Goal: Task Accomplishment & Management: Complete application form

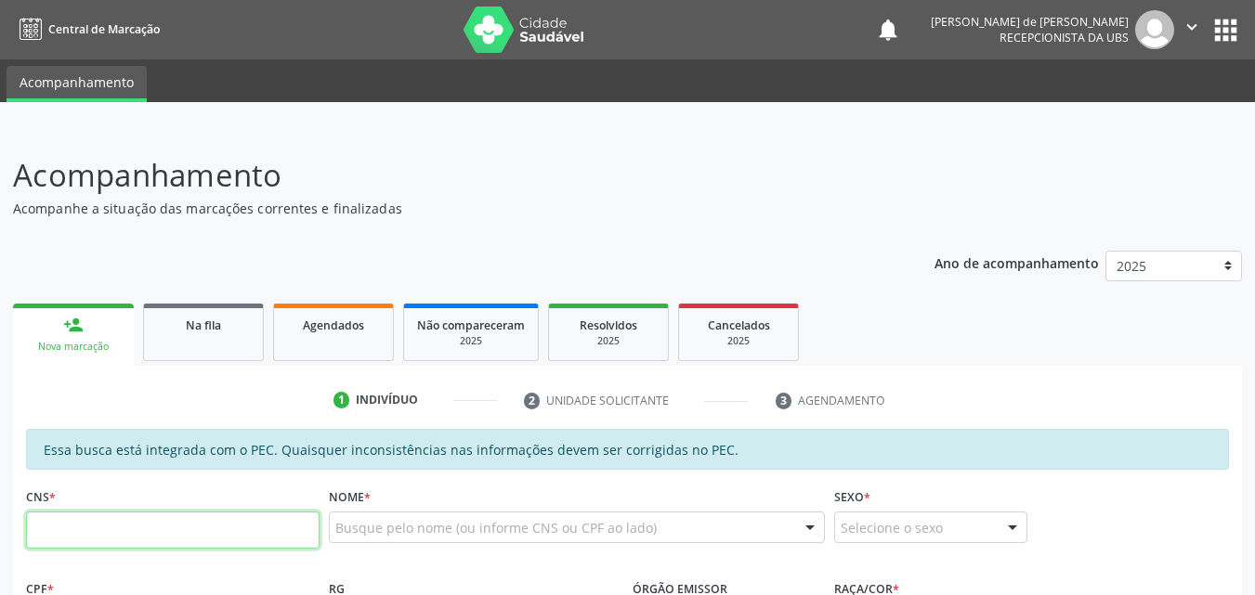
click at [224, 542] on input "text" at bounding box center [172, 530] width 293 height 37
type input "702 8041 3742 7465"
type input "049.452.254-27"
type input "10[DATE]"
type input "[PERSON_NAME]"
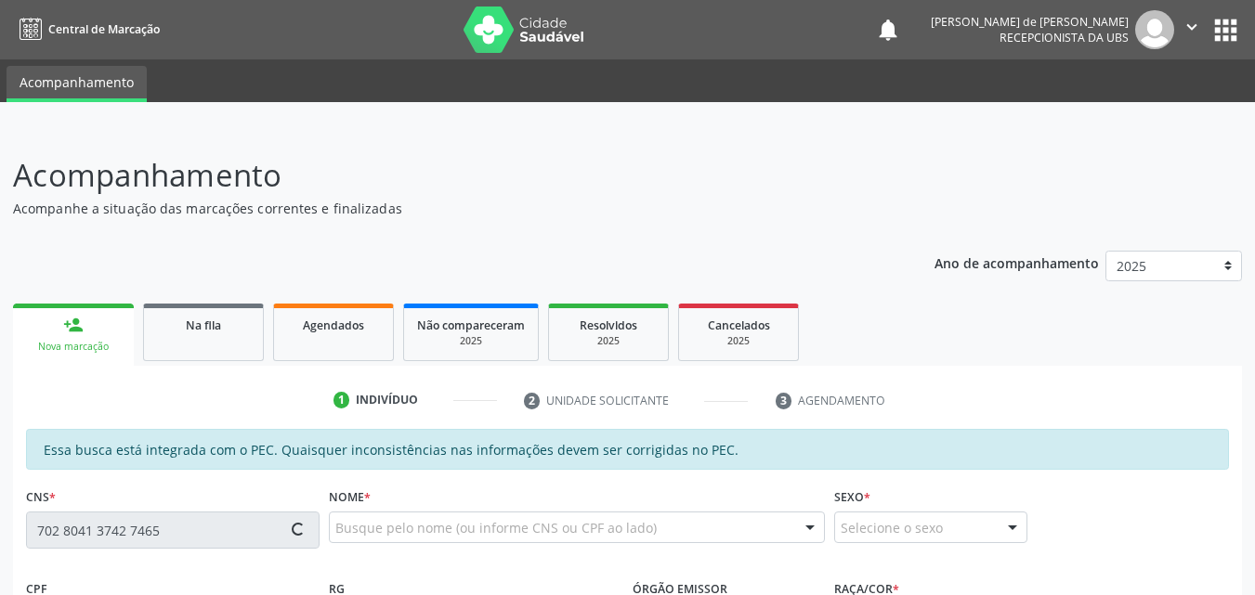
type input "[PHONE_NUMBER]"
type input "S/N"
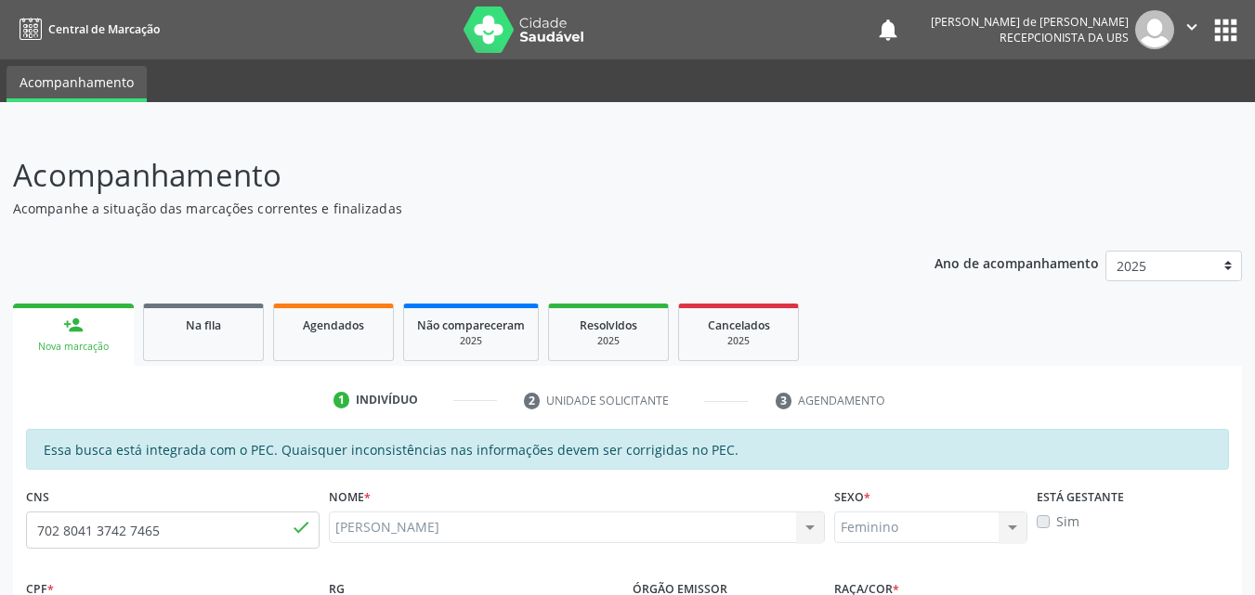
scroll to position [491, 0]
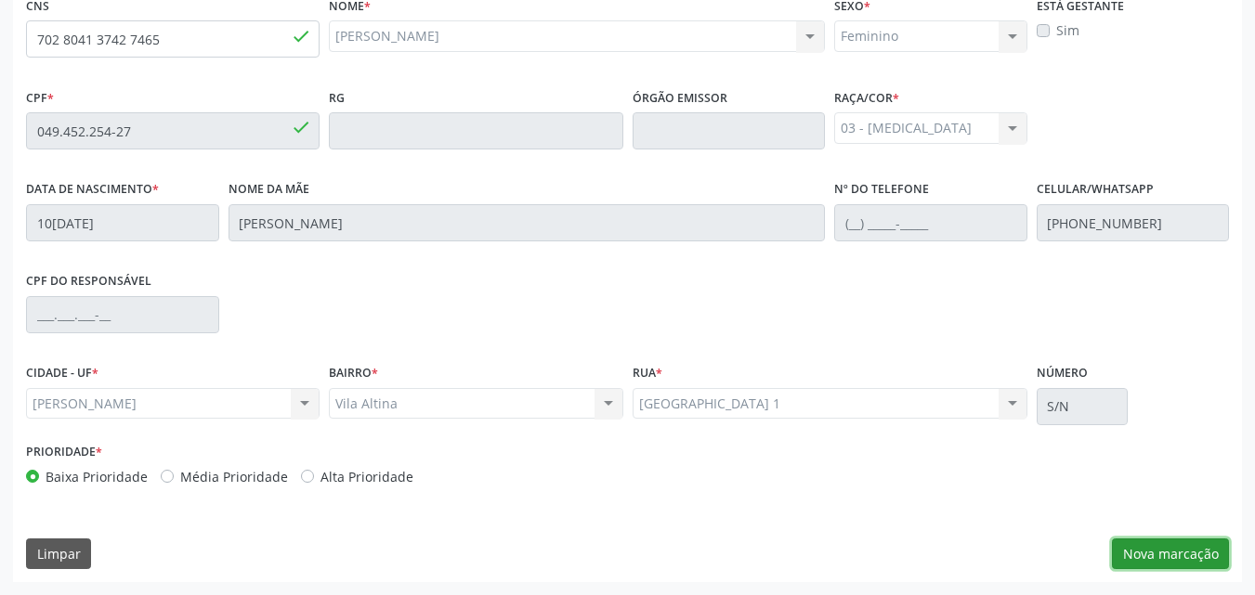
click at [1153, 553] on button "Nova marcação" at bounding box center [1170, 555] width 117 height 32
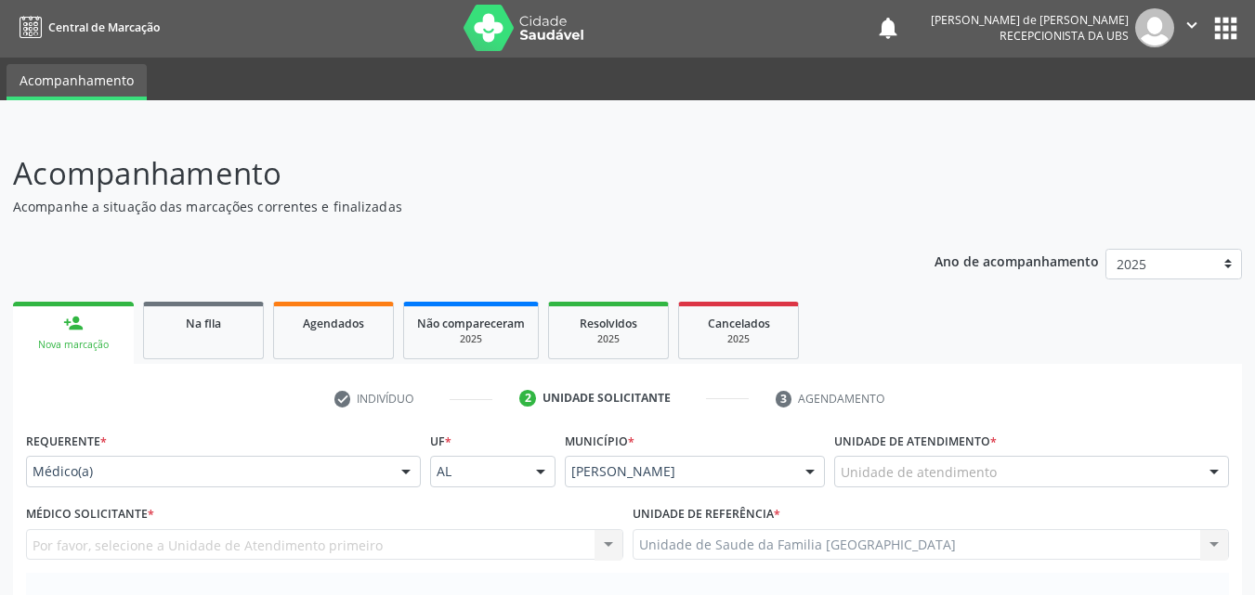
scroll to position [0, 0]
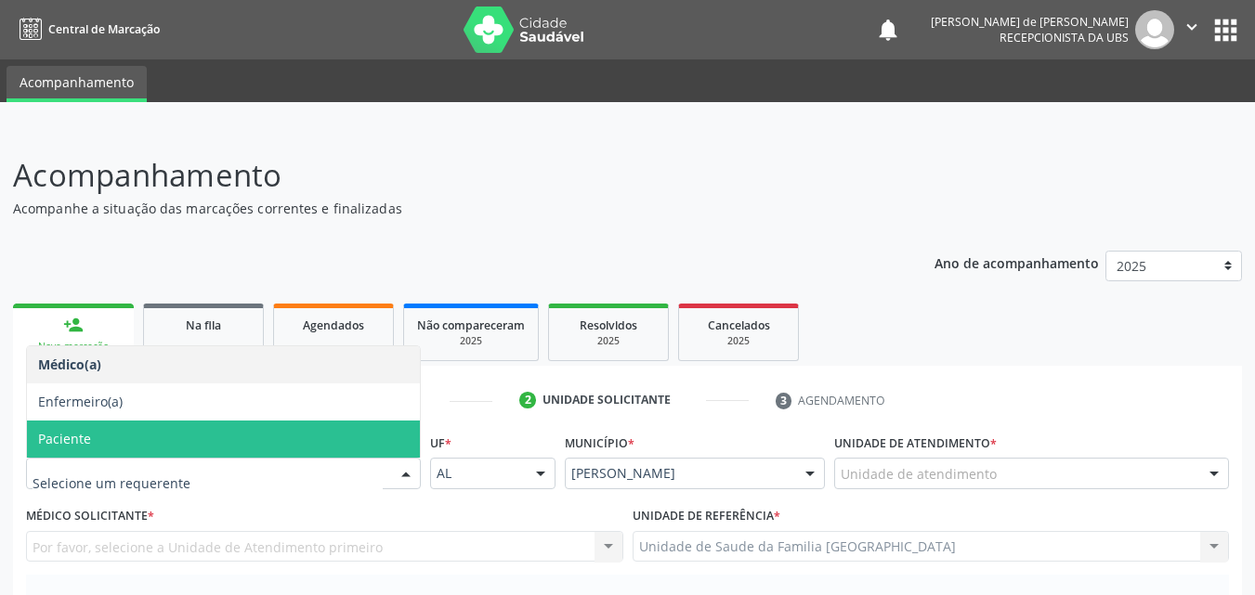
click at [95, 449] on span "Paciente" at bounding box center [223, 439] width 393 height 37
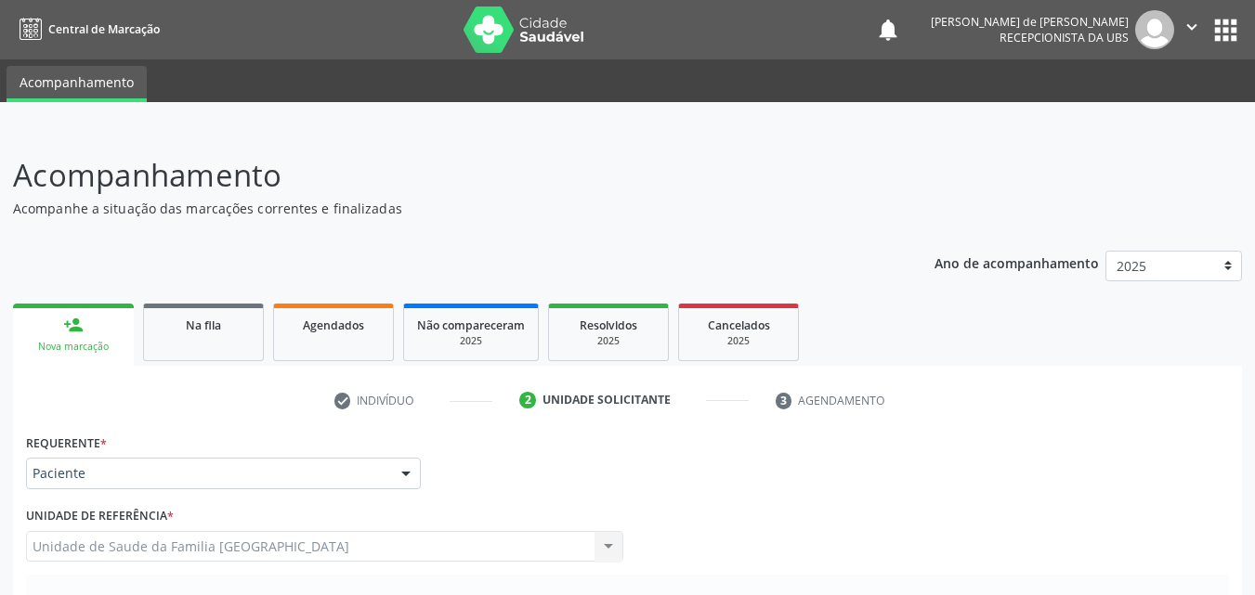
scroll to position [520, 0]
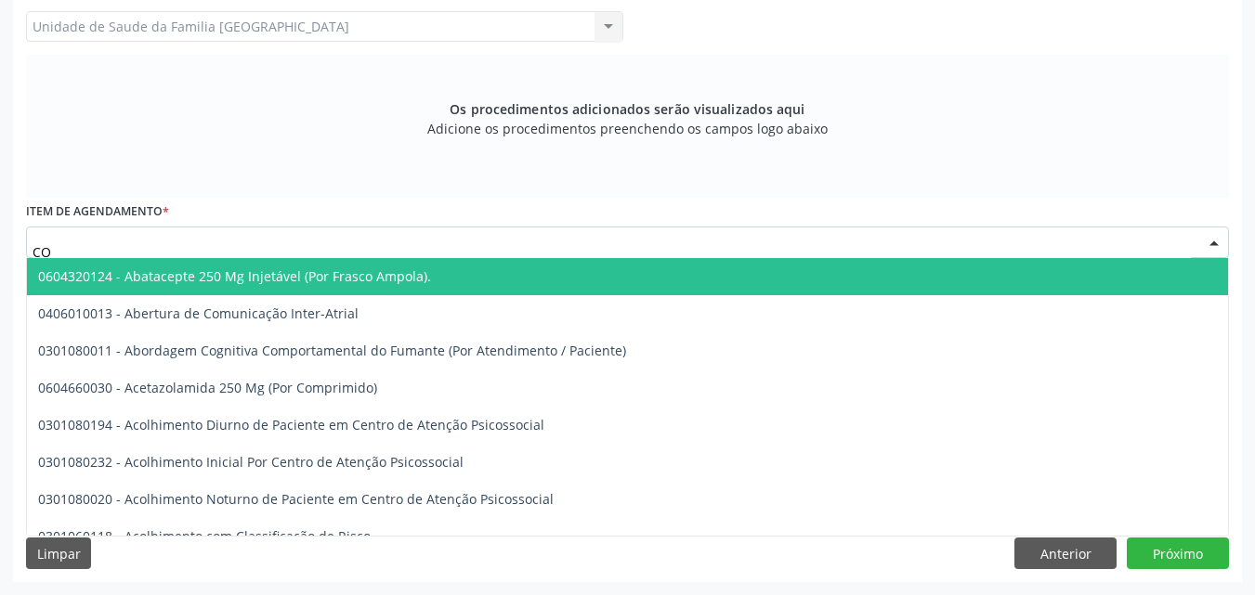
type input "C"
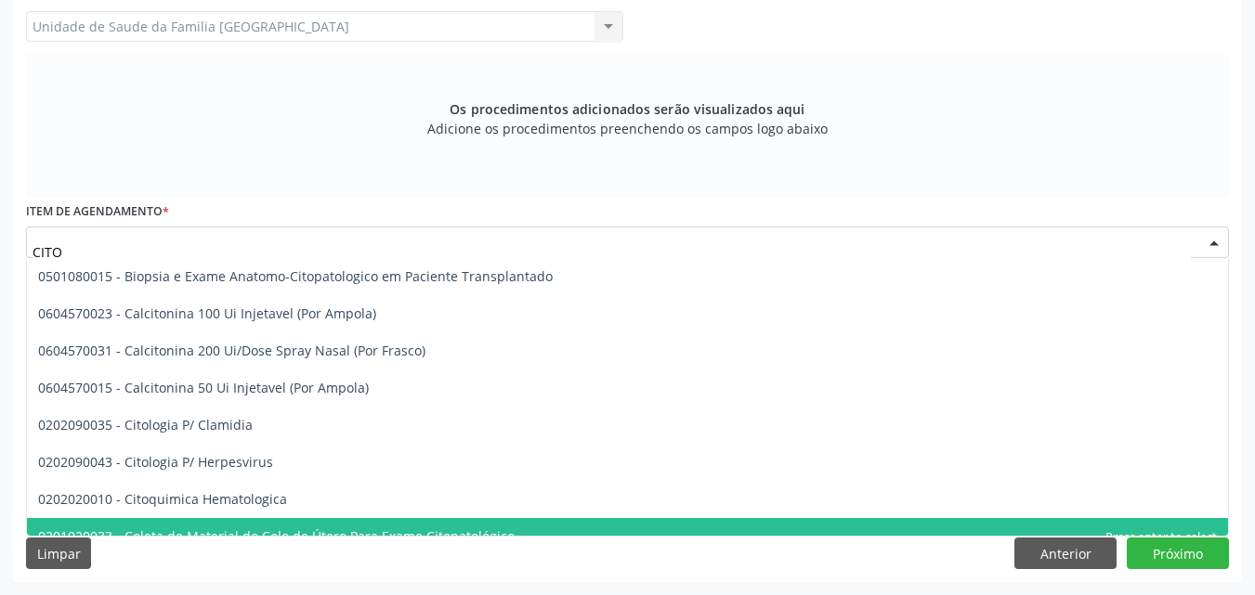
scroll to position [19, 0]
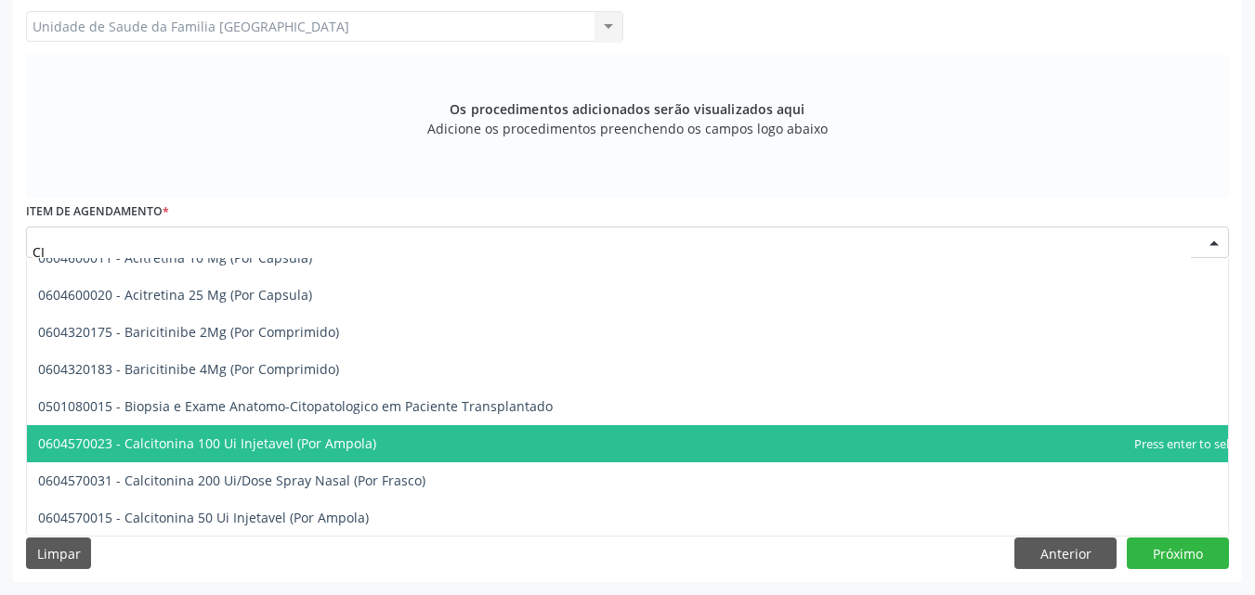
type input "C"
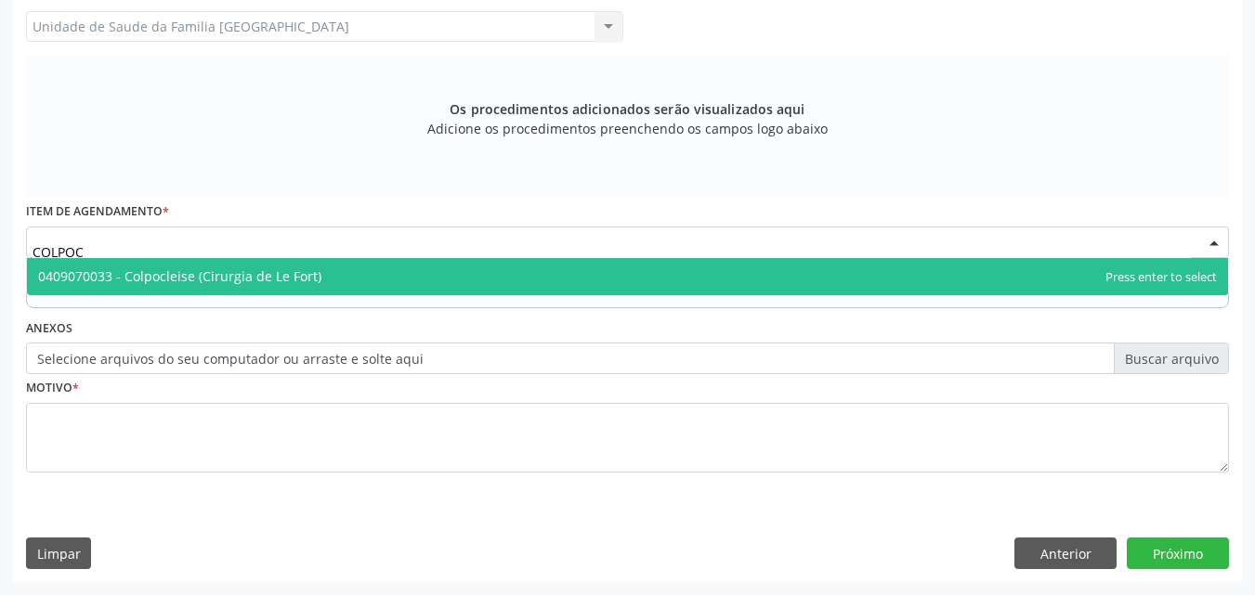
scroll to position [0, 0]
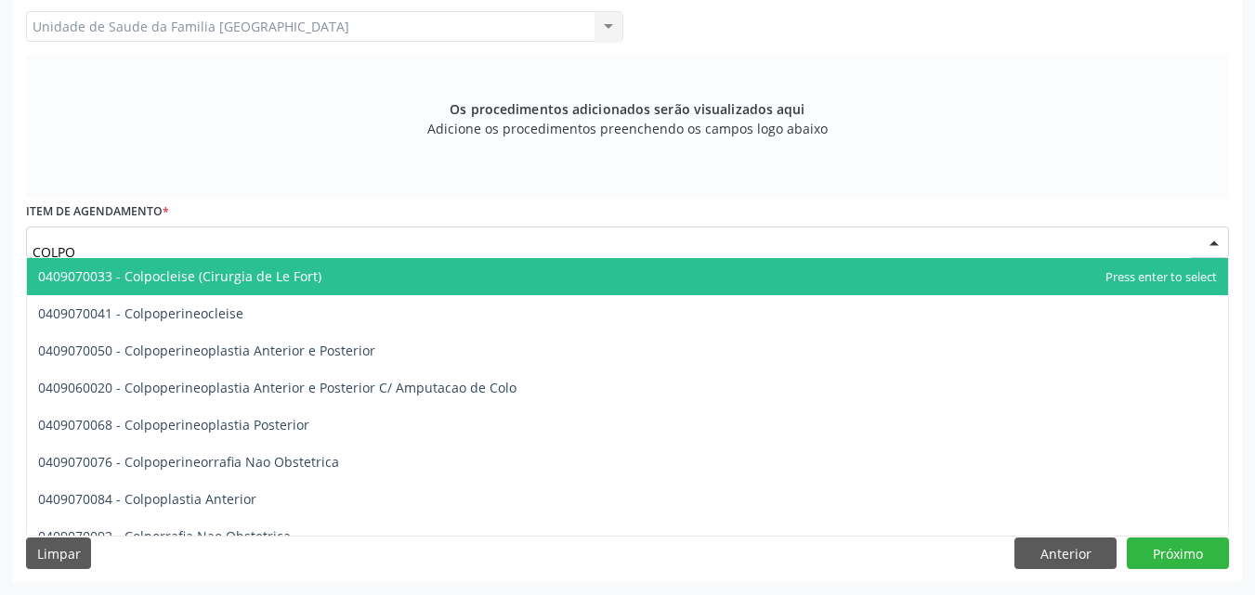
type input "COLPOS"
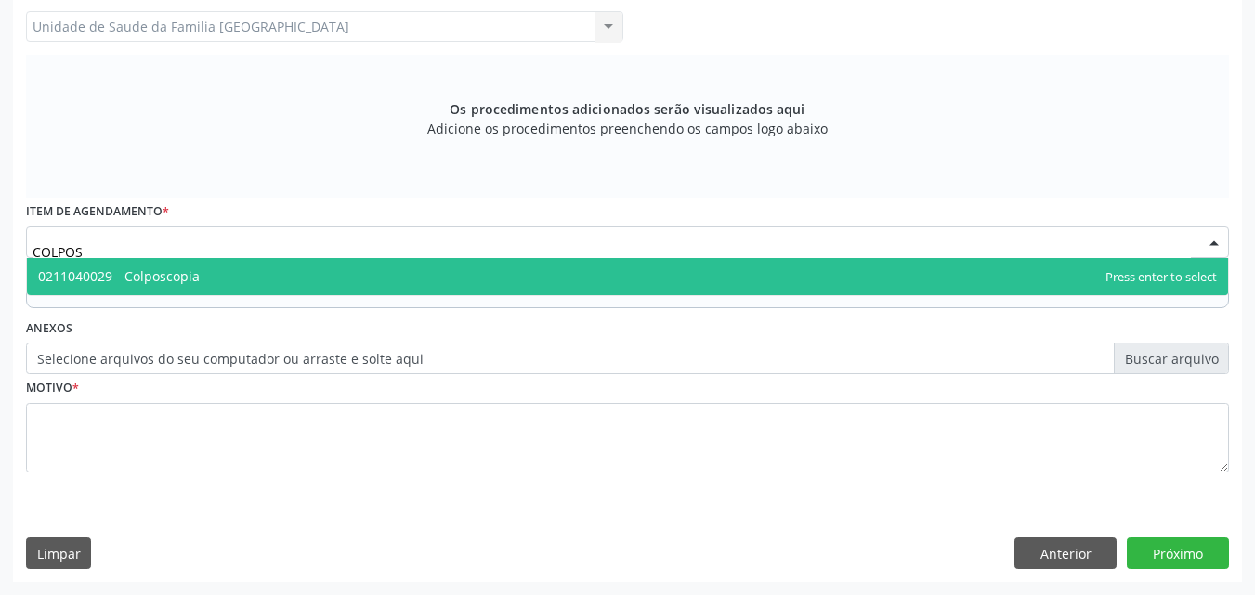
click at [114, 280] on span "0211040029 - Colposcopia" at bounding box center [119, 276] width 162 height 18
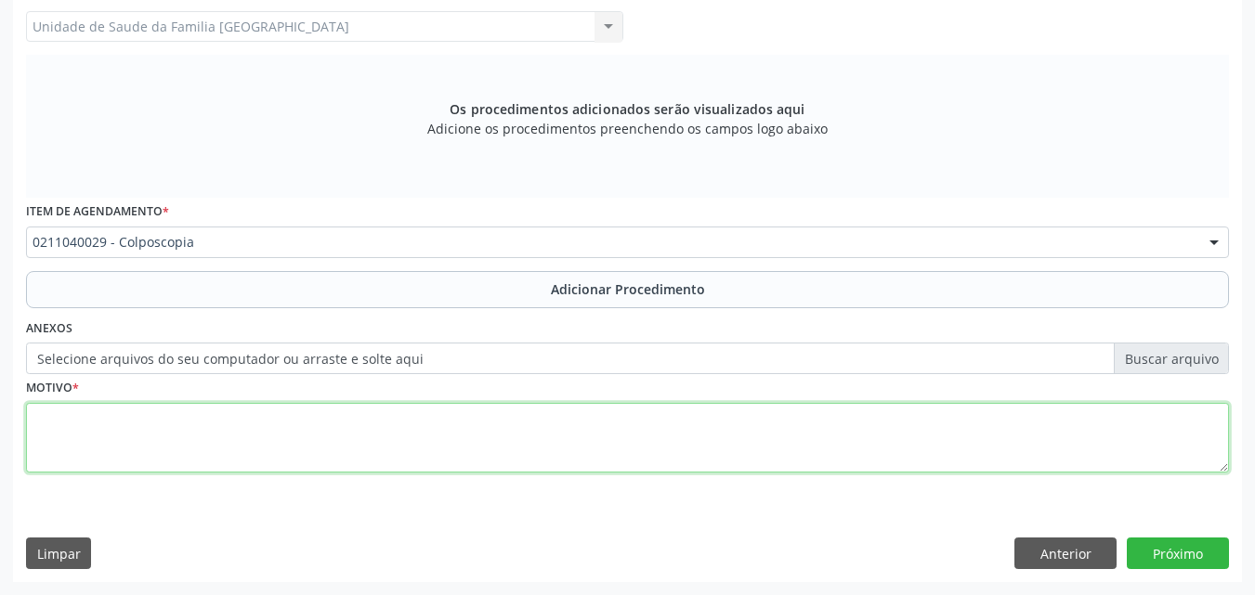
click at [94, 453] on textarea at bounding box center [627, 438] width 1203 height 71
type textarea "ROTINA."
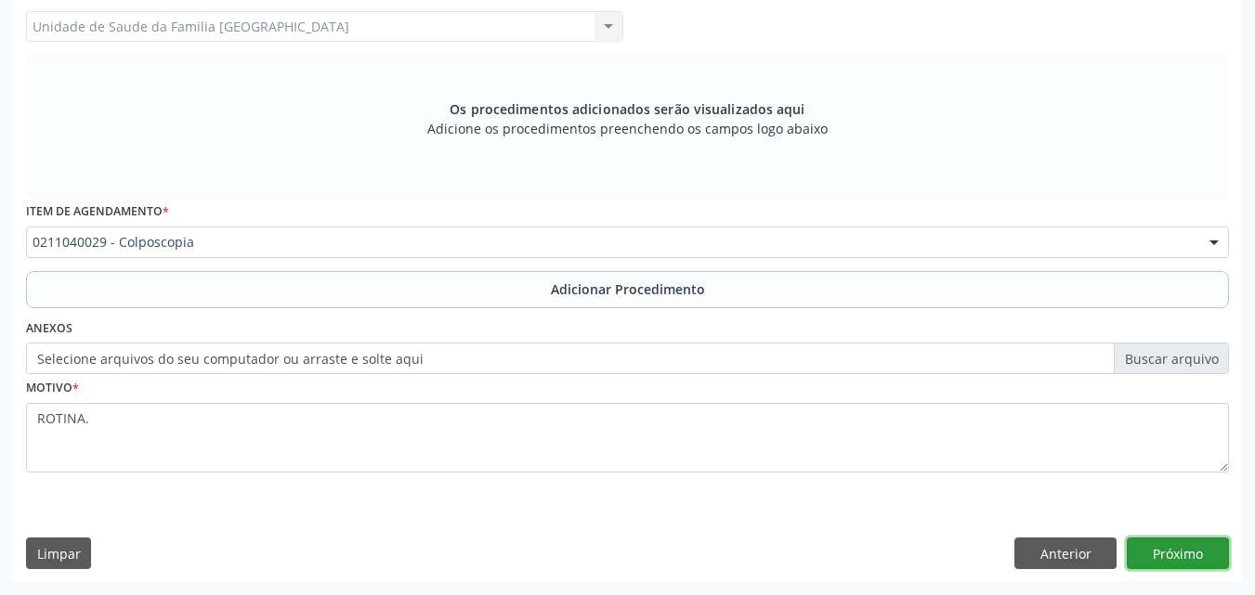
click at [1149, 546] on button "Próximo" at bounding box center [1178, 554] width 102 height 32
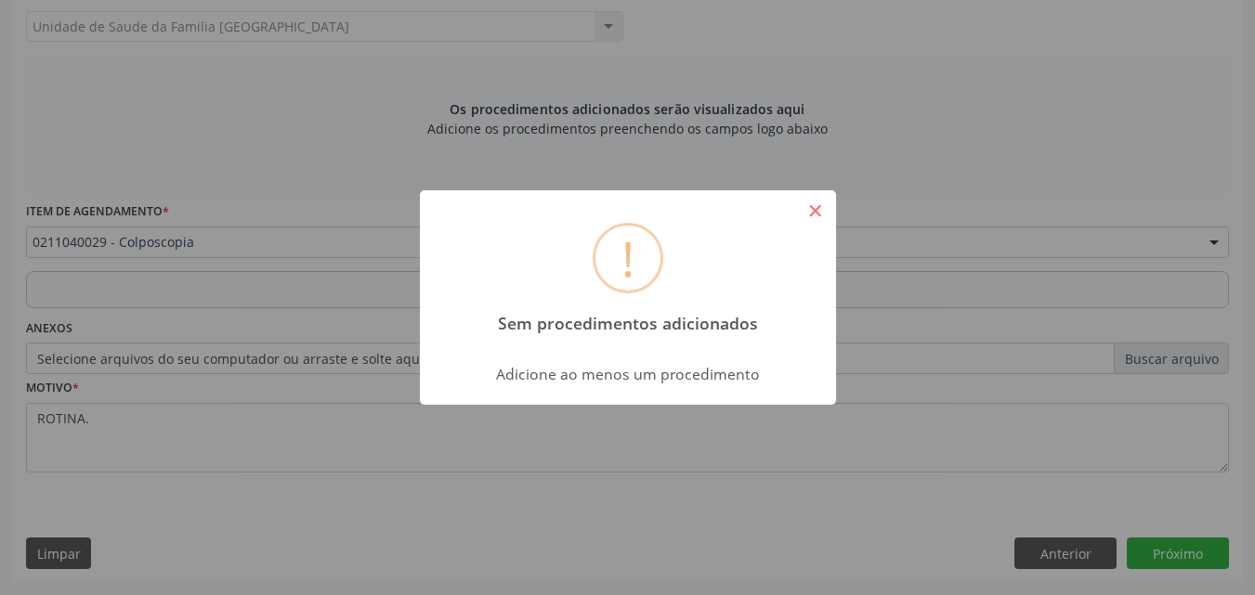
click at [811, 210] on button "×" at bounding box center [816, 211] width 32 height 32
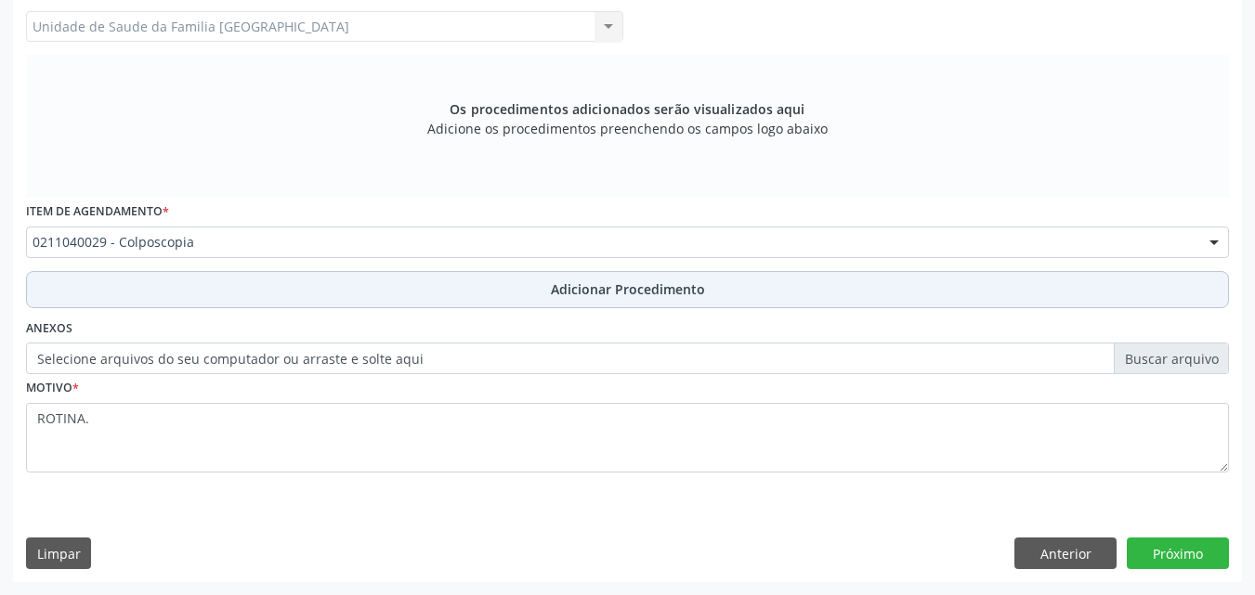
click at [1153, 303] on button "Adicionar Procedimento" at bounding box center [627, 289] width 1203 height 37
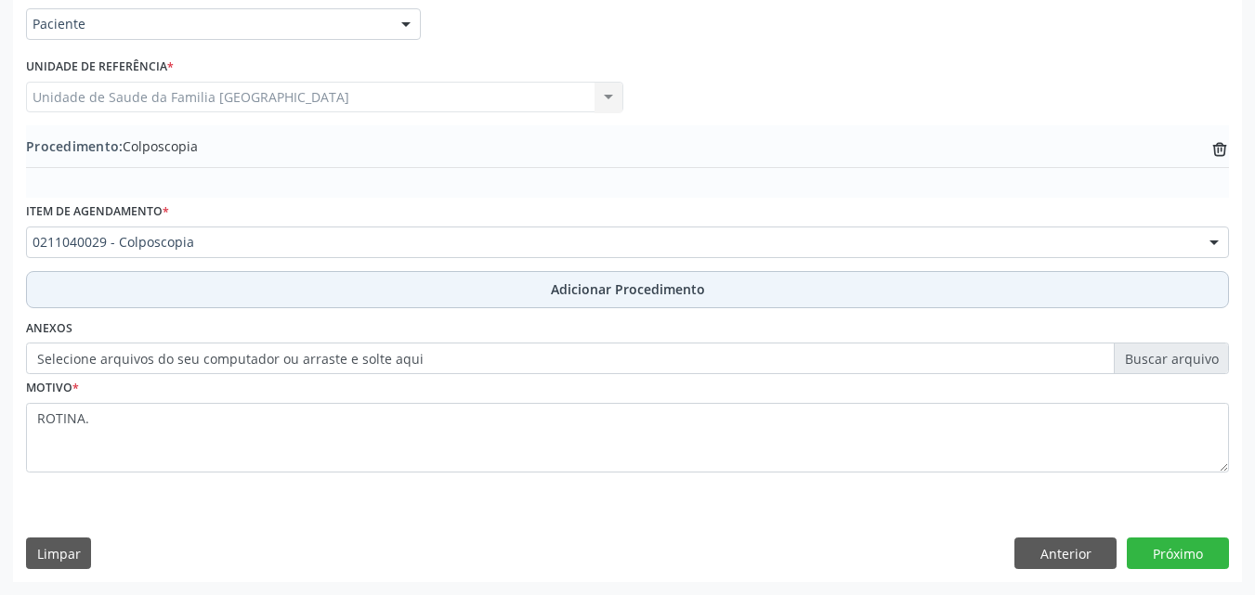
scroll to position [449, 0]
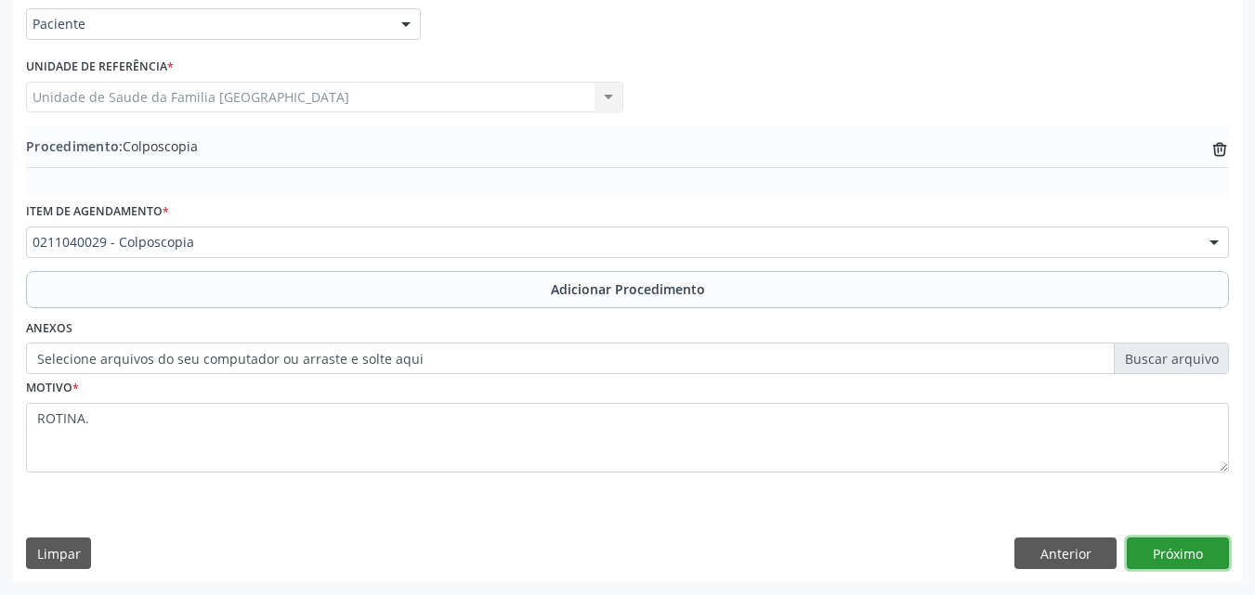
click at [1194, 557] on button "Próximo" at bounding box center [1178, 554] width 102 height 32
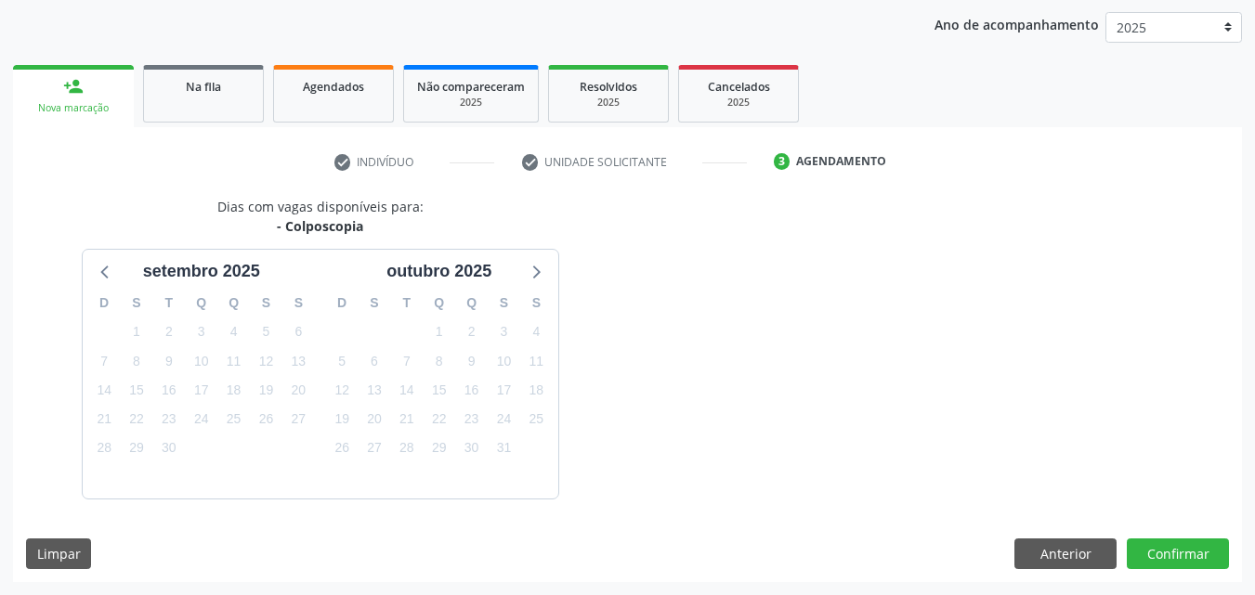
scroll to position [293, 0]
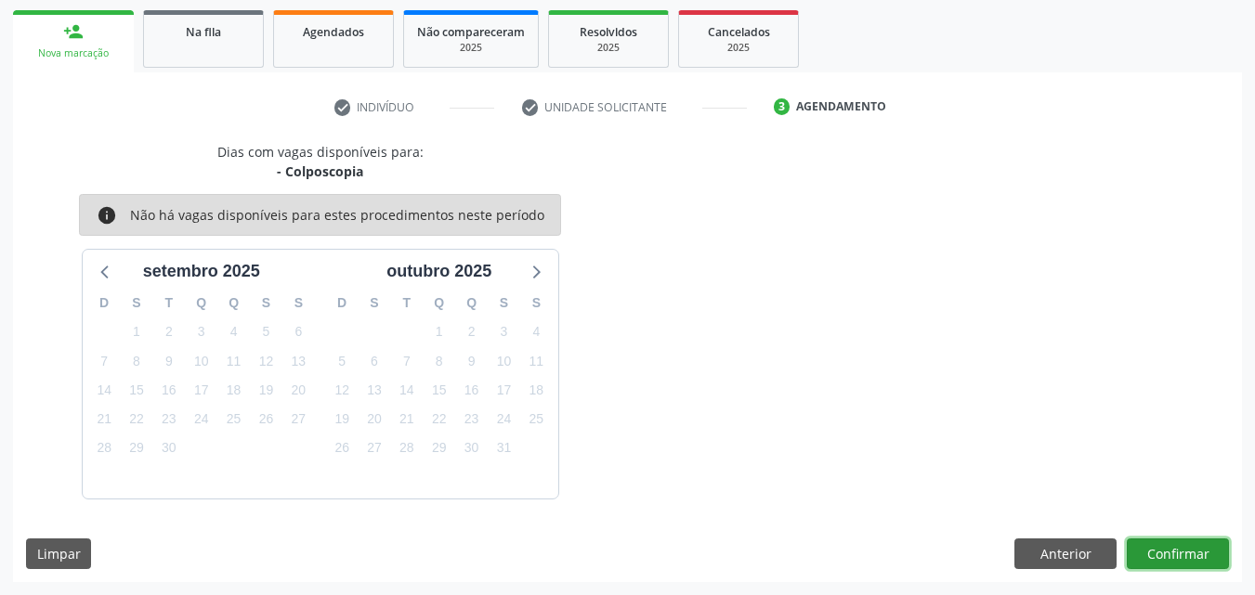
click at [1160, 556] on button "Confirmar" at bounding box center [1178, 555] width 102 height 32
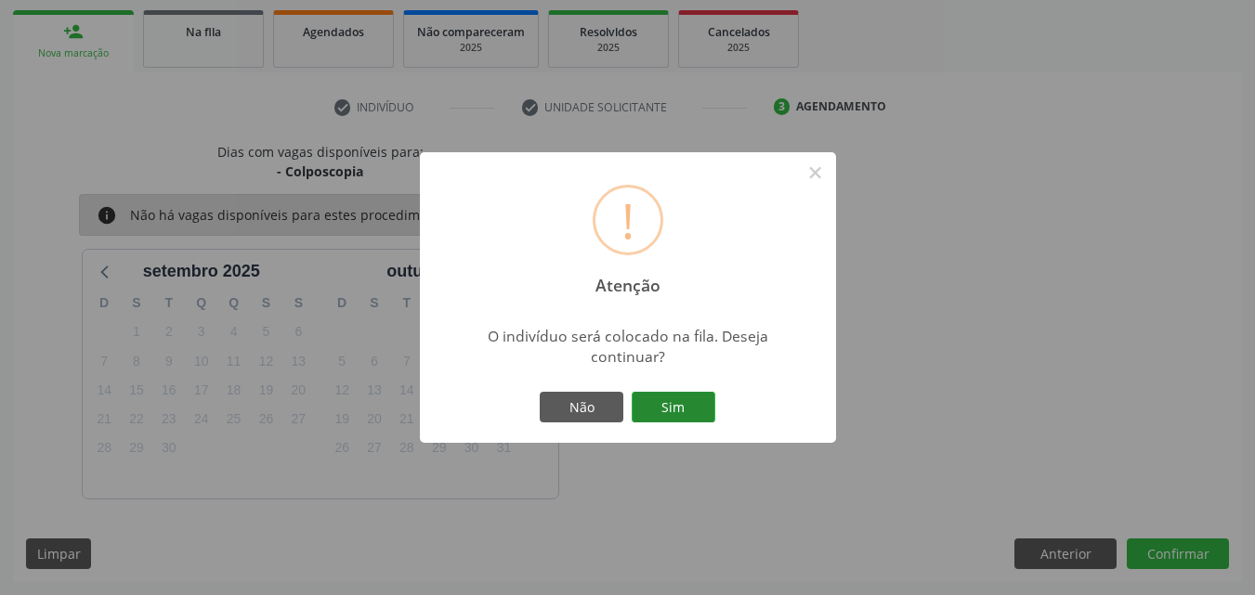
click at [698, 408] on button "Sim" at bounding box center [674, 408] width 84 height 32
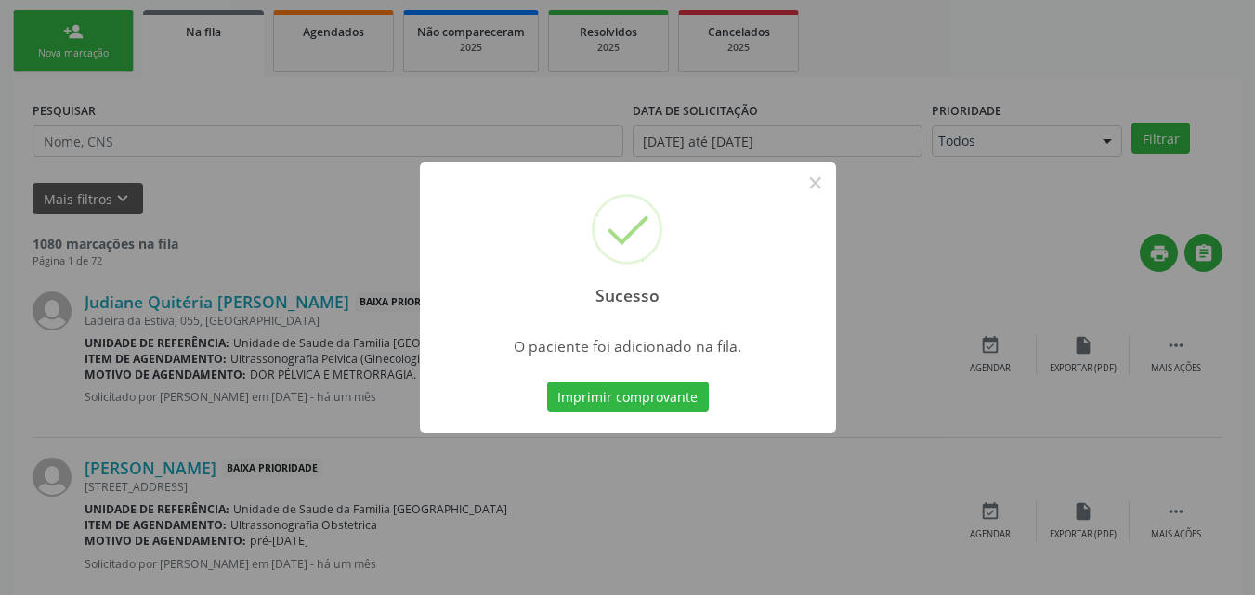
scroll to position [44, 0]
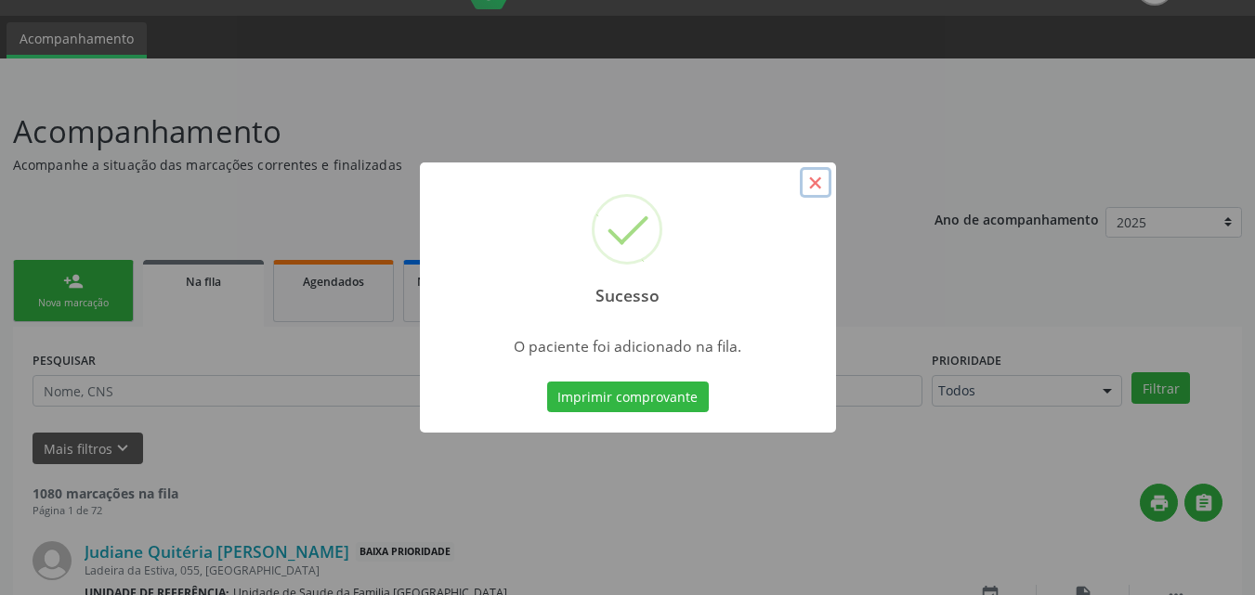
click at [813, 177] on button "×" at bounding box center [816, 183] width 32 height 32
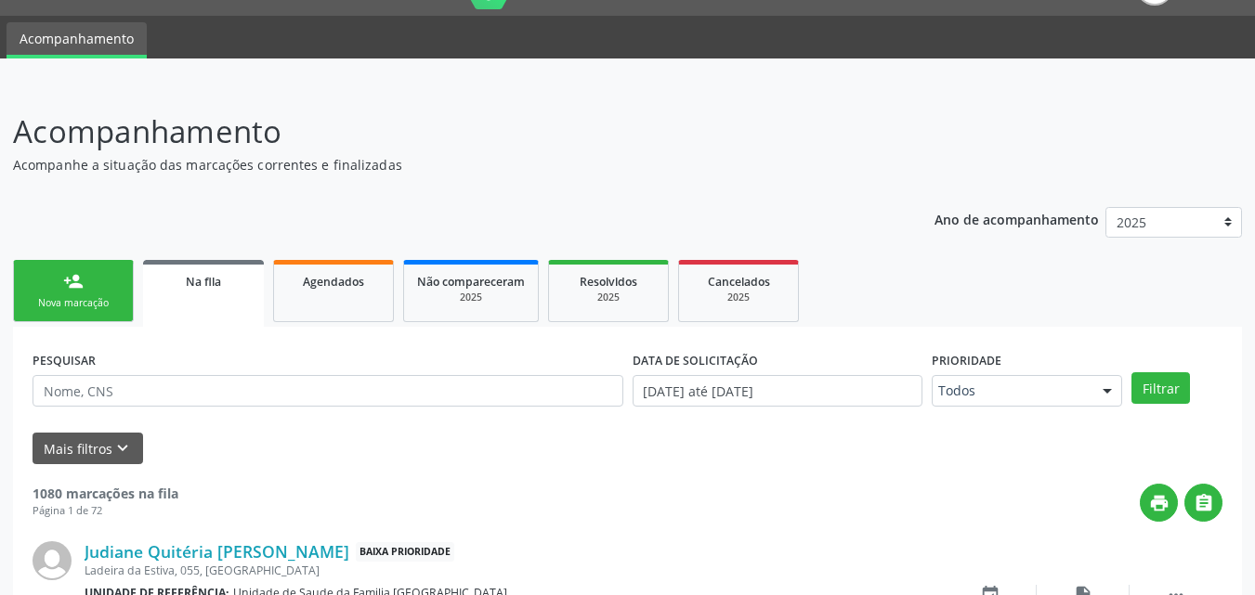
click at [53, 295] on link "person_add Nova marcação" at bounding box center [73, 291] width 121 height 62
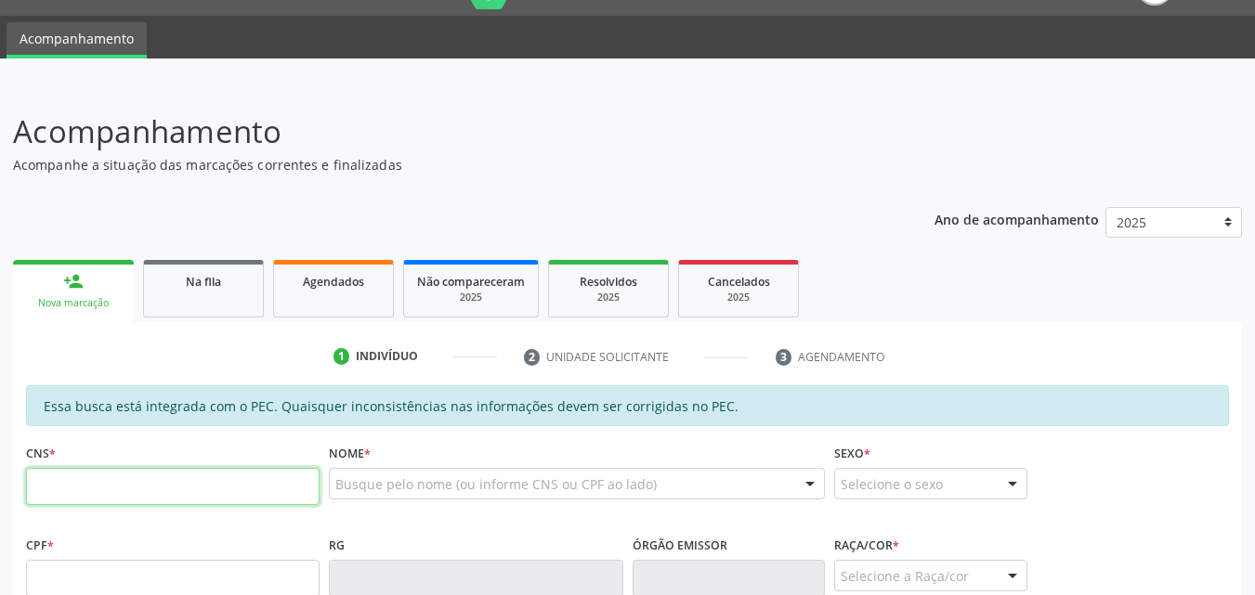
click at [72, 486] on input "text" at bounding box center [172, 486] width 293 height 37
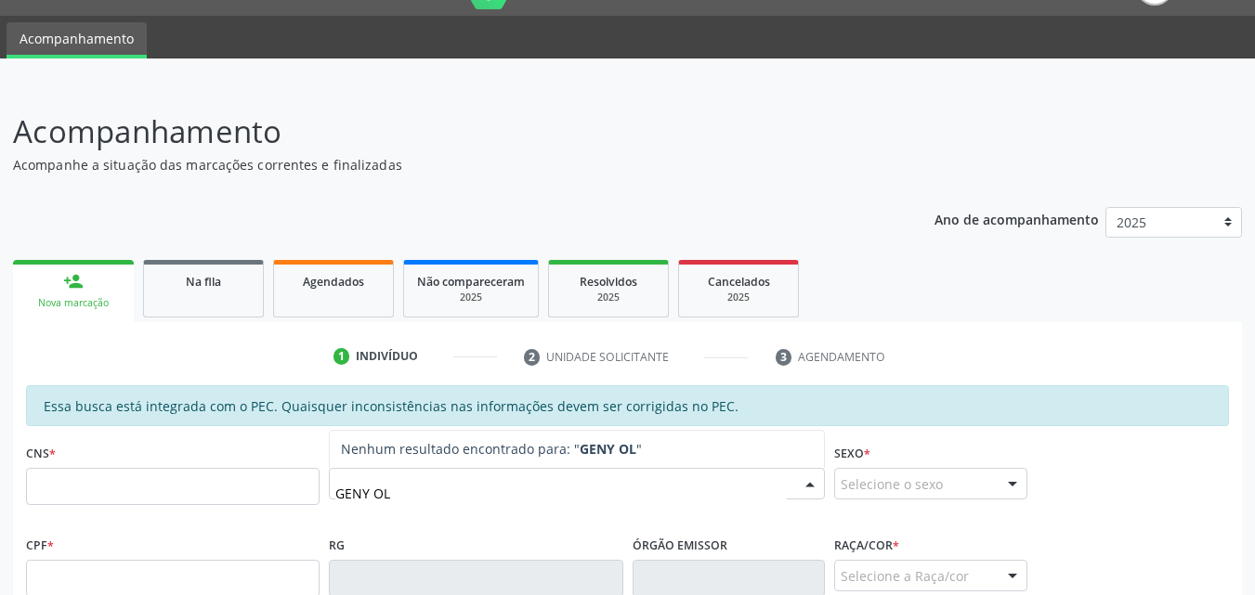
type input "GENY OLI"
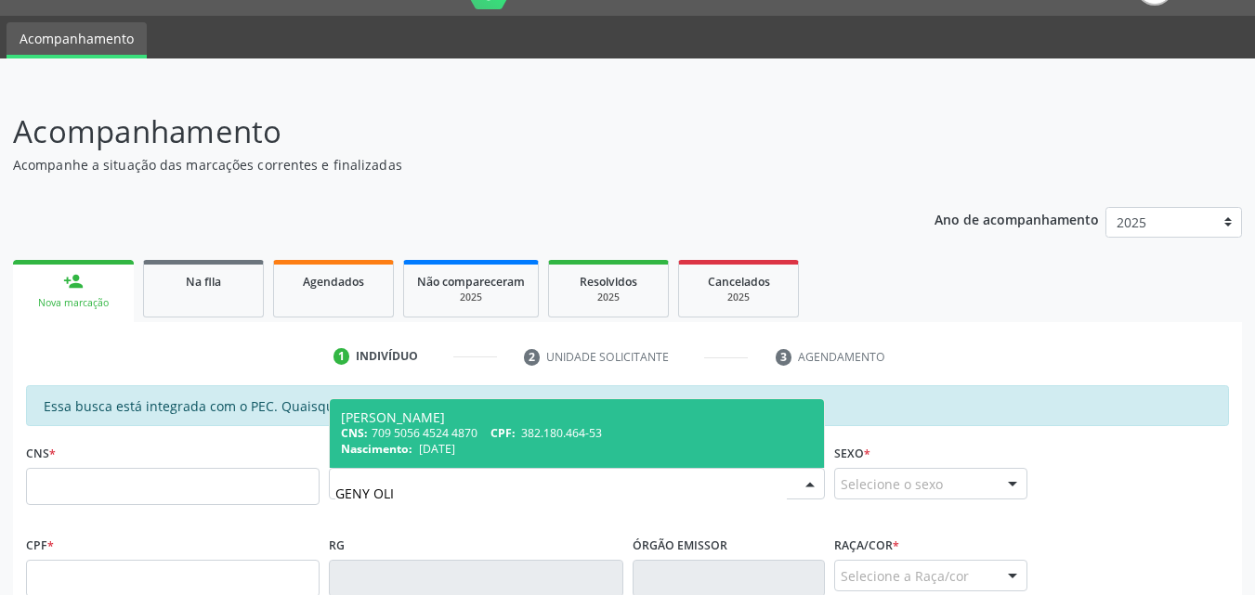
click at [402, 438] on div "CNS: 709 5056 4524 4870 CPF: 382.180.464-53" at bounding box center [577, 433] width 472 height 16
type input "709 5056 4524 4870"
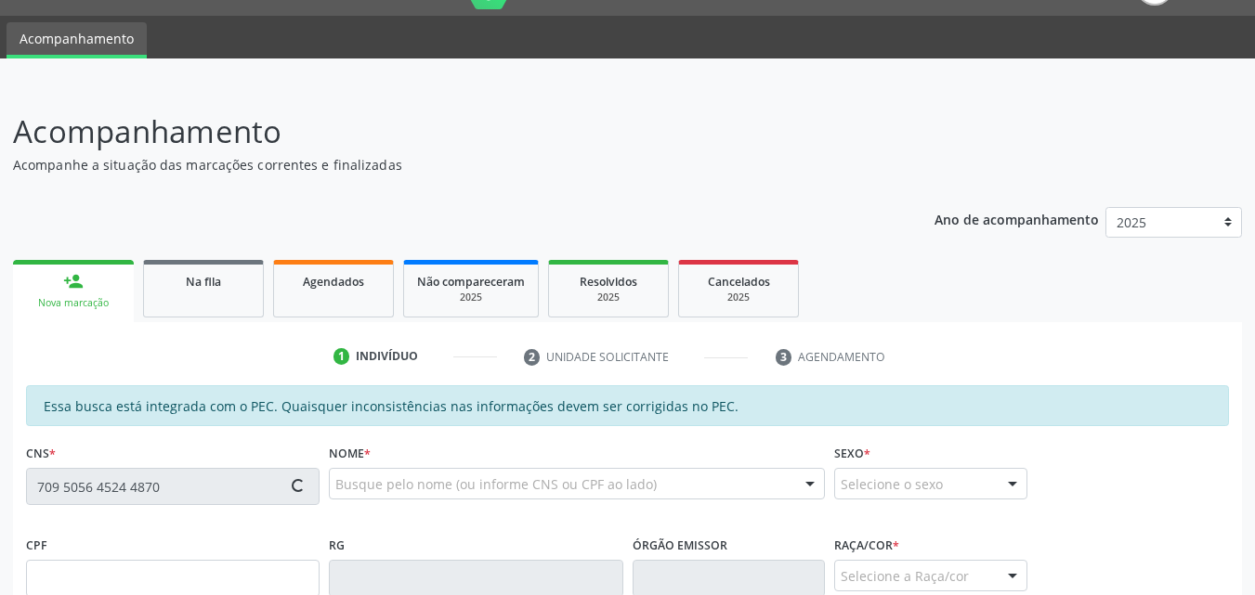
type input "382.180.464-53"
type input "[DATE]"
type input "[PERSON_NAME]"
type input "[PHONE_NUMBER]"
type input "30"
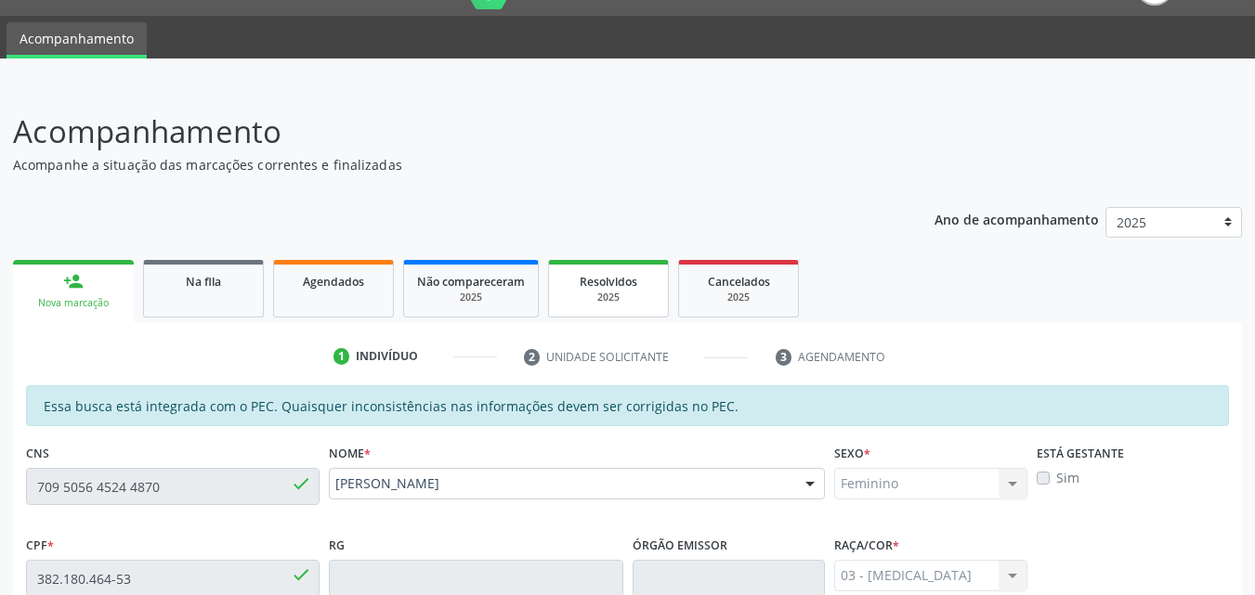
scroll to position [491, 0]
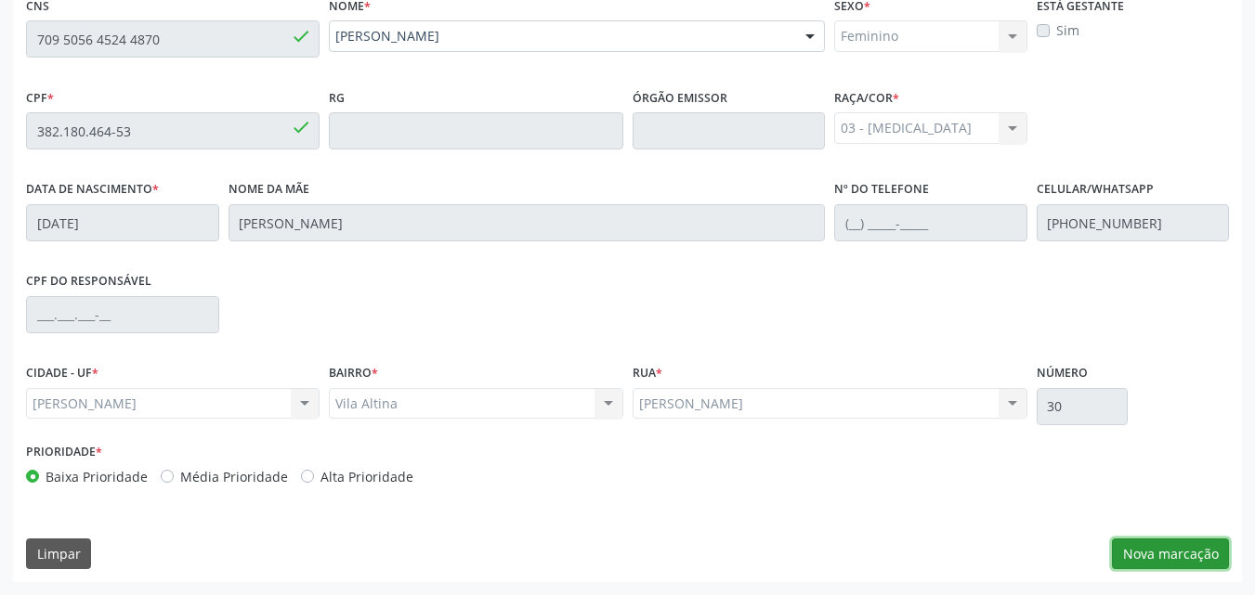
click at [1122, 557] on button "Nova marcação" at bounding box center [1170, 555] width 117 height 32
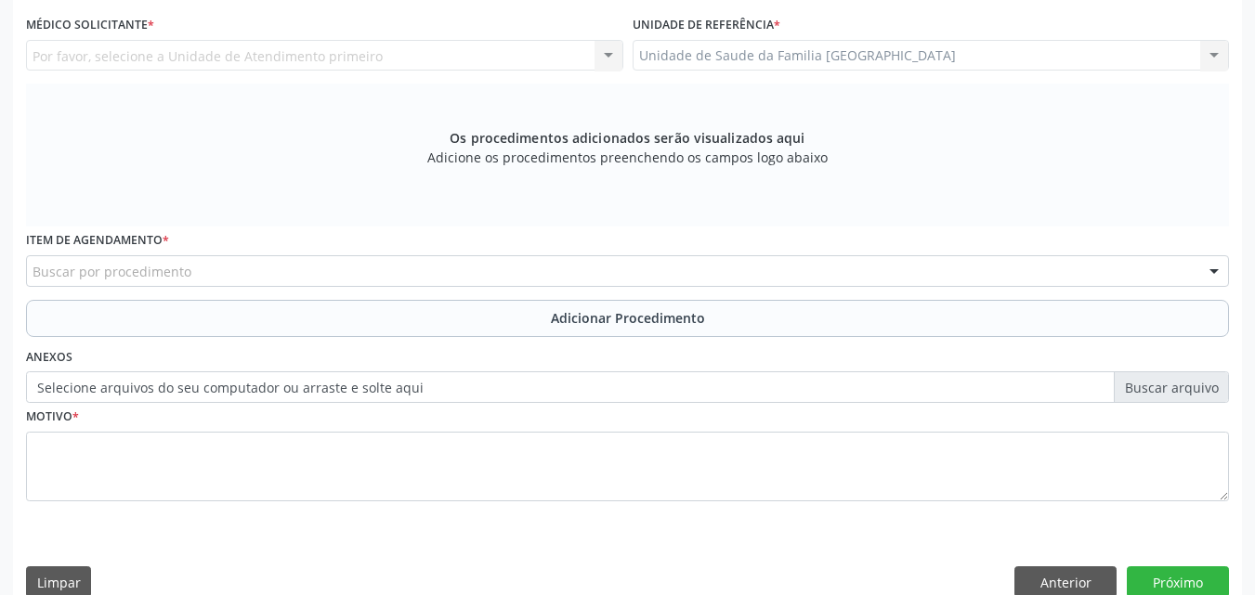
click at [113, 59] on div "Por favor, selecione a Unidade de Atendimento primeiro Nenhum resultado encontr…" at bounding box center [324, 56] width 597 height 32
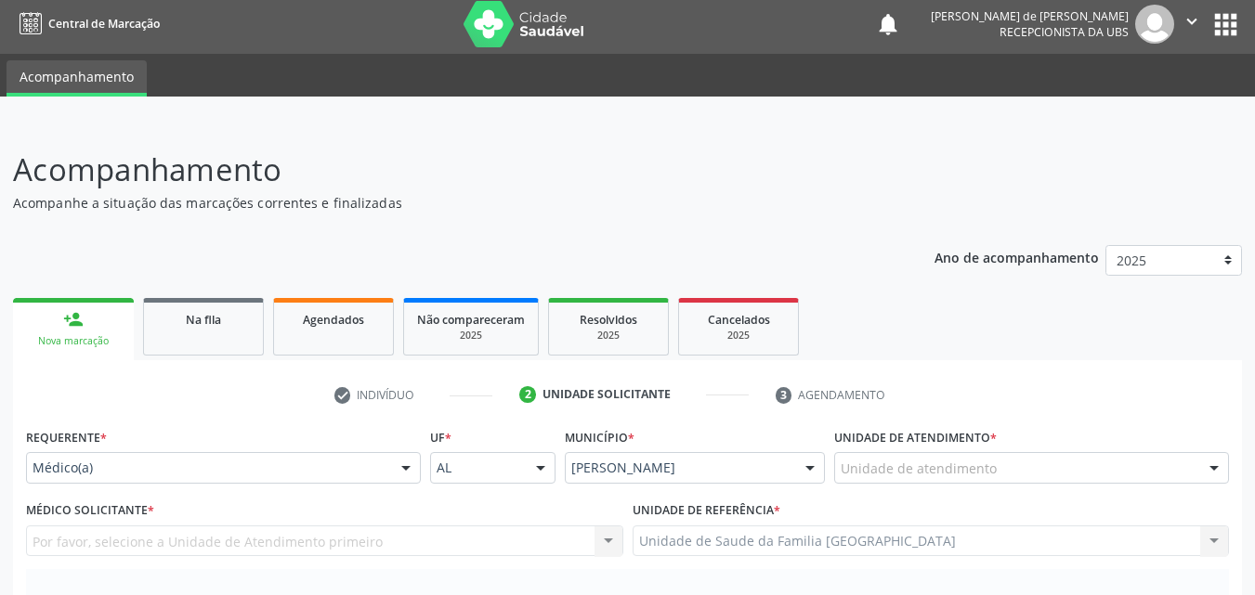
scroll to position [0, 0]
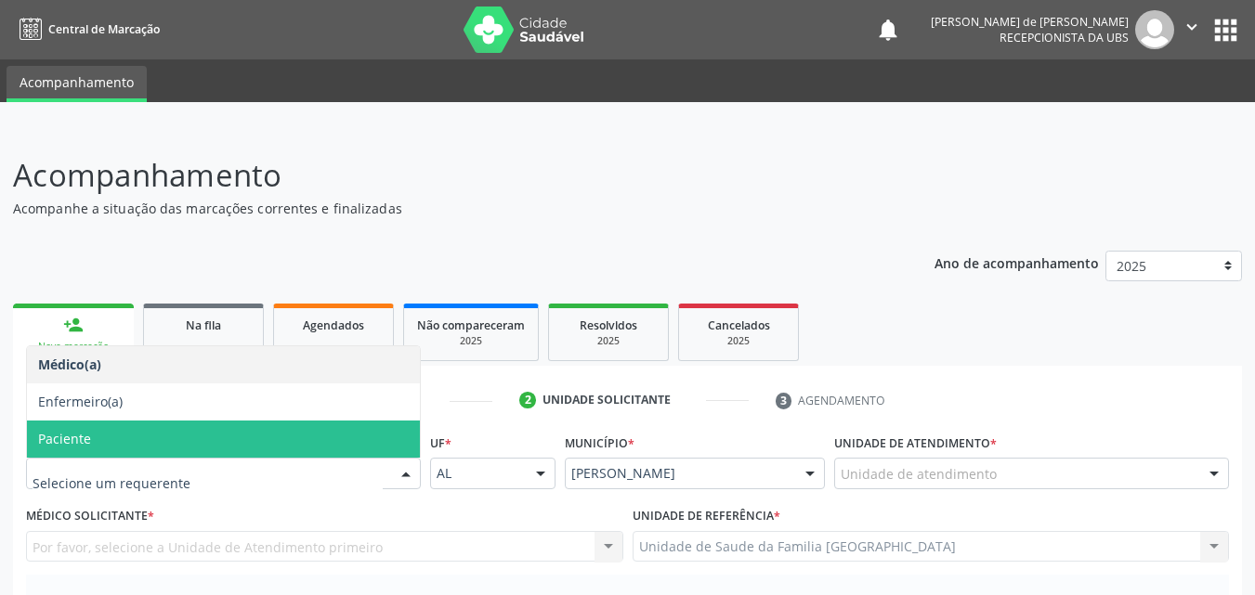
click at [101, 441] on span "Paciente" at bounding box center [223, 439] width 393 height 37
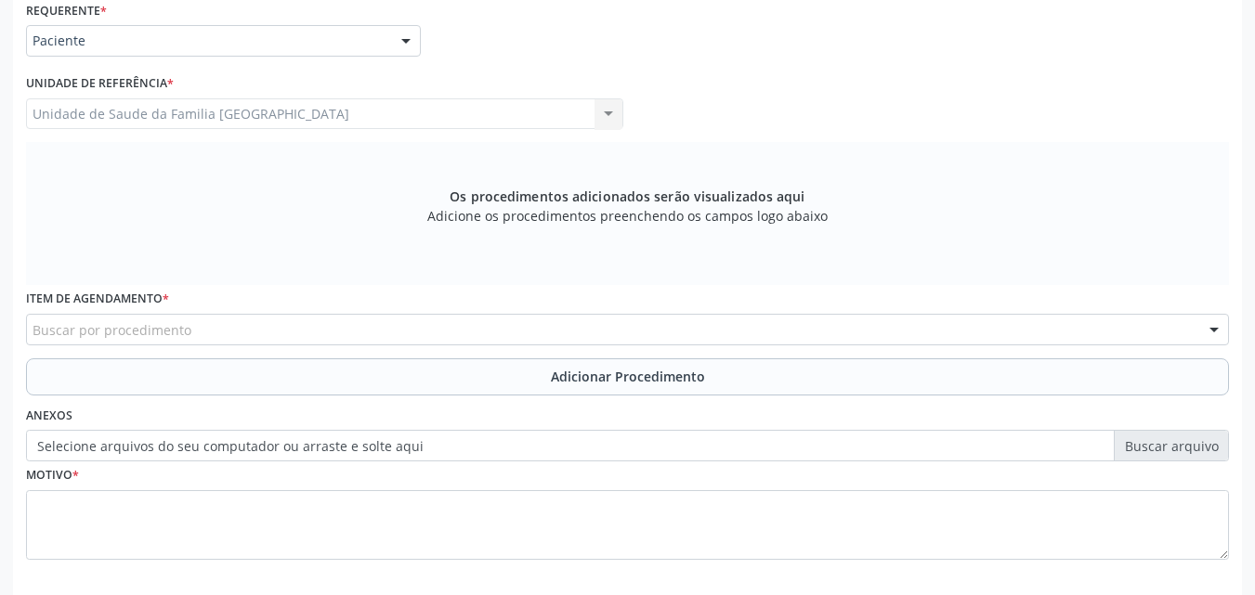
scroll to position [434, 0]
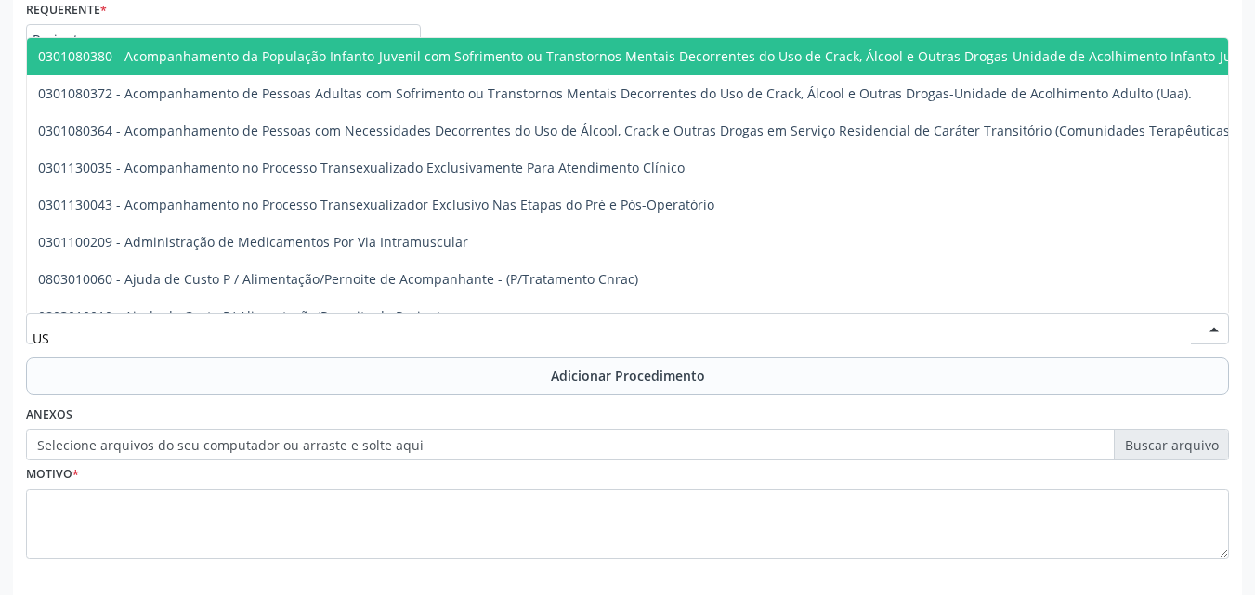
type input "USG"
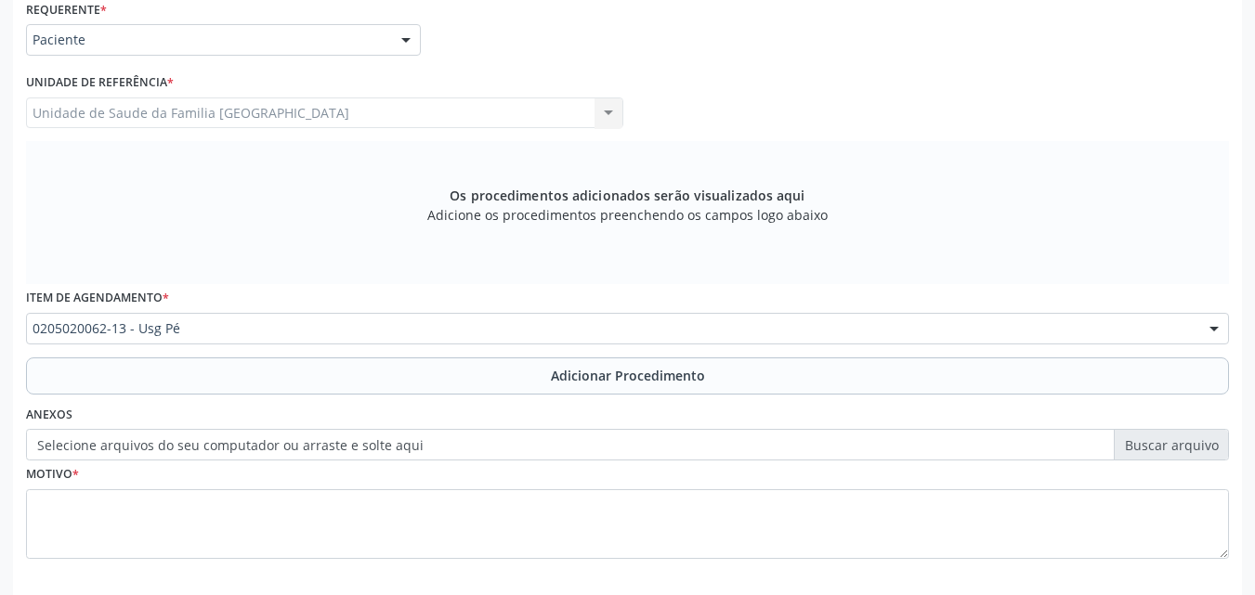
scroll to position [0, 0]
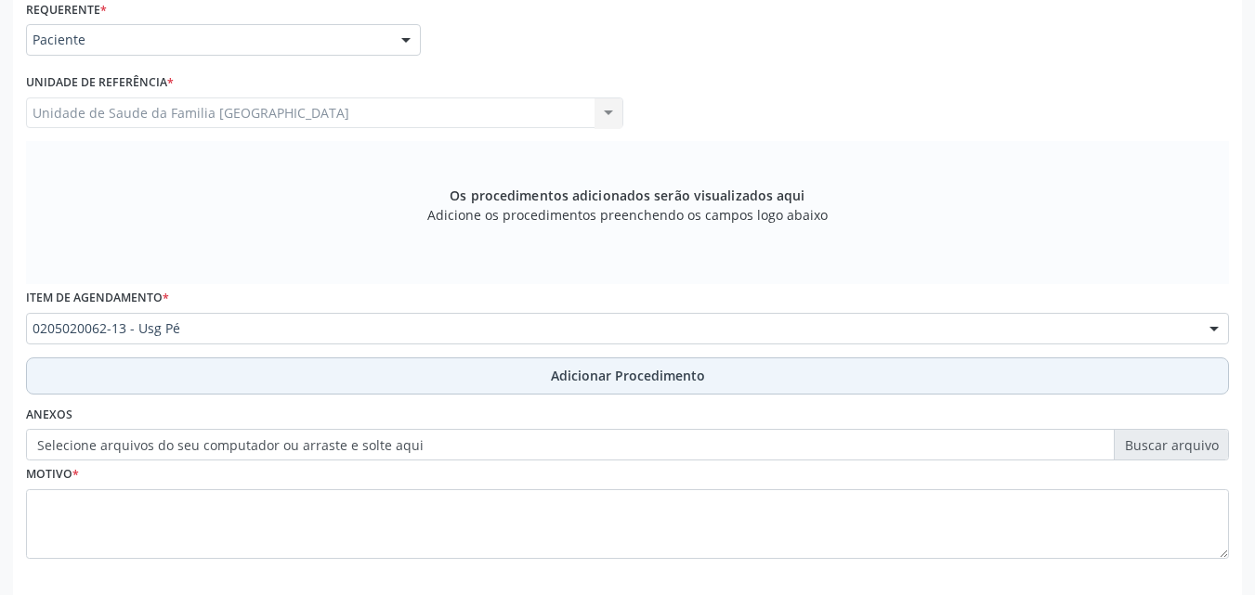
click at [143, 361] on button "Adicionar Procedimento" at bounding box center [627, 376] width 1203 height 37
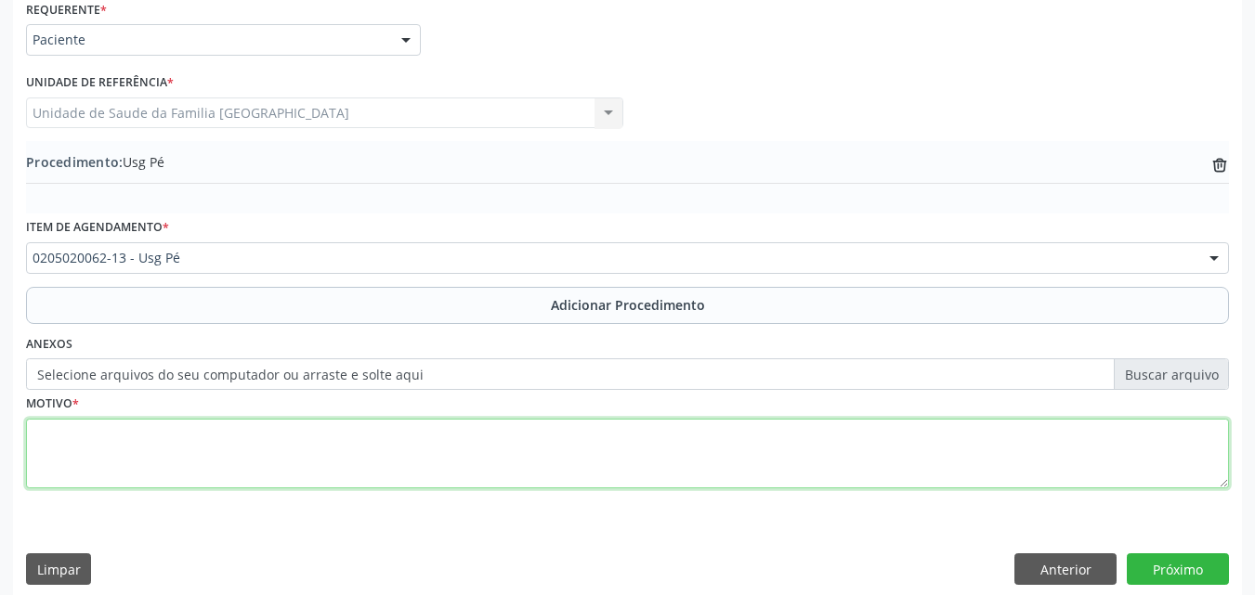
click at [144, 468] on textarea at bounding box center [627, 454] width 1203 height 71
type textarea "USG DO PÉ DIREITO."
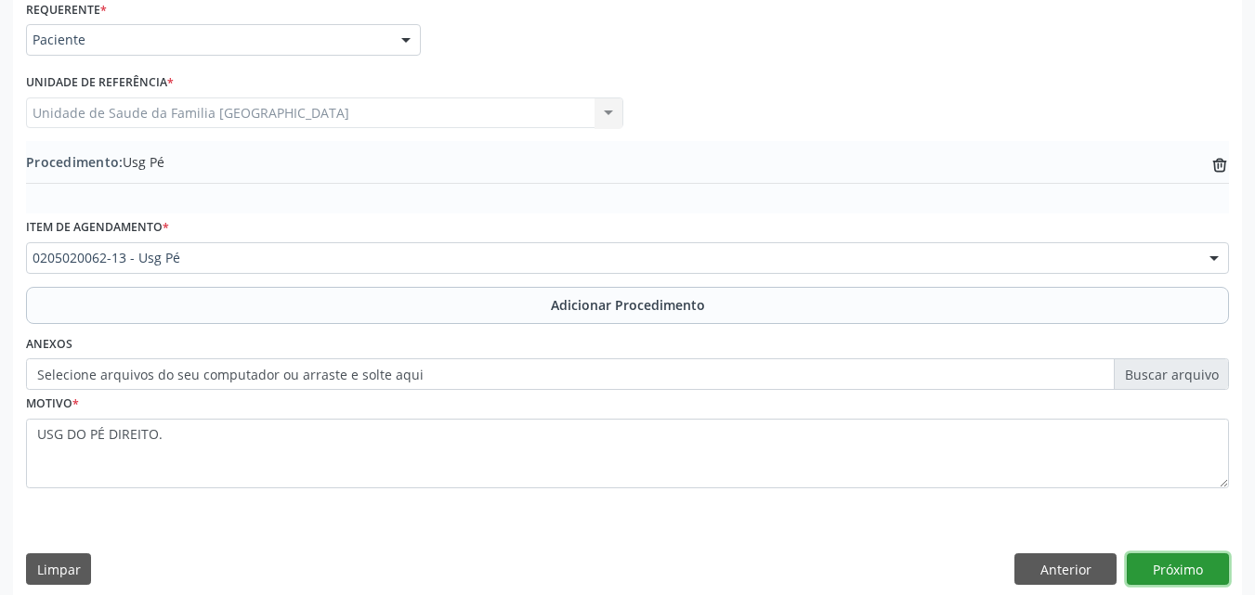
click at [1186, 573] on button "Próximo" at bounding box center [1178, 570] width 102 height 32
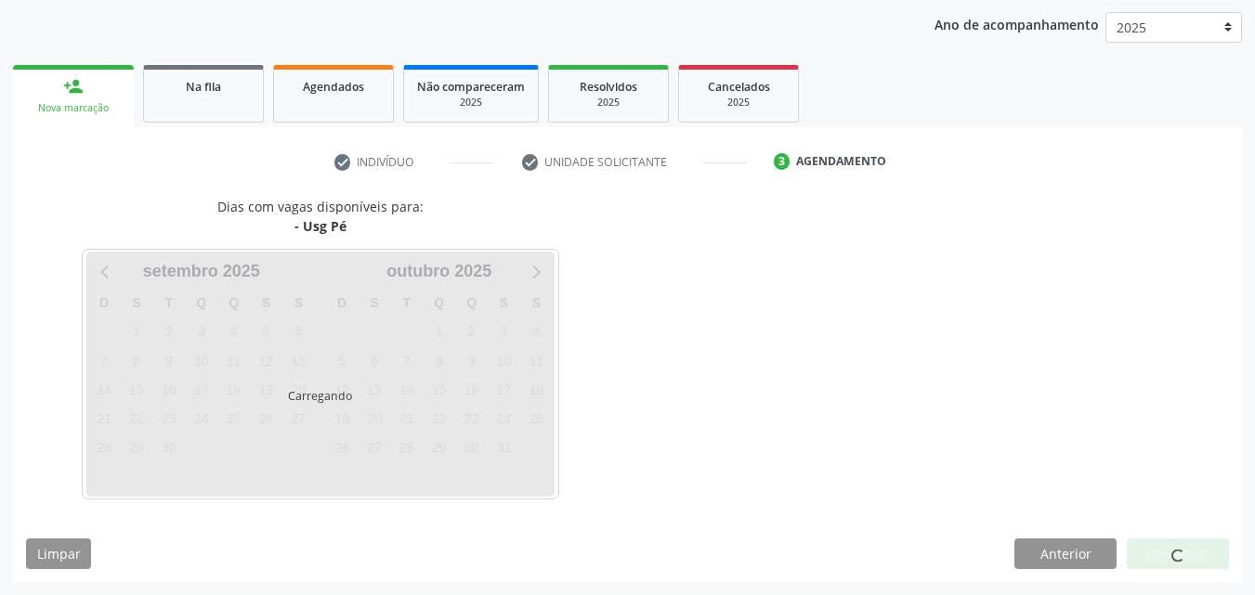
scroll to position [293, 0]
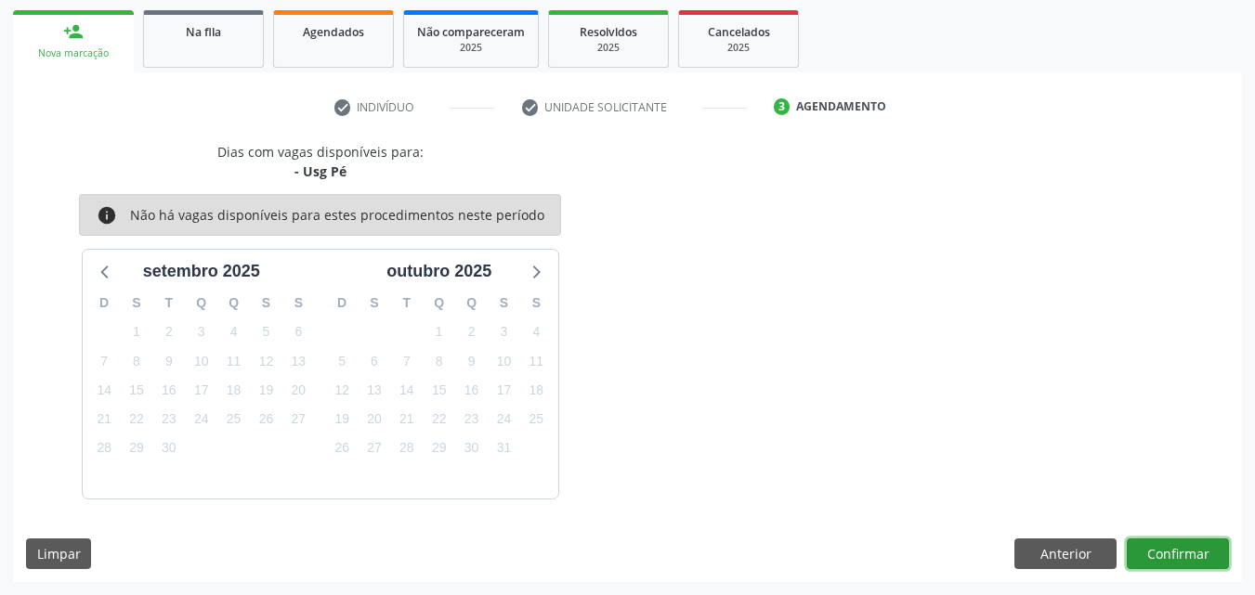
click at [1138, 546] on button "Confirmar" at bounding box center [1178, 555] width 102 height 32
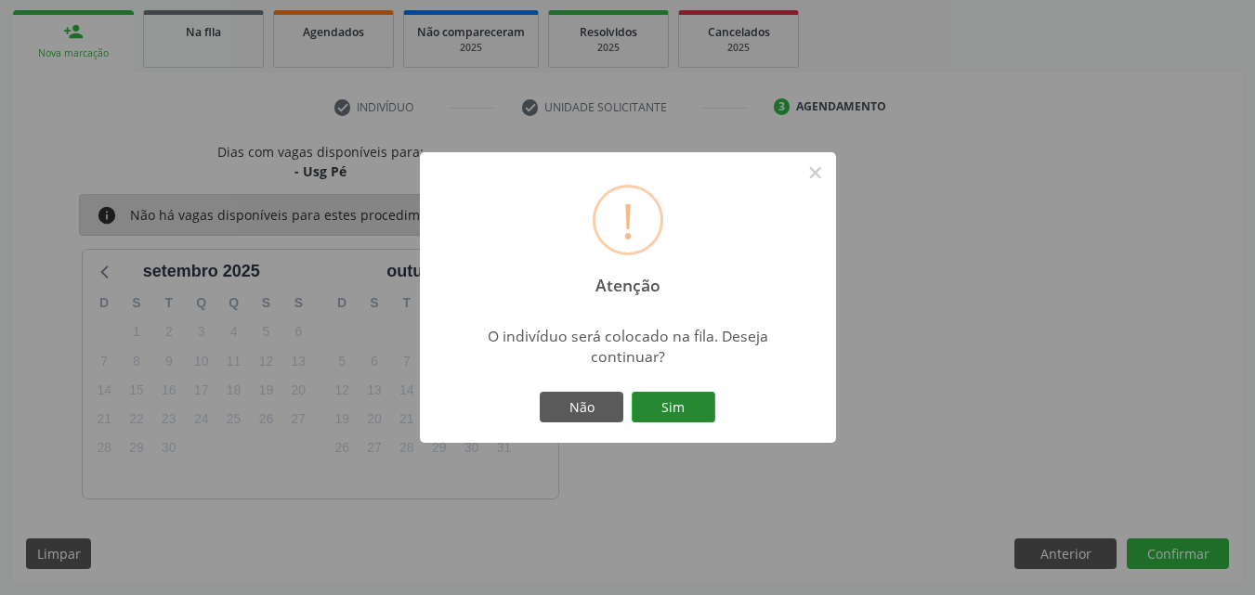
click at [677, 408] on button "Sim" at bounding box center [674, 408] width 84 height 32
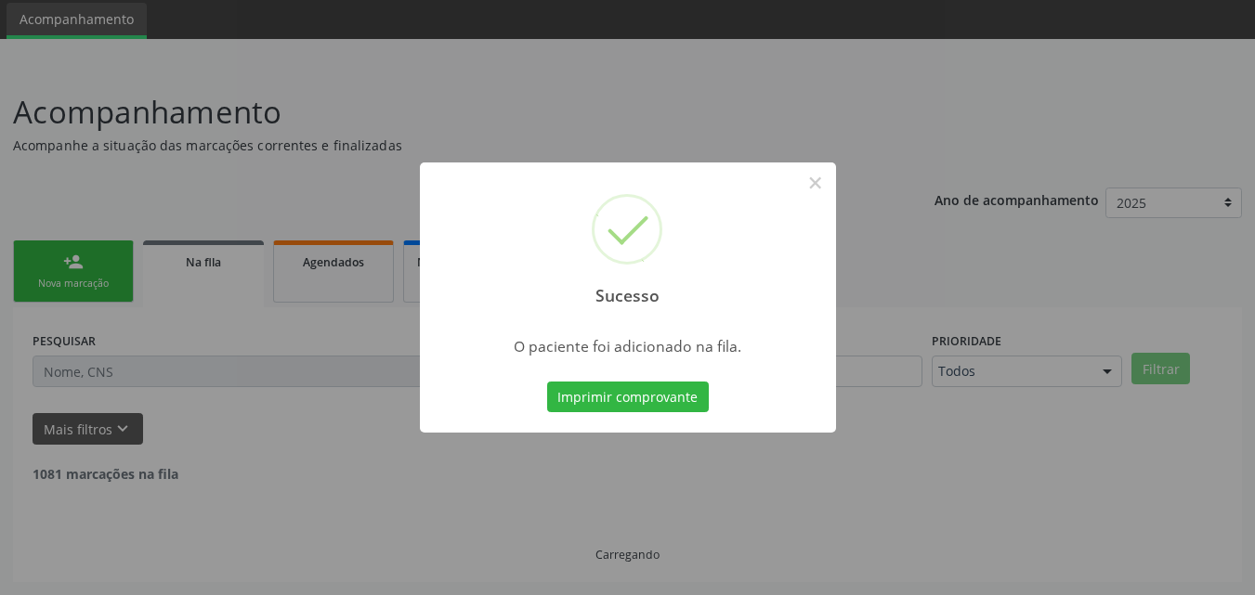
scroll to position [44, 0]
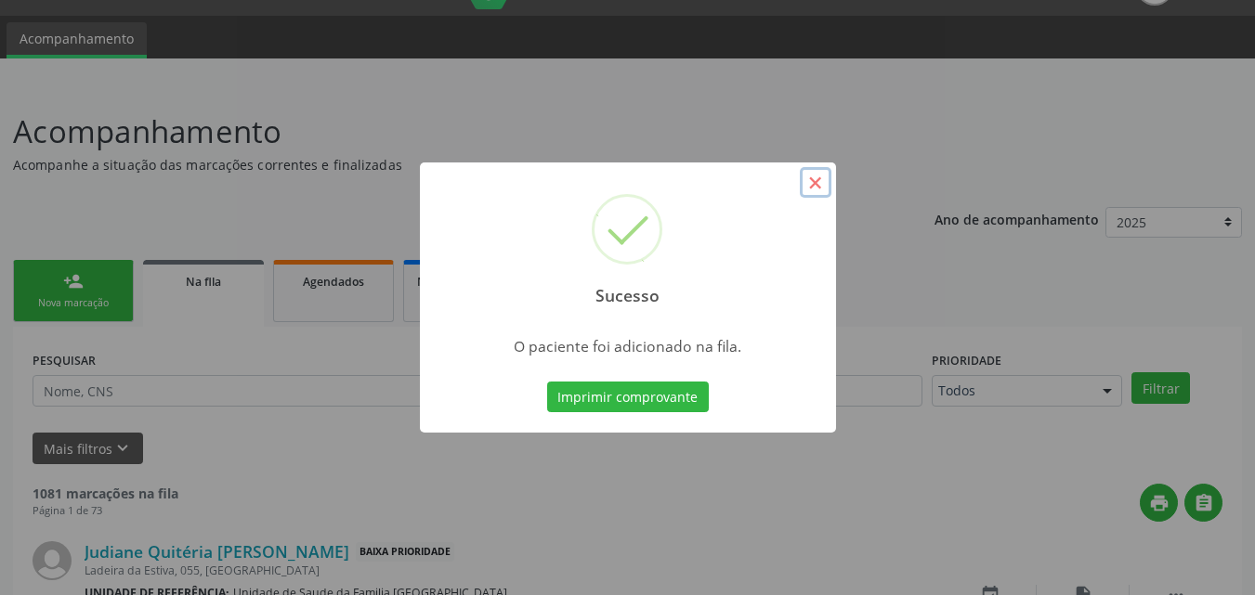
click at [827, 179] on button "×" at bounding box center [816, 183] width 32 height 32
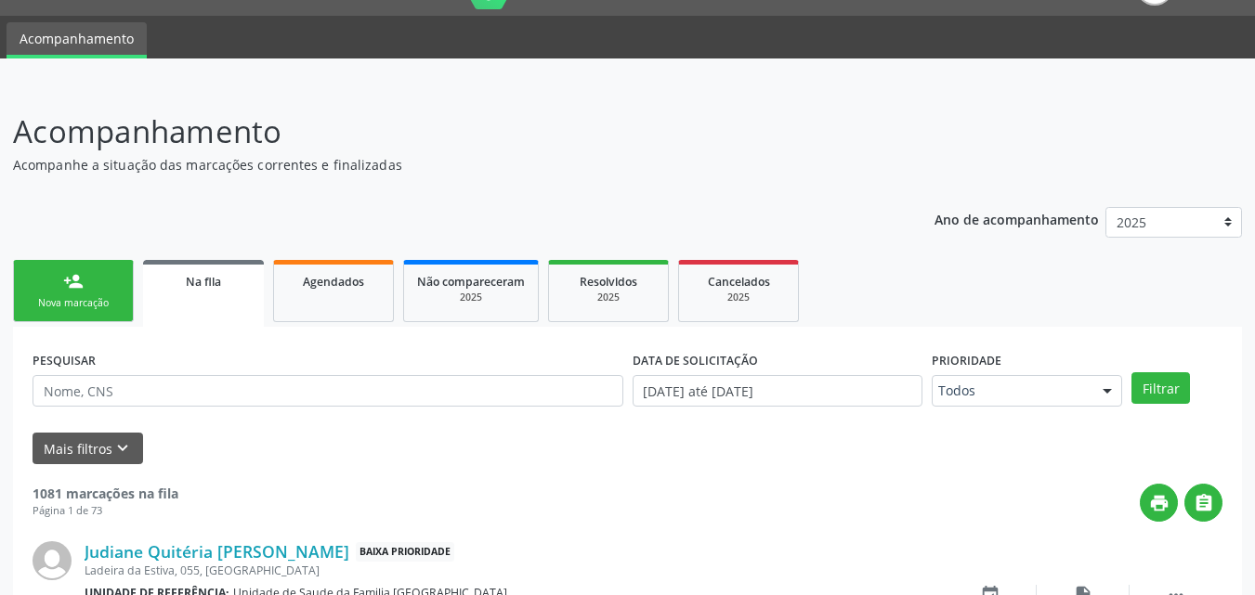
click at [47, 295] on link "person_add Nova marcação" at bounding box center [73, 291] width 121 height 62
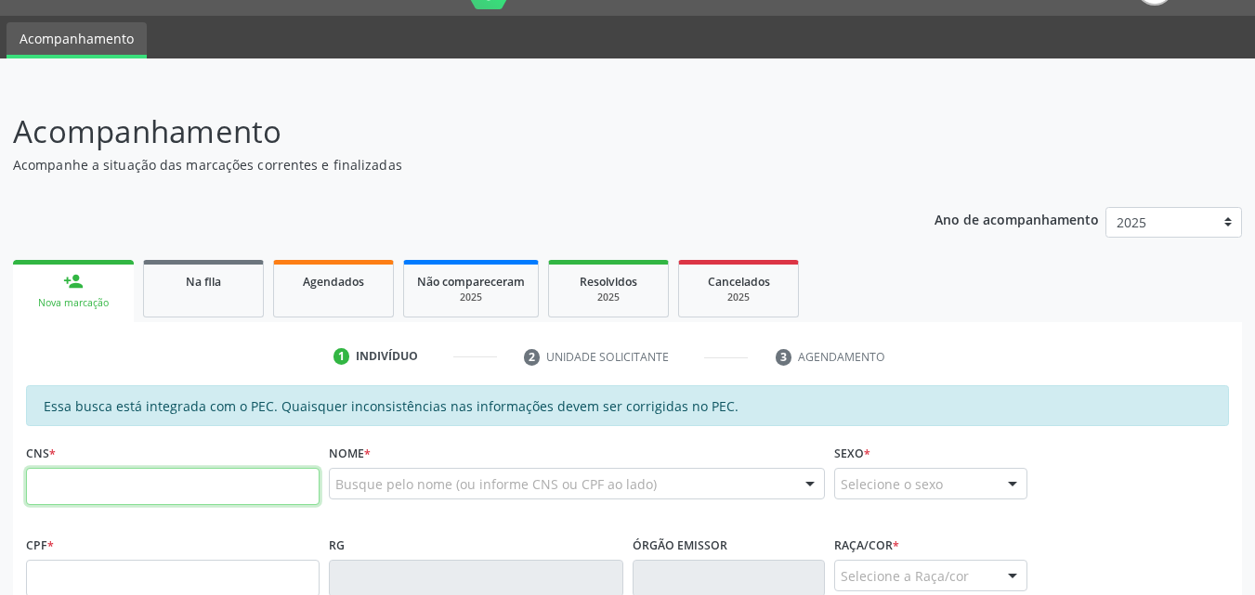
click at [55, 487] on input "text" at bounding box center [172, 486] width 293 height 37
type input "705 6094 8122 5313"
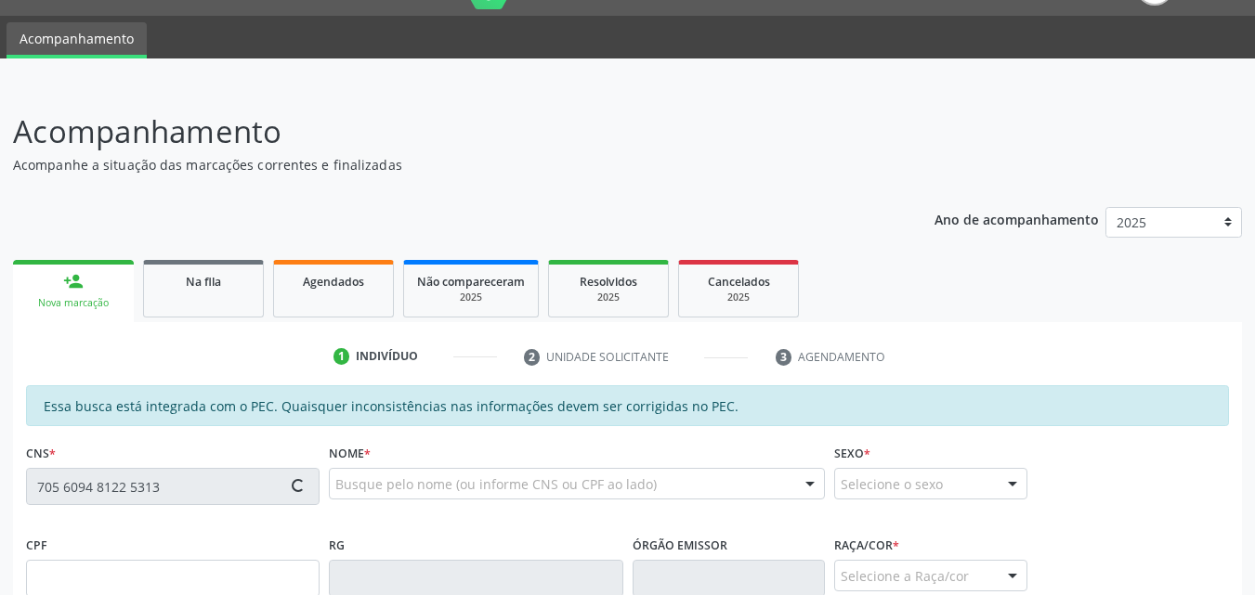
type input "516.903.814-34"
type input "[DATE]"
type input "[PERSON_NAME]"
type input "[PHONE_NUMBER]"
type input "S/N"
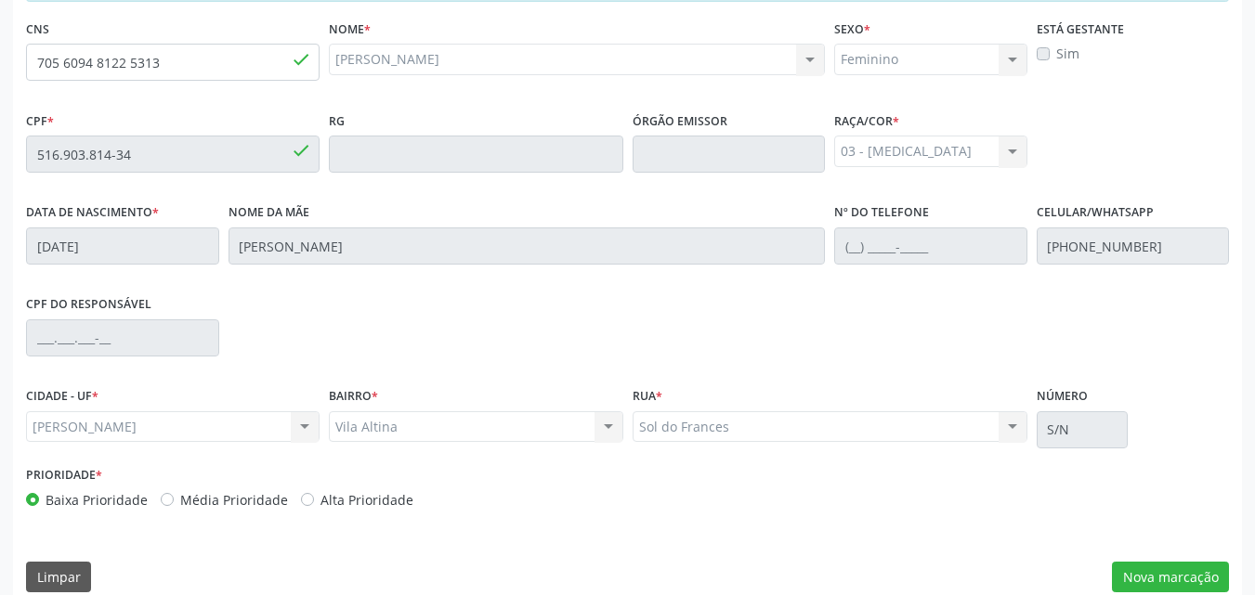
scroll to position [491, 0]
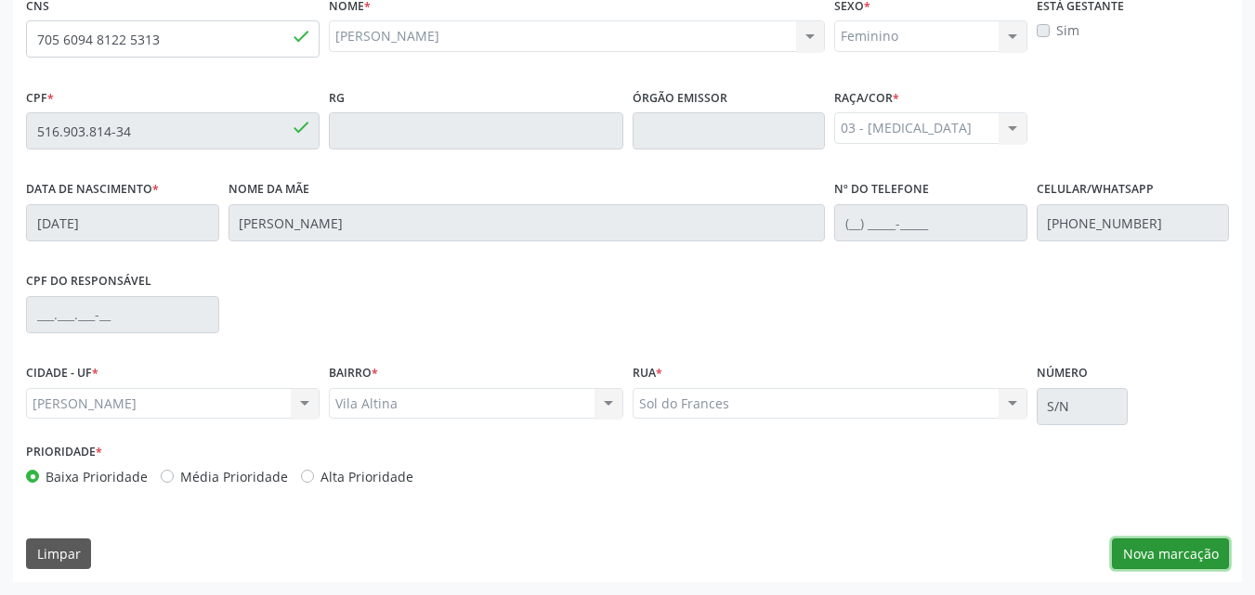
click at [1133, 551] on button "Nova marcação" at bounding box center [1170, 555] width 117 height 32
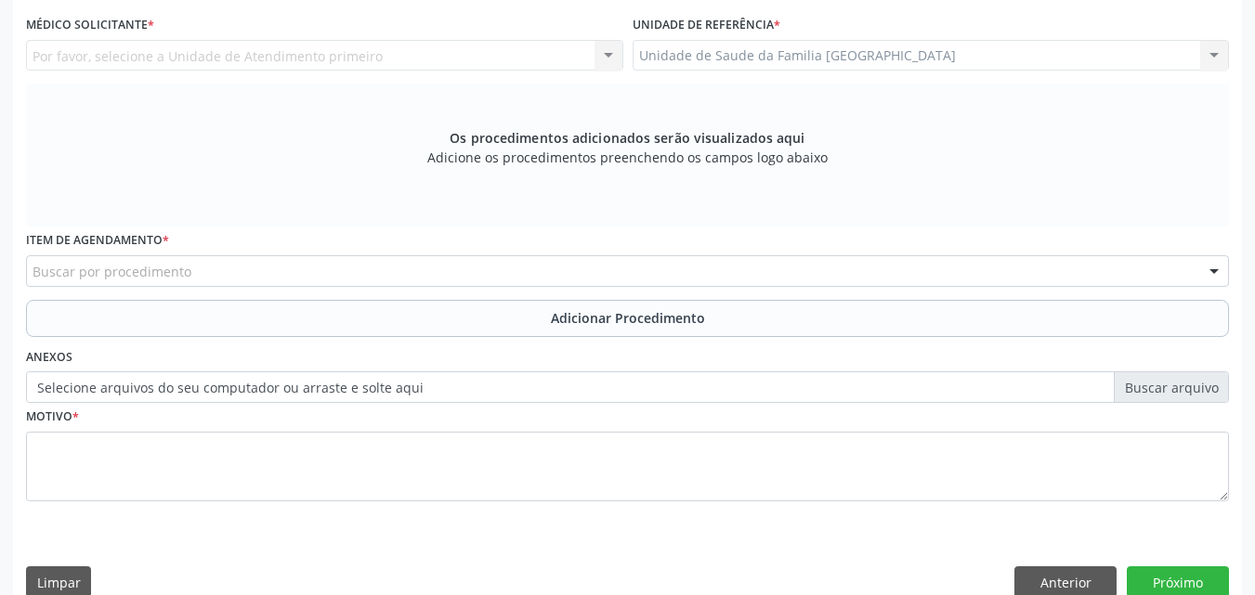
scroll to position [58, 0]
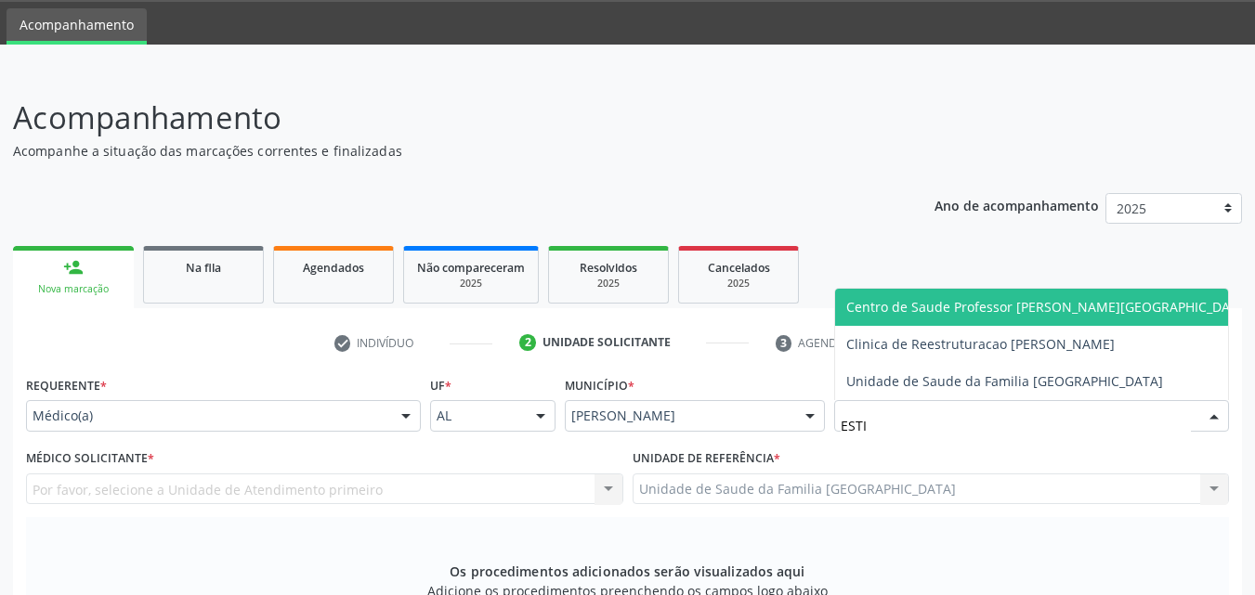
type input "ESTIV"
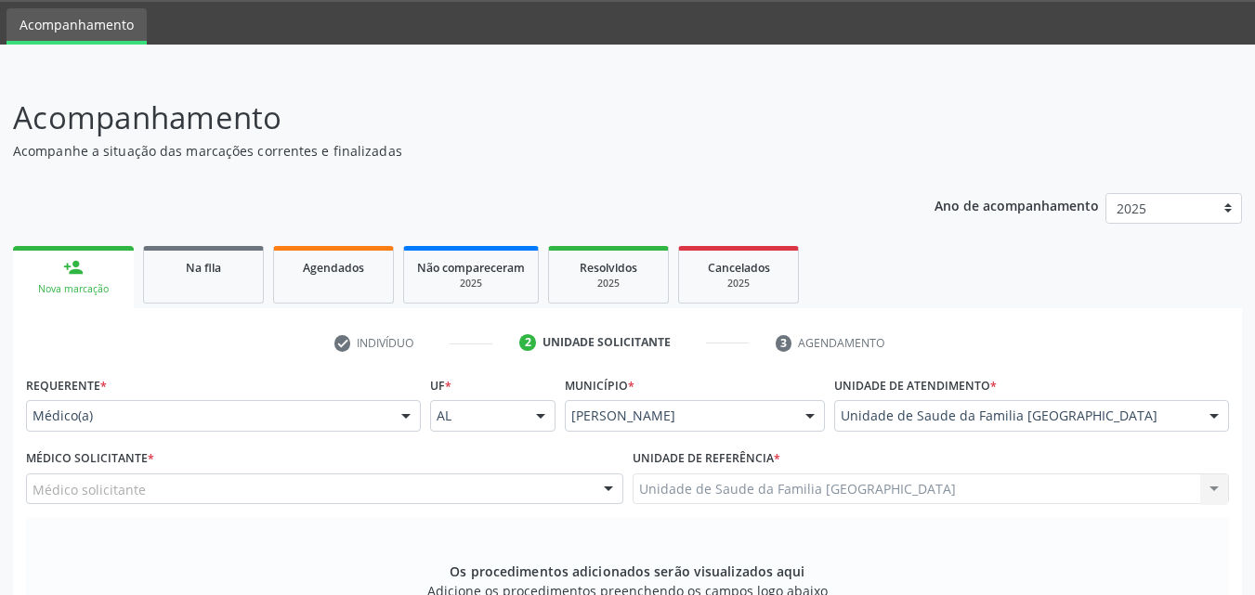
scroll to position [491, 0]
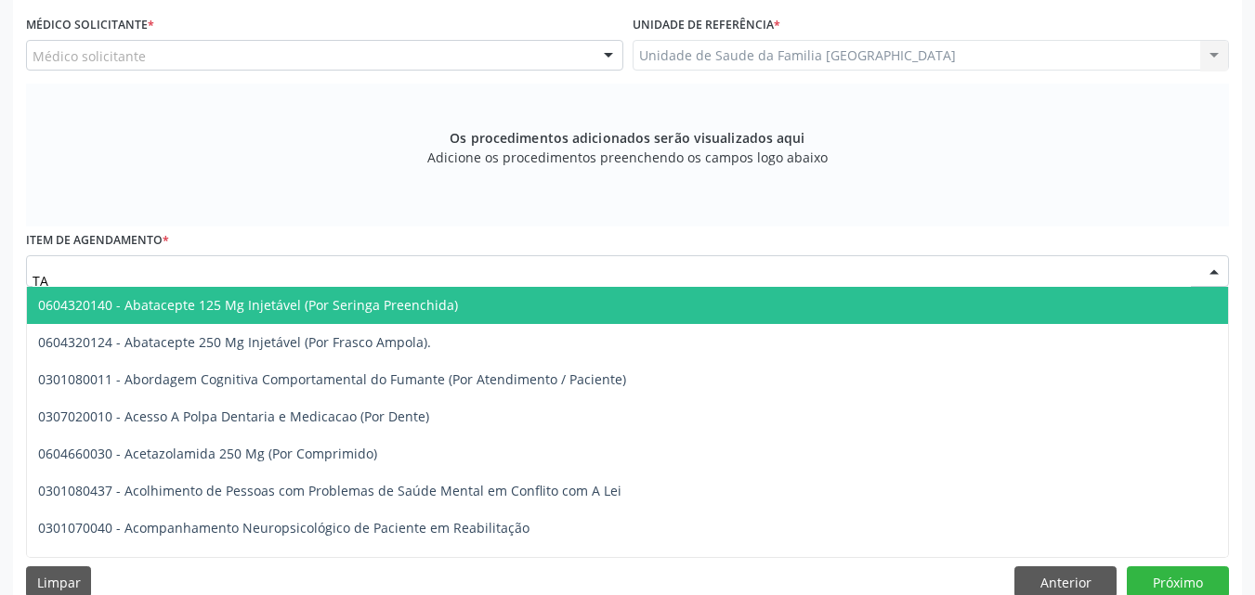
type input "TAC"
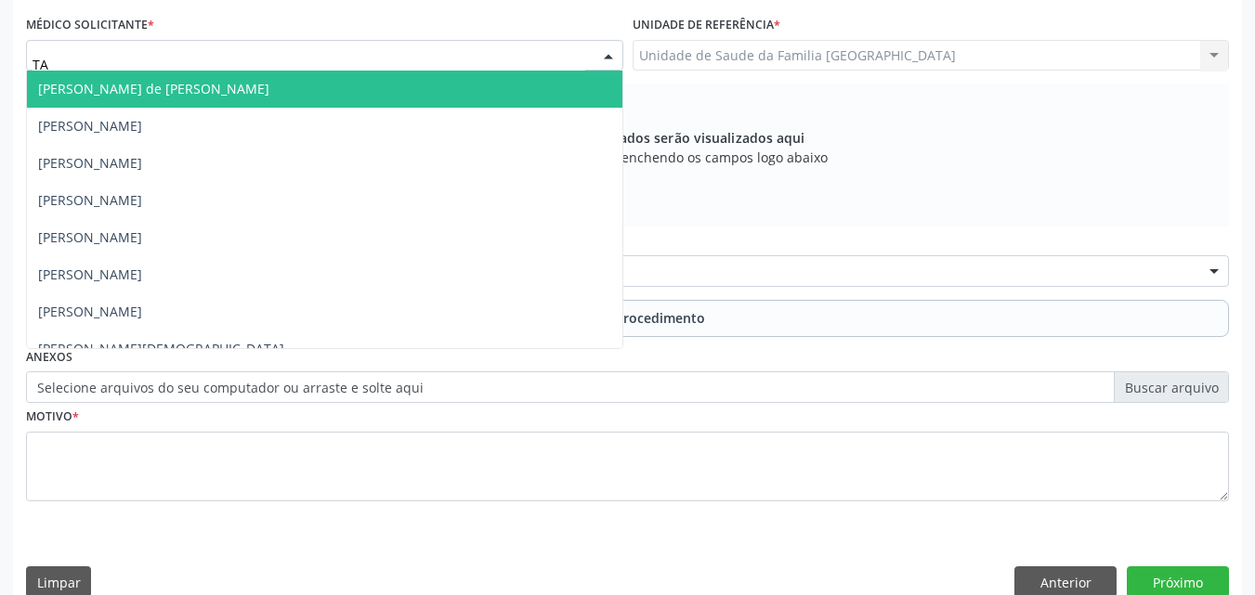
type input "TAC"
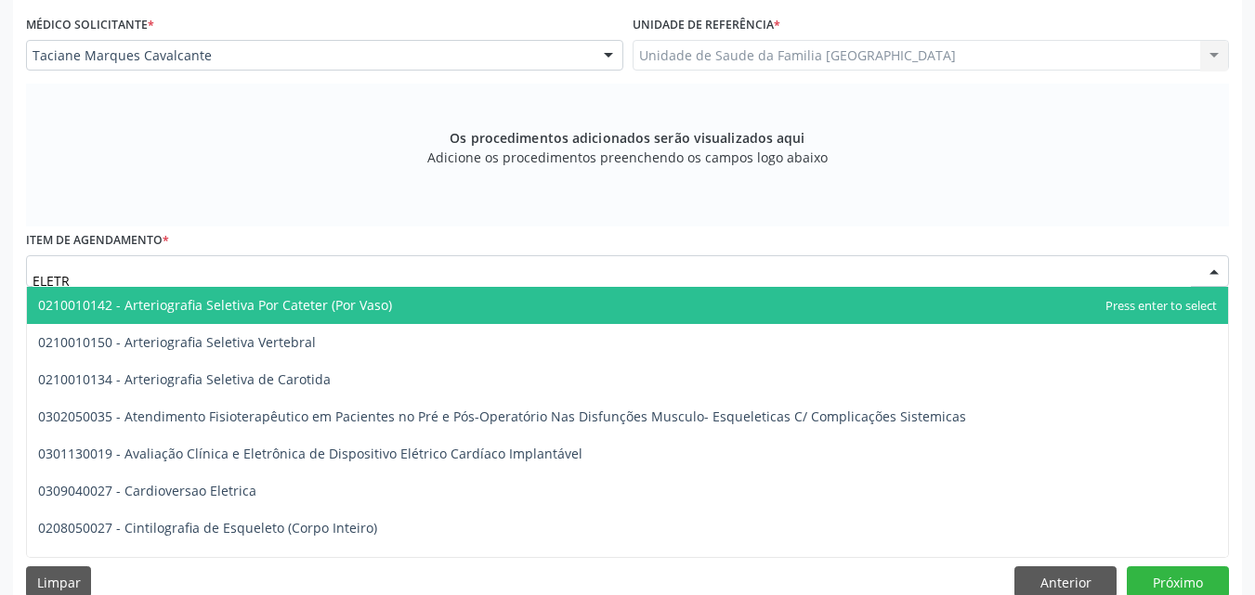
type input "ELETRO"
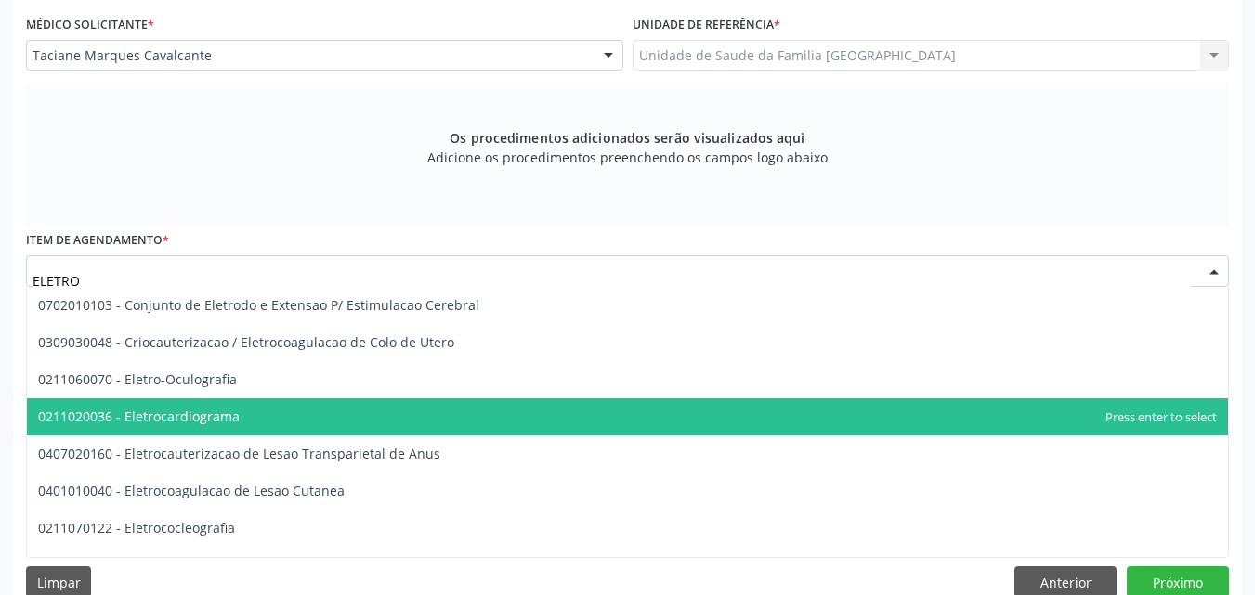
click at [189, 413] on span "0211020036 - Eletrocardiograma" at bounding box center [139, 417] width 202 height 18
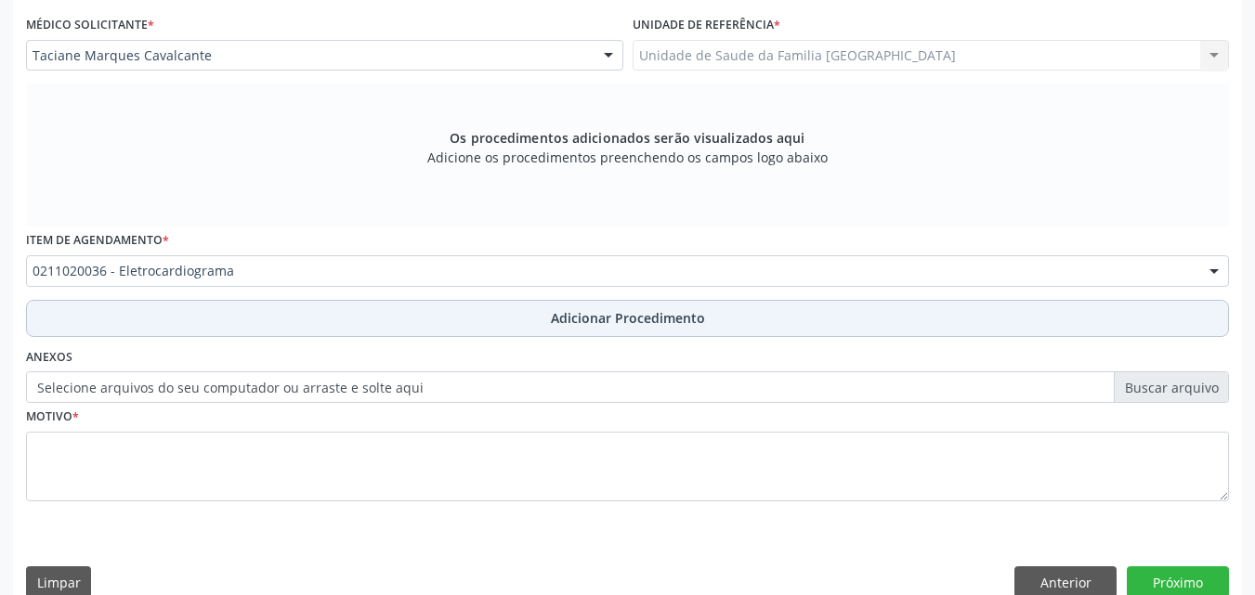
click at [192, 324] on button "Adicionar Procedimento" at bounding box center [627, 318] width 1203 height 37
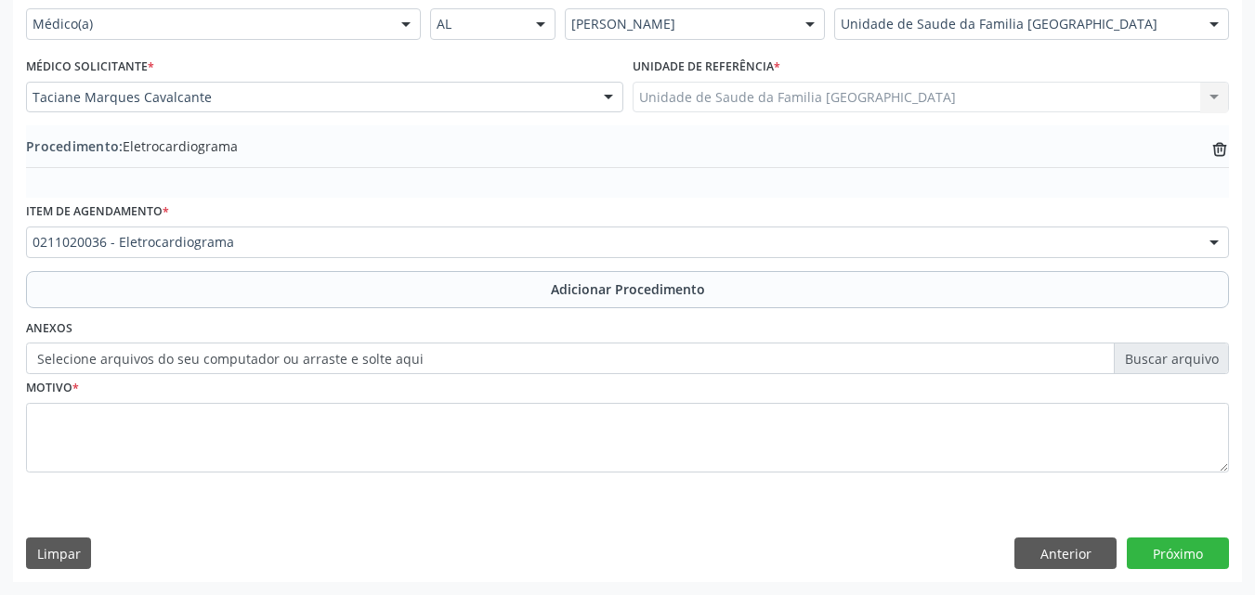
scroll to position [449, 0]
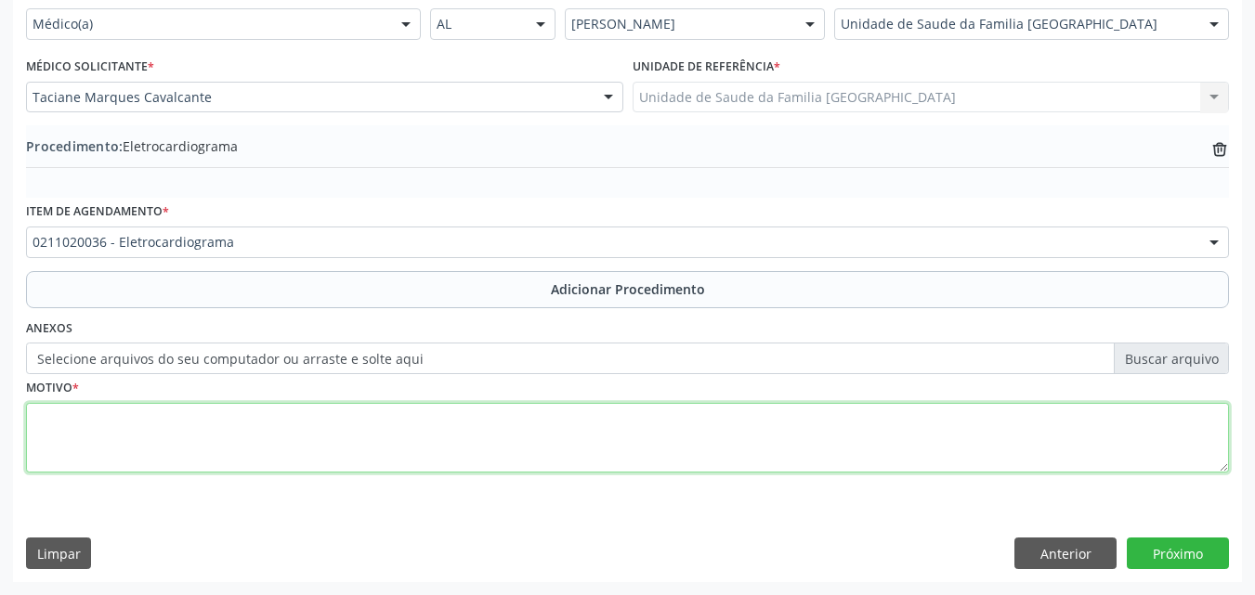
click at [183, 429] on textarea at bounding box center [627, 438] width 1203 height 71
type textarea "ALTO RISCO CARDIOVASCULAR."
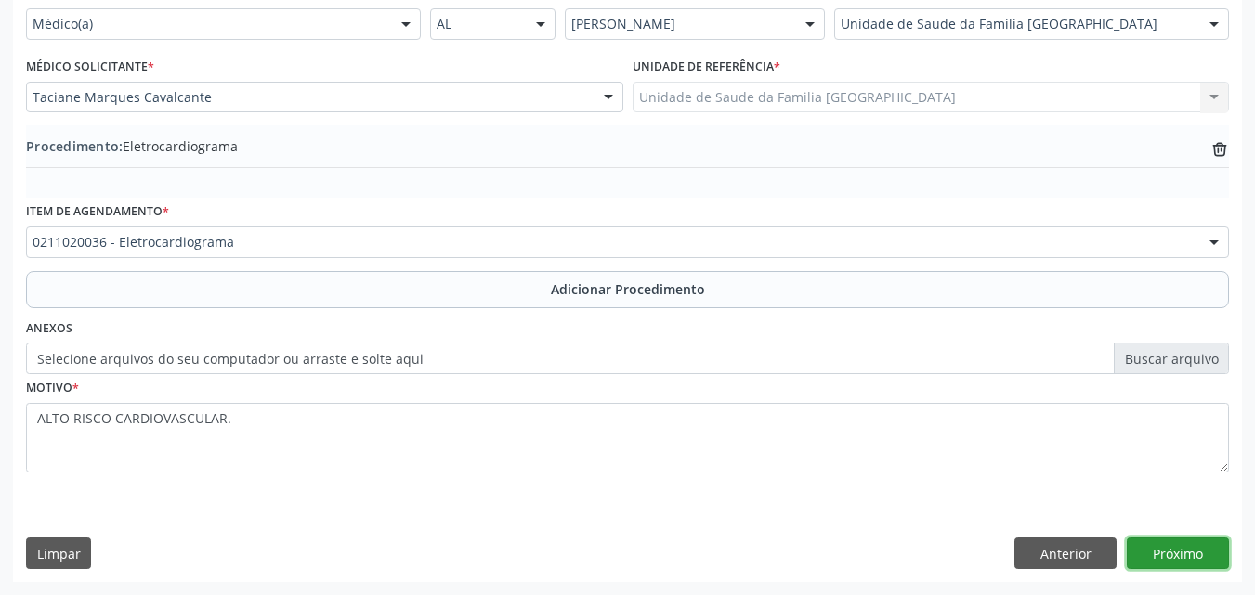
click at [1175, 560] on button "Próximo" at bounding box center [1178, 554] width 102 height 32
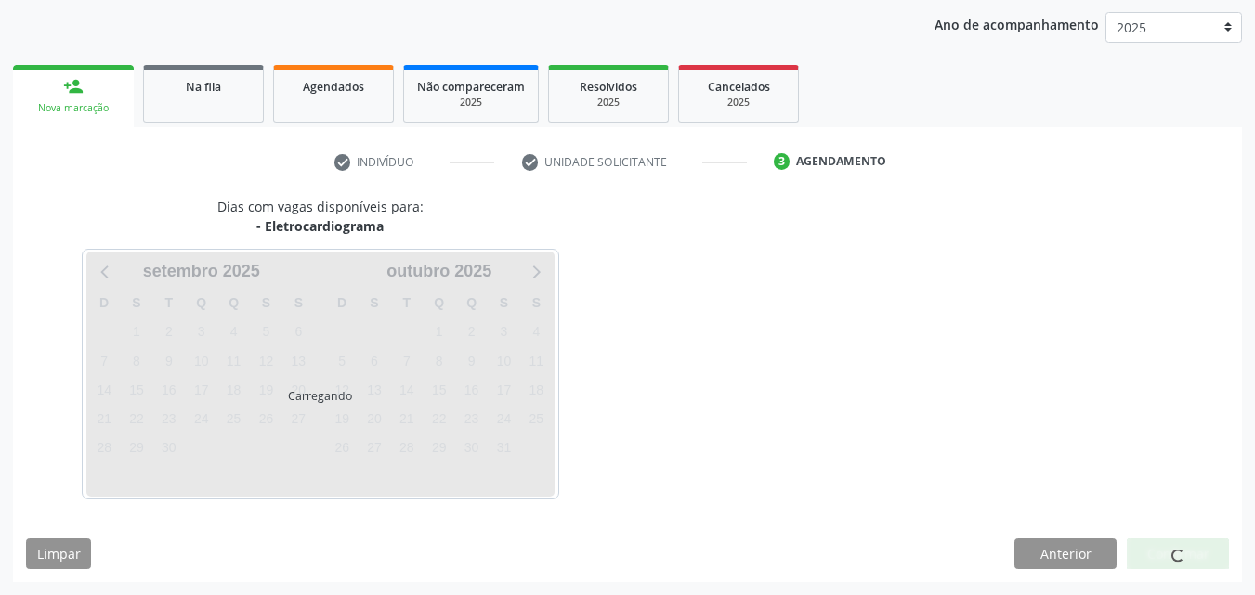
scroll to position [293, 0]
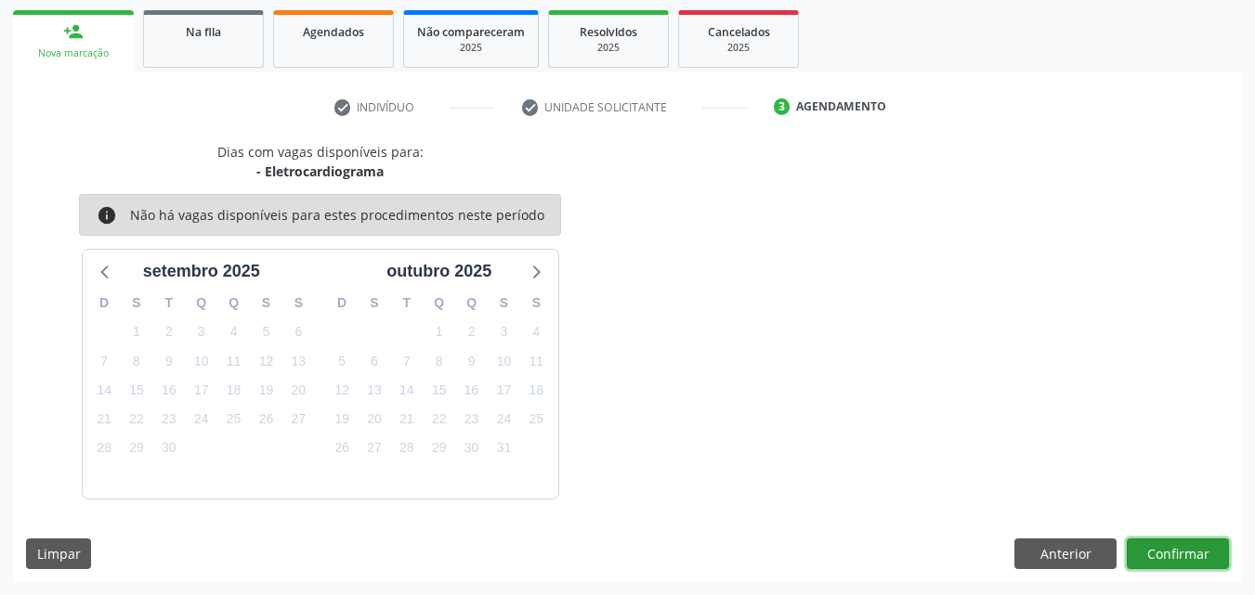
click at [1175, 560] on button "Confirmar" at bounding box center [1178, 555] width 102 height 32
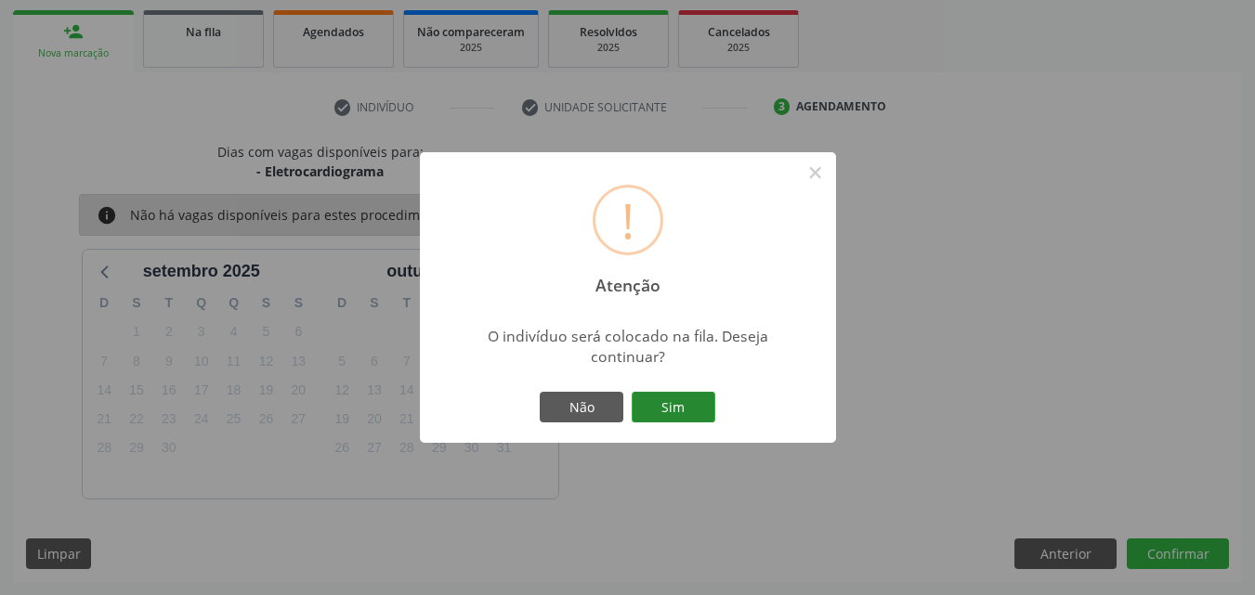
click at [657, 401] on button "Sim" at bounding box center [674, 408] width 84 height 32
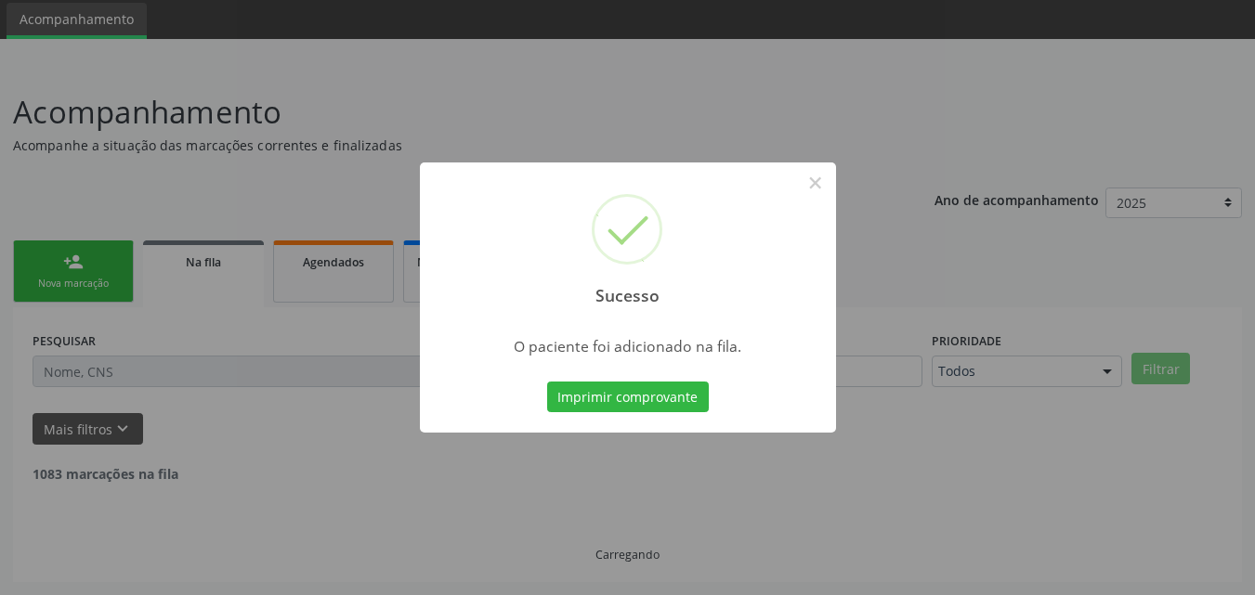
scroll to position [44, 0]
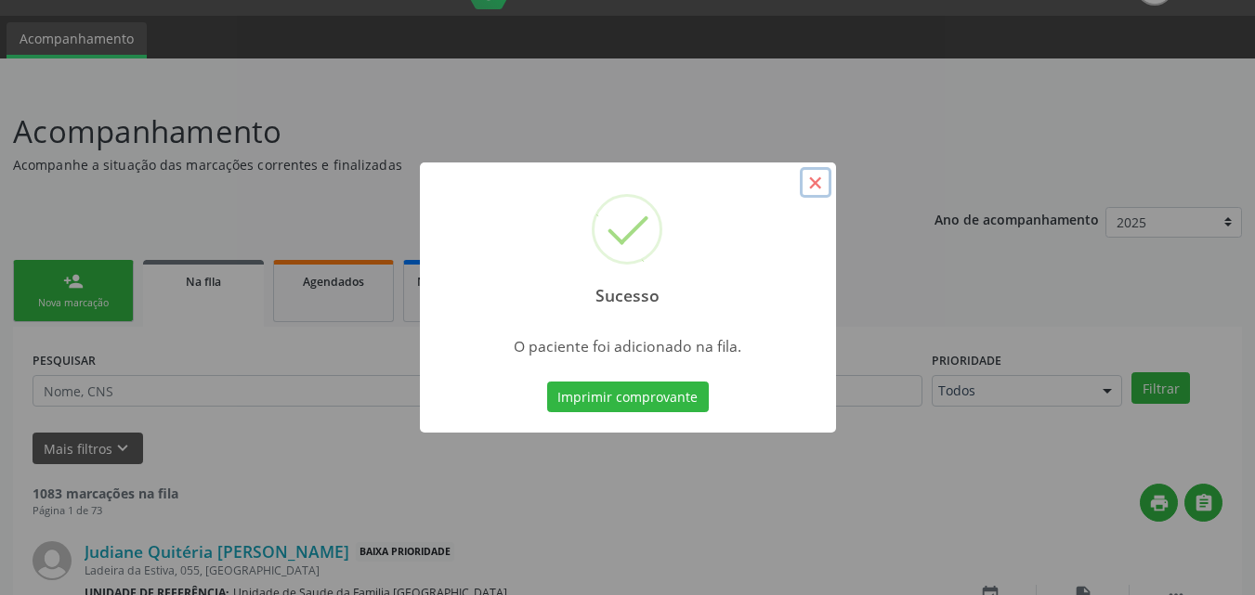
click at [815, 182] on button "×" at bounding box center [816, 183] width 32 height 32
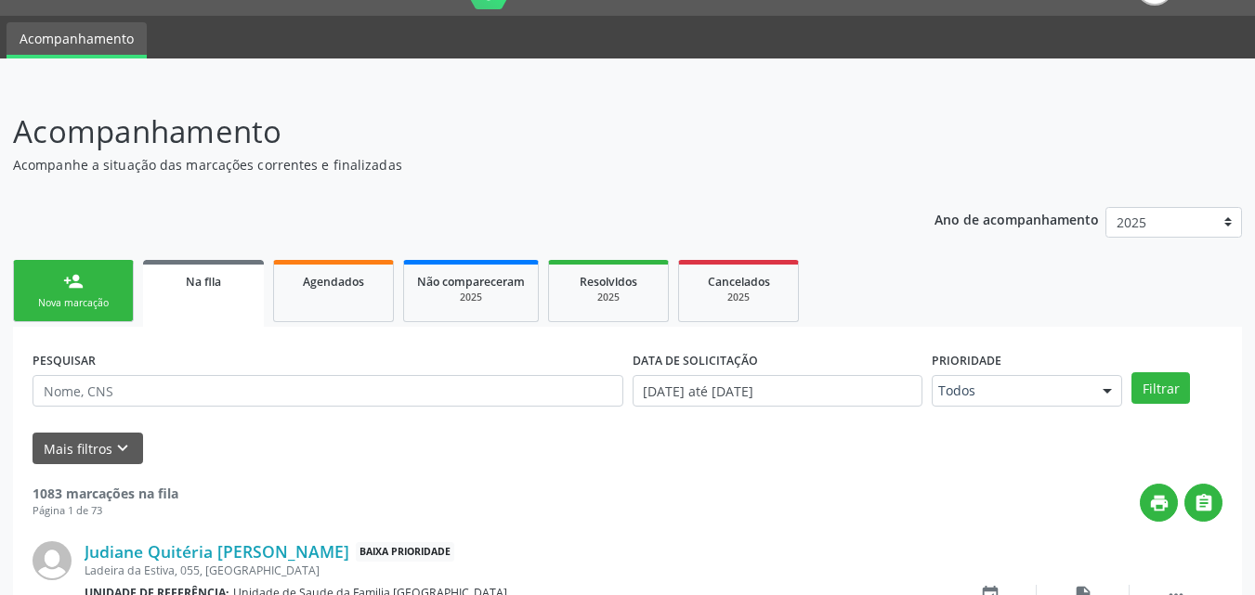
click at [98, 297] on div "Nova marcação" at bounding box center [73, 303] width 93 height 14
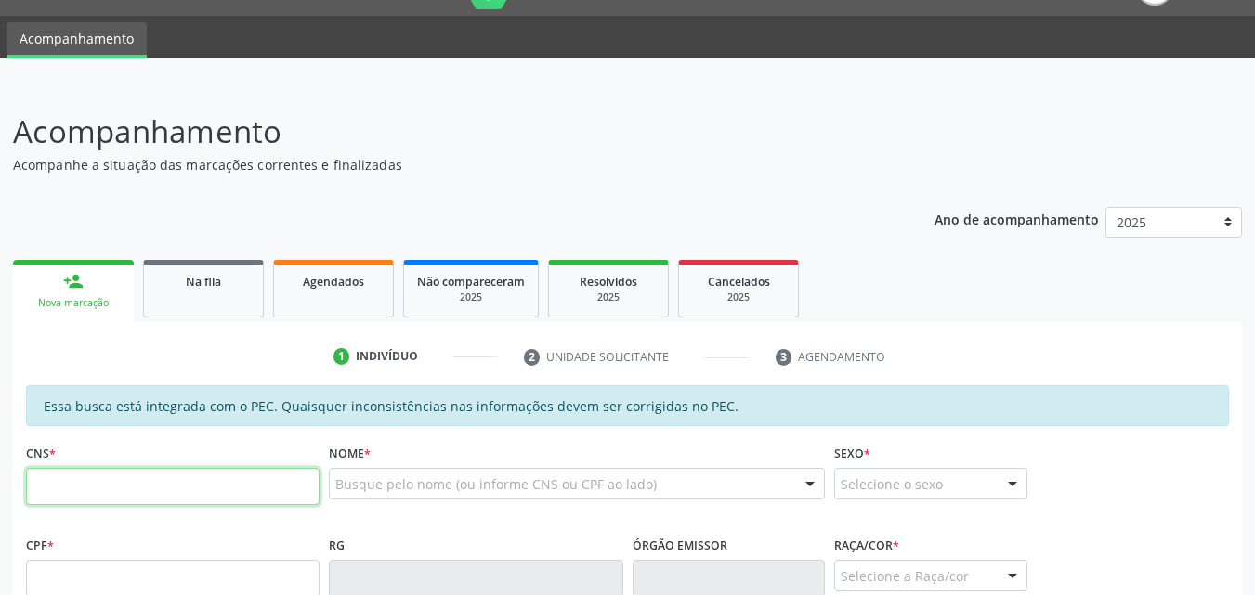
click at [123, 491] on input "text" at bounding box center [172, 486] width 293 height 37
type input "705 6094 8122 5313"
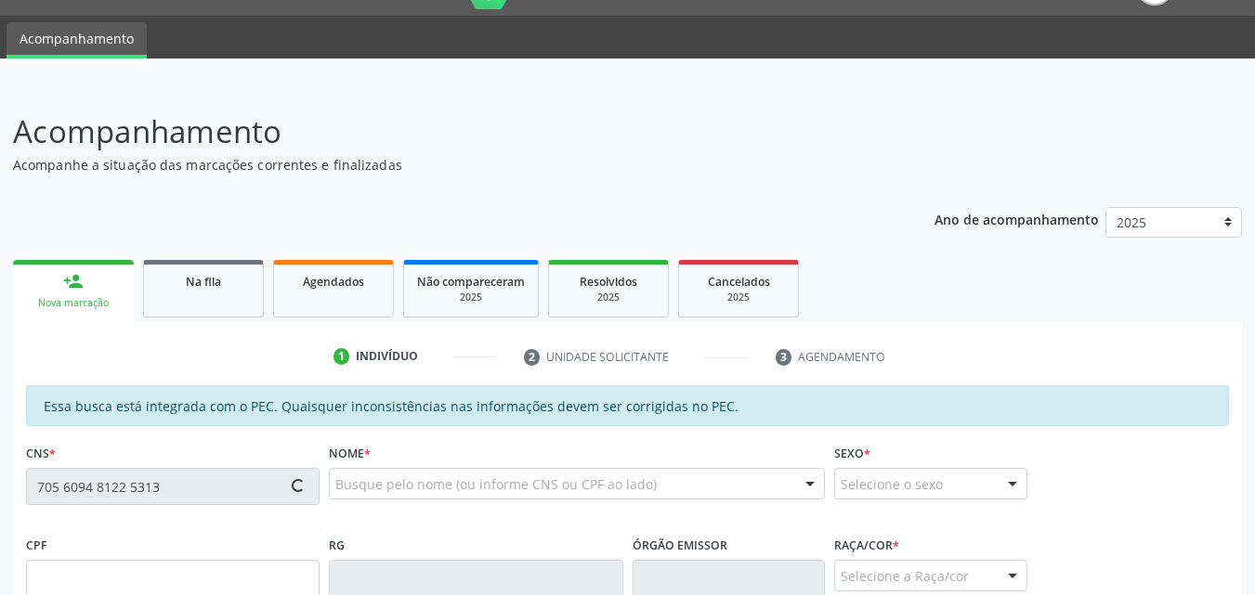
type input "516.903.814-34"
type input "[DATE]"
type input "[PERSON_NAME]"
type input "[PHONE_NUMBER]"
type input "S/N"
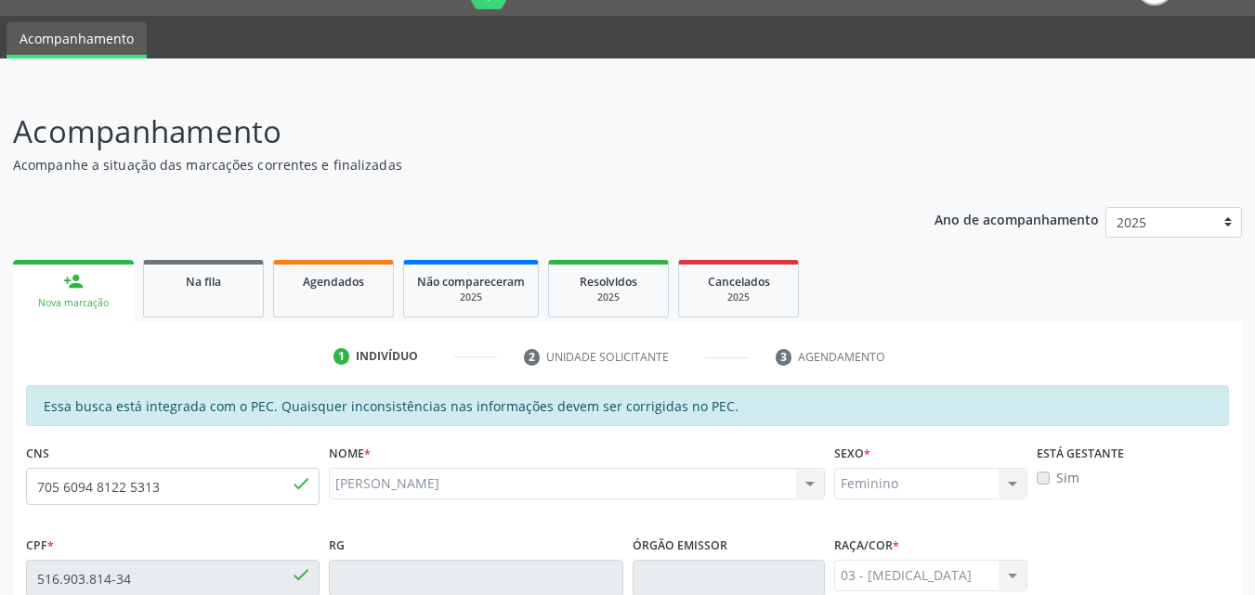
scroll to position [491, 0]
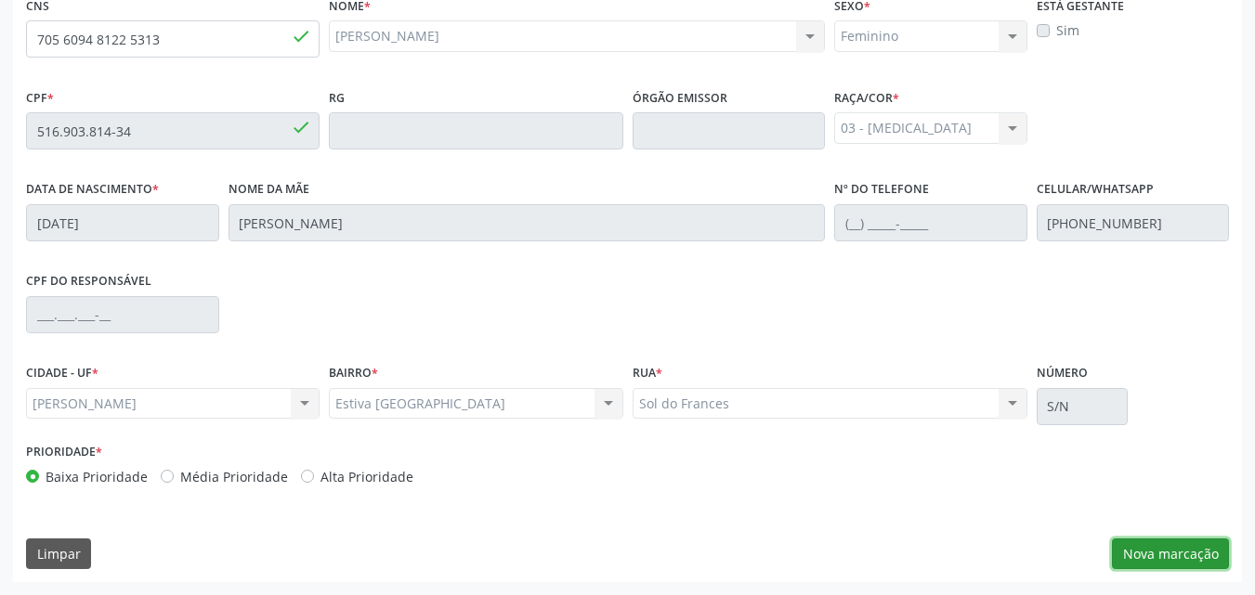
click at [1150, 556] on button "Nova marcação" at bounding box center [1170, 555] width 117 height 32
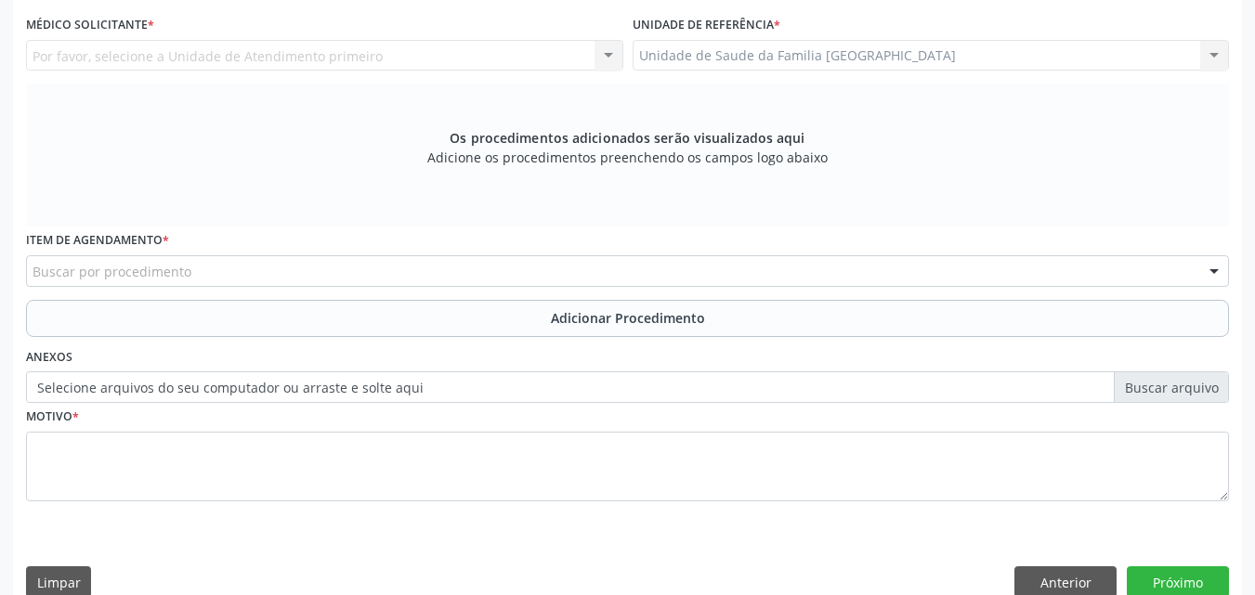
scroll to position [58, 0]
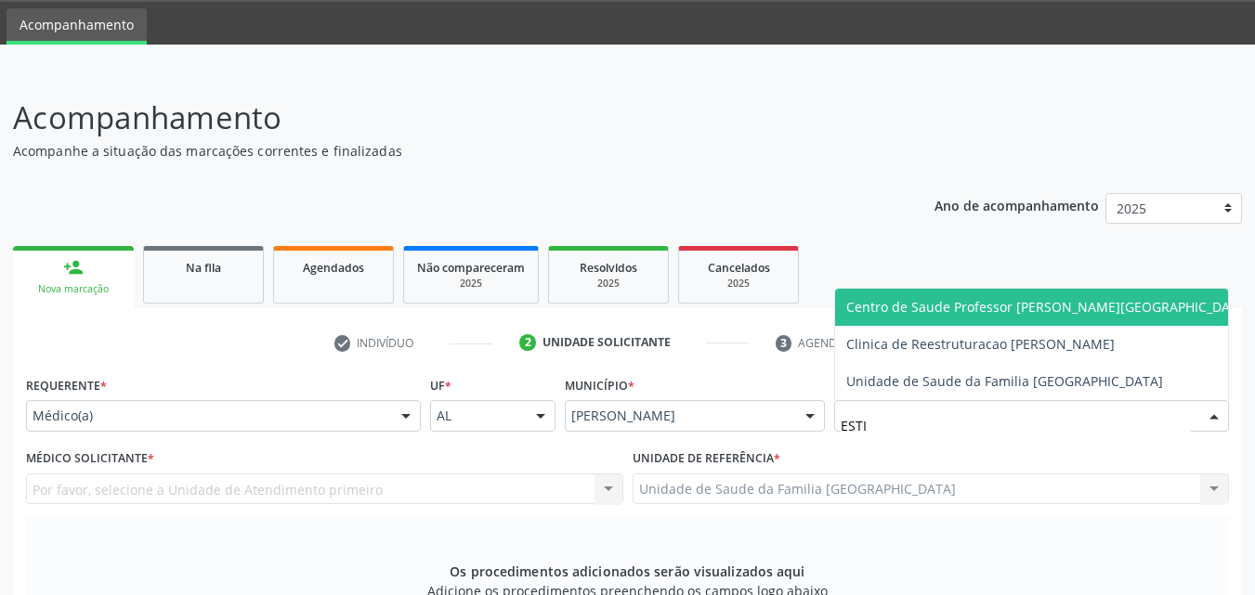
type input "ESTIV"
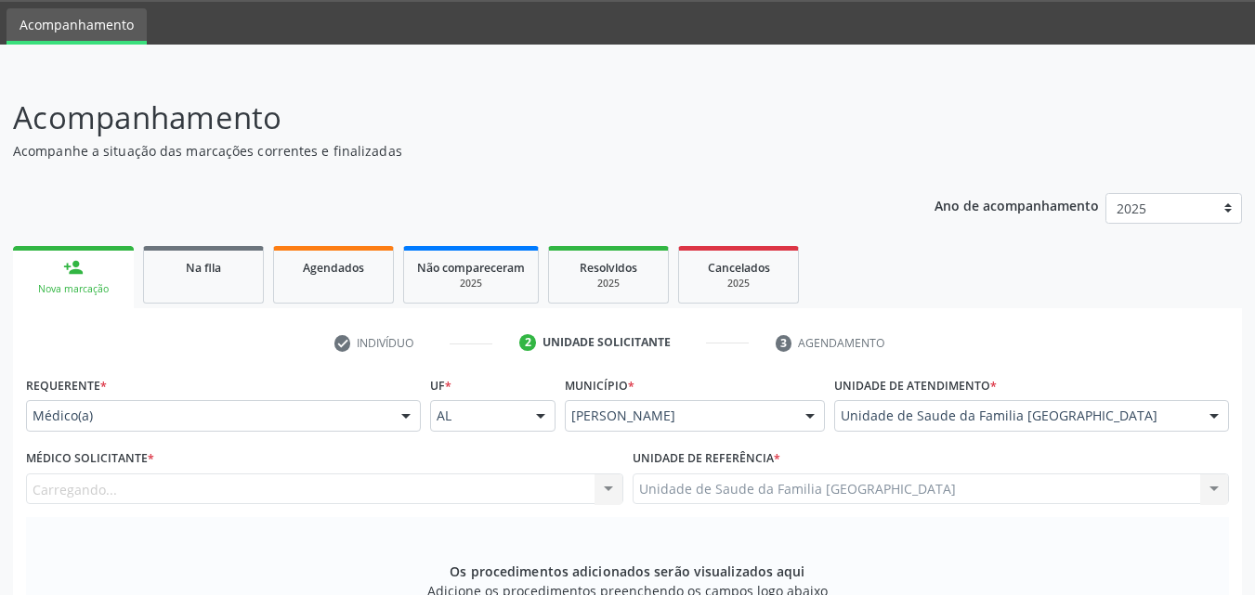
scroll to position [491, 0]
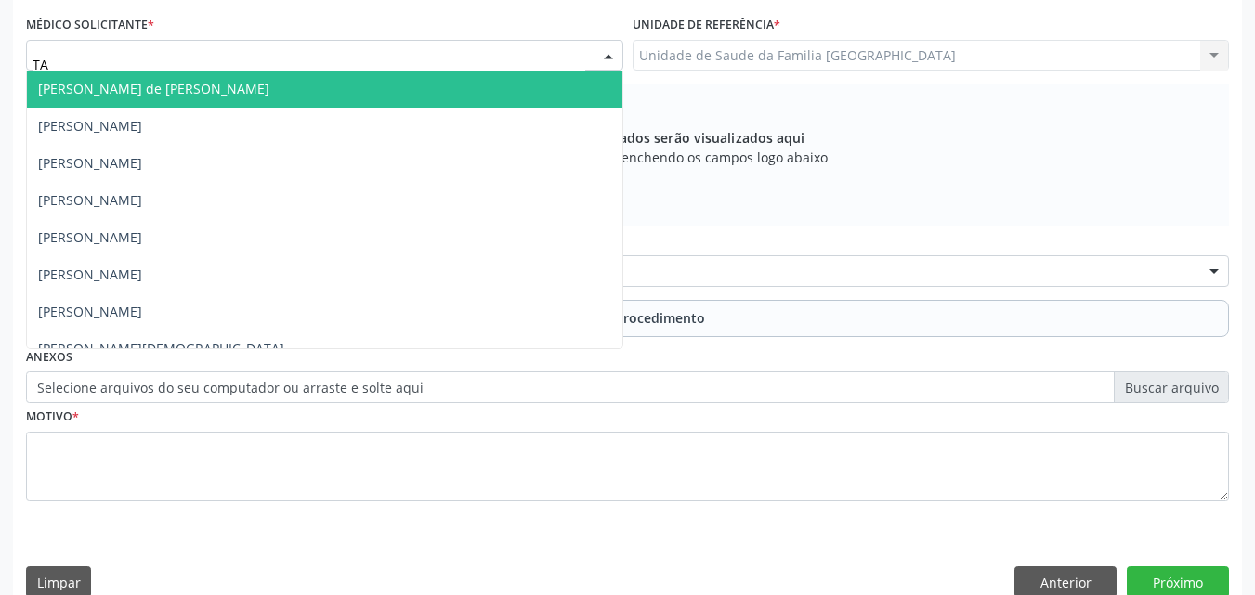
type input "TAC"
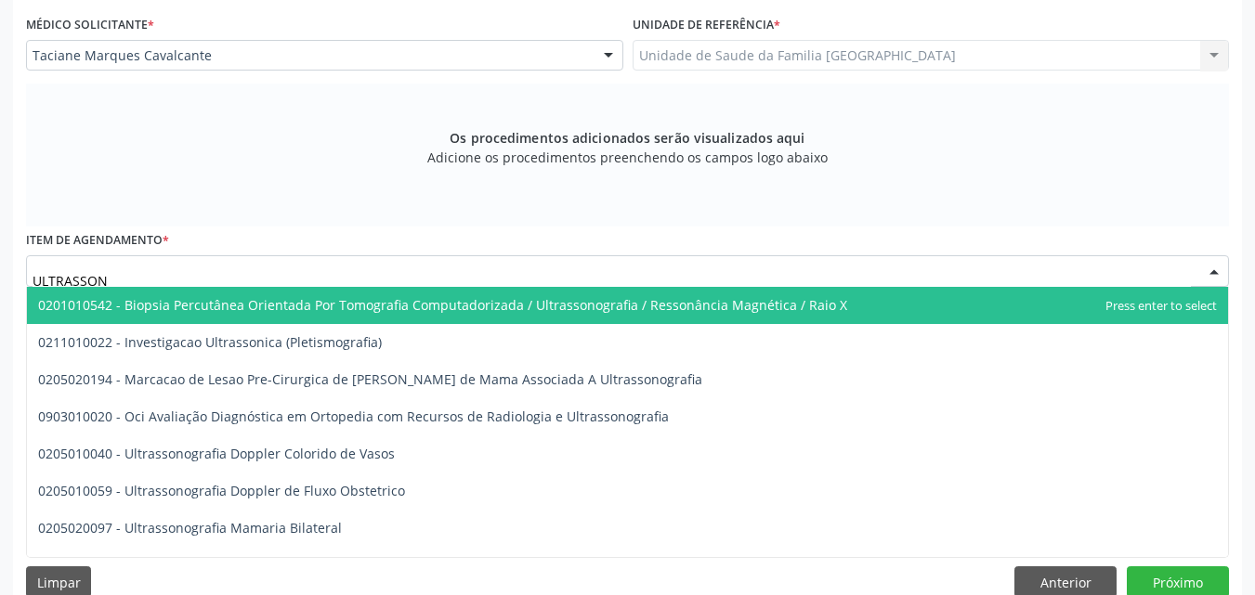
type input "ULTRASSONO"
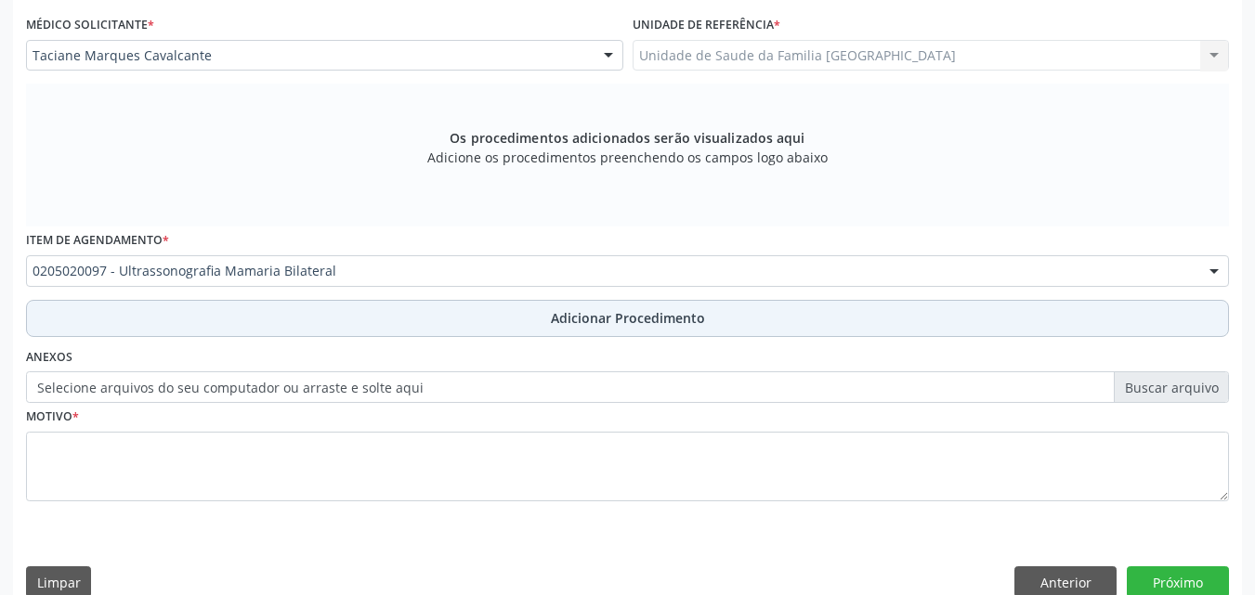
click at [101, 324] on button "Adicionar Procedimento" at bounding box center [627, 318] width 1203 height 37
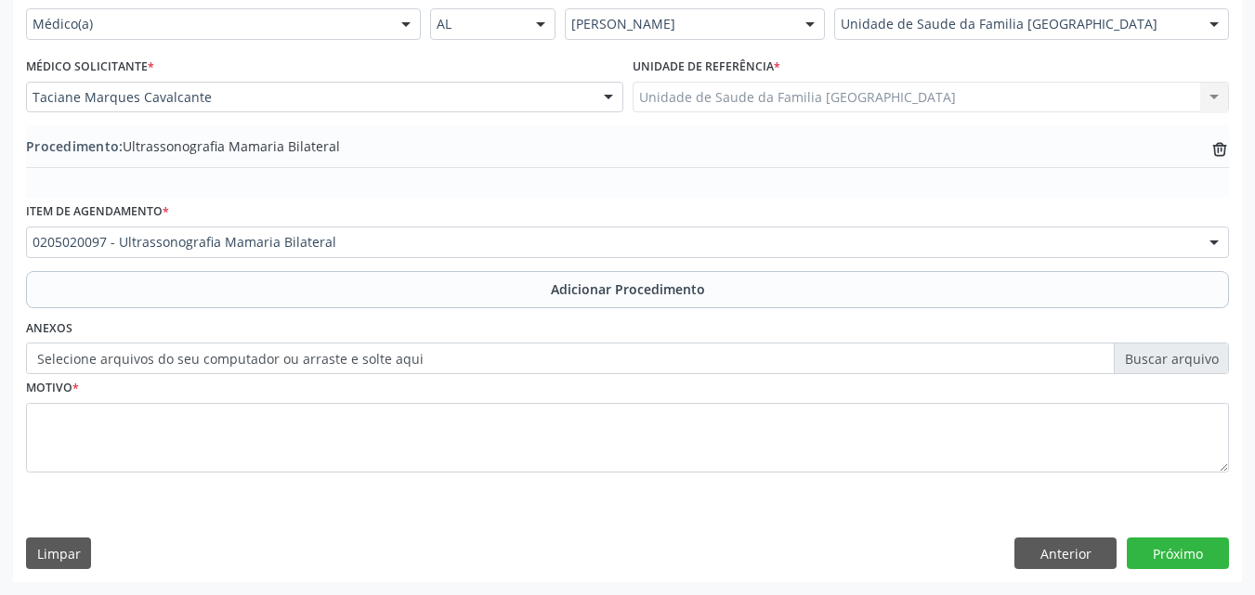
scroll to position [449, 0]
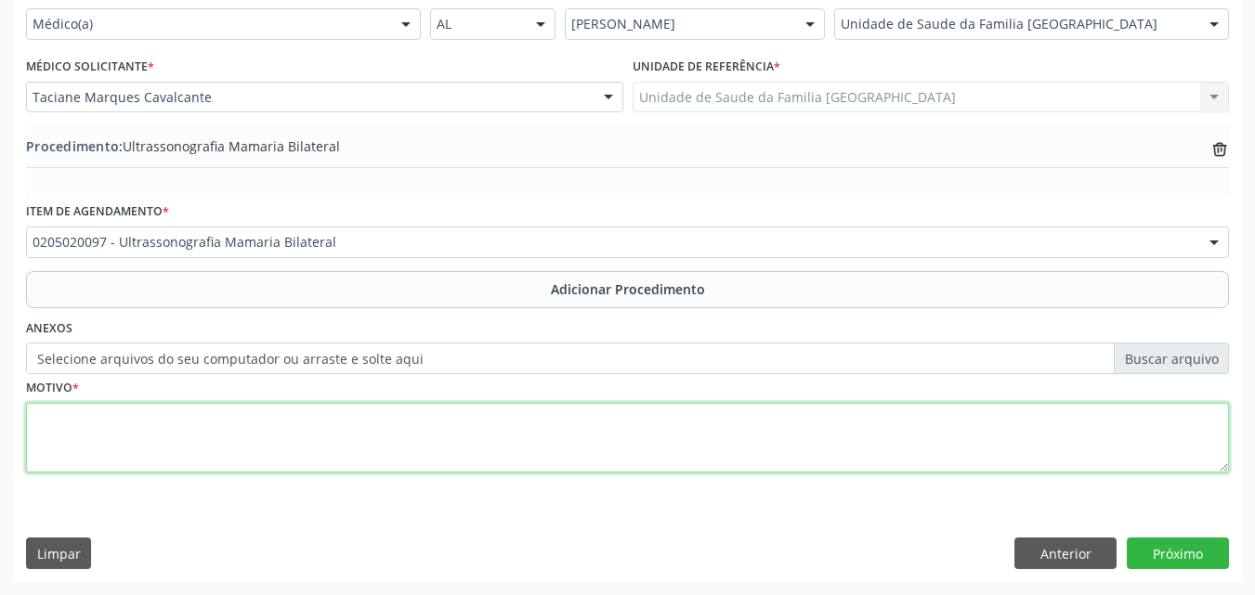
click at [112, 445] on textarea at bounding box center [627, 438] width 1203 height 71
type textarea "[MEDICAL_DATA]."
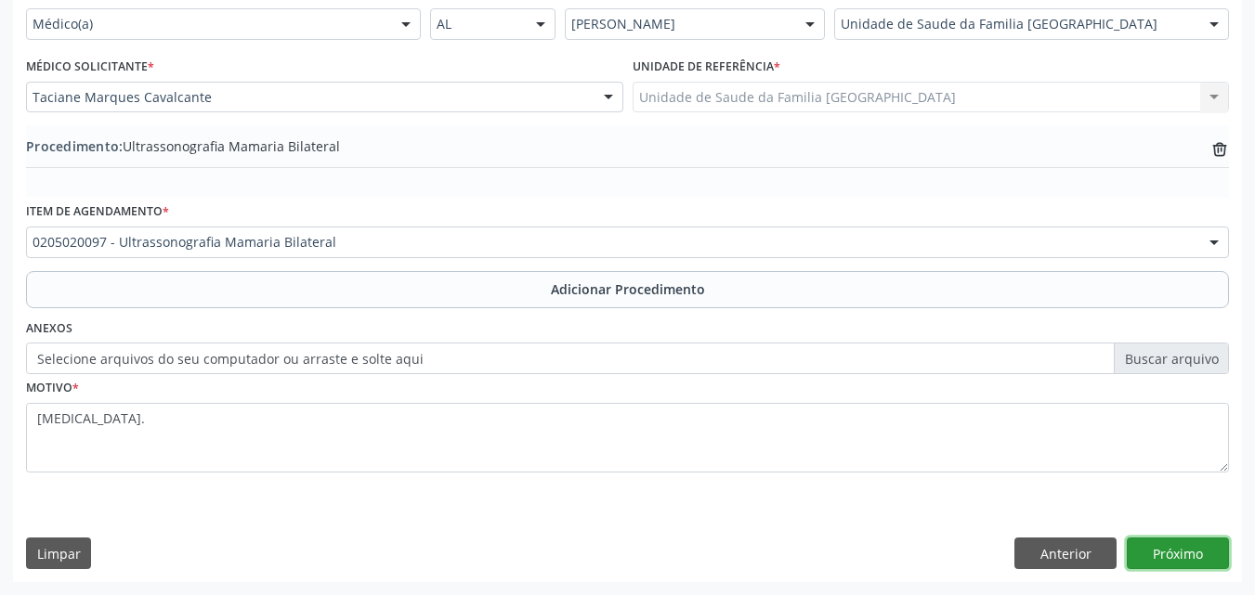
click at [1188, 551] on button "Próximo" at bounding box center [1178, 554] width 102 height 32
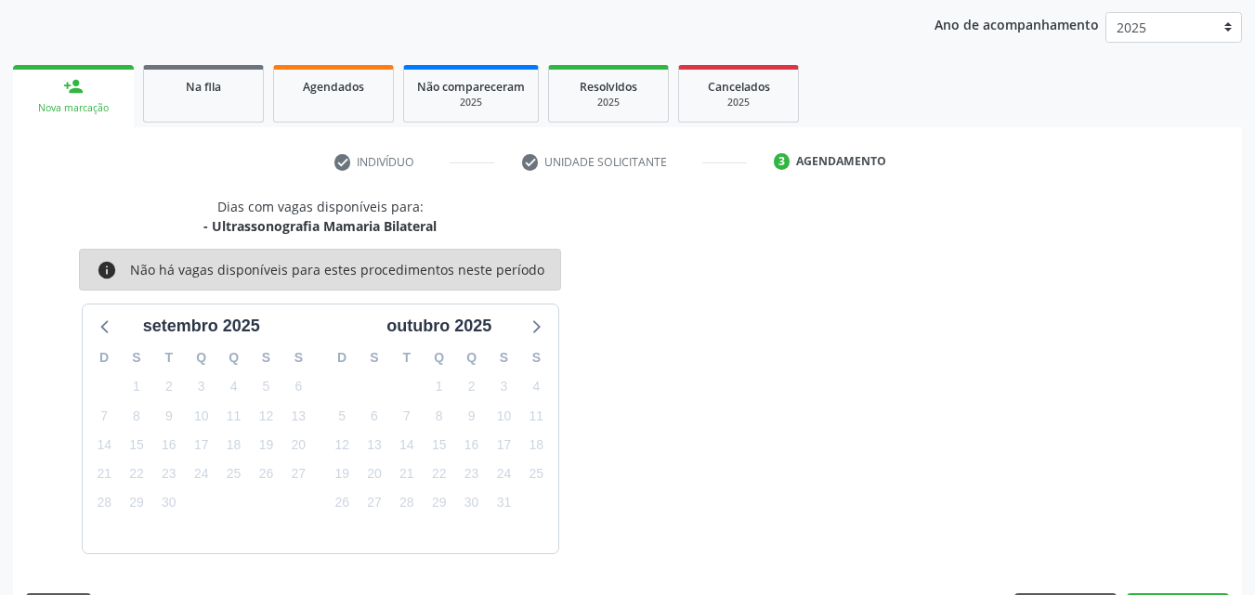
scroll to position [293, 0]
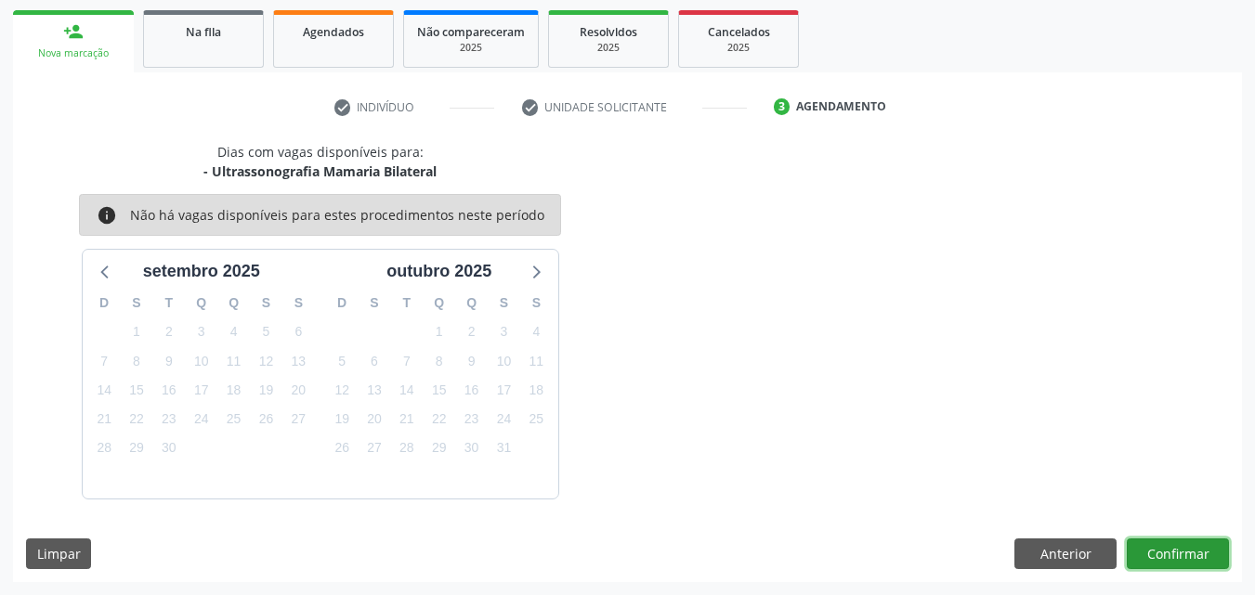
click at [1172, 542] on button "Confirmar" at bounding box center [1178, 555] width 102 height 32
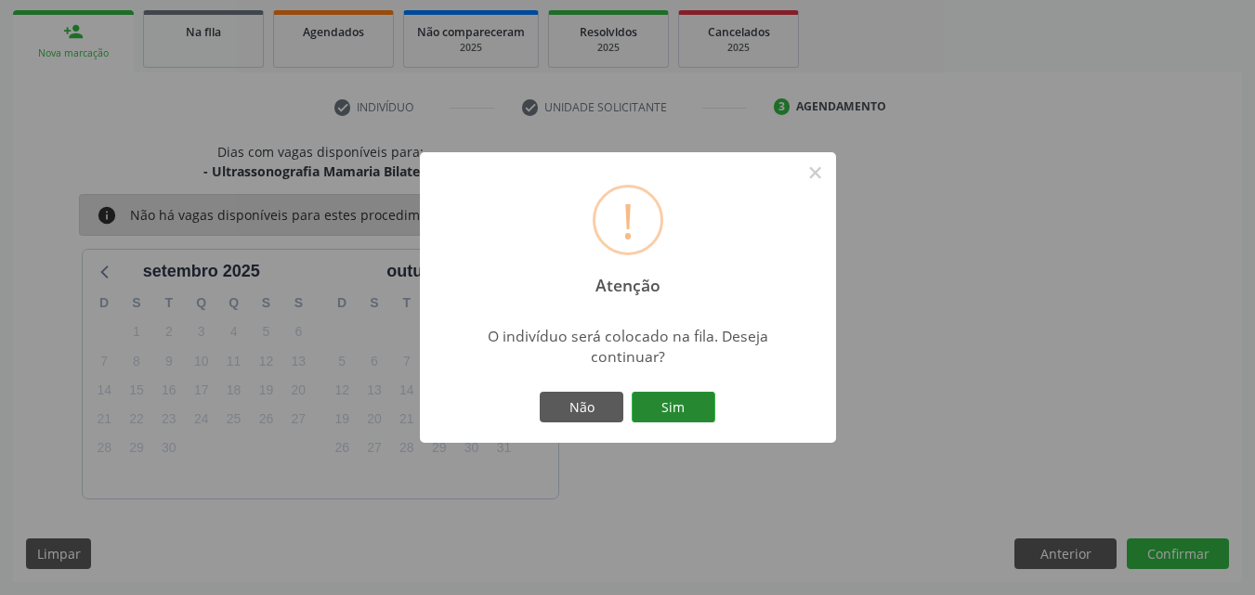
click at [665, 414] on button "Sim" at bounding box center [674, 408] width 84 height 32
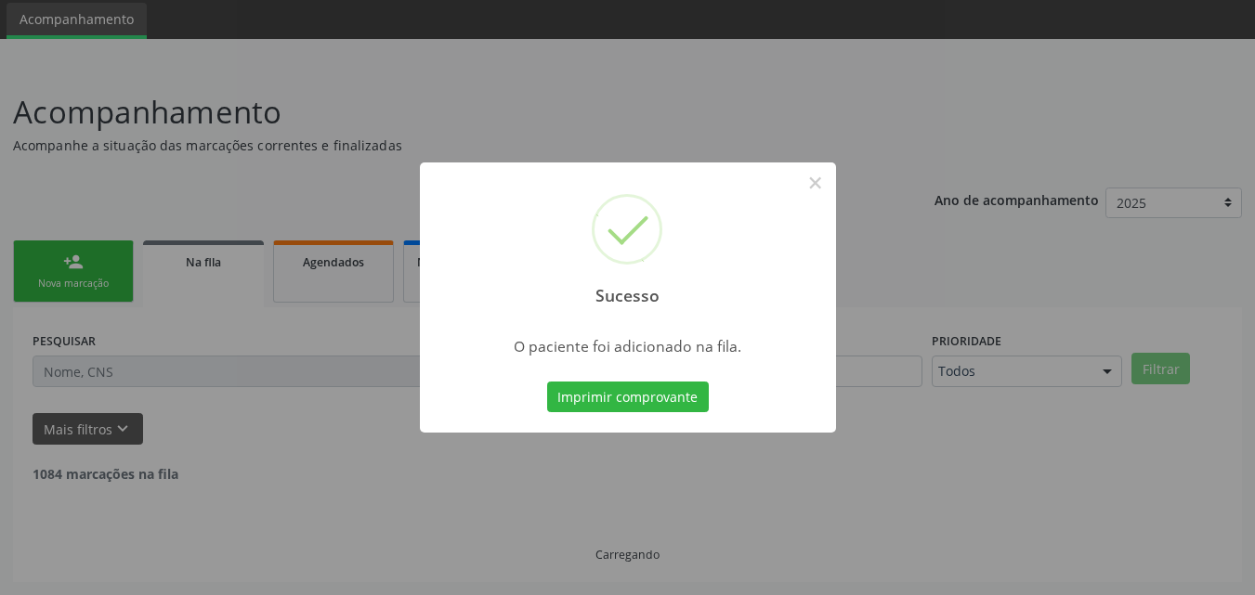
scroll to position [44, 0]
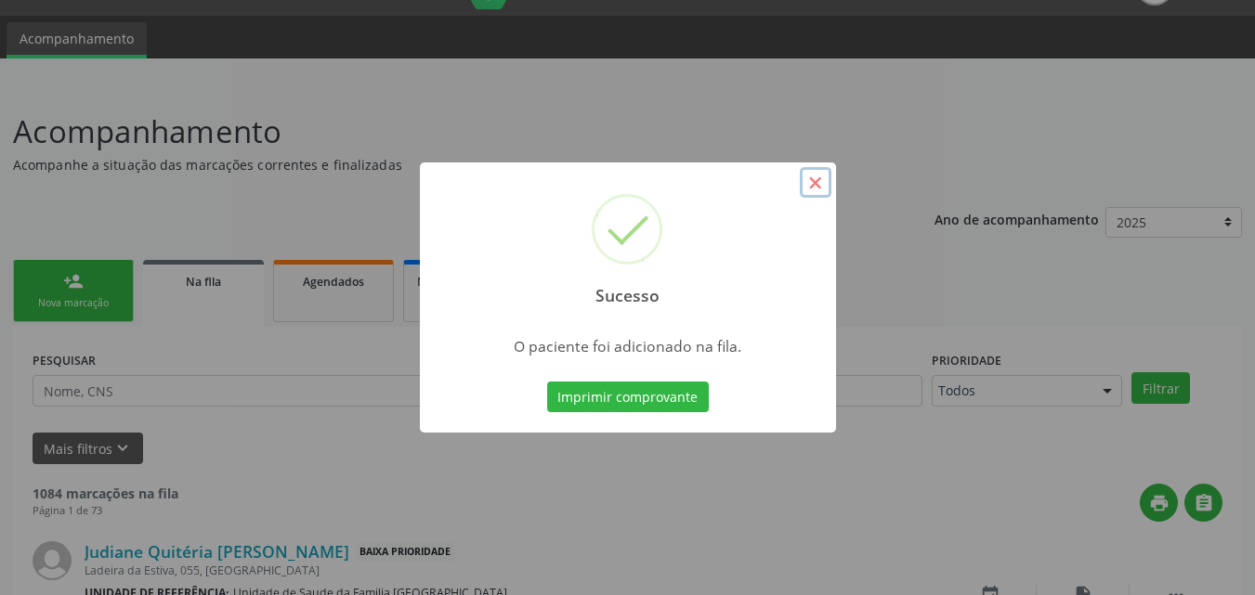
click at [817, 176] on button "×" at bounding box center [816, 183] width 32 height 32
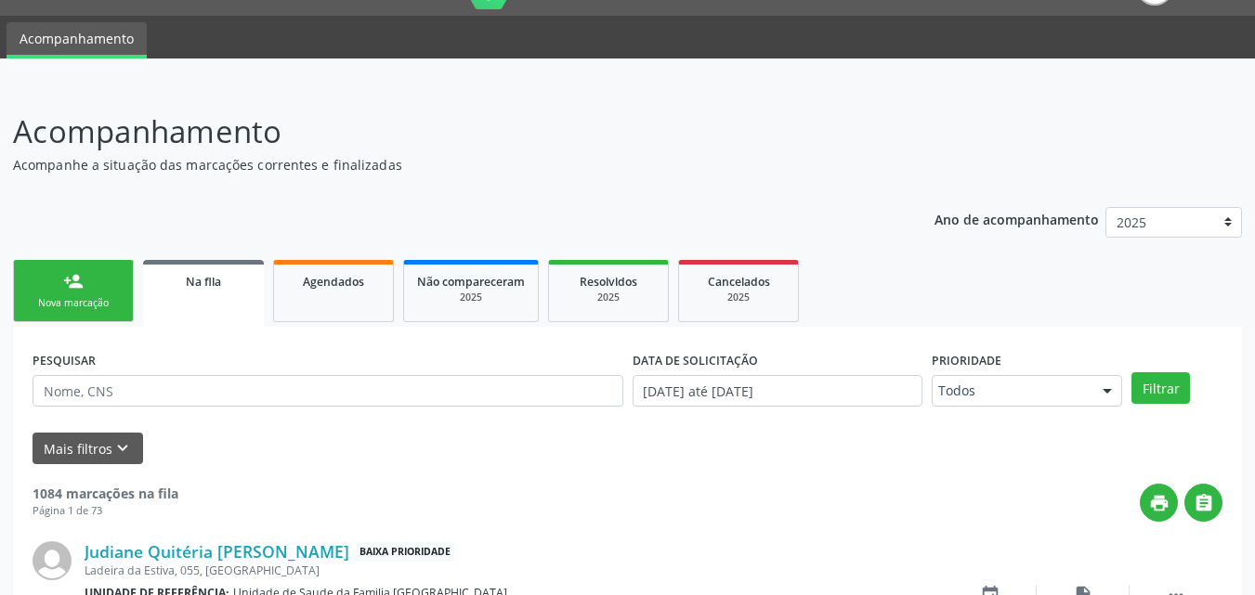
click at [83, 297] on div "Nova marcação" at bounding box center [73, 303] width 93 height 14
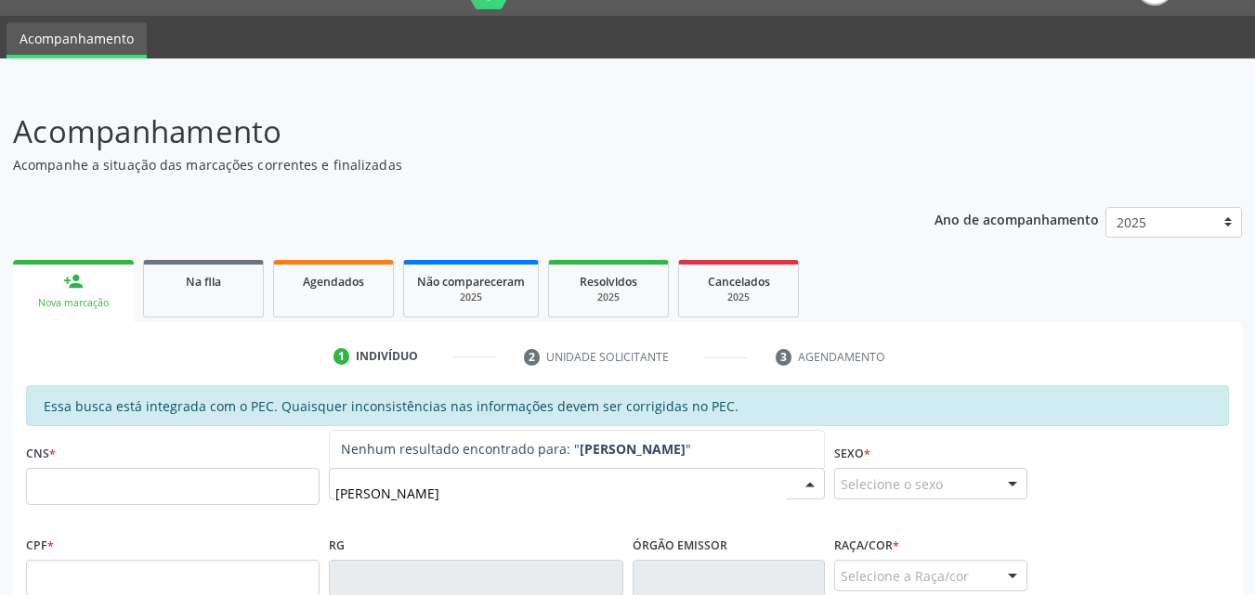
type input "[PERSON_NAME]"
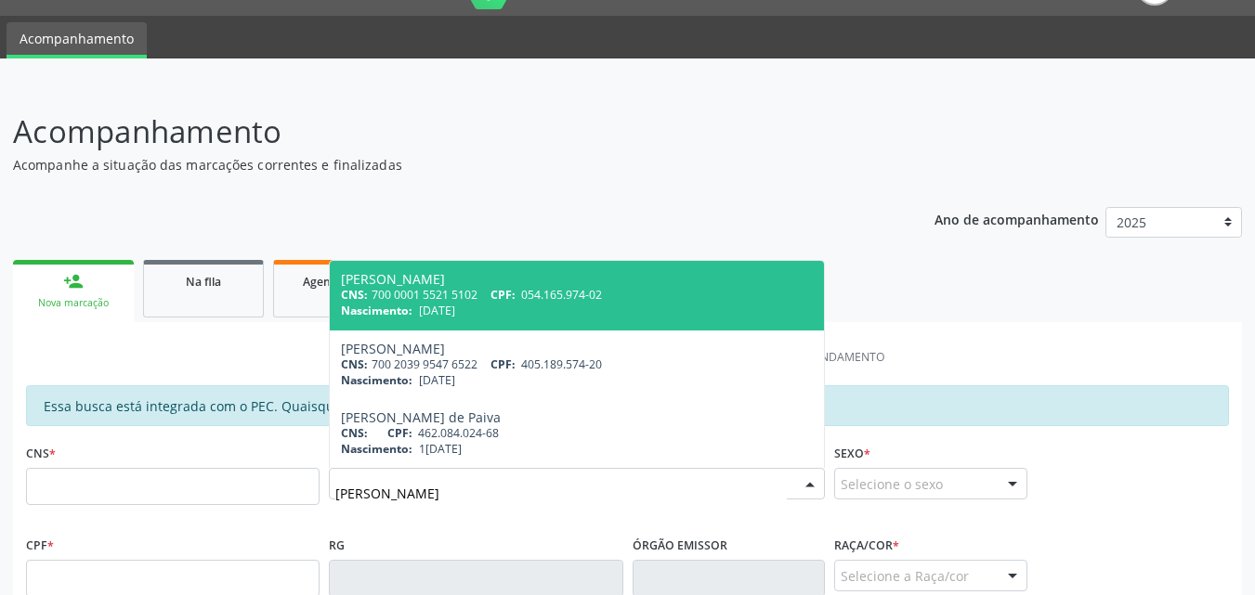
click at [466, 319] on span "[PERSON_NAME] CNS: 700 0001 5521 5102 CPF: 054.165.974-02 Nascimento: 0[DATE]" at bounding box center [577, 295] width 494 height 69
type input "700 0001 5521 5102"
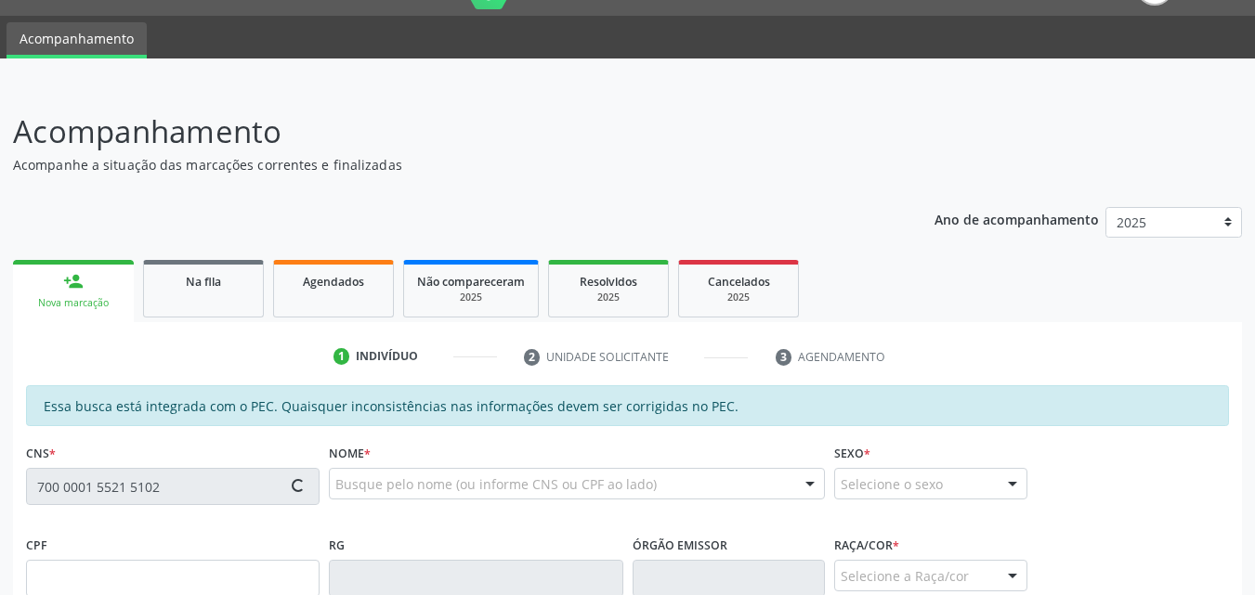
type input "054.165.974-02"
type input "[DATE]"
type input "[PERSON_NAME]"
type input "[PHONE_NUMBER]"
type input "S/N"
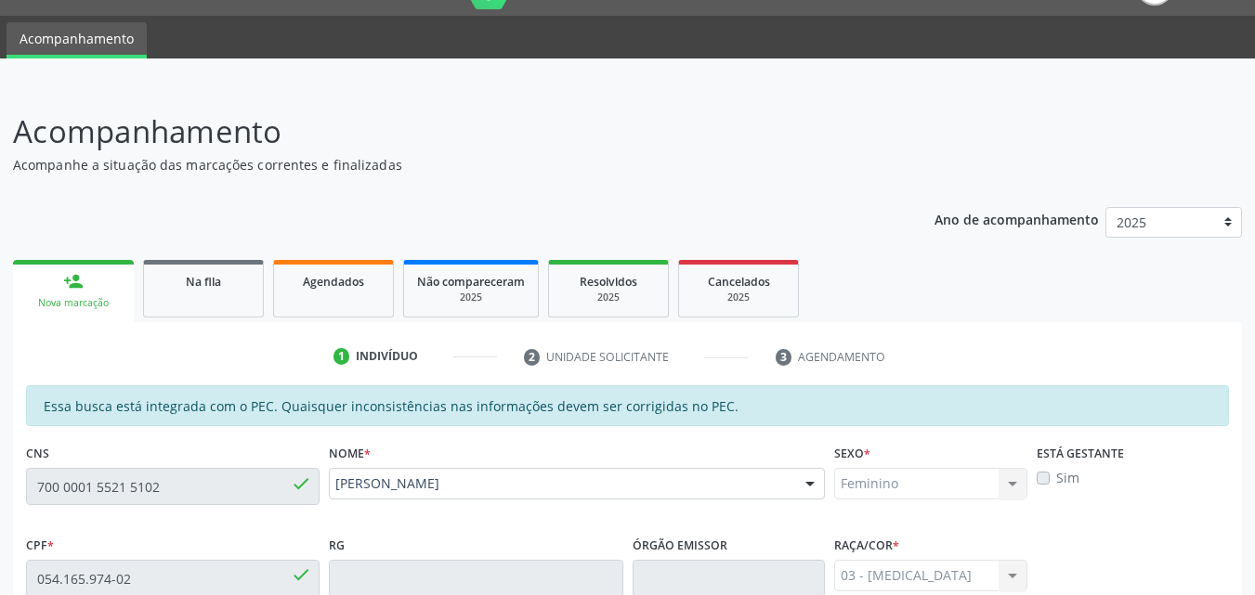
scroll to position [491, 0]
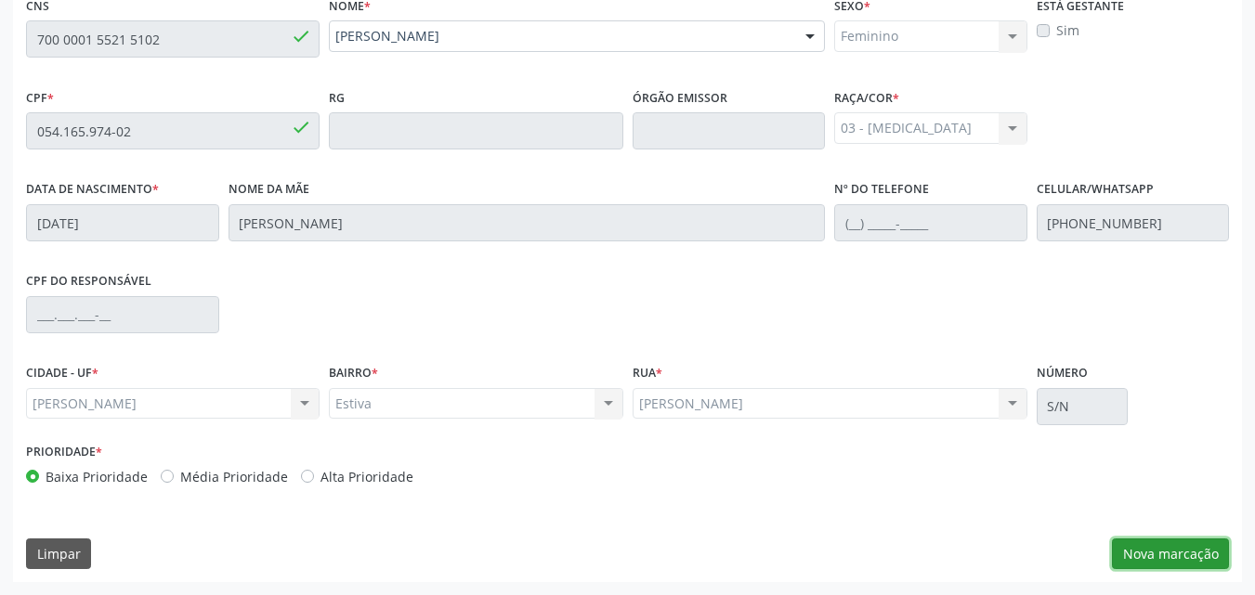
click at [1178, 553] on button "Nova marcação" at bounding box center [1170, 555] width 117 height 32
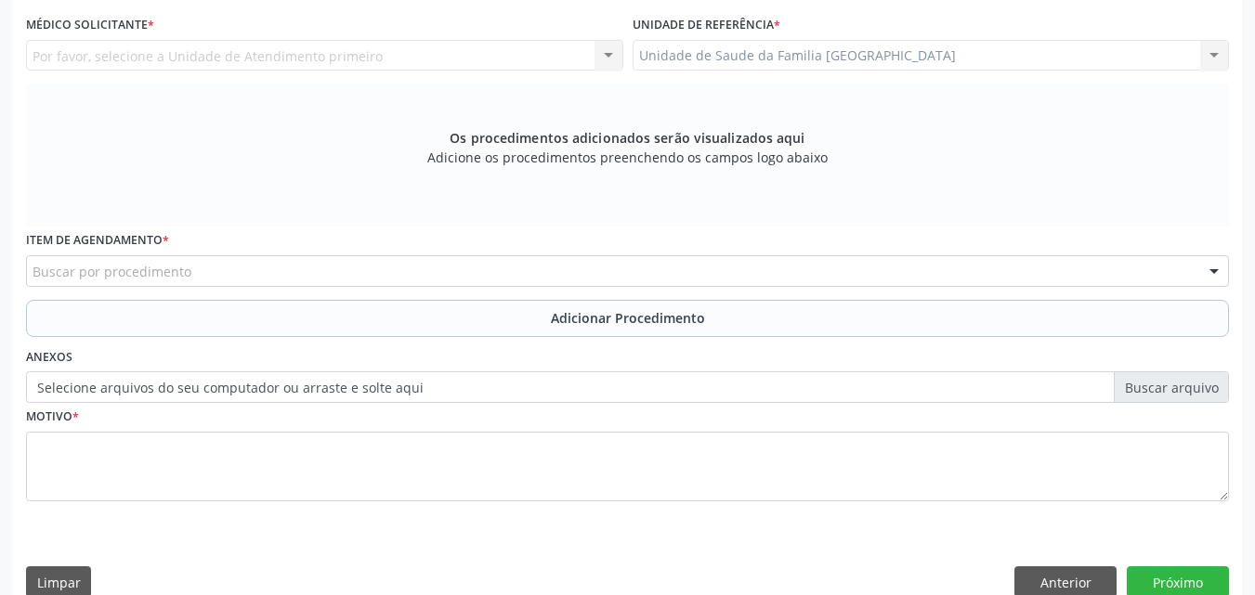
scroll to position [58, 0]
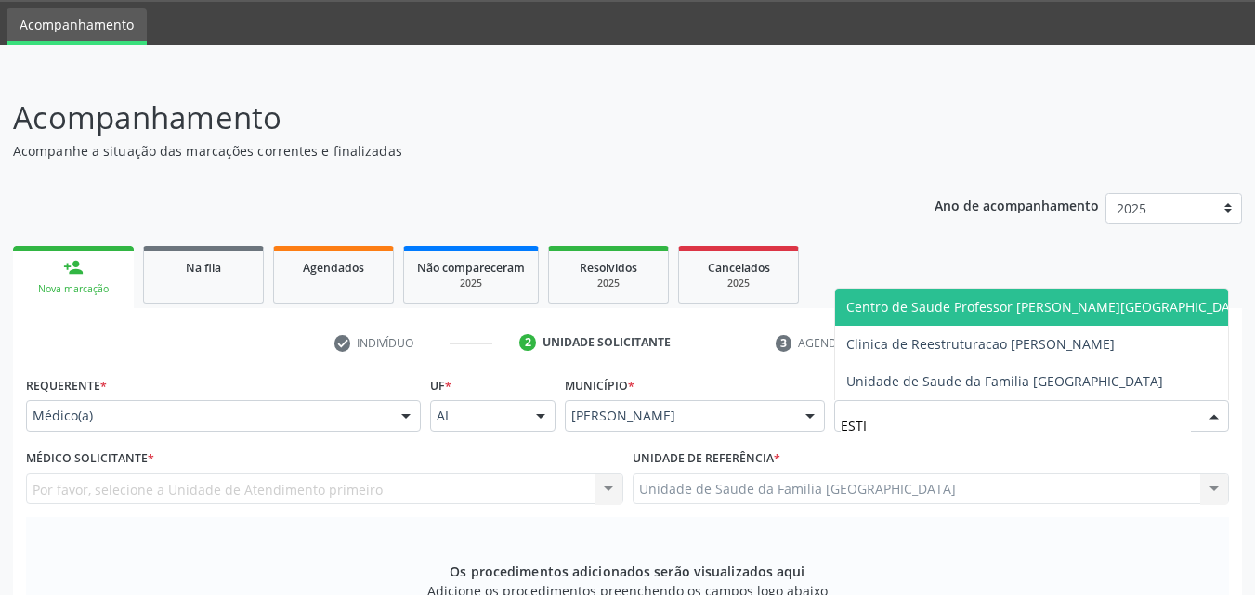
type input "ESTIV"
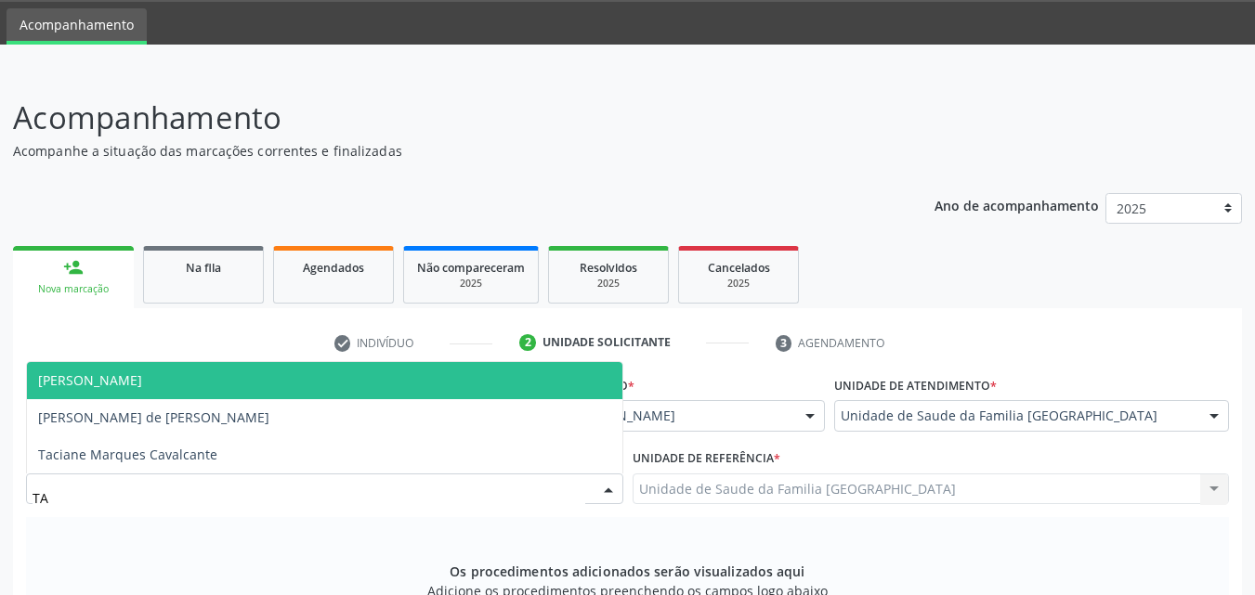
type input "TAC"
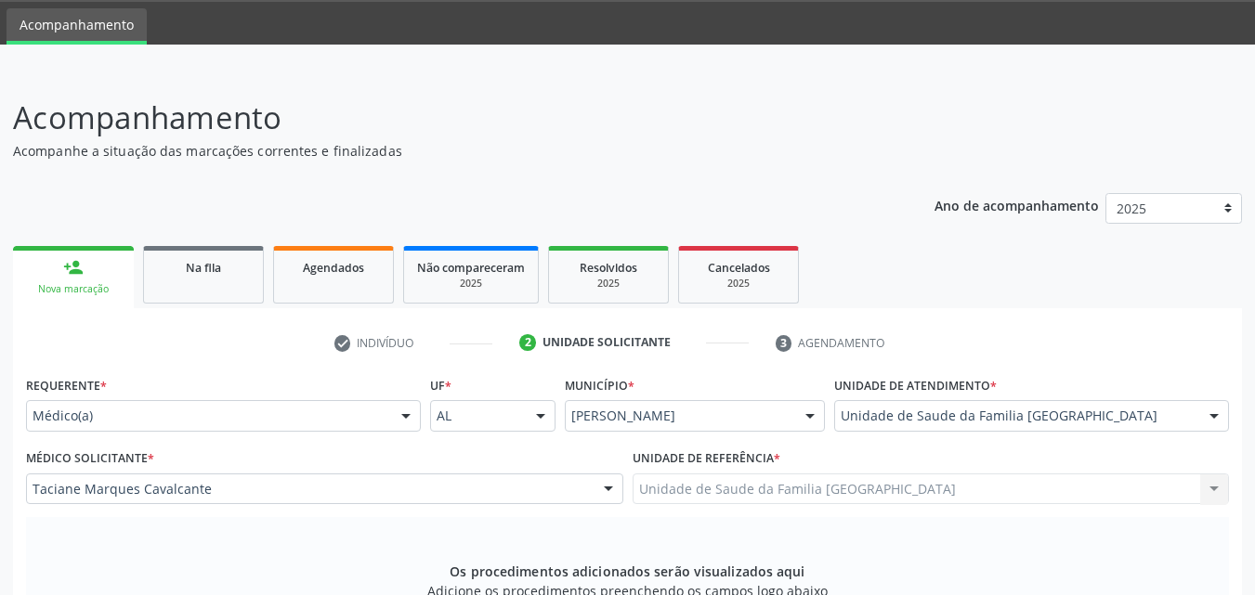
scroll to position [491, 0]
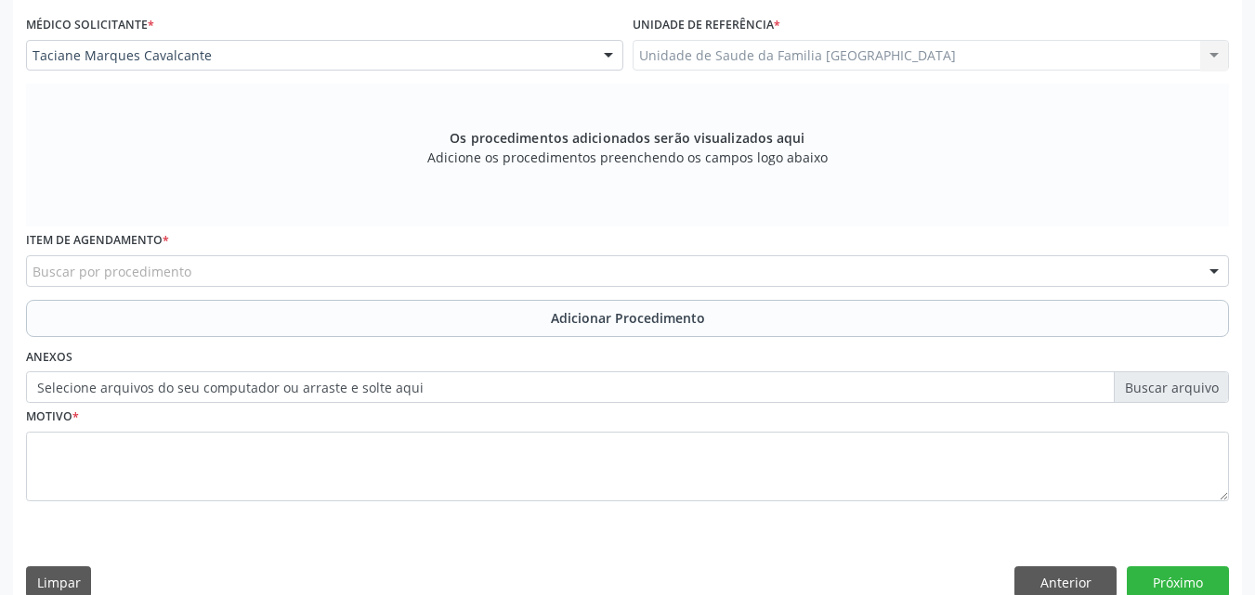
click at [215, 274] on div "Buscar por procedimento" at bounding box center [627, 271] width 1203 height 32
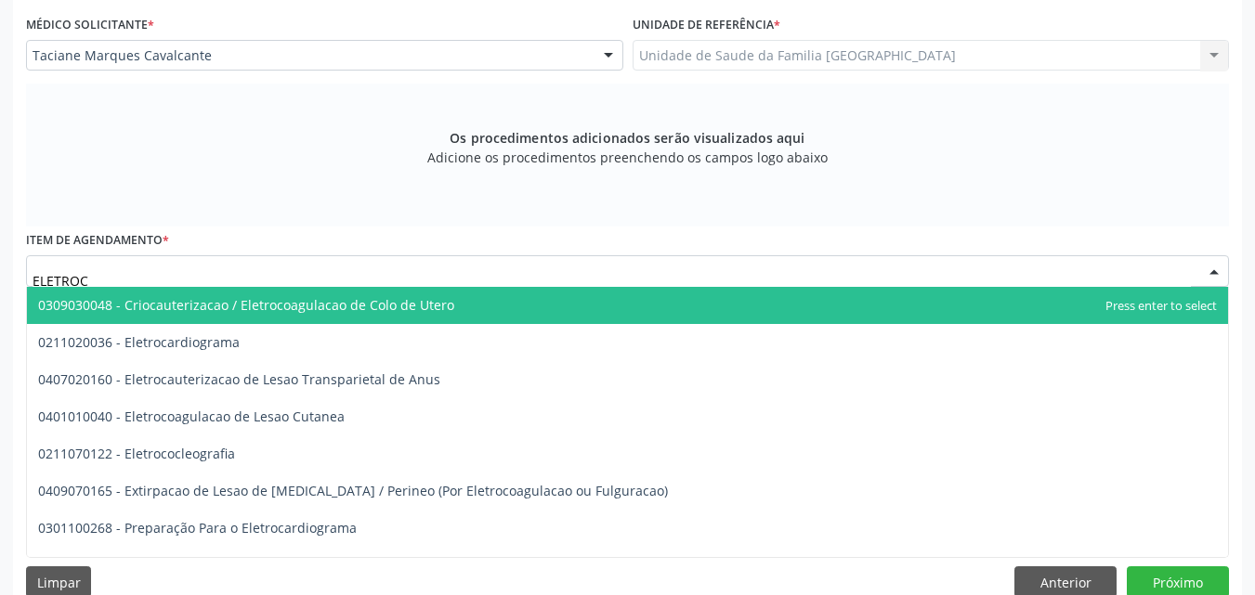
type input "ELETROCA"
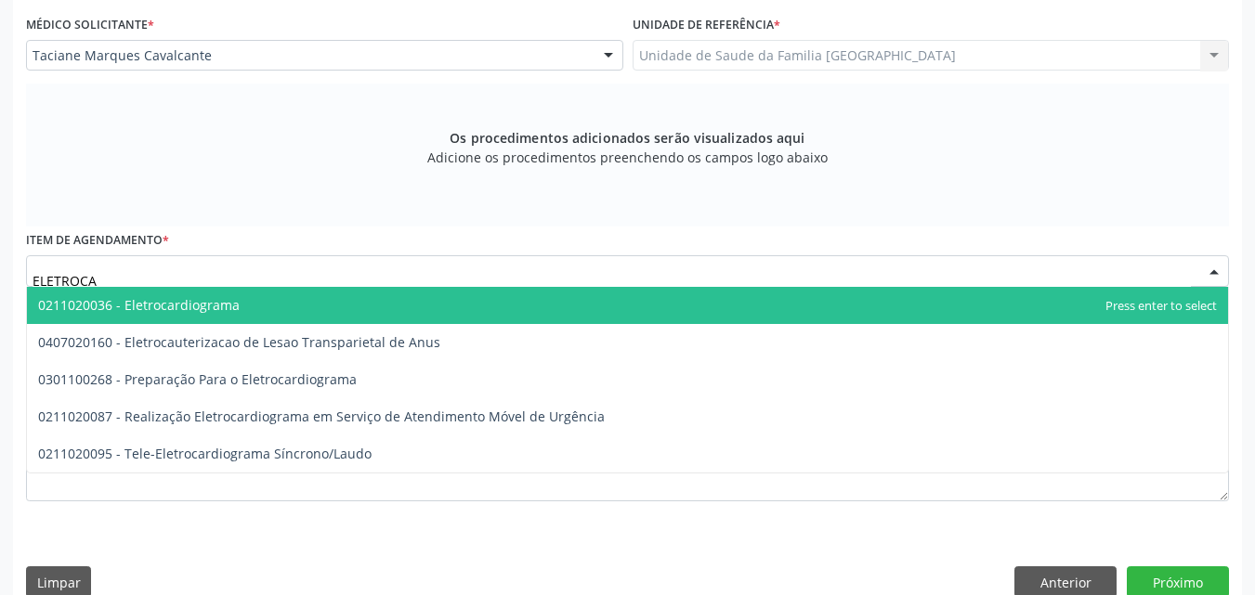
click at [217, 303] on span "0211020036 - Eletrocardiograma" at bounding box center [139, 305] width 202 height 18
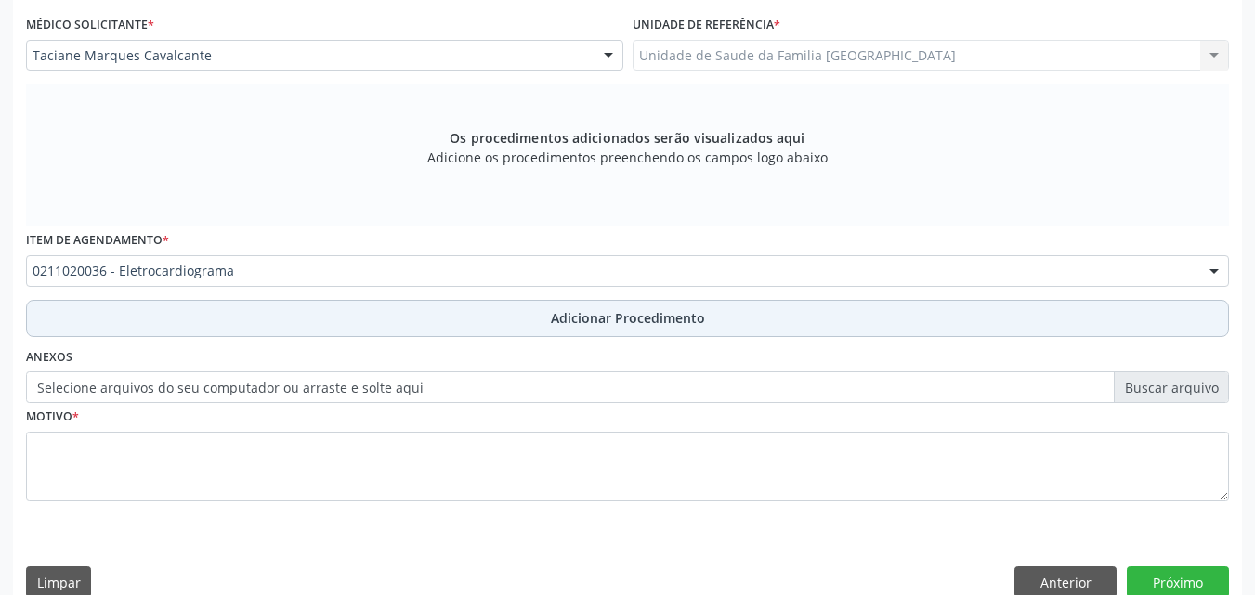
click at [231, 317] on button "Adicionar Procedimento" at bounding box center [627, 318] width 1203 height 37
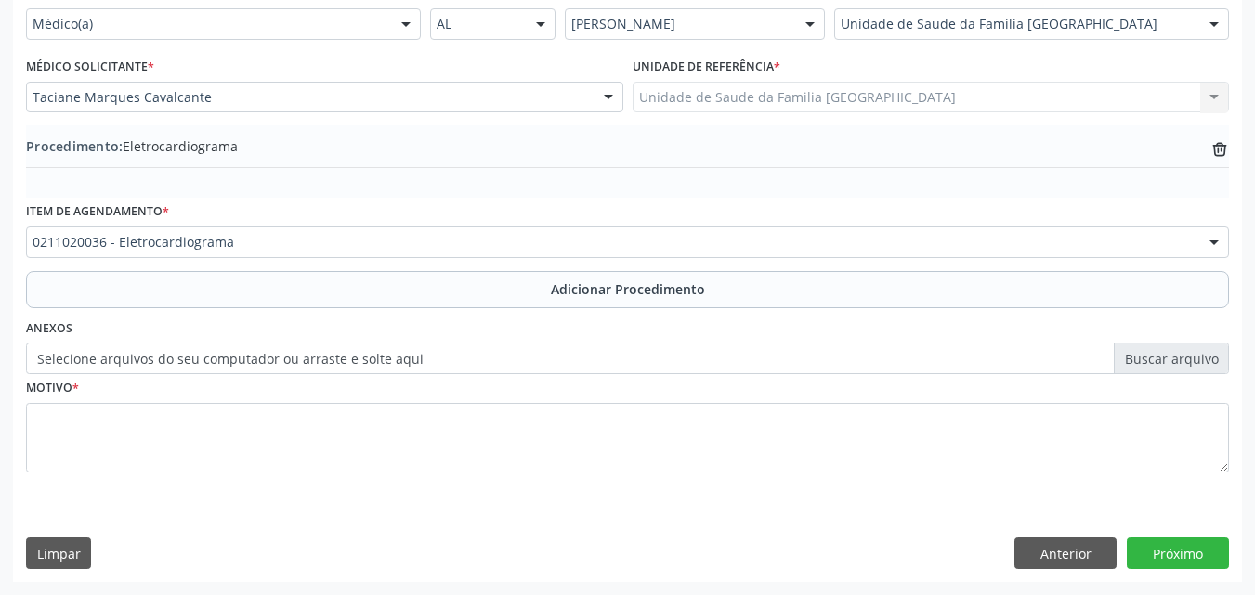
scroll to position [449, 0]
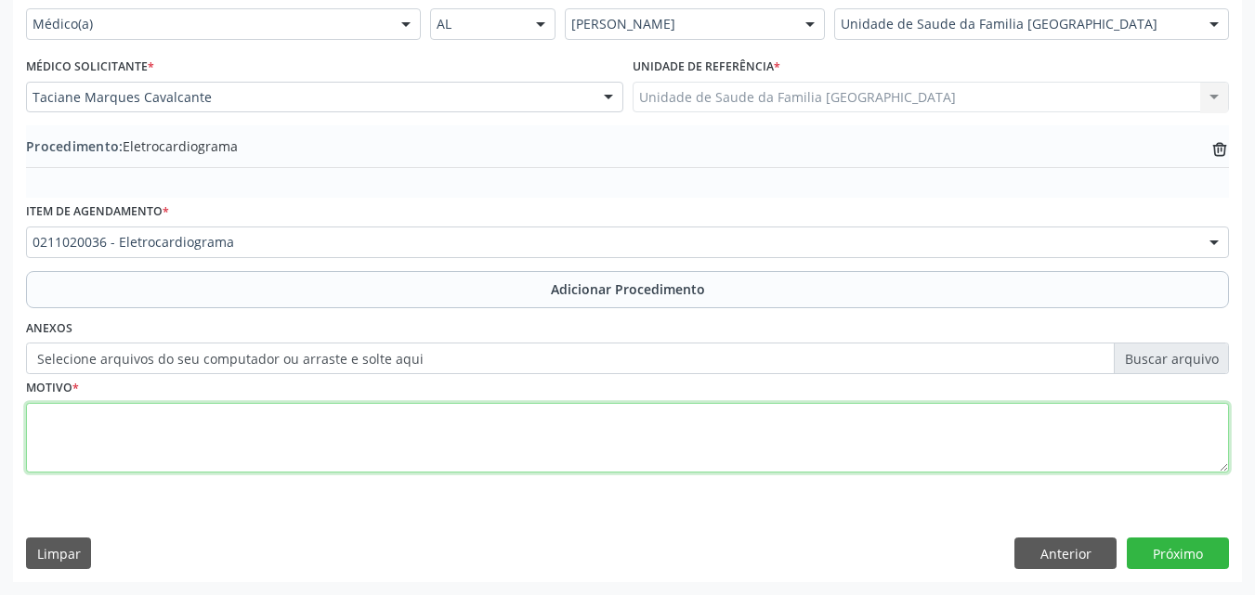
click at [264, 447] on textarea at bounding box center [627, 438] width 1203 height 71
type textarea "DOR EPIGÁSTRICA."
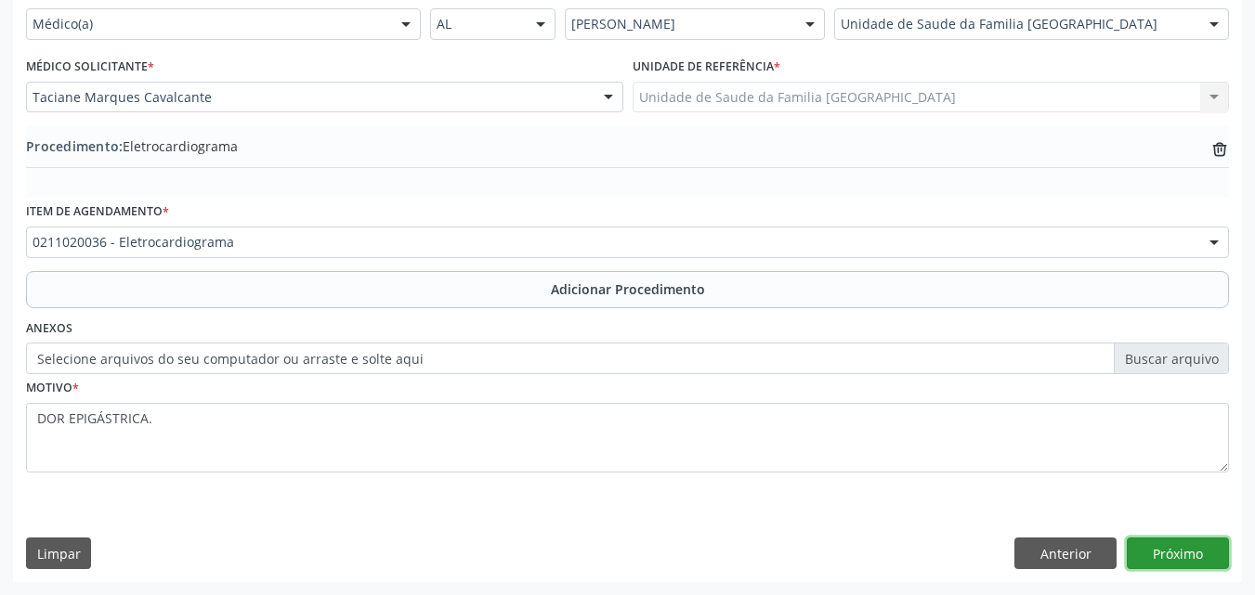
click at [1190, 545] on button "Próximo" at bounding box center [1178, 554] width 102 height 32
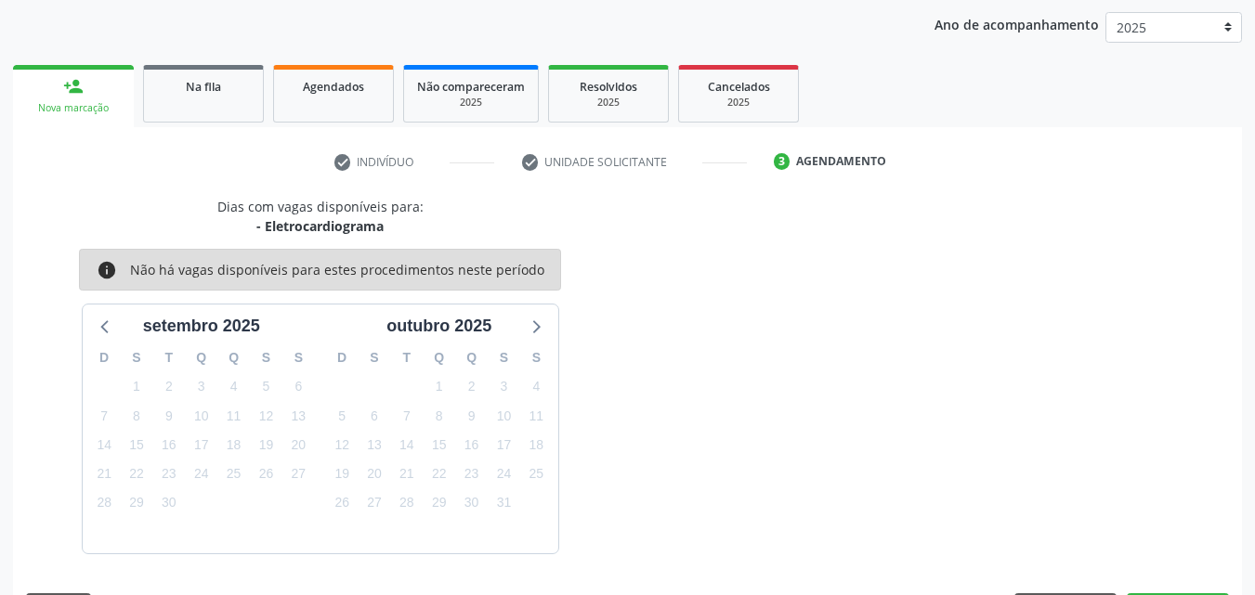
scroll to position [293, 0]
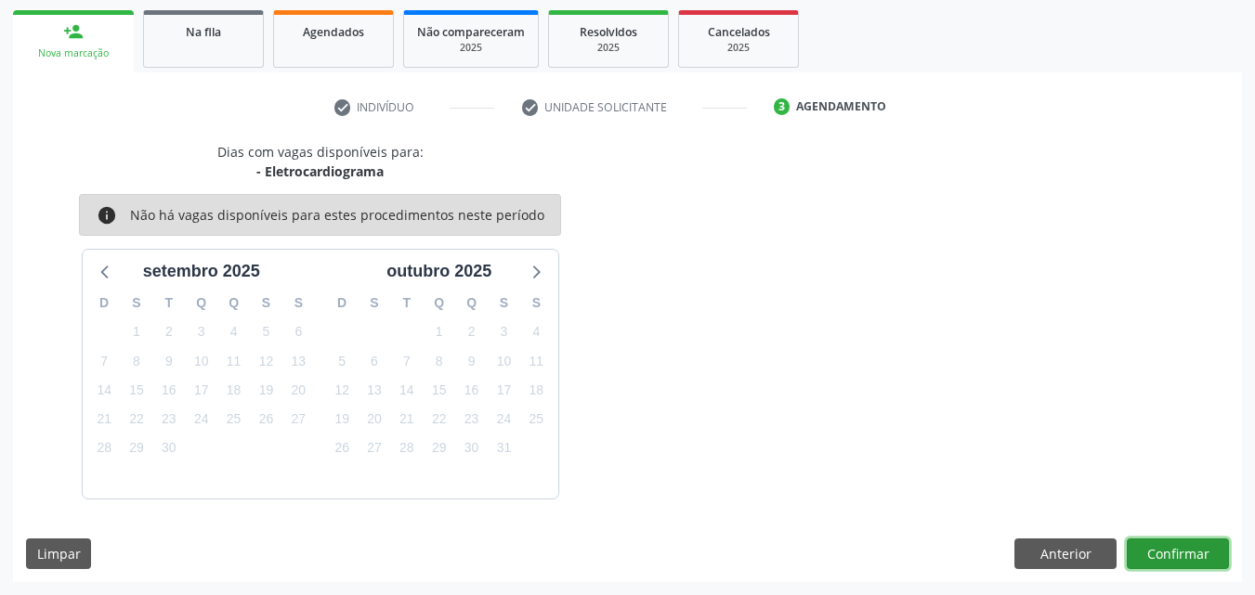
click at [1192, 555] on button "Confirmar" at bounding box center [1178, 555] width 102 height 32
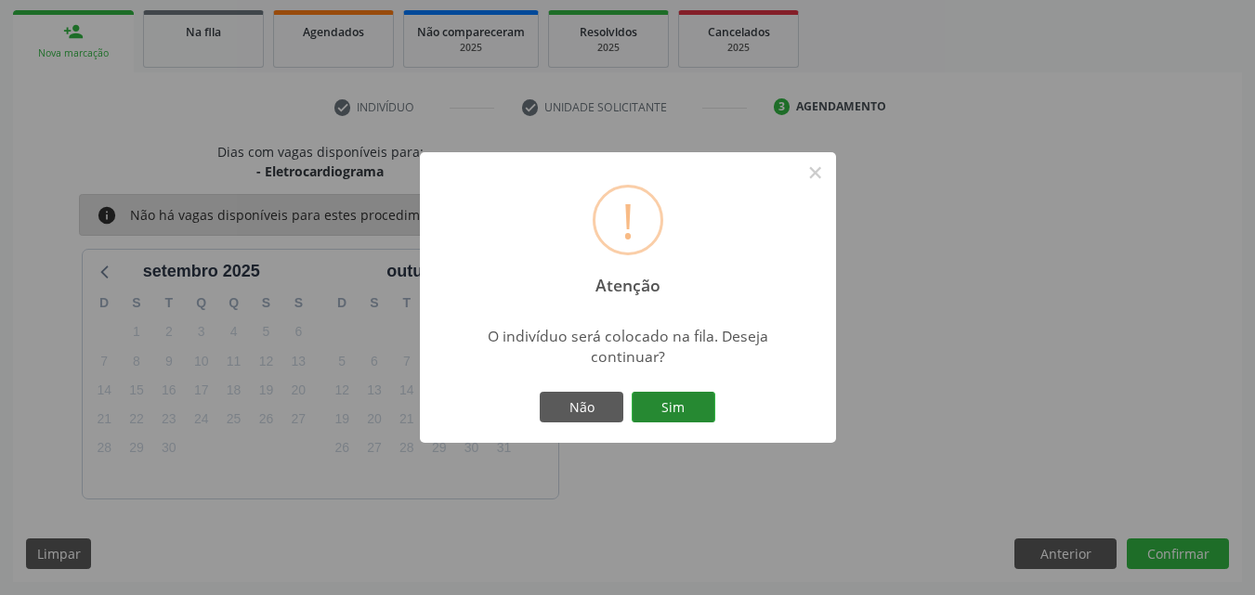
click at [655, 405] on button "Sim" at bounding box center [674, 408] width 84 height 32
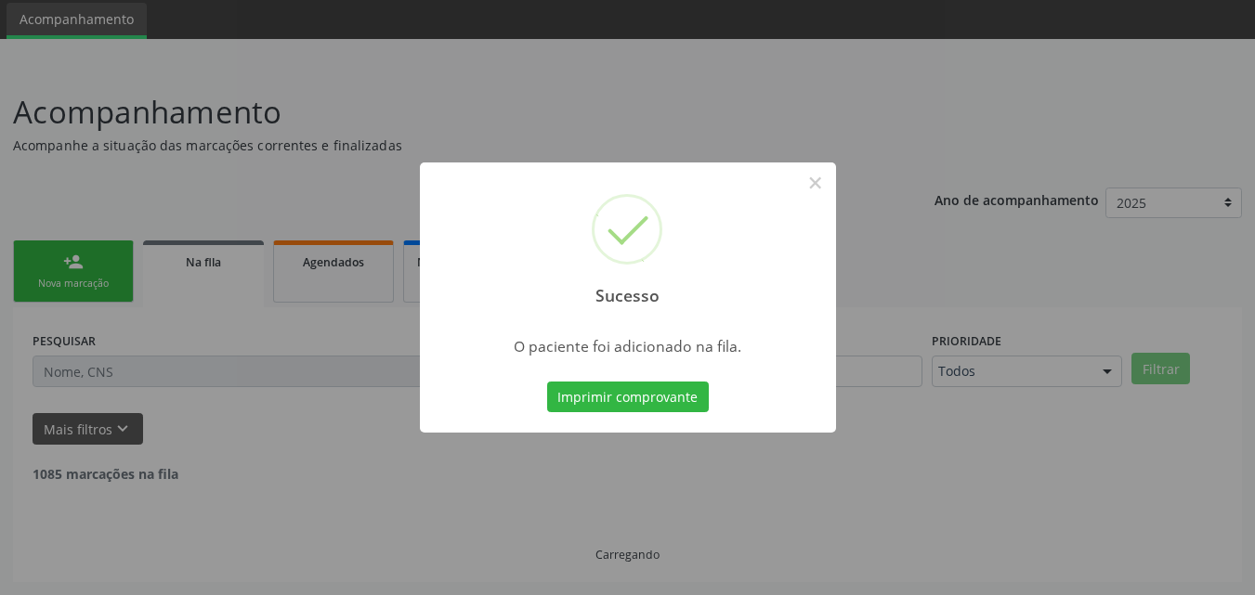
scroll to position [44, 0]
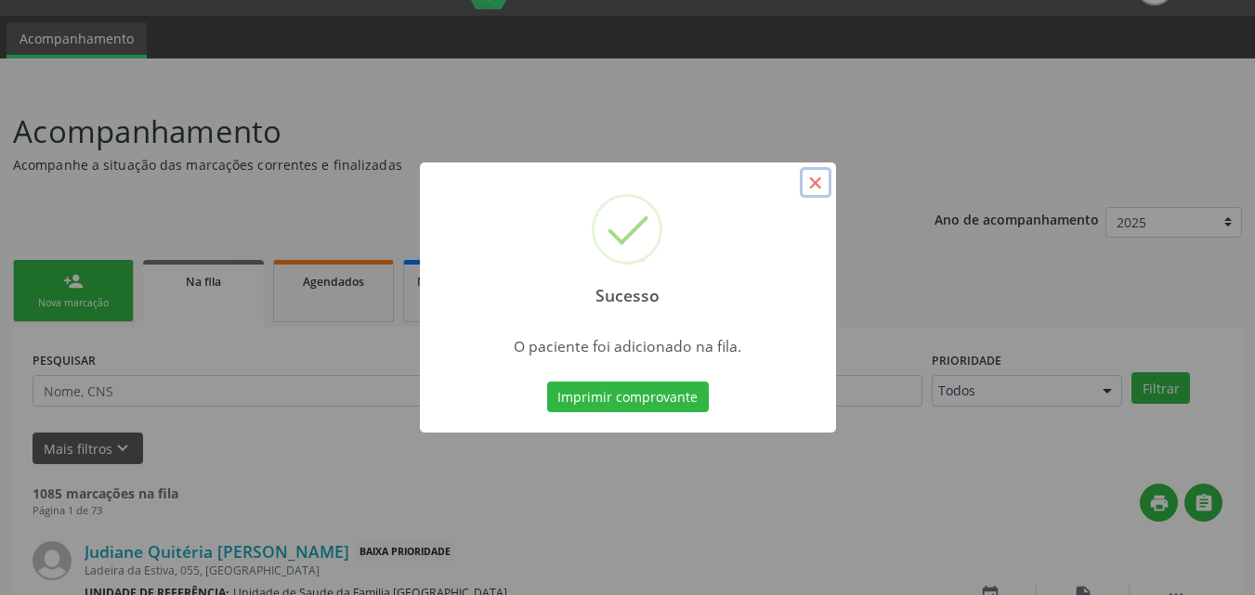
click at [815, 183] on button "×" at bounding box center [816, 183] width 32 height 32
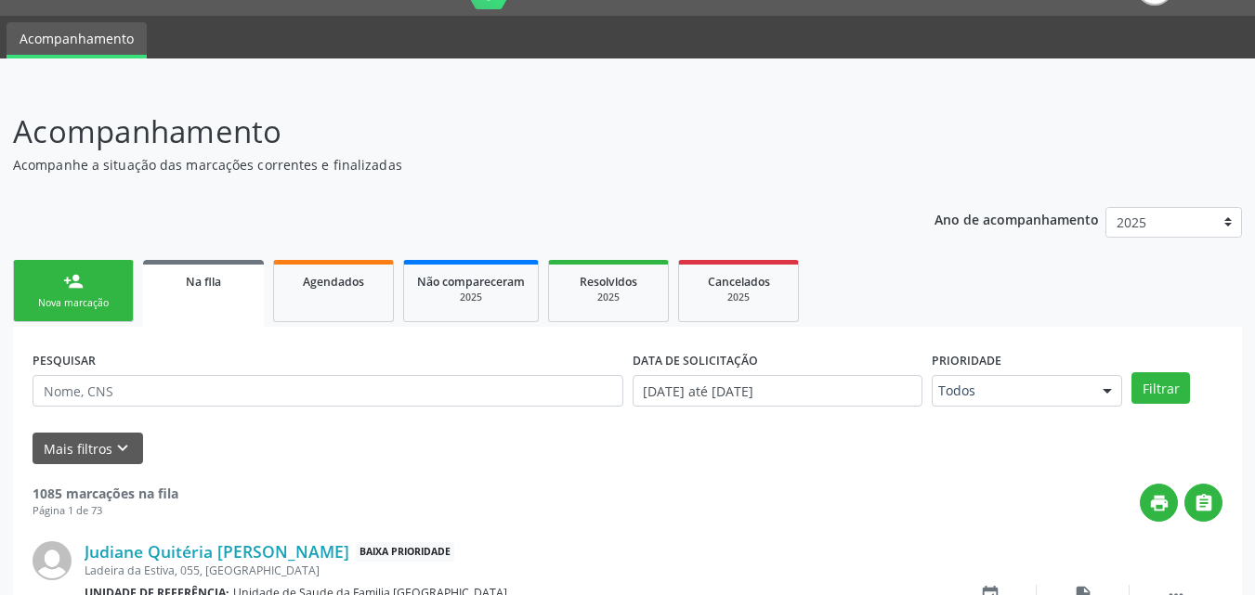
click at [45, 296] on div "Nova marcação" at bounding box center [73, 303] width 93 height 14
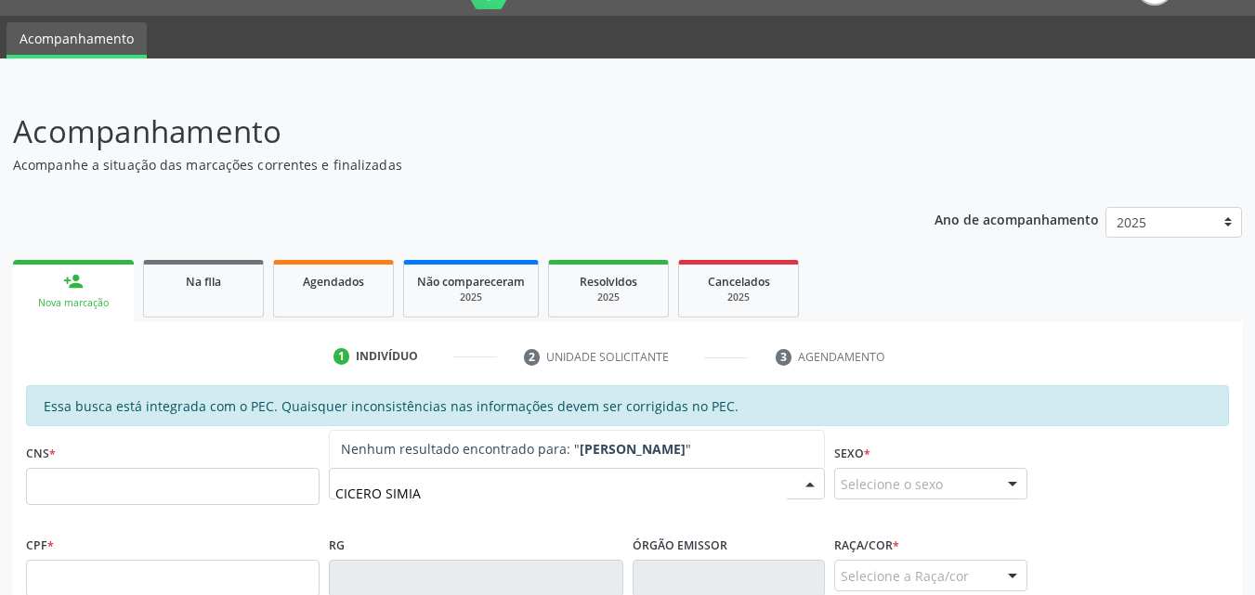
type input "[PERSON_NAME]"
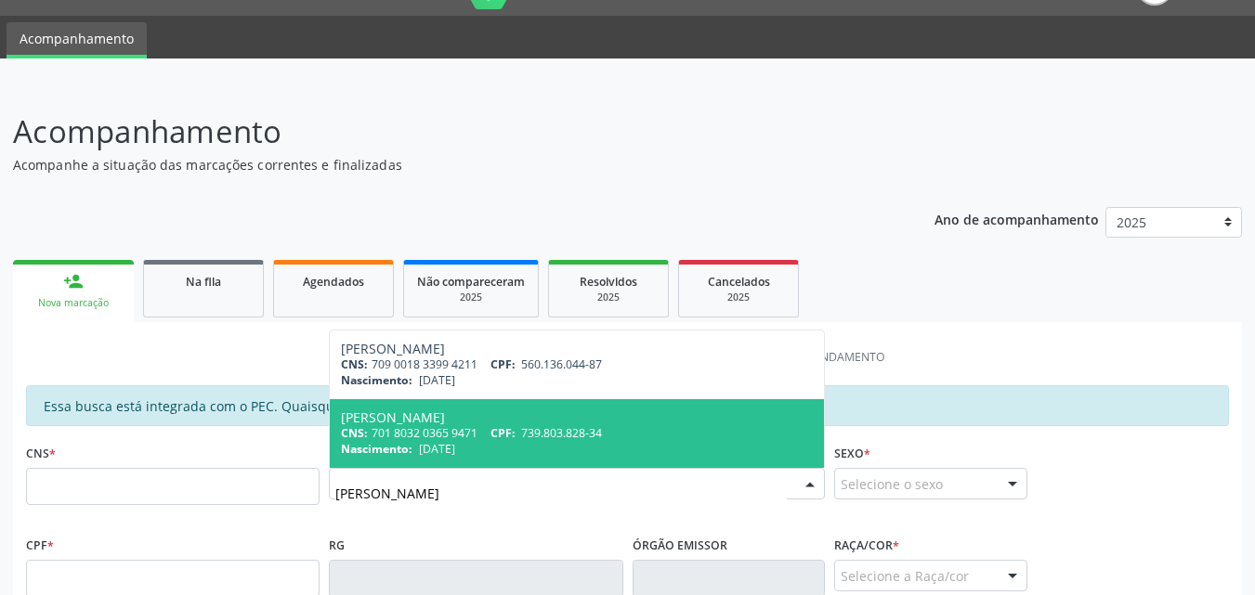
click at [466, 434] on div "CNS: 701 8032 0365 9471 CPF: 739.803.828-34" at bounding box center [577, 433] width 472 height 16
type input "701 8032 0365 9471"
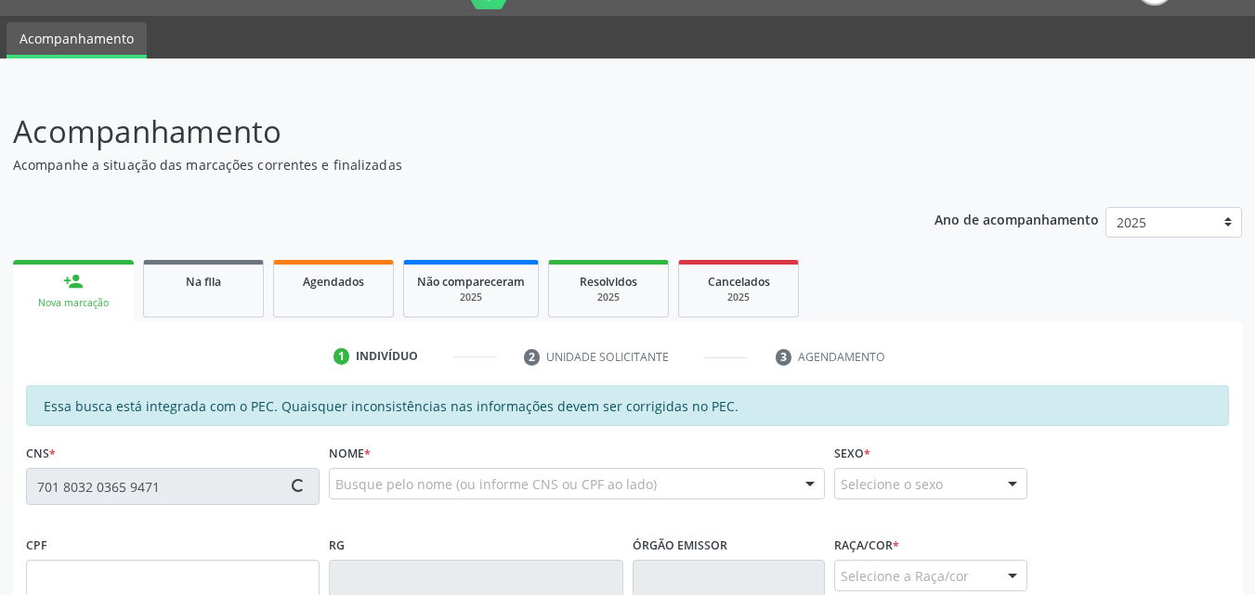
type input "739.803.828-34"
type input "[DATE]"
type input "Salvelina [PERSON_NAME]"
type input "[PHONE_NUMBER]"
type input "22"
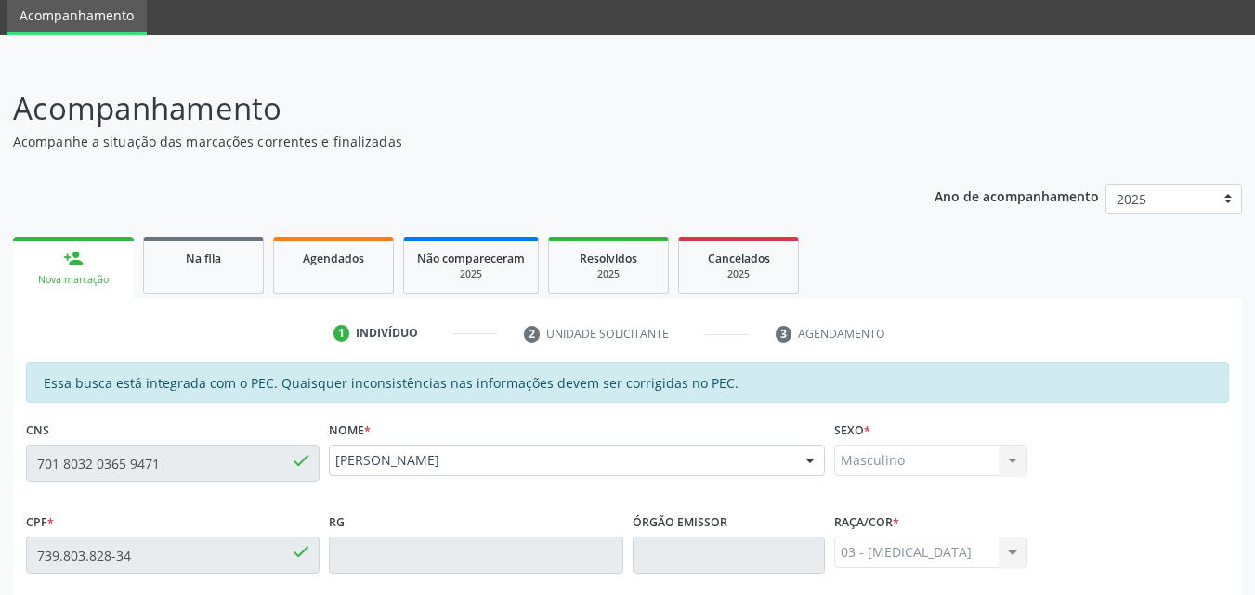
scroll to position [477, 0]
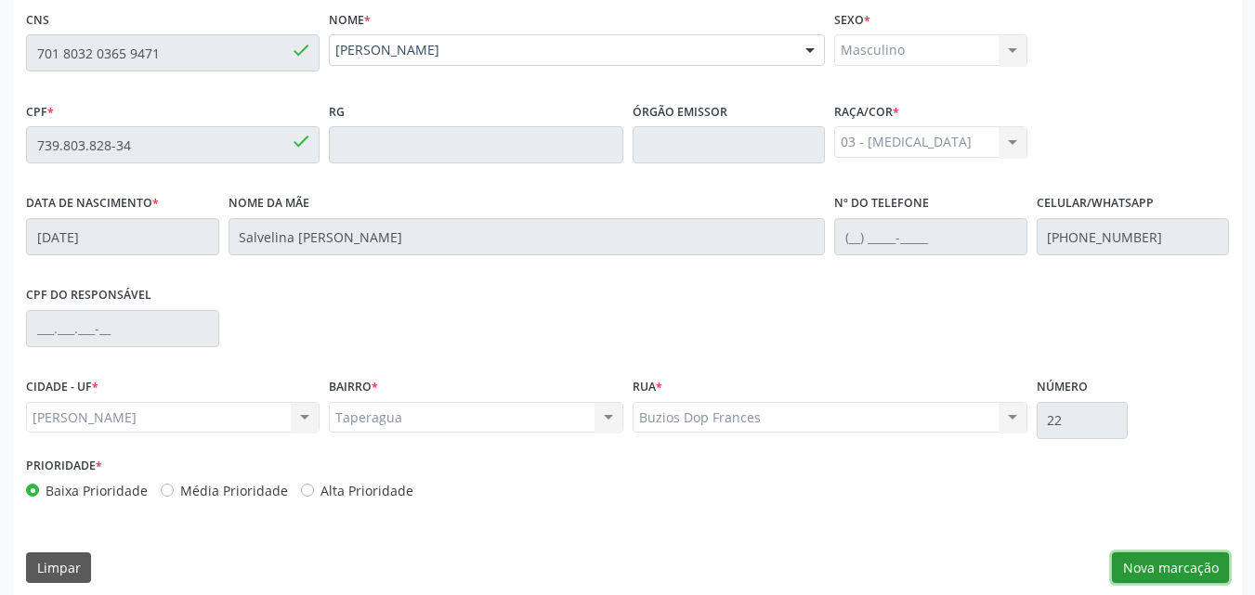
click at [1196, 566] on button "Nova marcação" at bounding box center [1170, 569] width 117 height 32
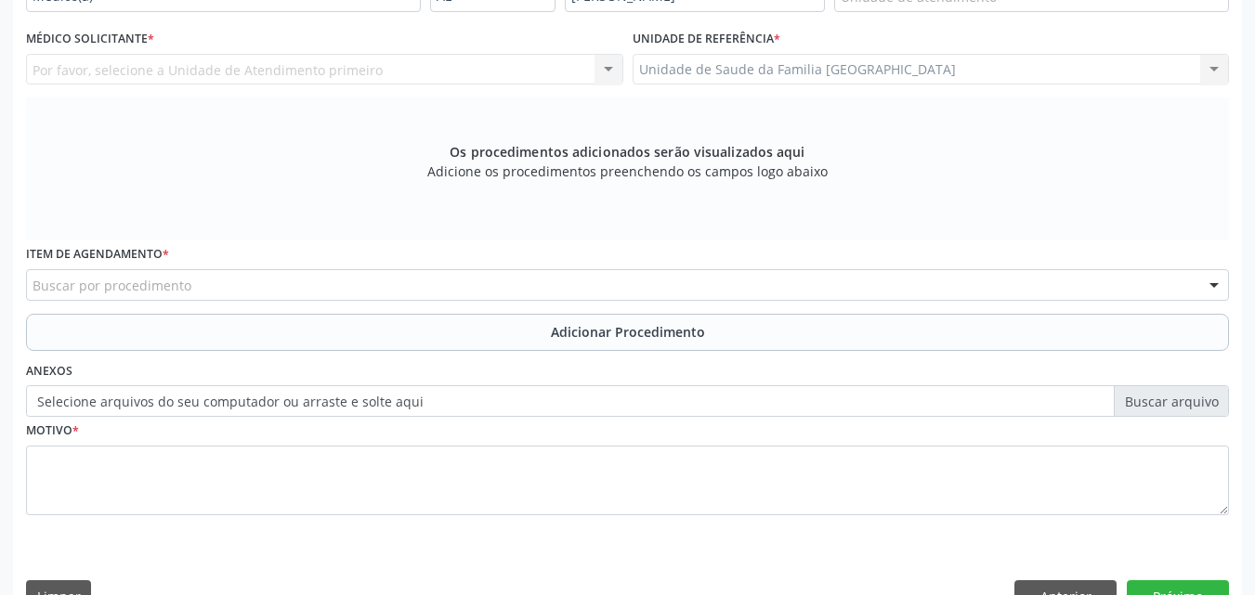
scroll to position [44, 0]
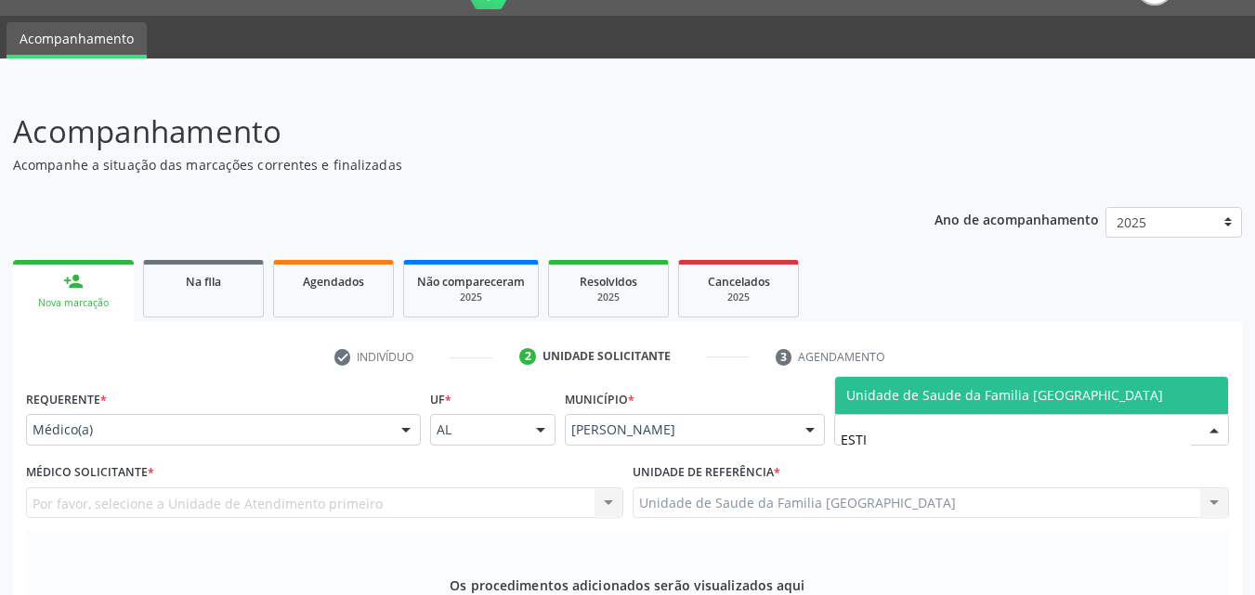
type input "ESTIV"
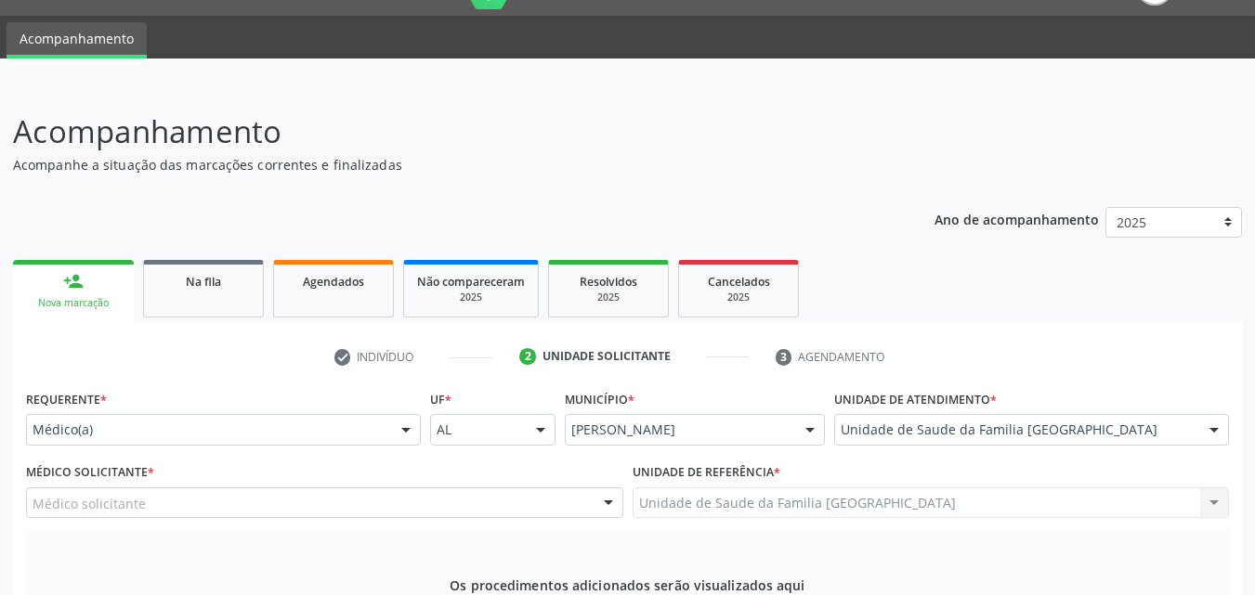
click at [318, 507] on div "Médico solicitante" at bounding box center [324, 504] width 597 height 32
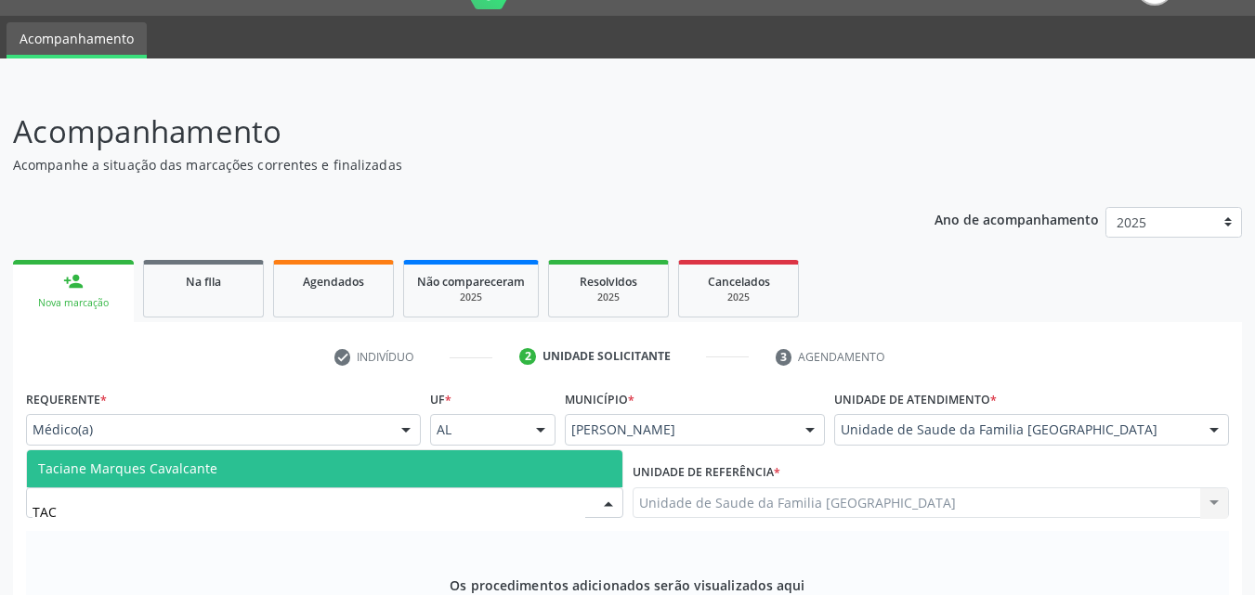
type input "TACI"
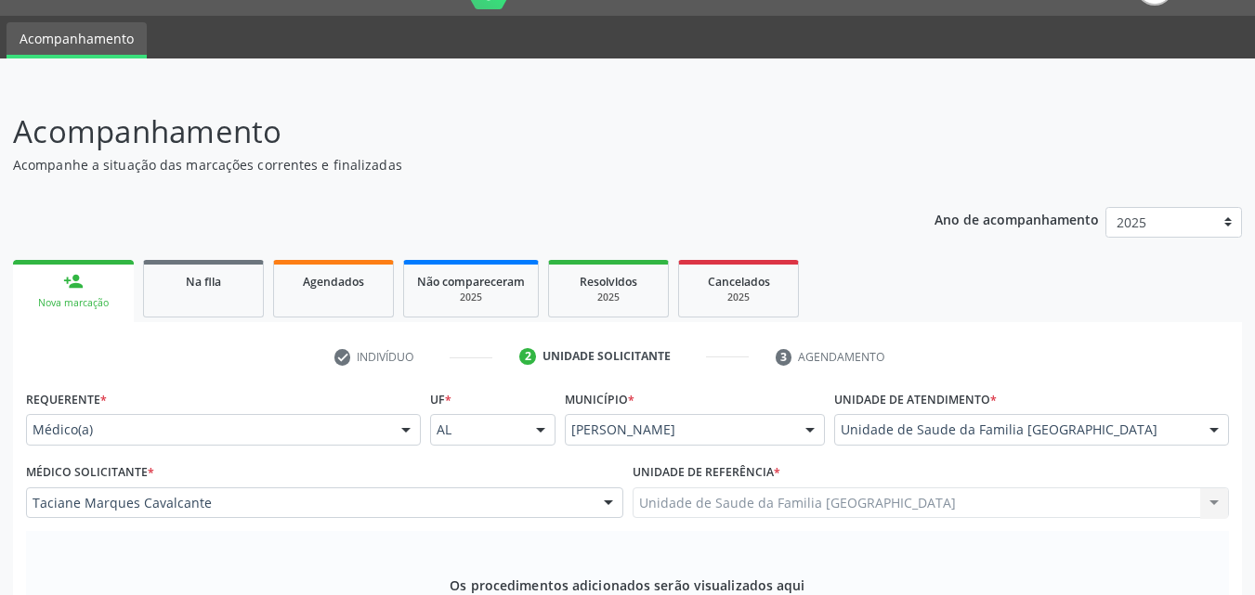
scroll to position [477, 0]
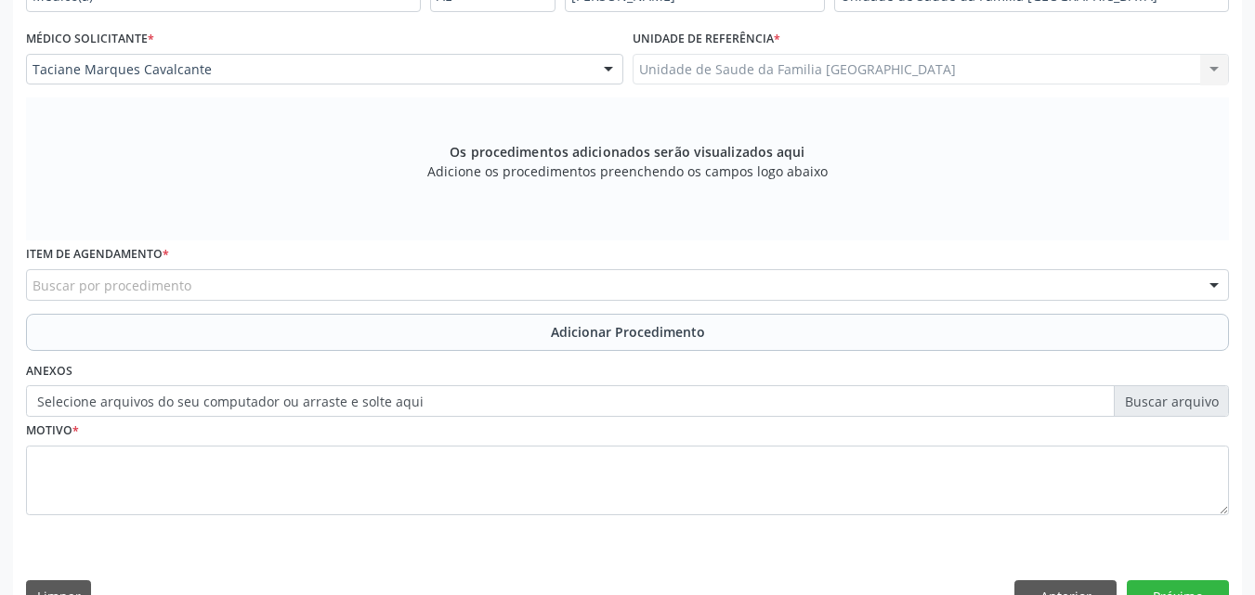
click at [213, 289] on div "Buscar por procedimento" at bounding box center [627, 285] width 1203 height 32
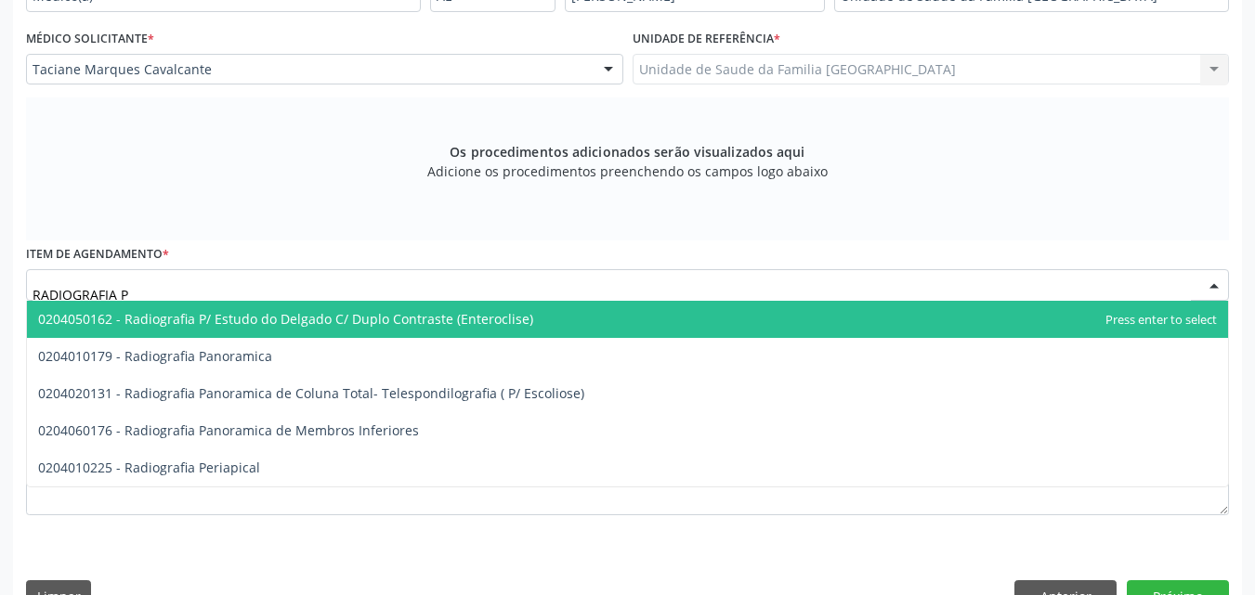
type input "RADIOGRAFIA"
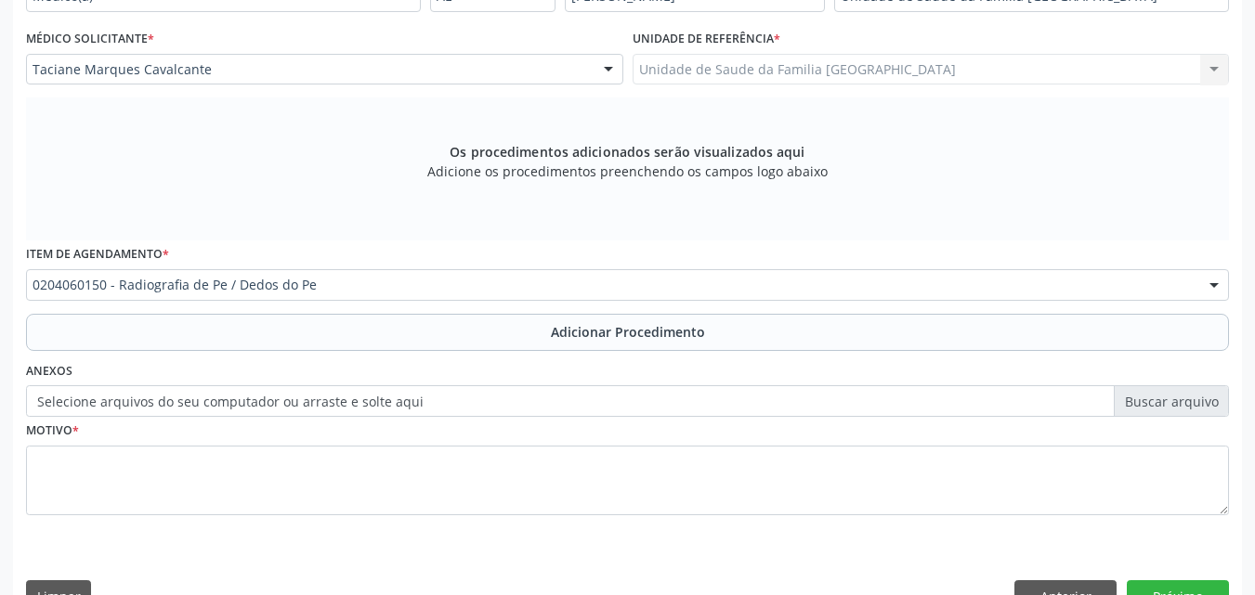
scroll to position [0, 0]
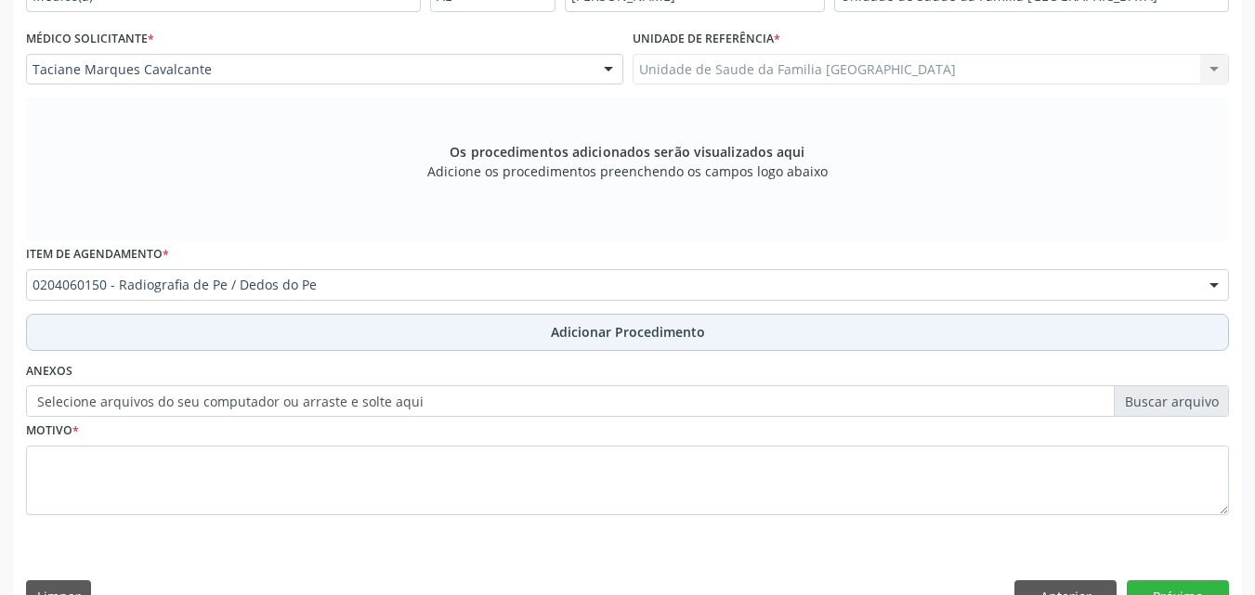
click at [236, 348] on button "Adicionar Procedimento" at bounding box center [627, 332] width 1203 height 37
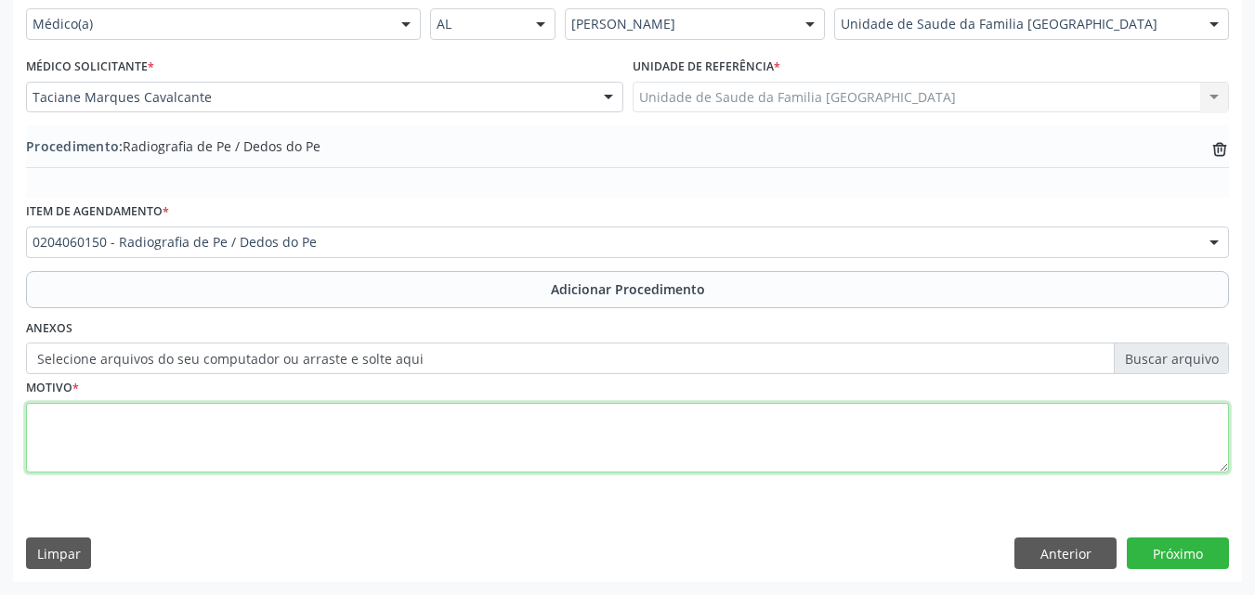
click at [236, 436] on textarea at bounding box center [627, 438] width 1203 height 71
type textarea "GOTA?"
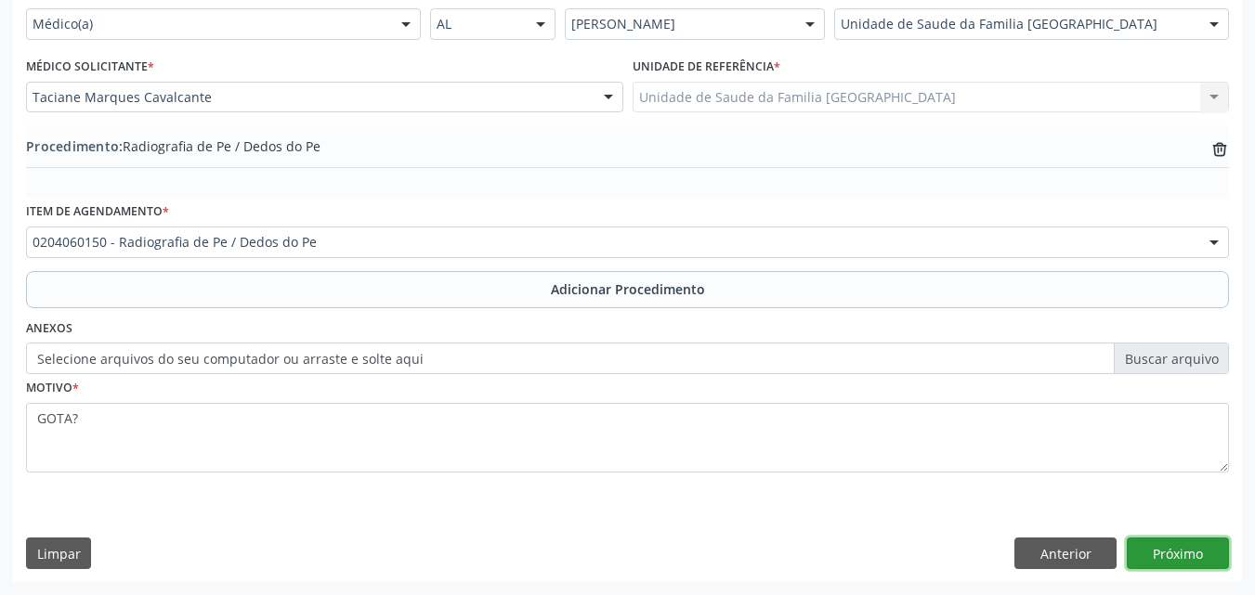
click at [1197, 554] on button "Próximo" at bounding box center [1178, 554] width 102 height 32
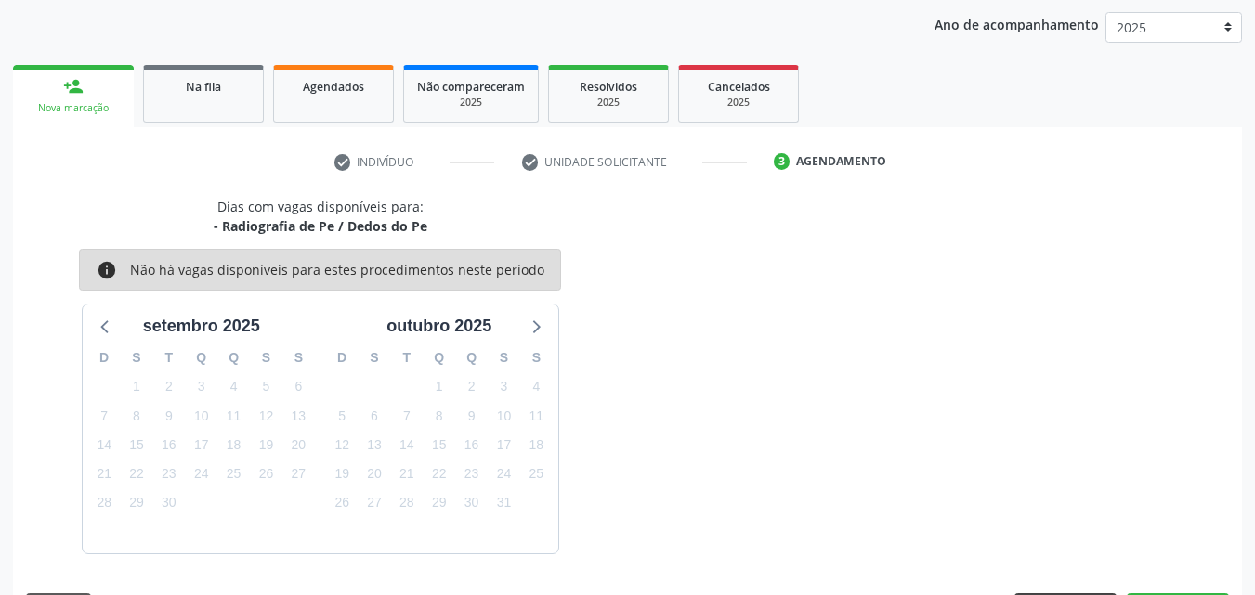
scroll to position [293, 0]
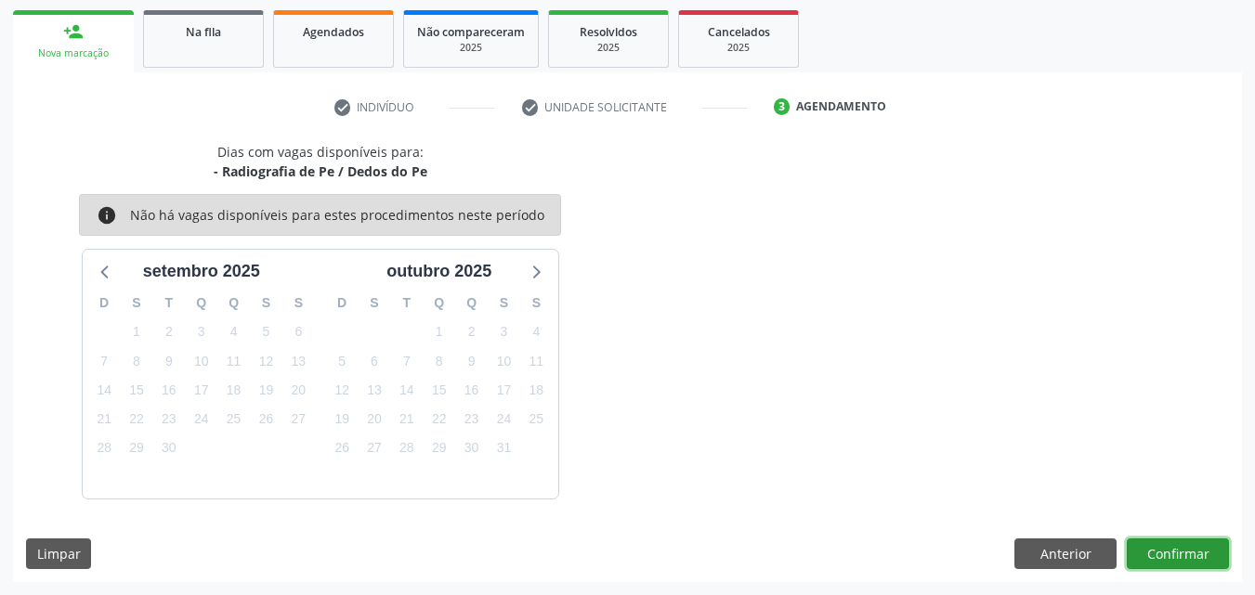
click at [1155, 557] on button "Confirmar" at bounding box center [1178, 555] width 102 height 32
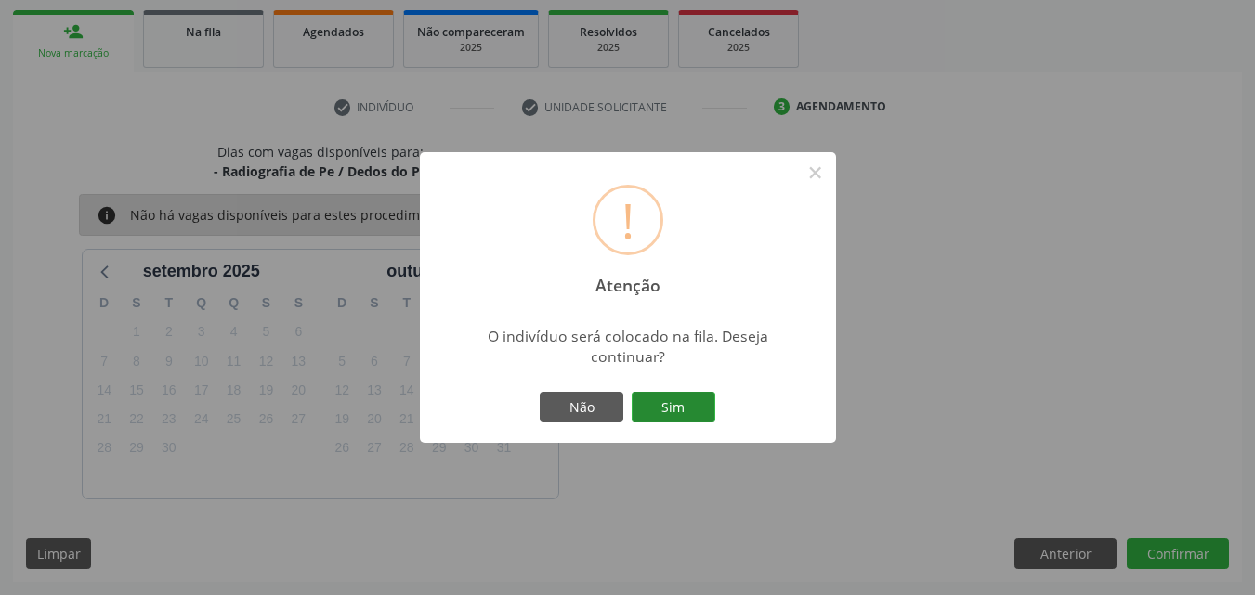
click at [656, 408] on button "Sim" at bounding box center [674, 408] width 84 height 32
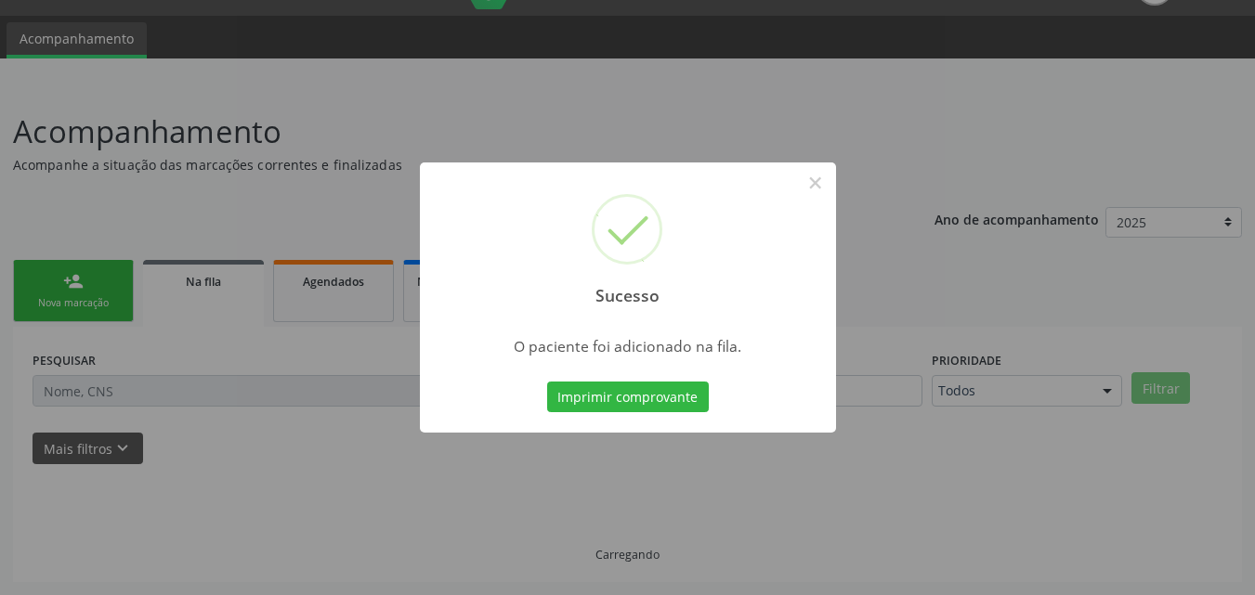
scroll to position [44, 0]
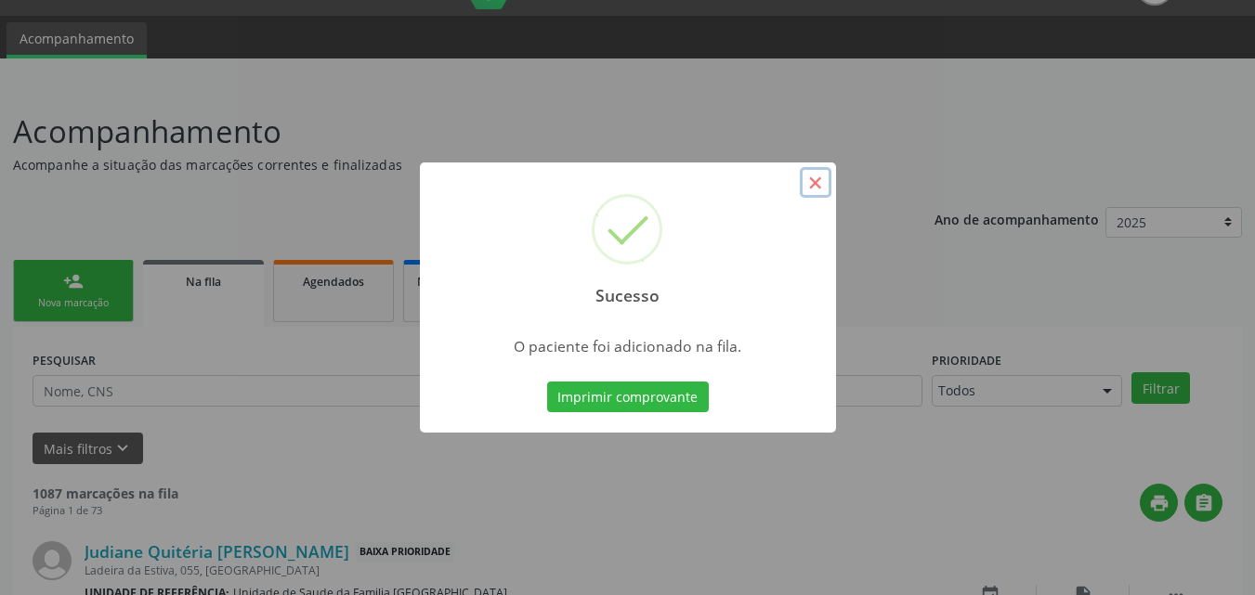
click at [818, 182] on button "×" at bounding box center [816, 183] width 32 height 32
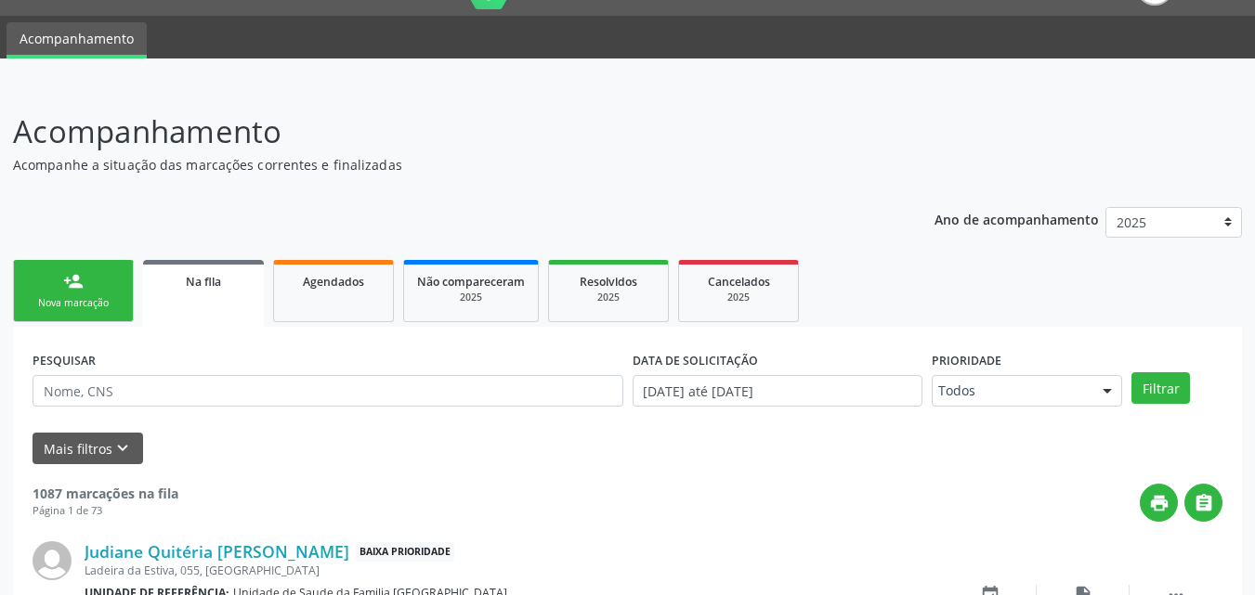
click at [59, 299] on div "Nova marcação" at bounding box center [73, 303] width 93 height 14
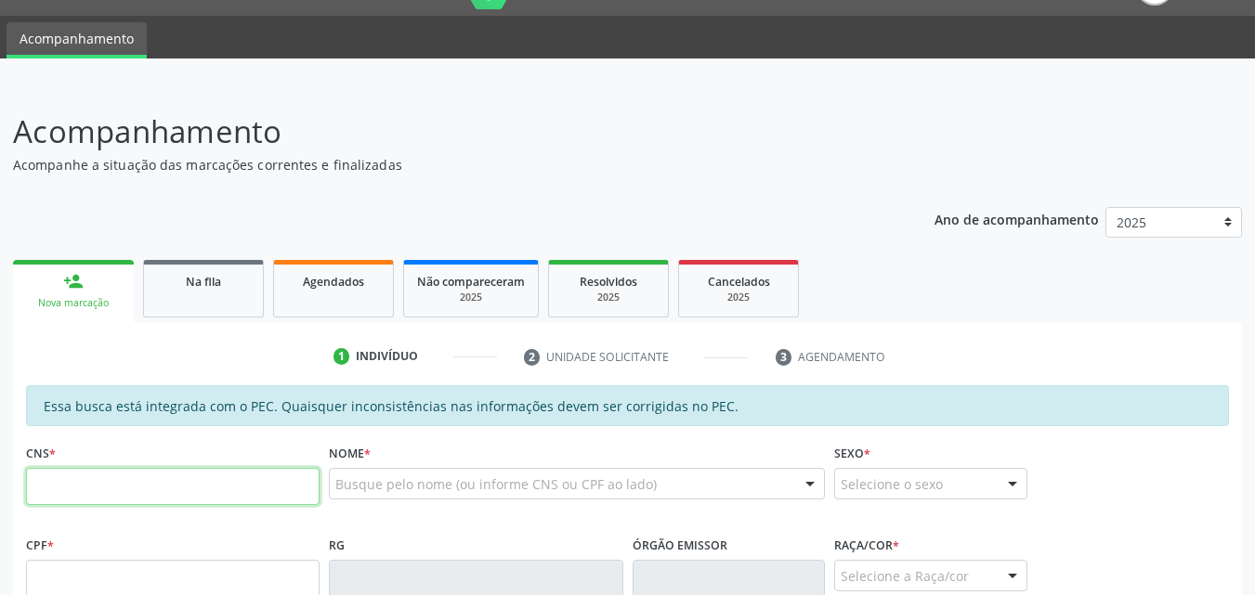
click at [87, 489] on input "text" at bounding box center [172, 486] width 293 height 37
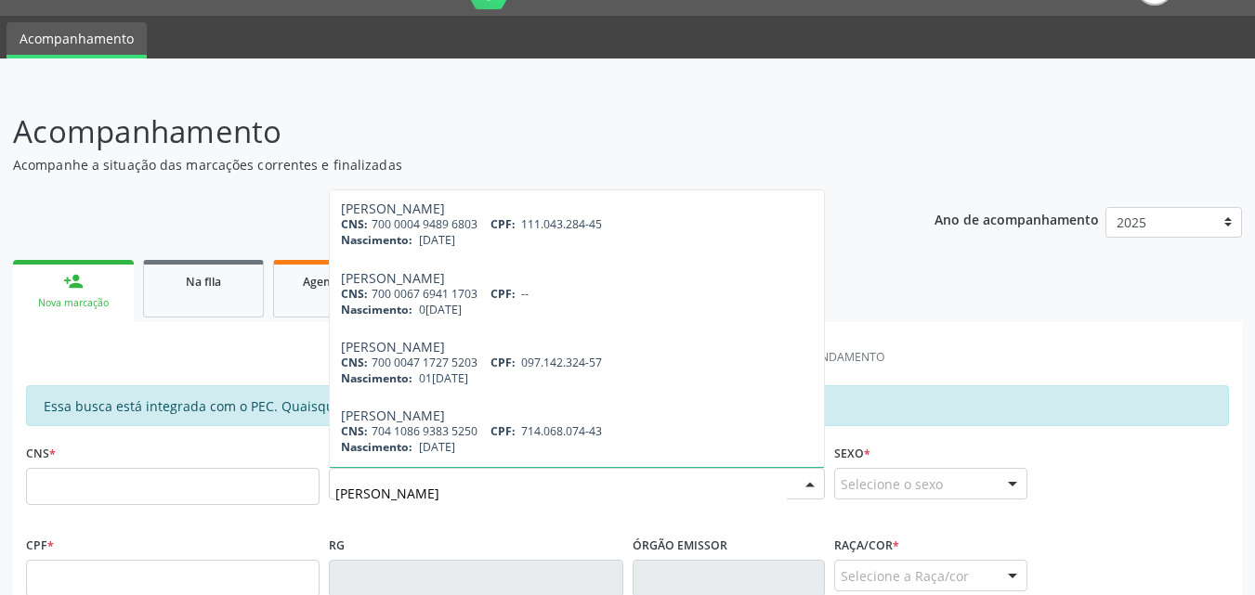
scroll to position [65, 0]
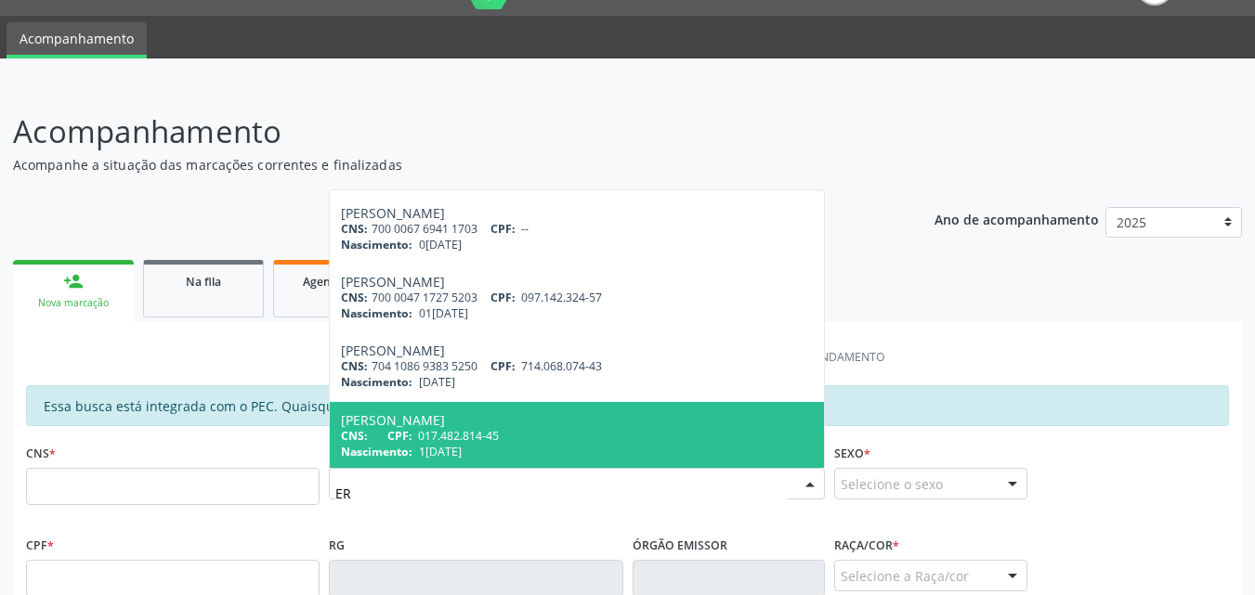
type input "E"
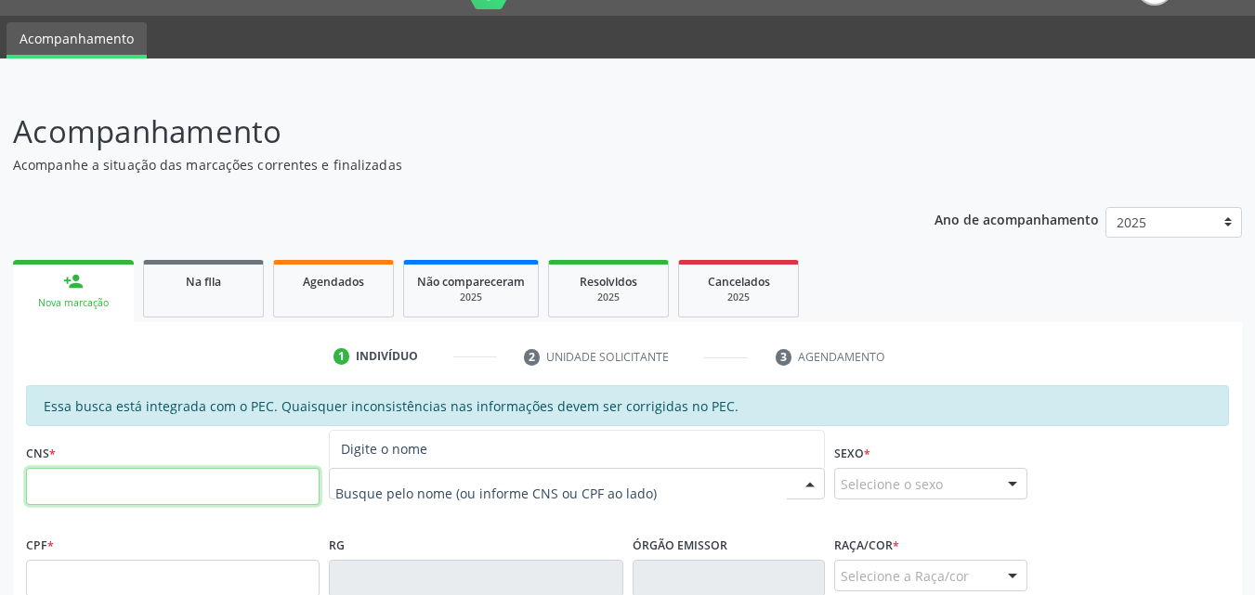
click at [112, 483] on input "text" at bounding box center [172, 486] width 293 height 37
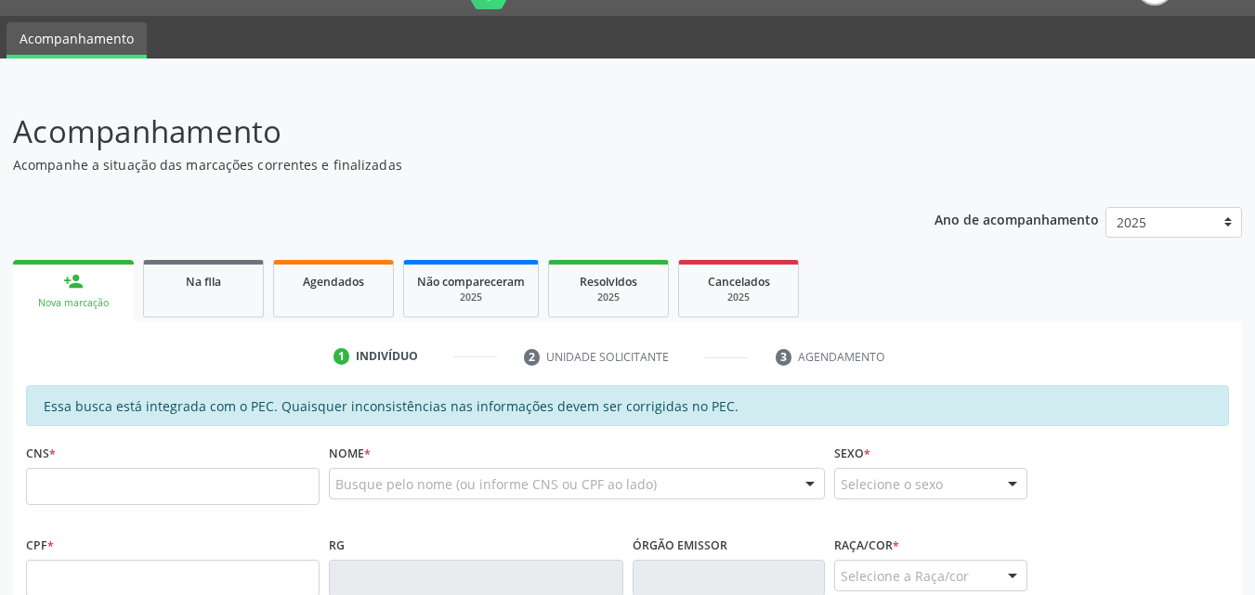
scroll to position [476, 0]
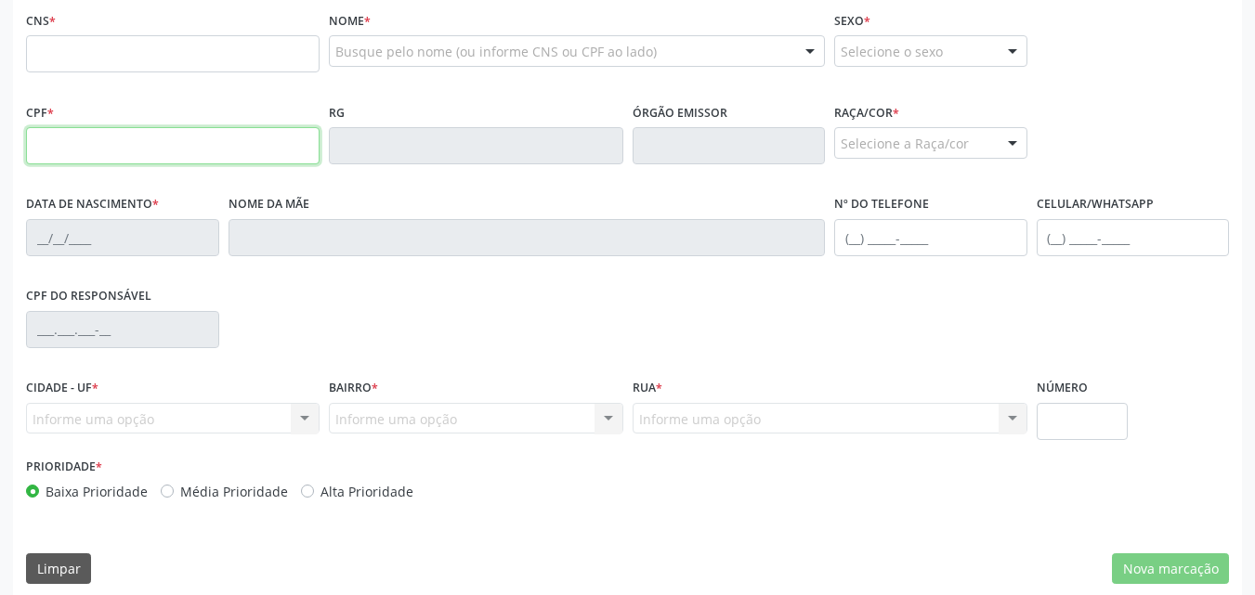
click at [77, 140] on input "text" at bounding box center [172, 145] width 293 height 37
type input "704.299.101-00"
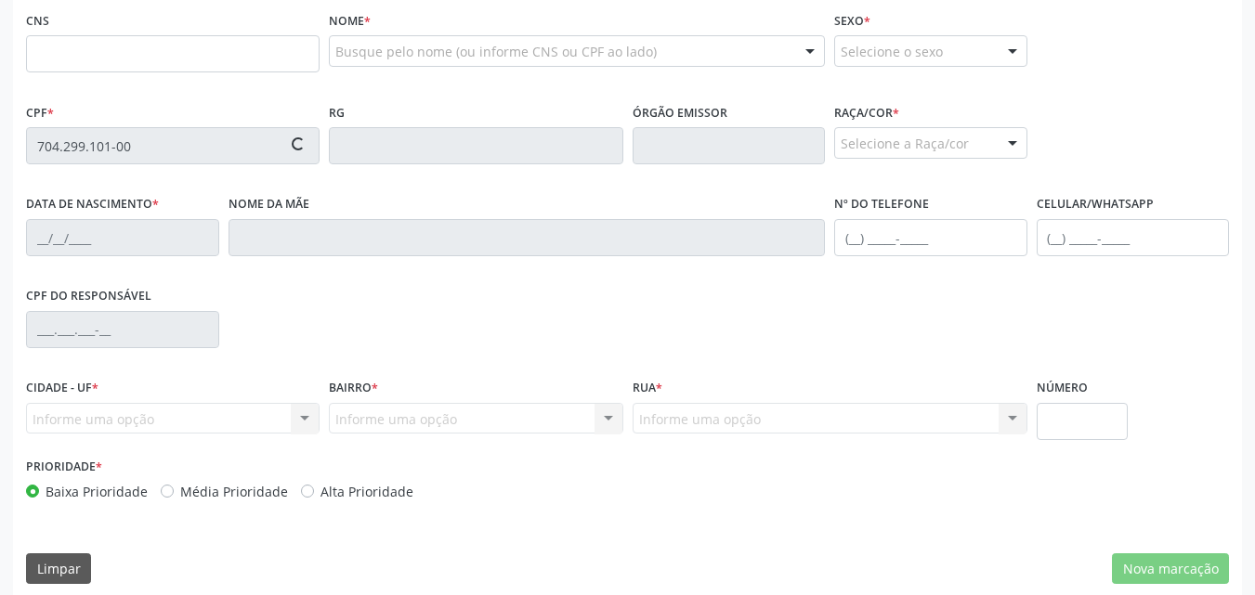
type input "700 0065 5721 5307"
type input "[DATE]"
type input "[PERSON_NAME]"
type input "[PHONE_NUMBER]"
type input "S/N"
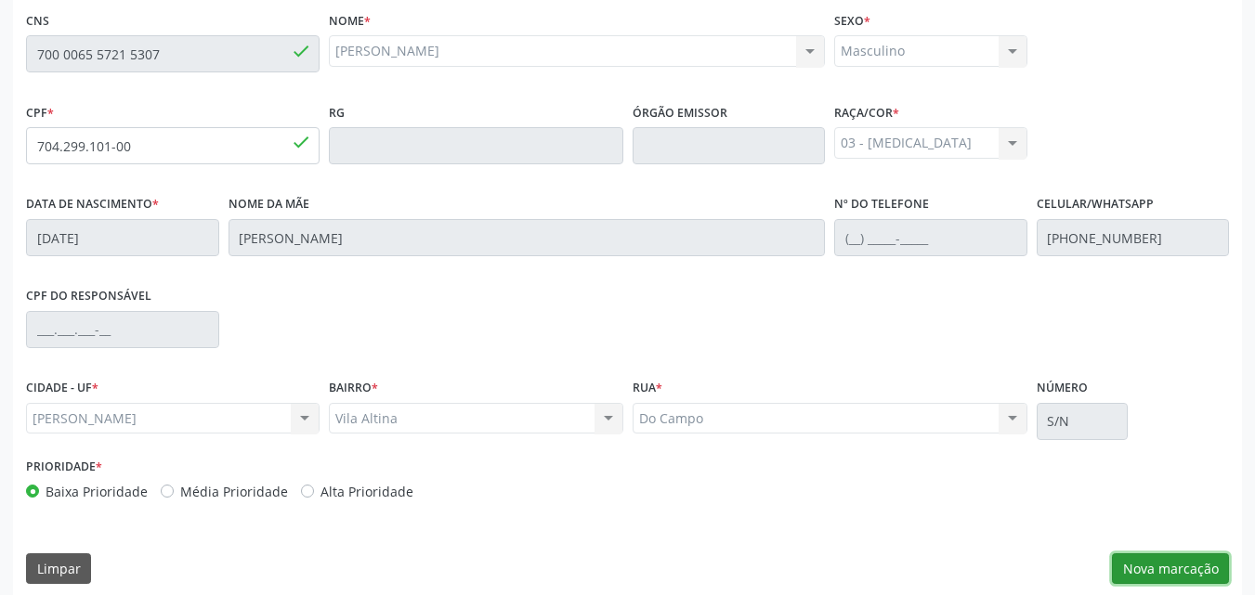
click at [1131, 564] on button "Nova marcação" at bounding box center [1170, 570] width 117 height 32
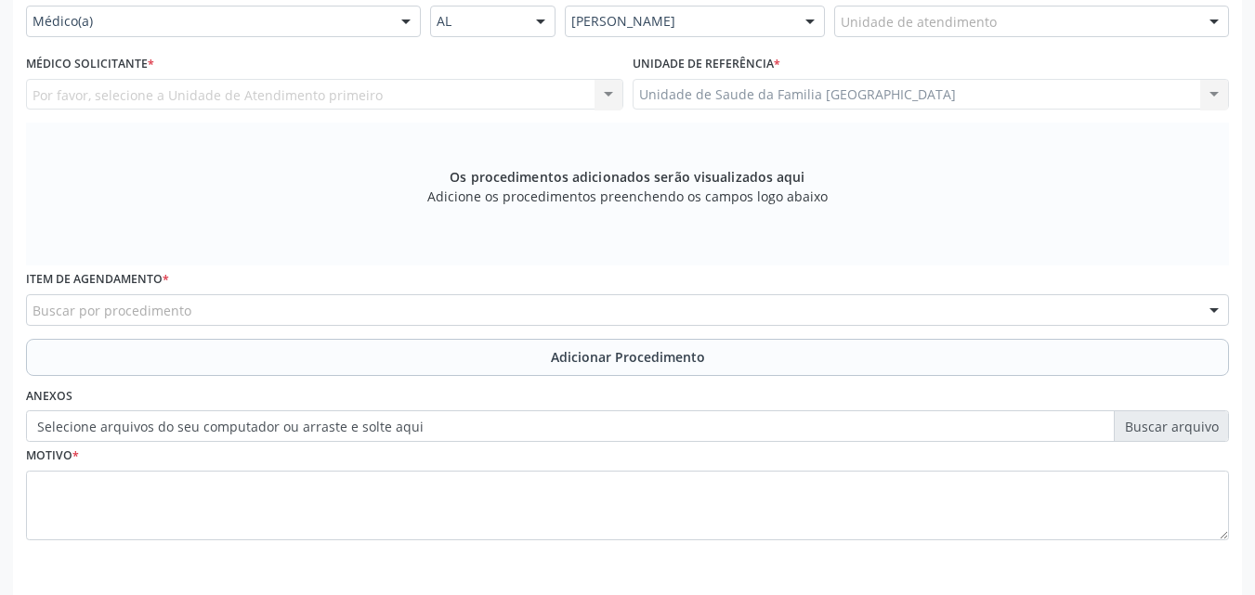
scroll to position [44, 0]
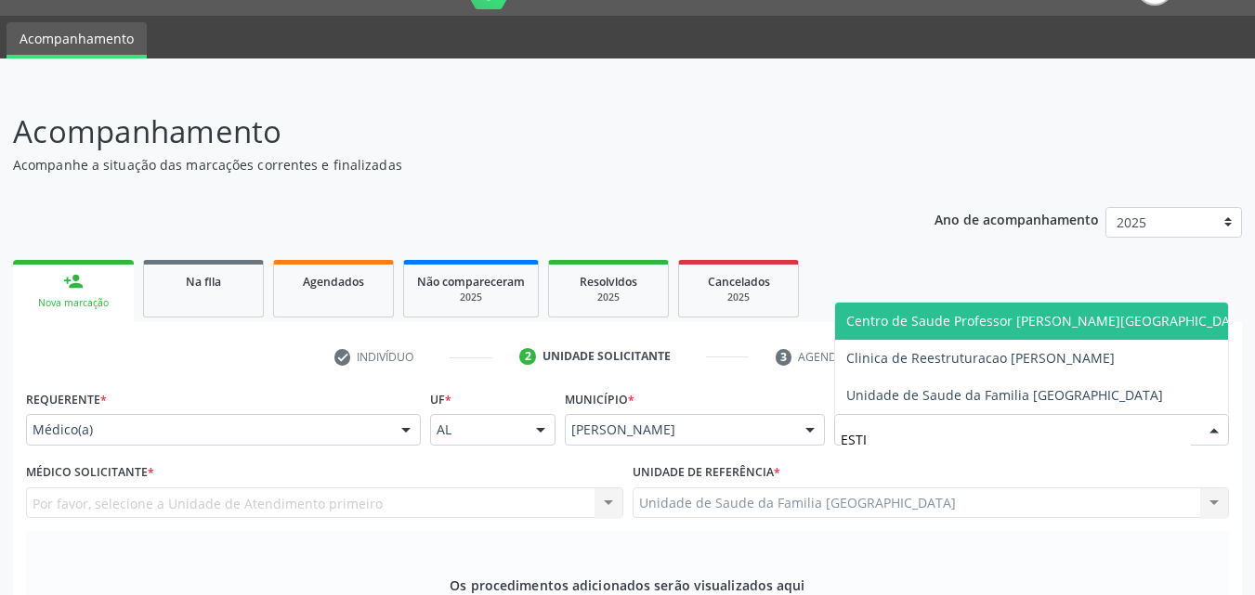
type input "ESTIV"
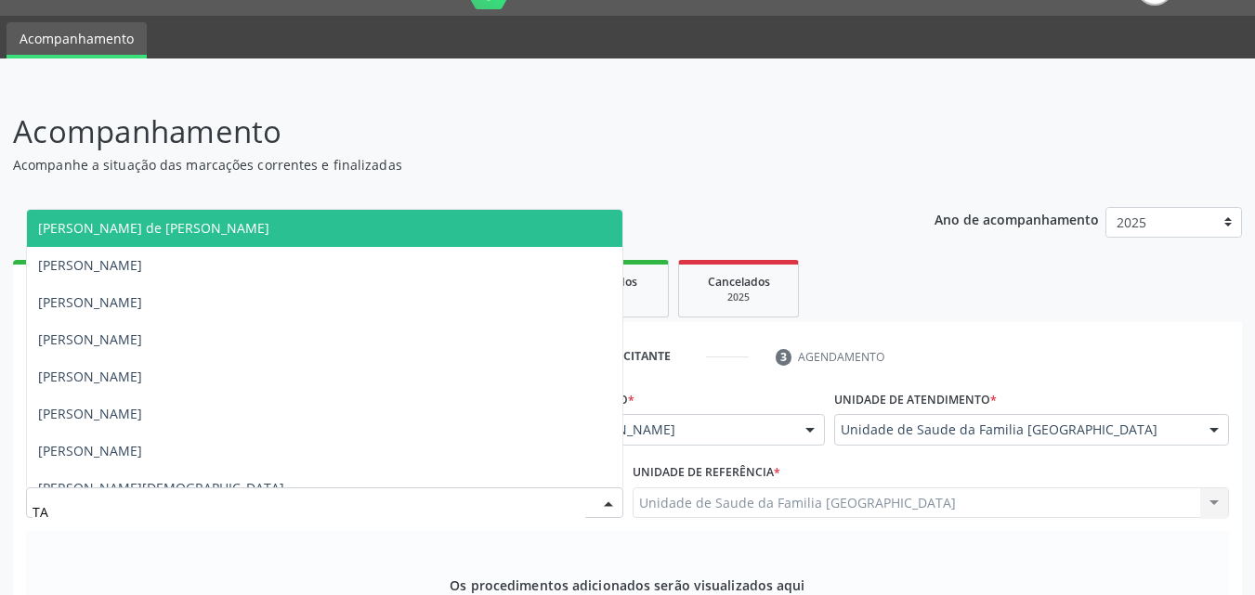
type input "TAC"
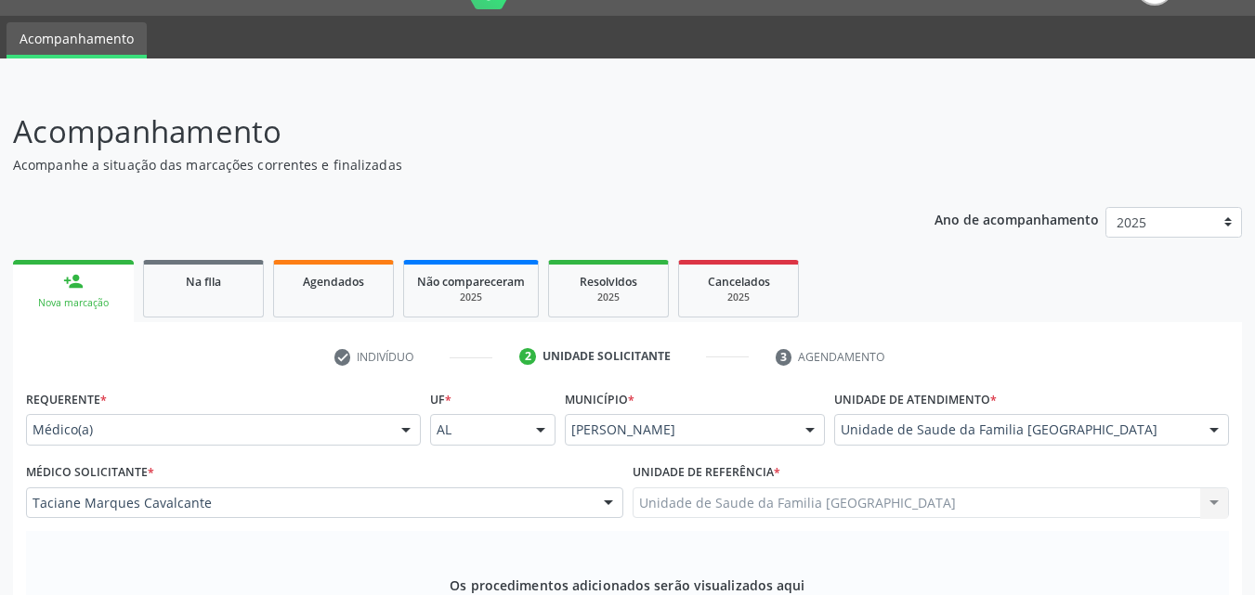
scroll to position [476, 0]
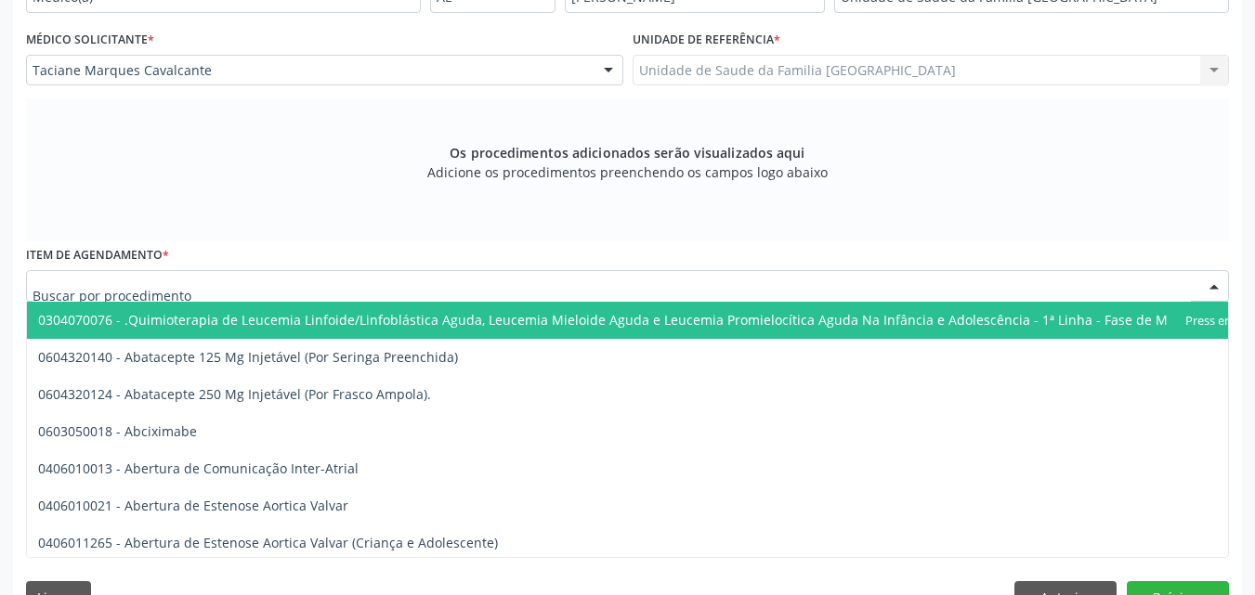
click at [196, 280] on div at bounding box center [627, 286] width 1203 height 32
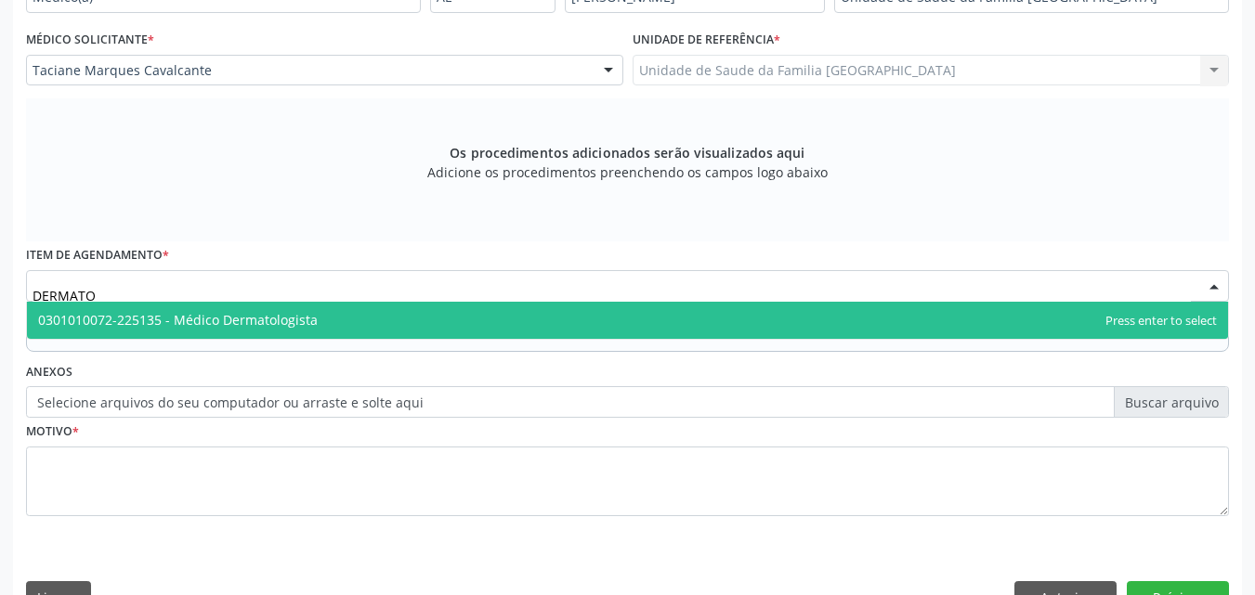
type input "DERMATOL"
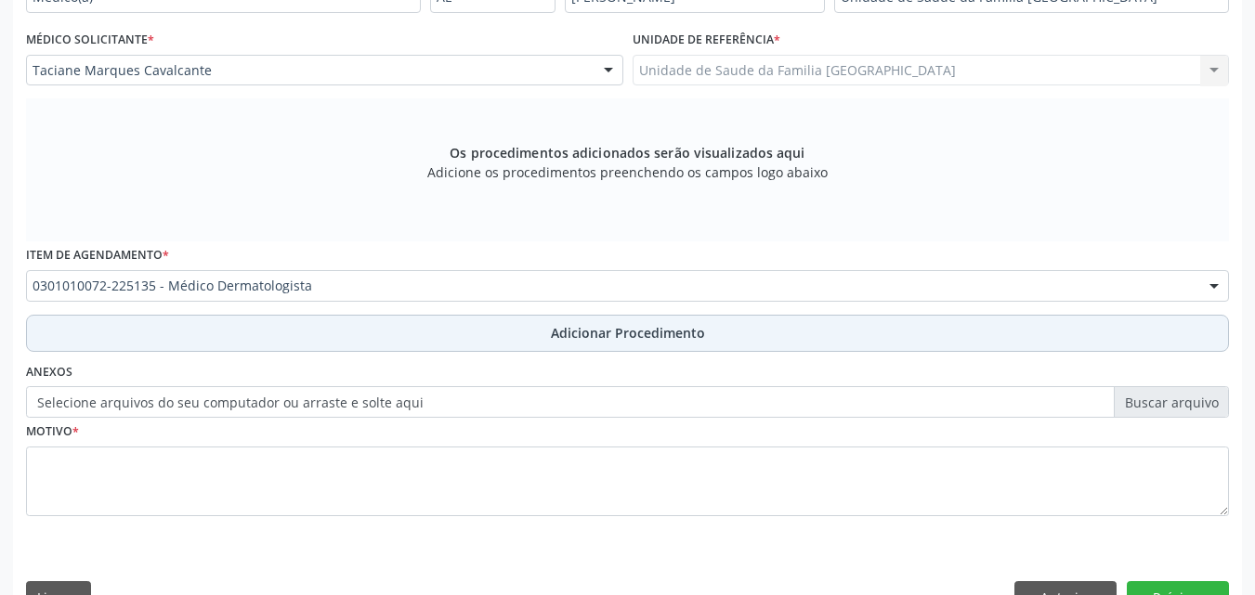
click at [200, 349] on button "Adicionar Procedimento" at bounding box center [627, 333] width 1203 height 37
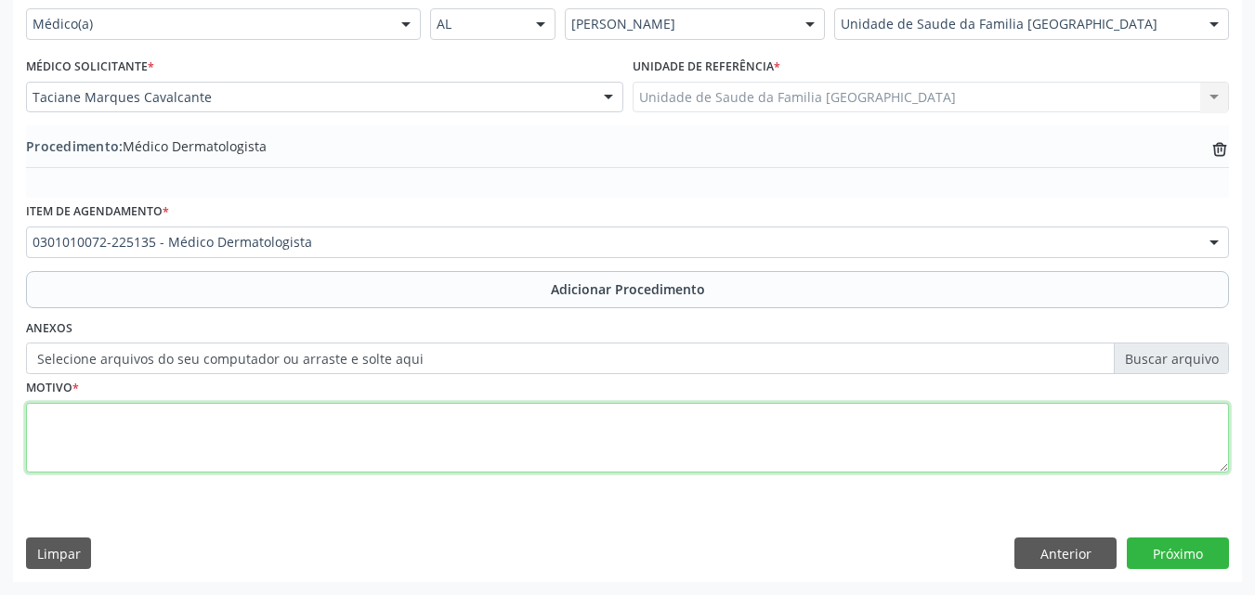
click at [196, 425] on textarea at bounding box center [627, 438] width 1203 height 71
type textarea "CICATRIZES E FIBROSE CUTÂNEA."
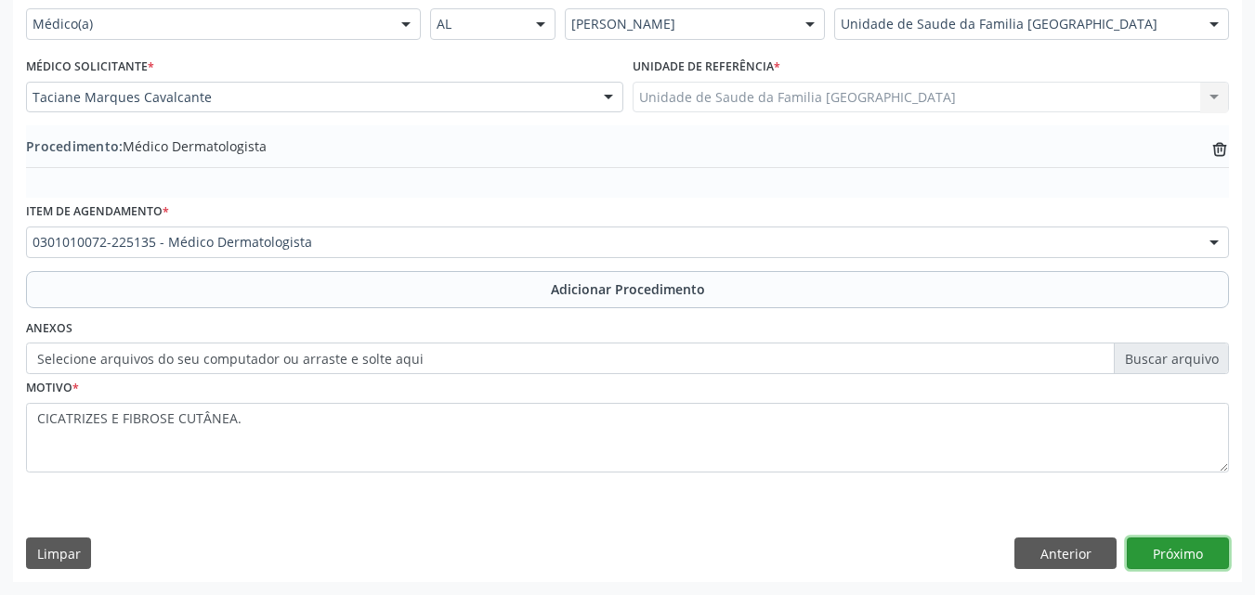
click at [1161, 552] on button "Próximo" at bounding box center [1178, 554] width 102 height 32
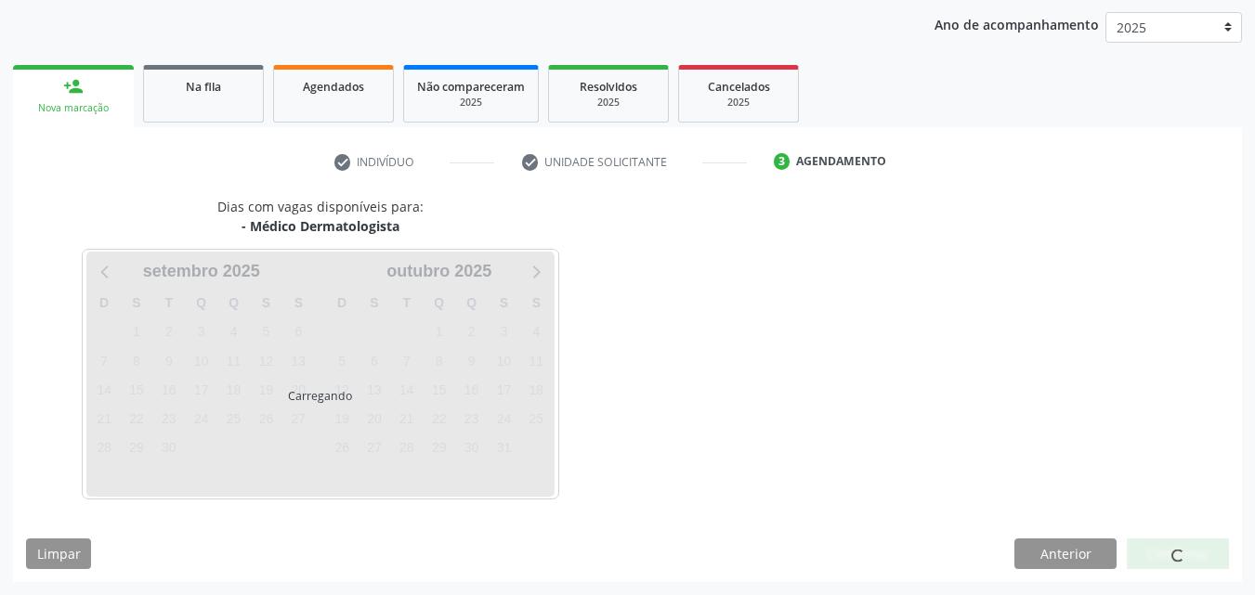
scroll to position [293, 0]
click at [1158, 553] on div at bounding box center [1178, 555] width 102 height 32
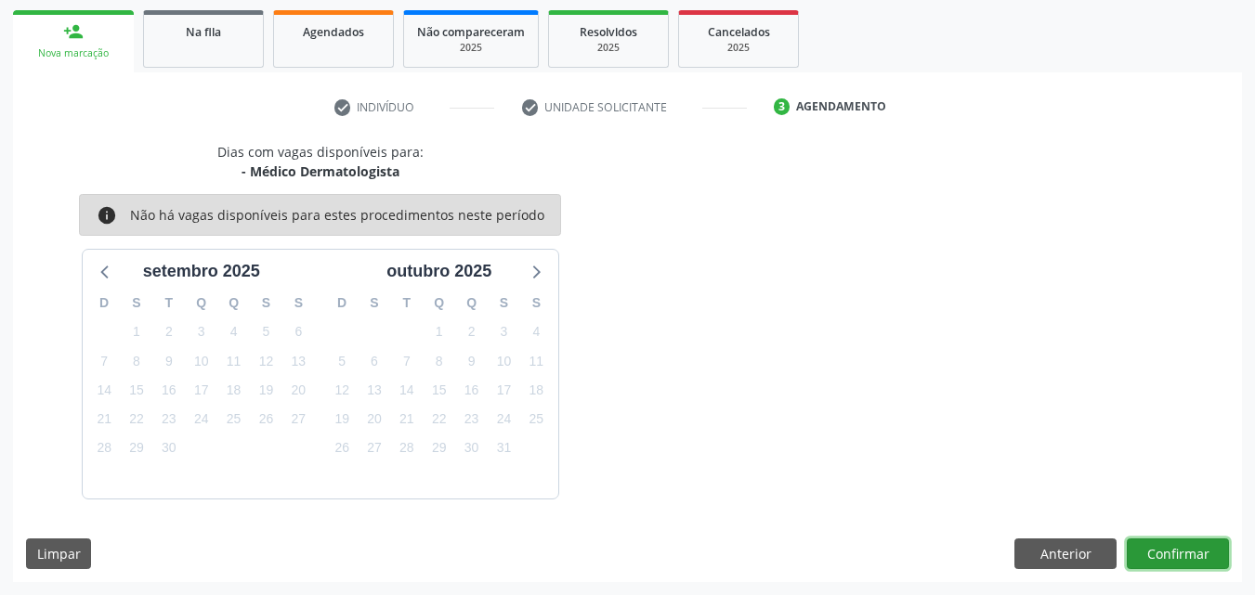
click at [1158, 553] on button "Confirmar" at bounding box center [1178, 555] width 102 height 32
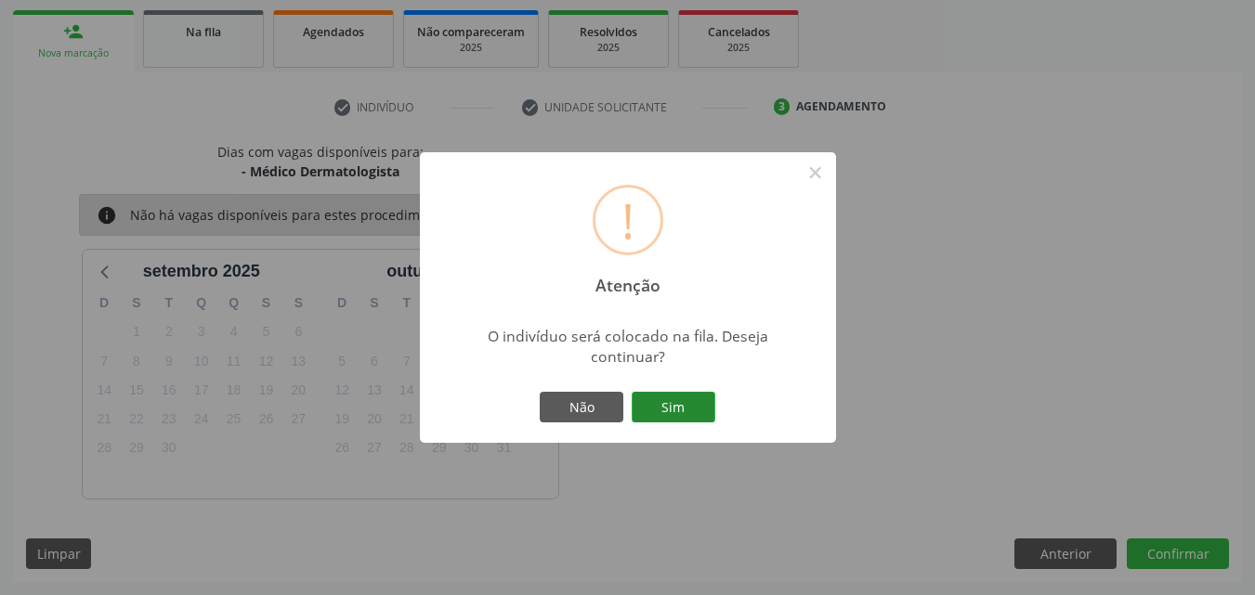
click at [692, 405] on button "Sim" at bounding box center [674, 408] width 84 height 32
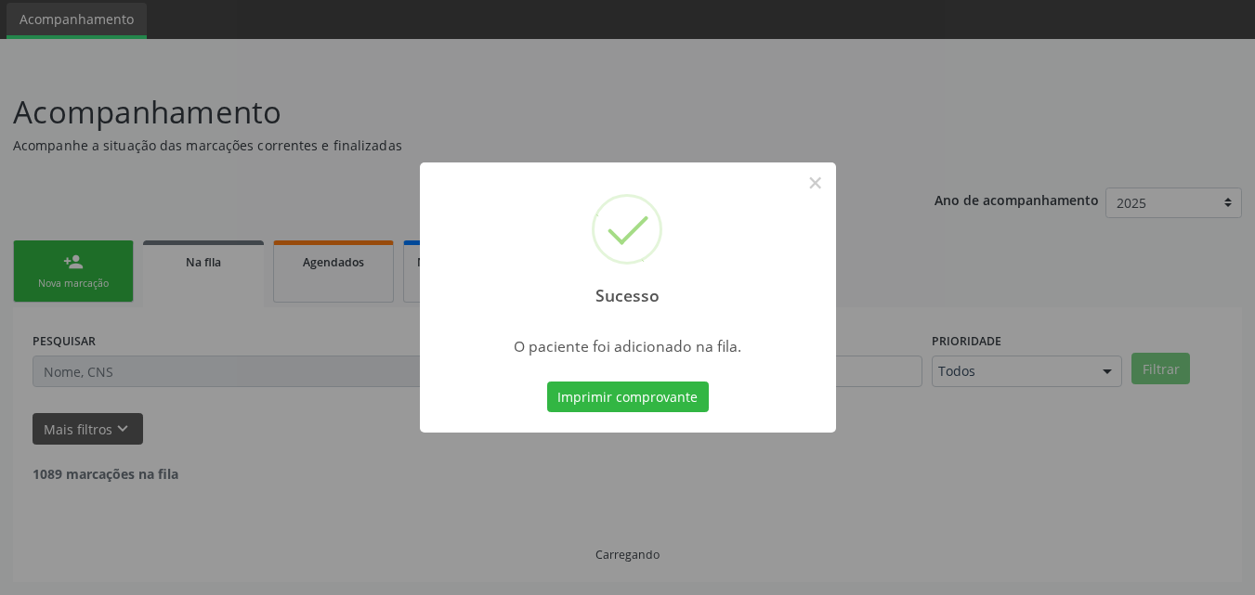
scroll to position [44, 0]
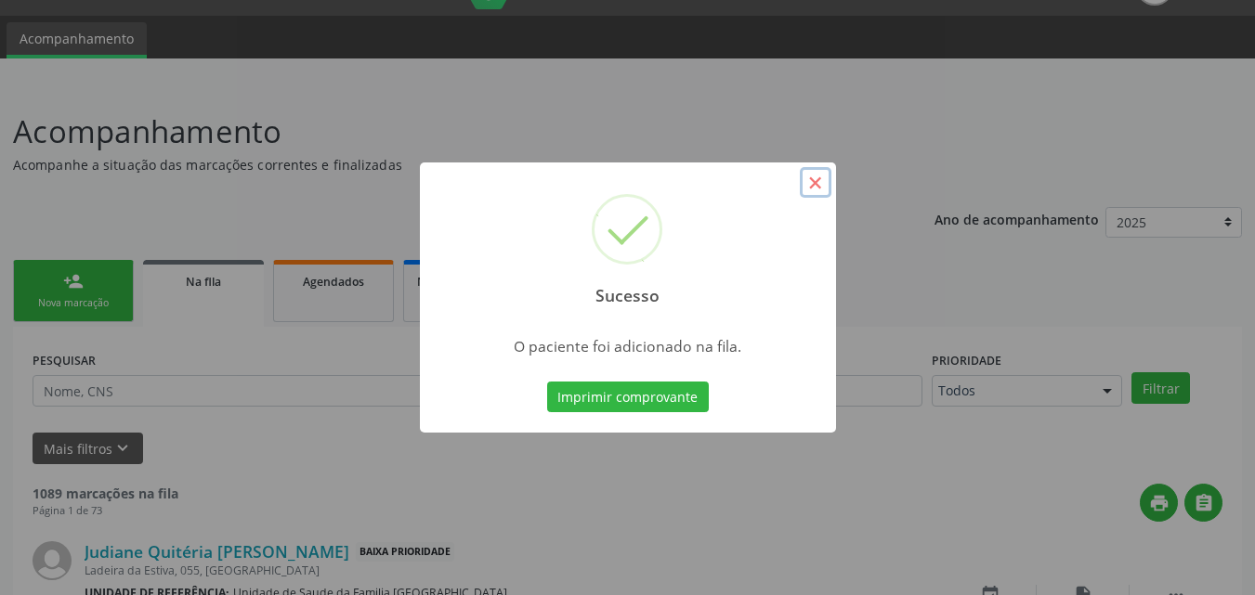
click at [823, 183] on button "×" at bounding box center [816, 183] width 32 height 32
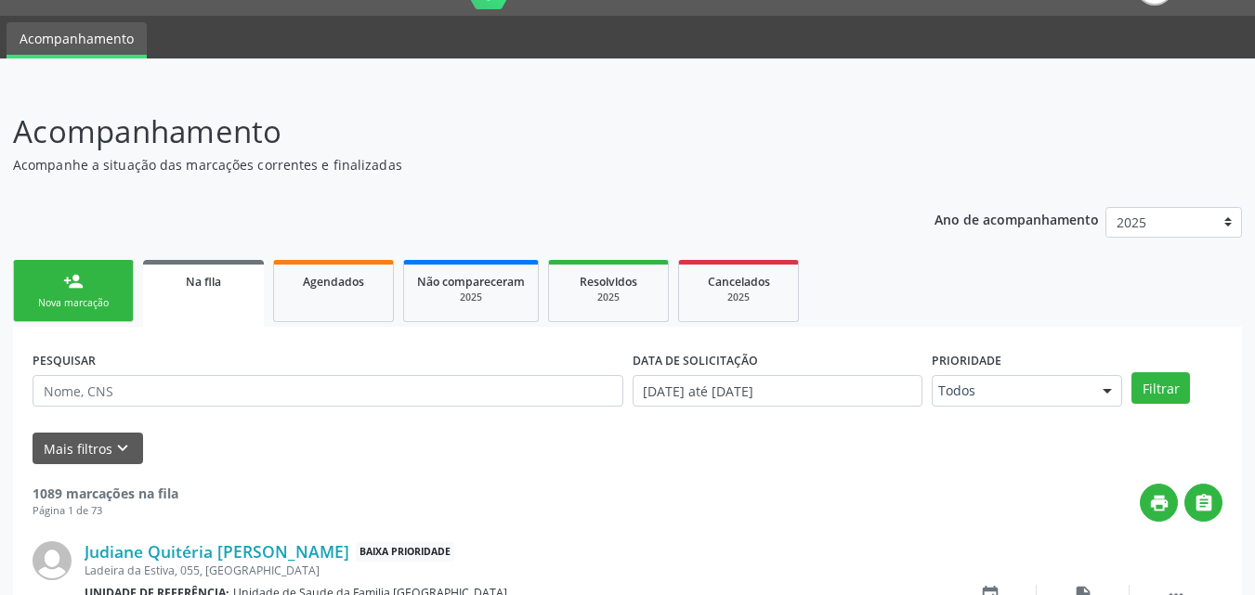
click at [94, 295] on link "person_add Nova marcação" at bounding box center [73, 291] width 121 height 62
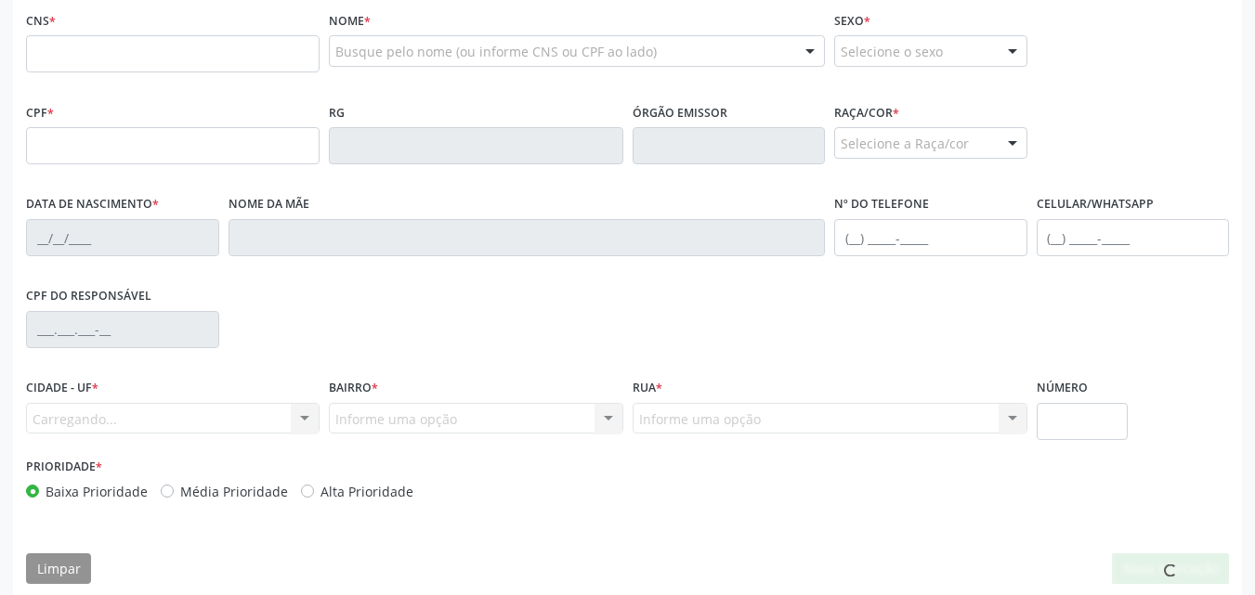
scroll to position [477, 0]
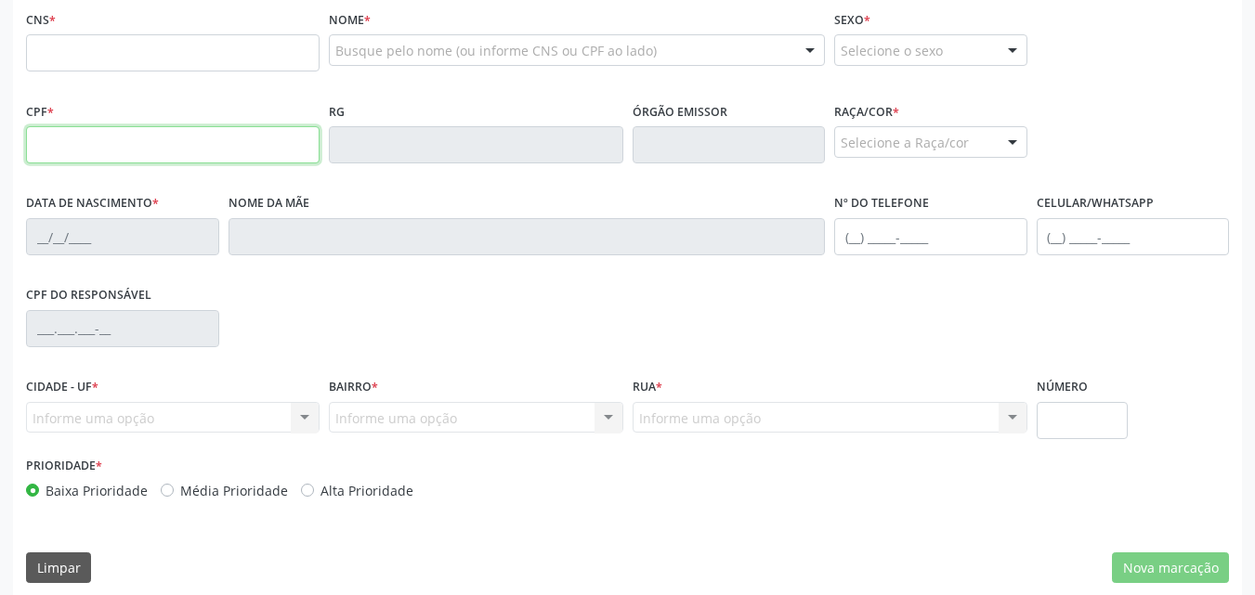
click at [83, 145] on input "text" at bounding box center [172, 144] width 293 height 37
type input "704.299.101-00"
type input "700 0065 5721 5307"
type input "[DATE]"
type input "[PERSON_NAME]"
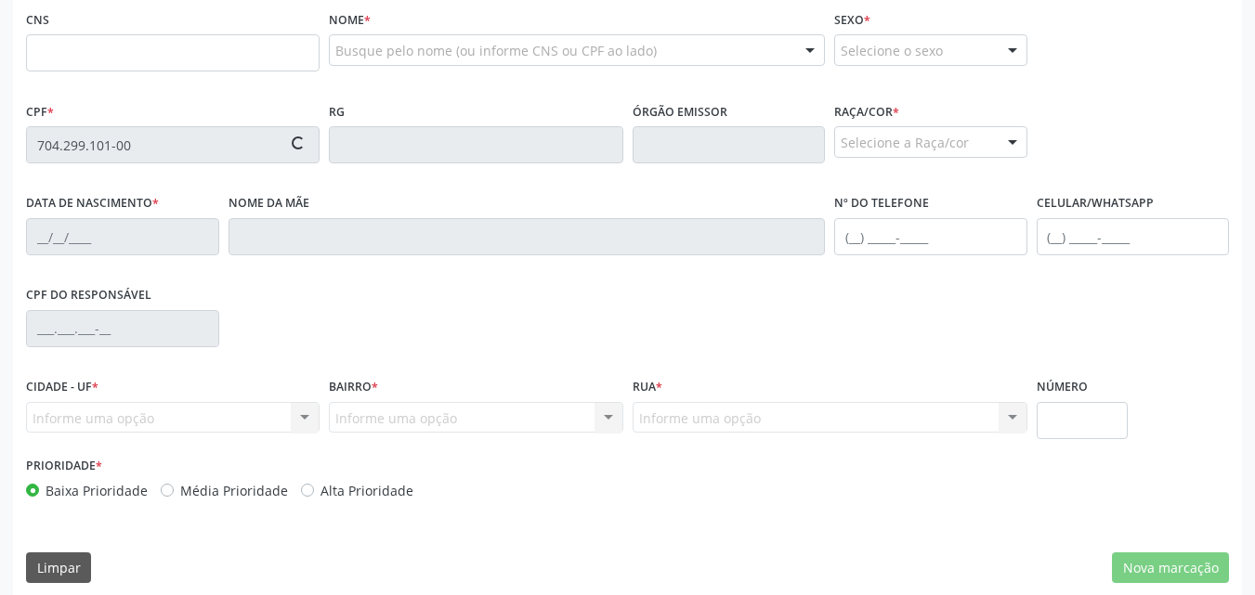
type input "[PHONE_NUMBER]"
type input "S/N"
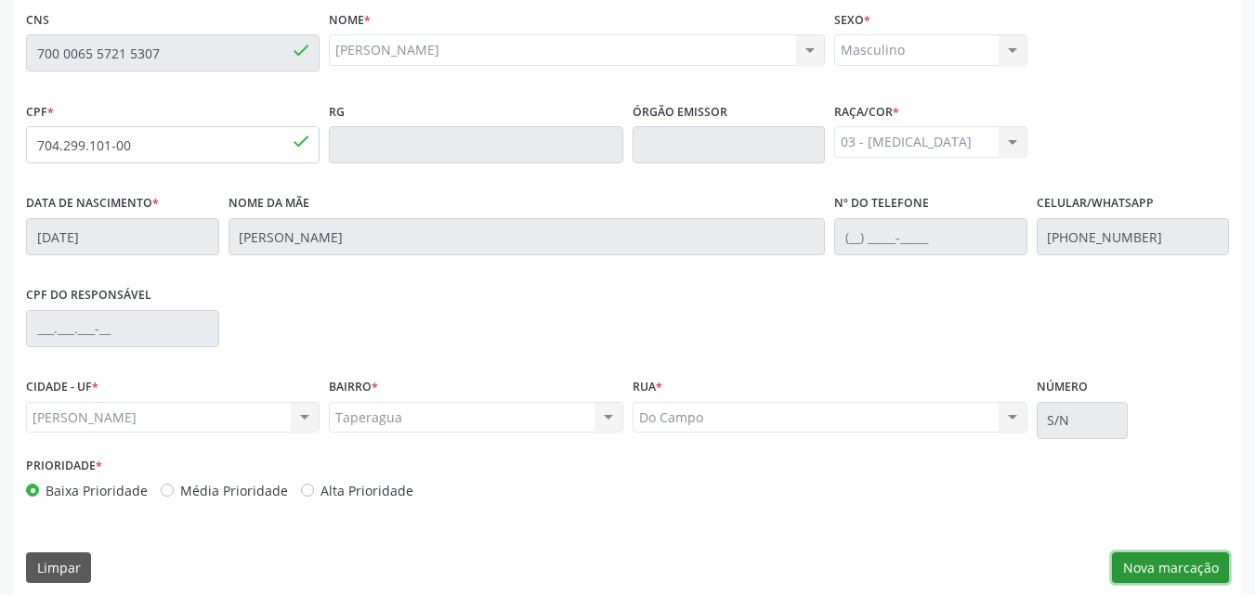
click at [1160, 570] on button "Nova marcação" at bounding box center [1170, 569] width 117 height 32
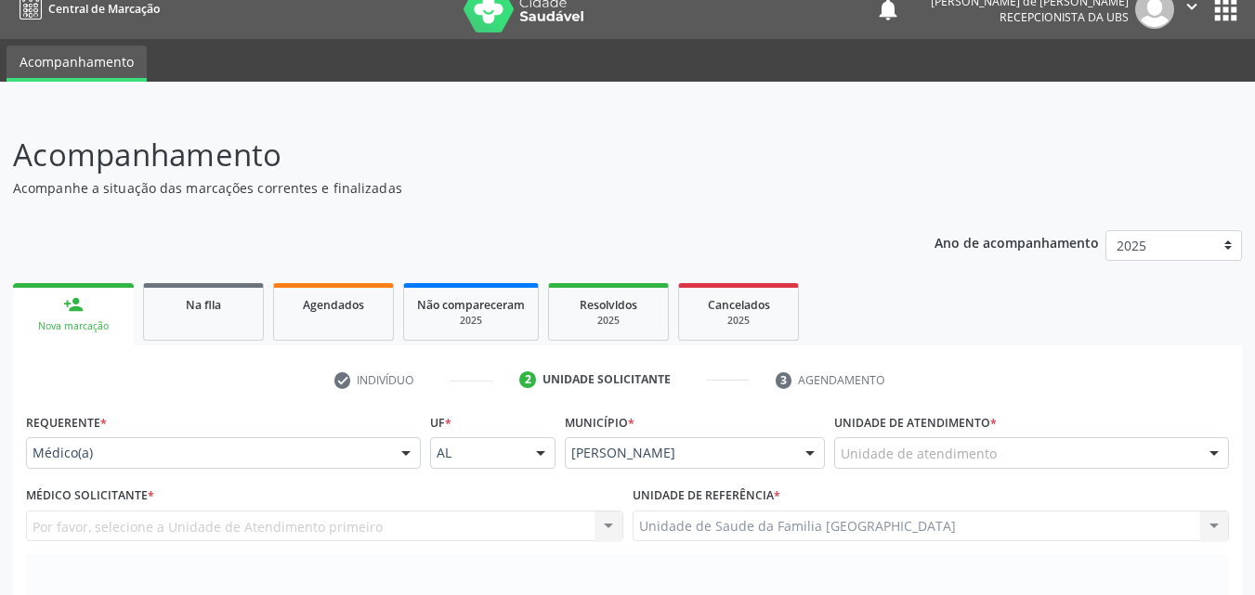
scroll to position [0, 0]
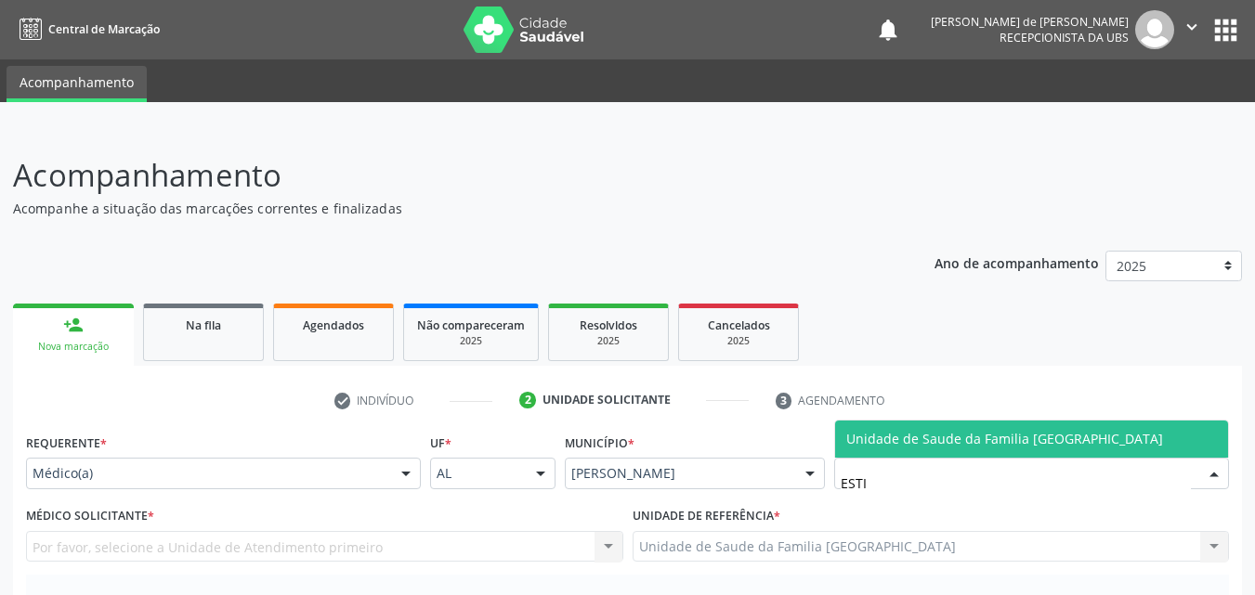
type input "ESTIV"
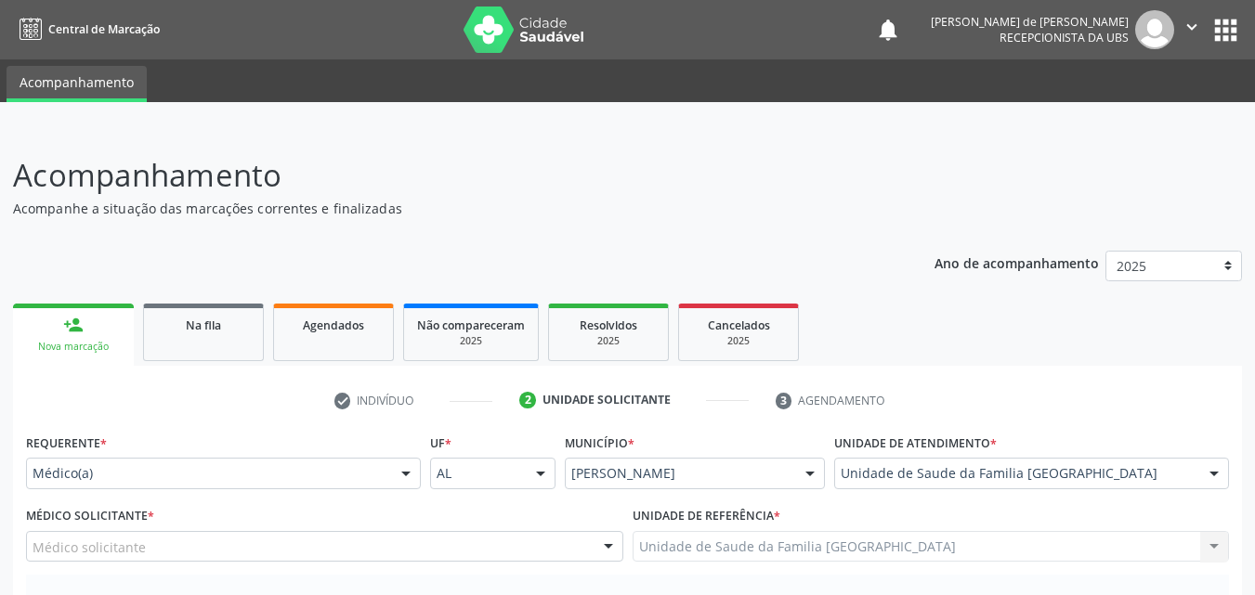
scroll to position [434, 0]
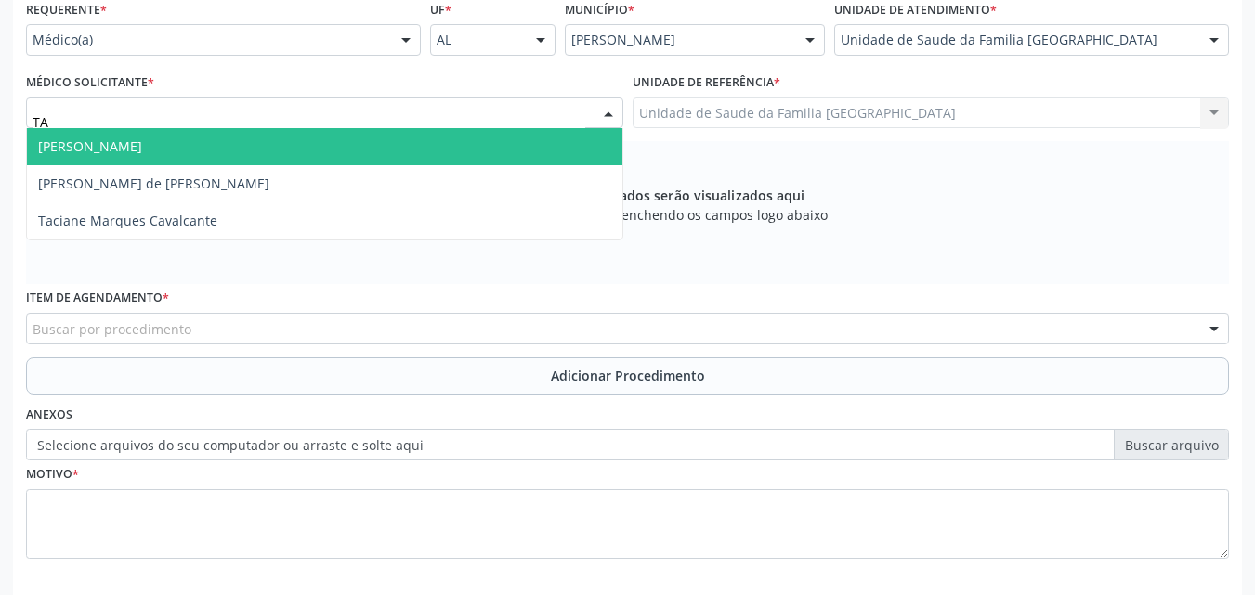
type input "TAC"
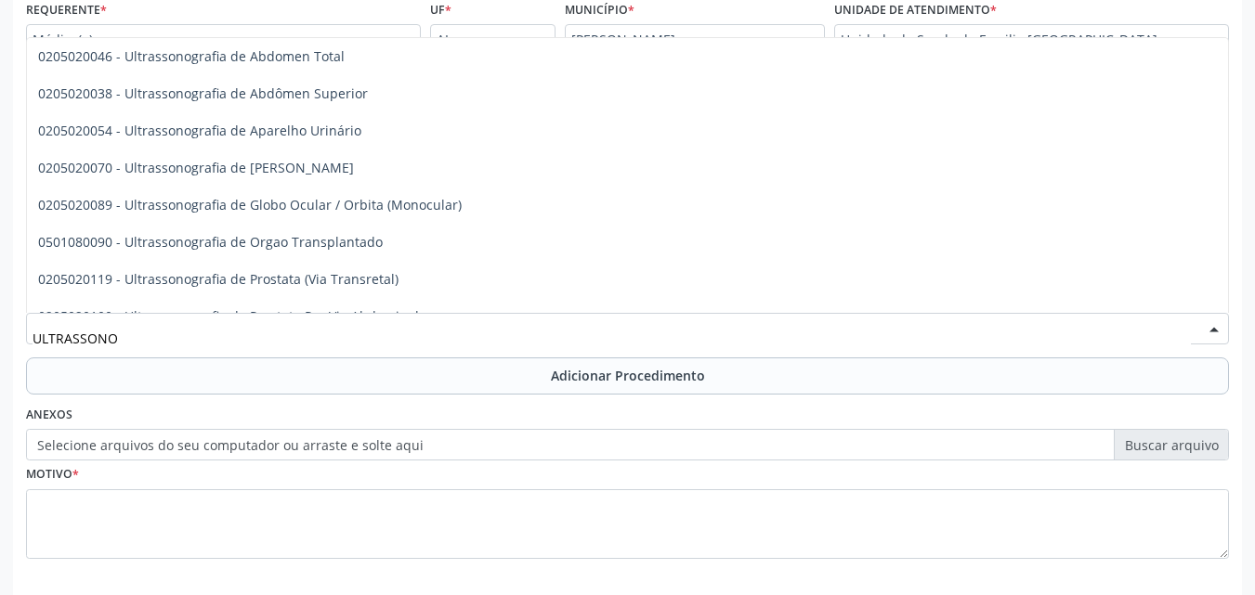
scroll to position [371, 0]
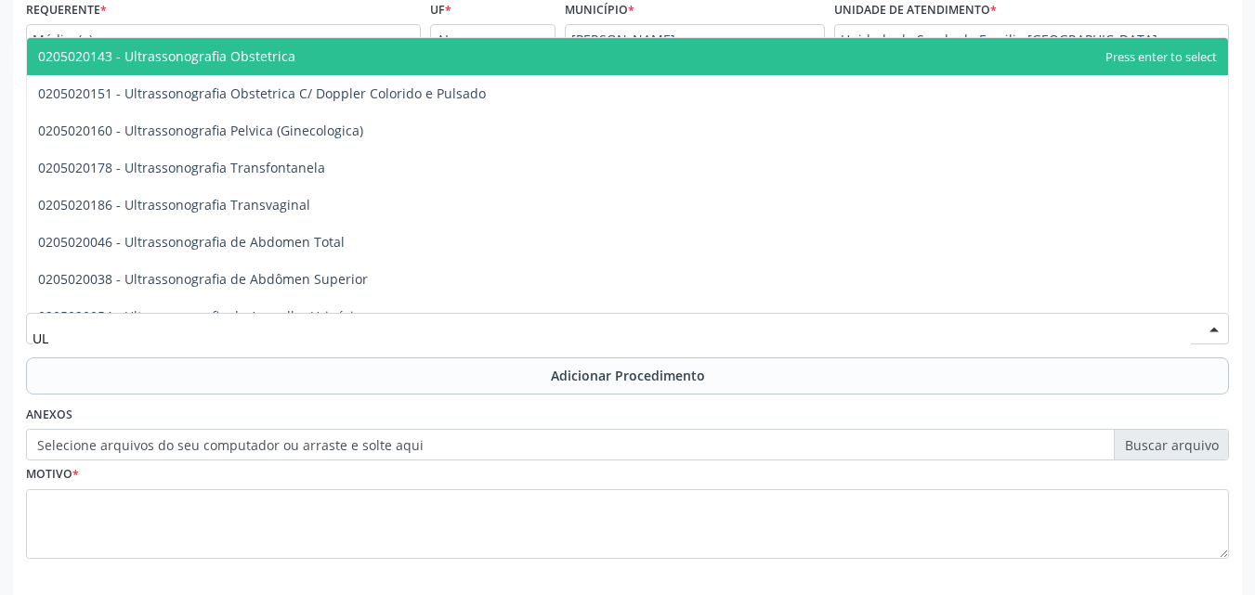
type input "U"
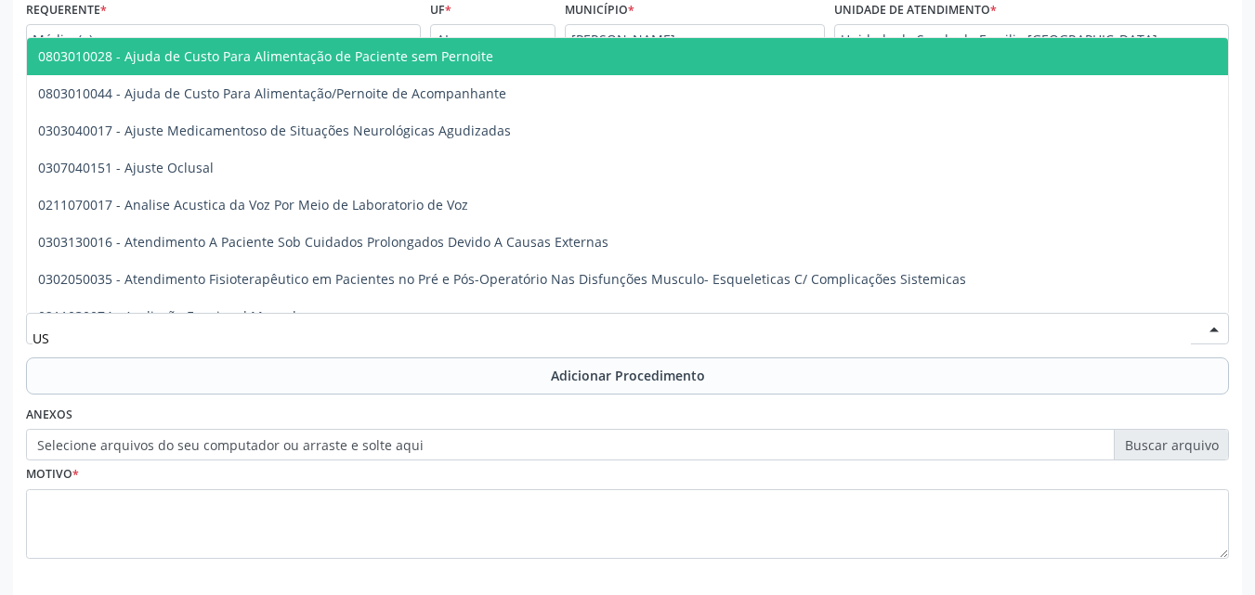
type input "USG"
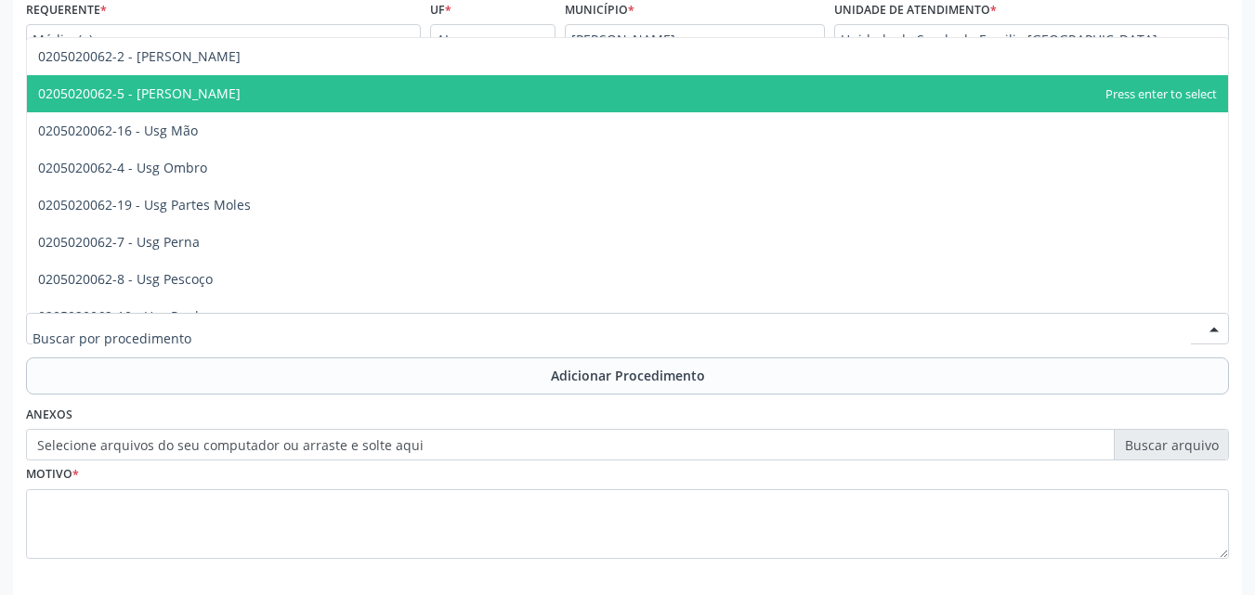
scroll to position [0, 0]
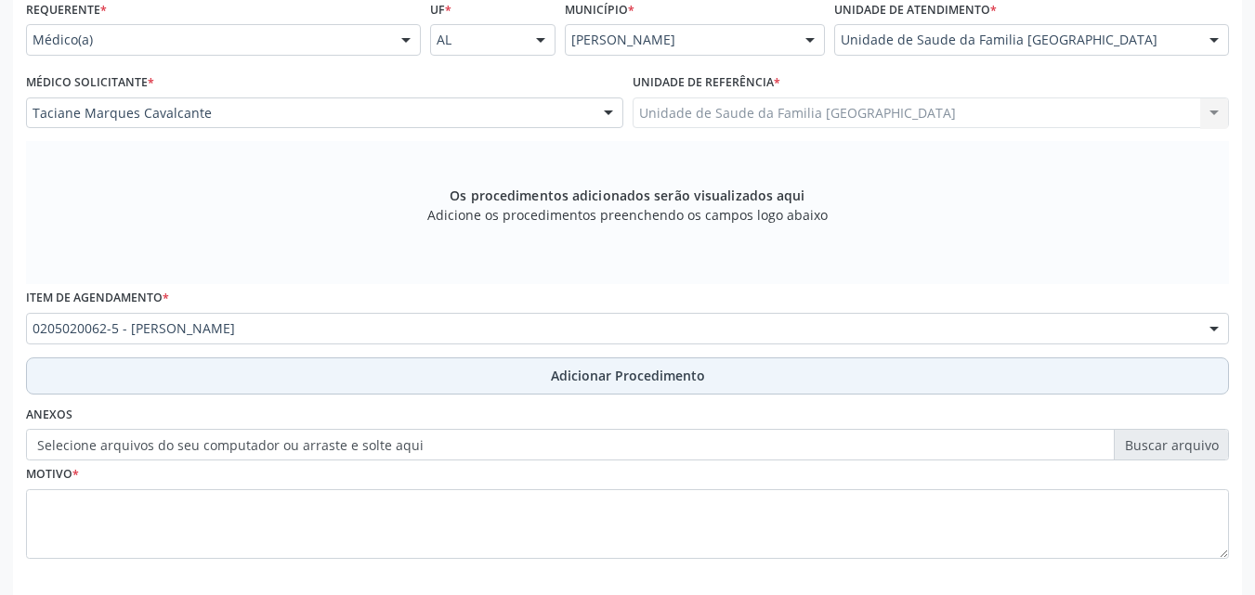
click at [185, 368] on button "Adicionar Procedimento" at bounding box center [627, 376] width 1203 height 37
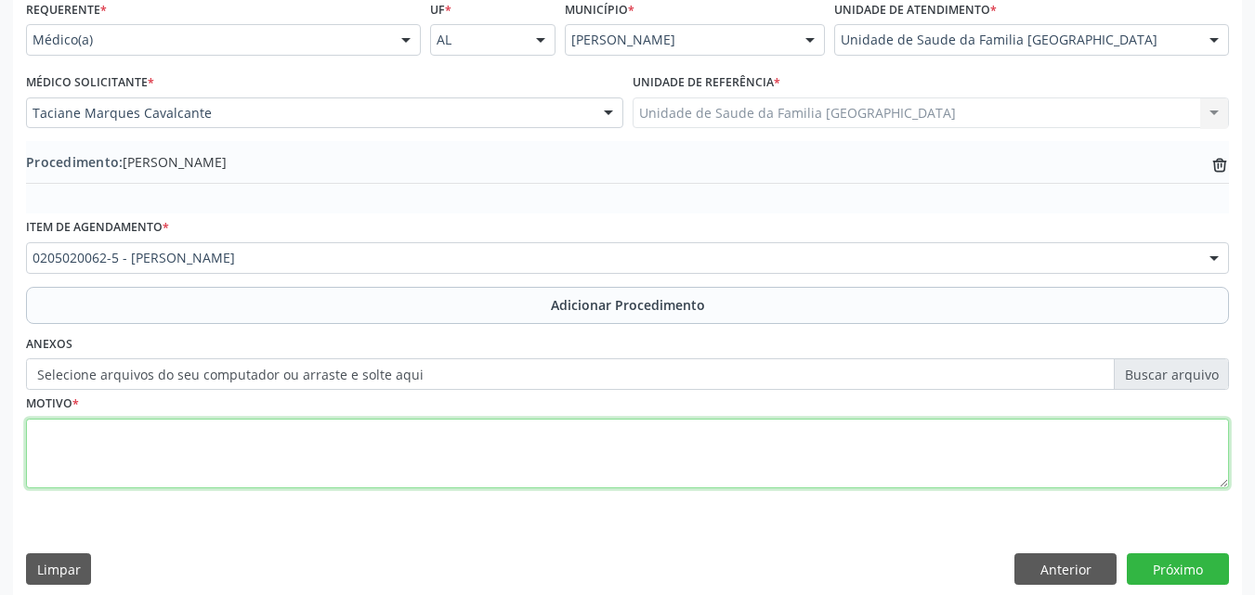
click at [154, 441] on textarea at bounding box center [627, 454] width 1203 height 71
type textarea "DOR [MEDICAL_DATA] EM JOELHOS/TRABALHA MUITAS HORAS EM PÉ + IMC 37,1."
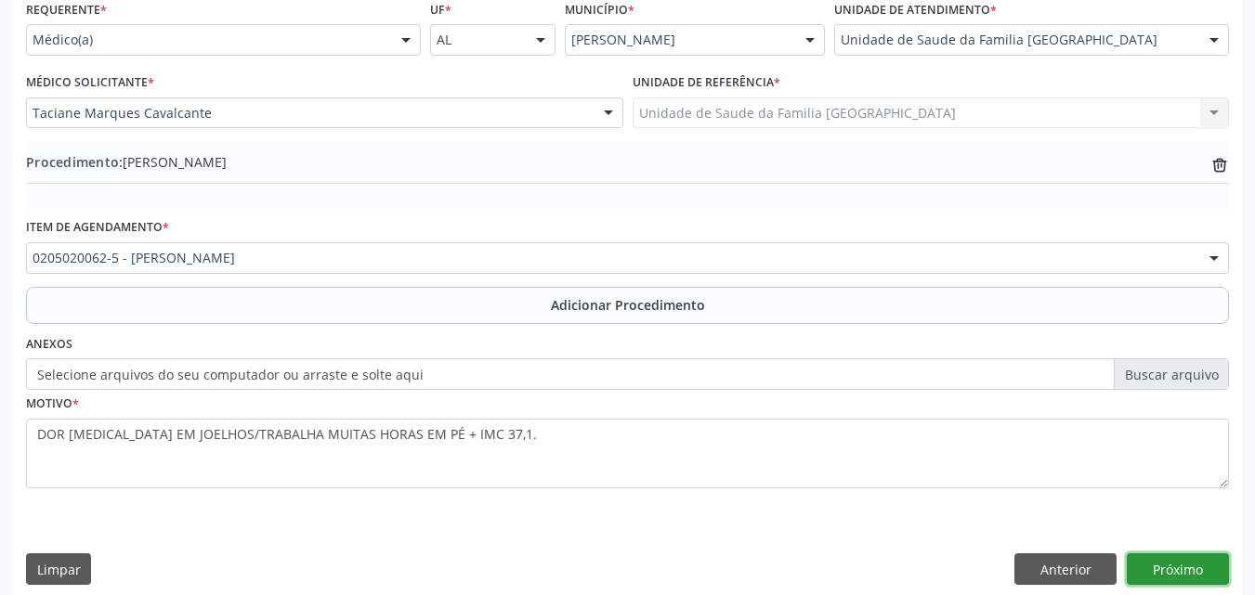
click at [1187, 554] on button "Próximo" at bounding box center [1178, 570] width 102 height 32
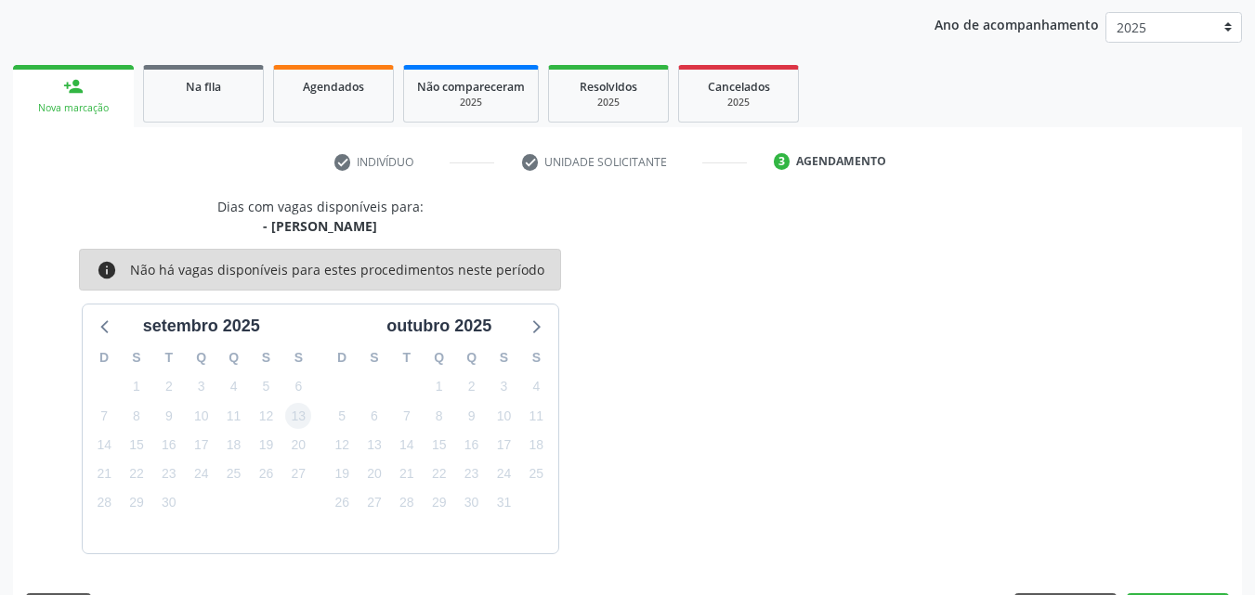
scroll to position [293, 0]
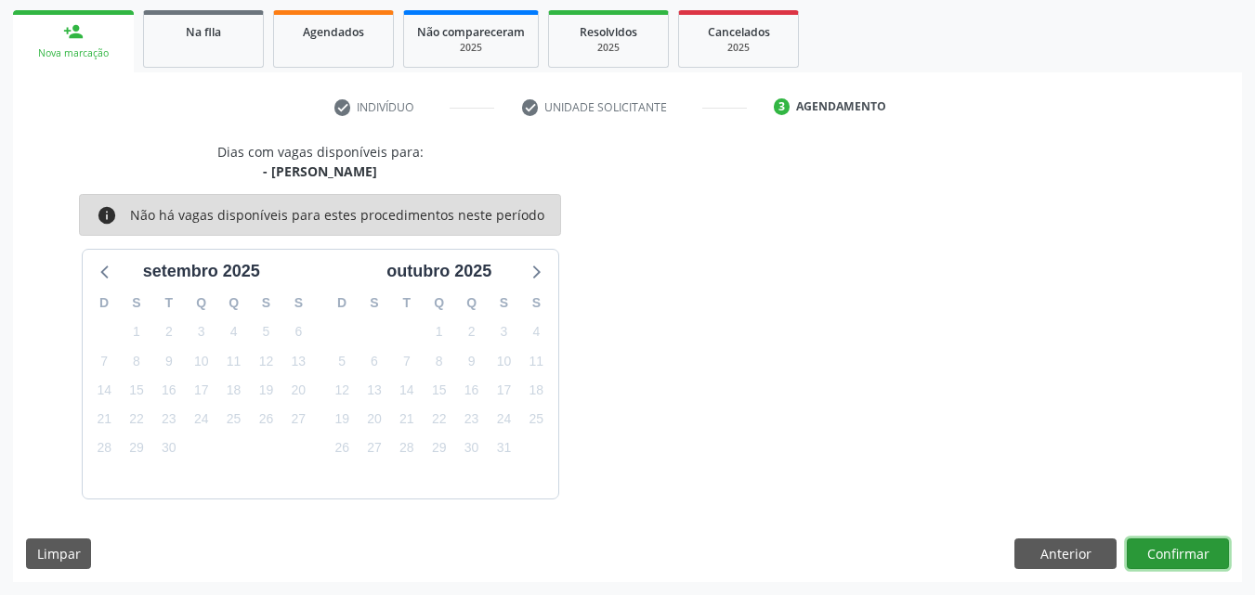
click at [1176, 559] on button "Confirmar" at bounding box center [1178, 555] width 102 height 32
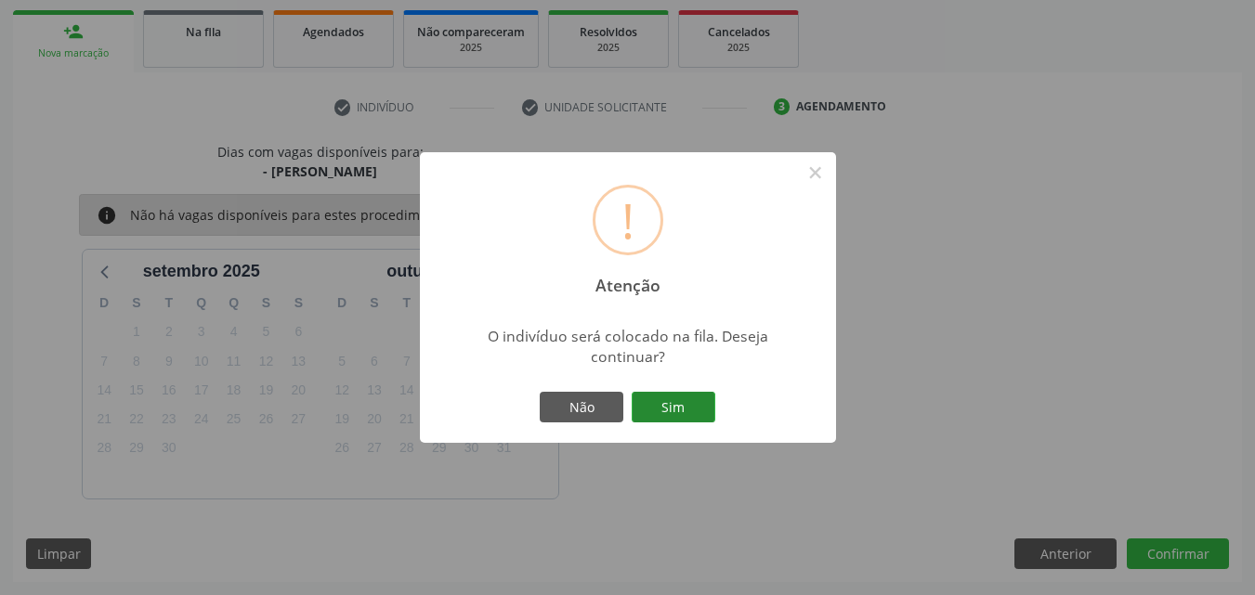
click at [690, 411] on button "Sim" at bounding box center [674, 408] width 84 height 32
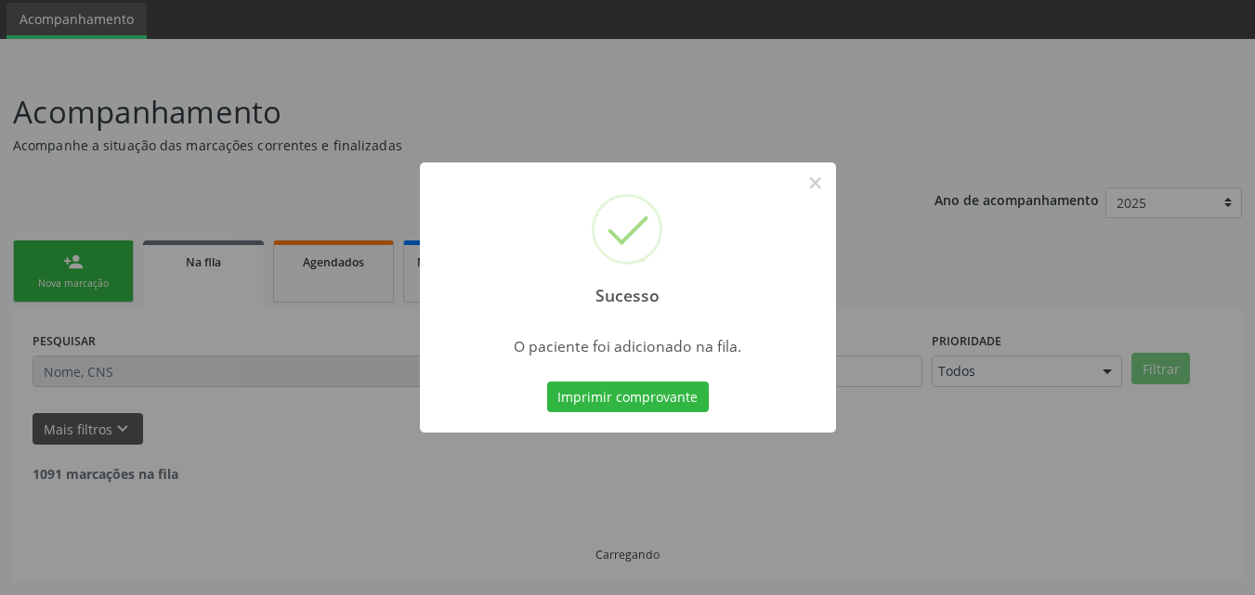
scroll to position [44, 0]
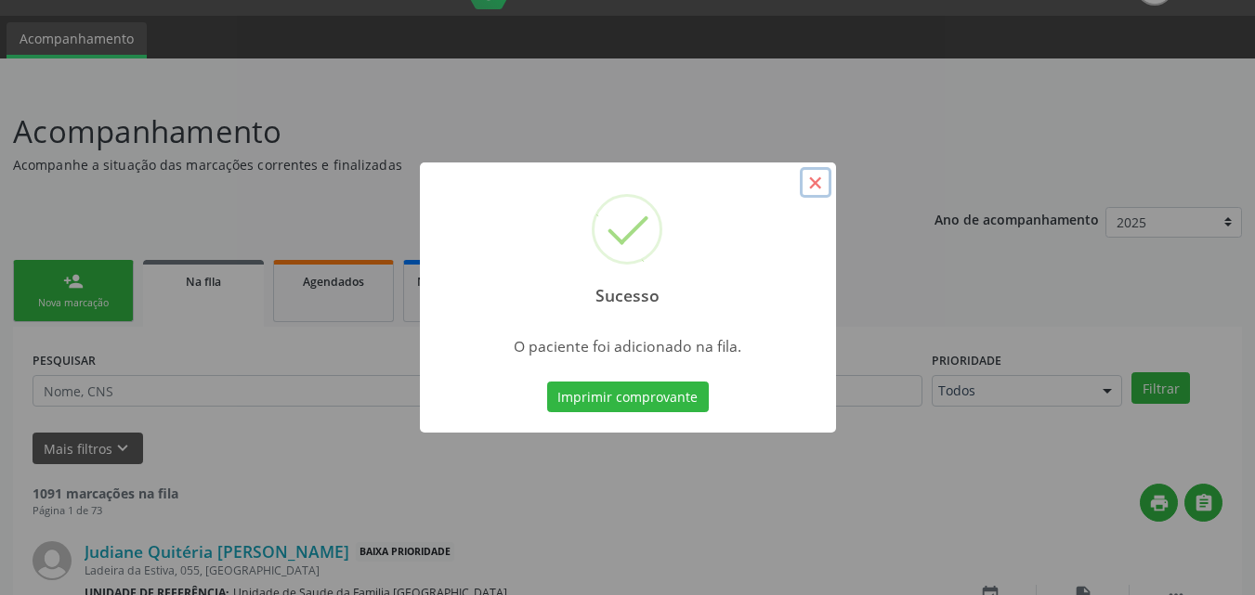
click at [811, 181] on button "×" at bounding box center [816, 183] width 32 height 32
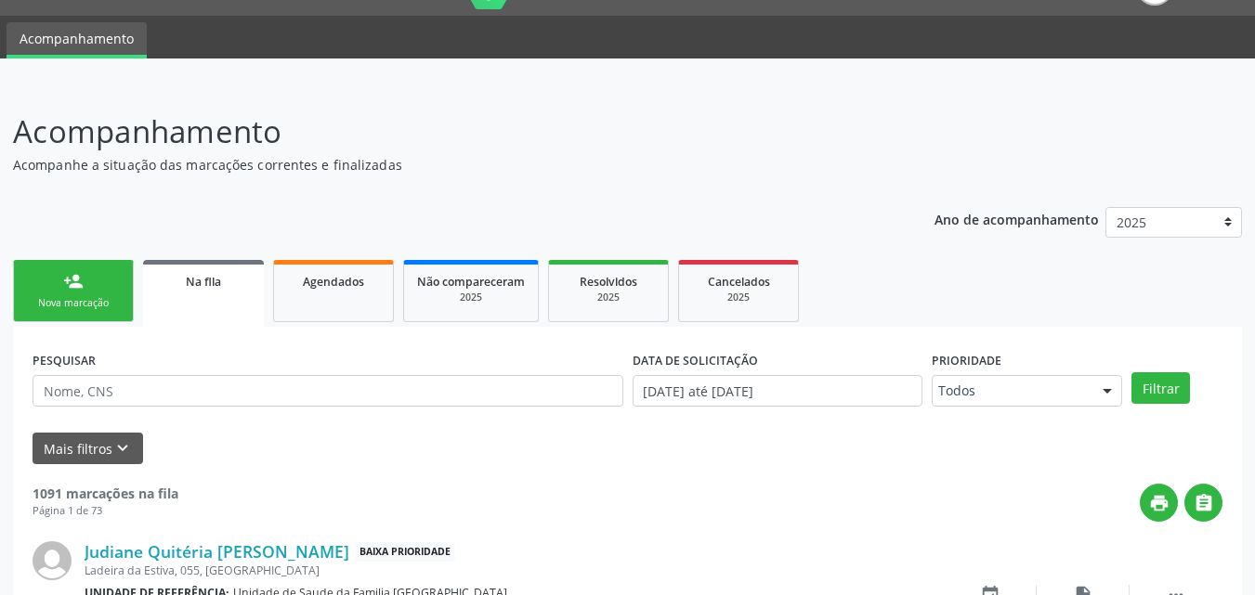
click at [85, 293] on link "person_add Nova marcação" at bounding box center [73, 291] width 121 height 62
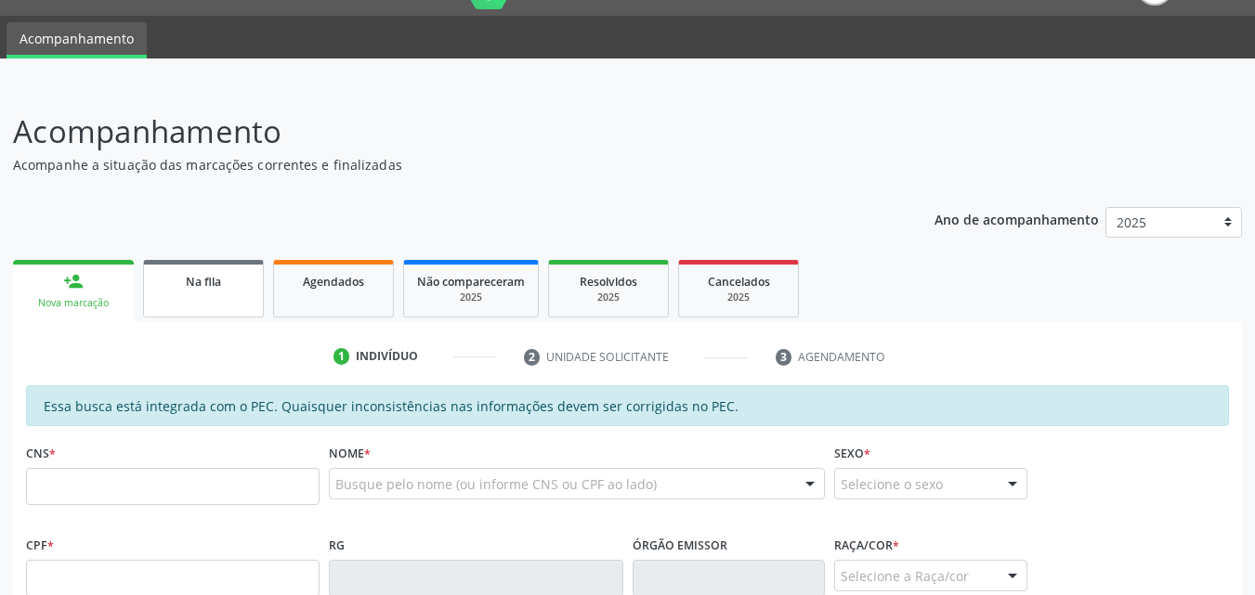
click at [228, 291] on link "Na fila" at bounding box center [203, 289] width 121 height 58
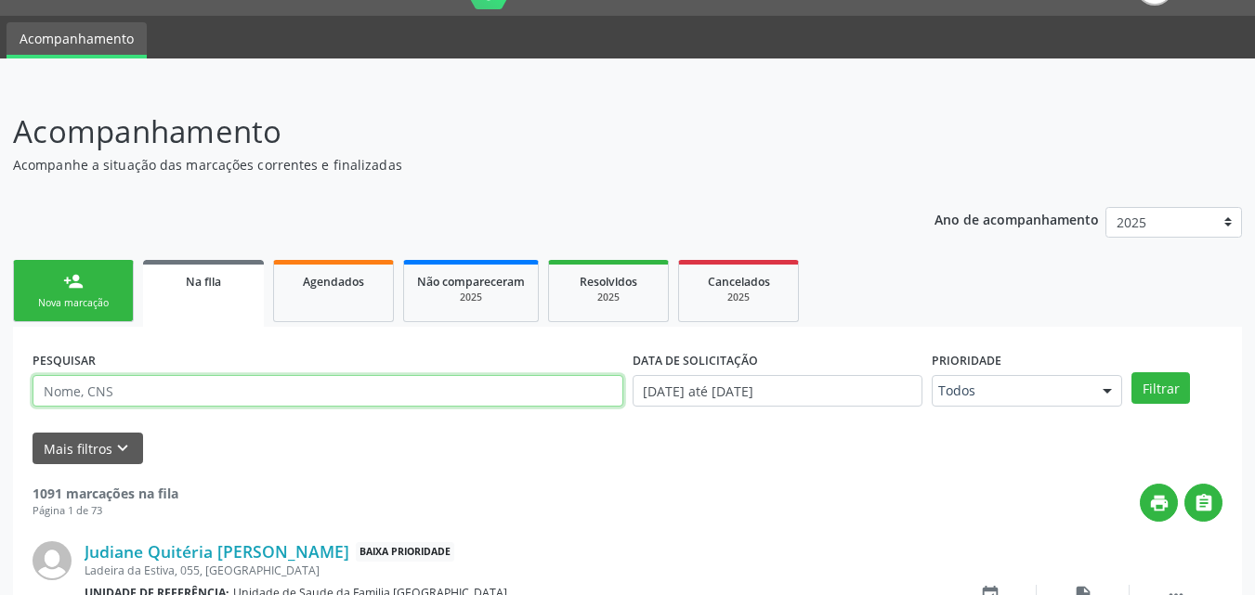
click at [224, 394] on input "text" at bounding box center [328, 391] width 591 height 32
type input "ERIVALDO"
click at [1131, 372] on button "Filtrar" at bounding box center [1160, 388] width 59 height 32
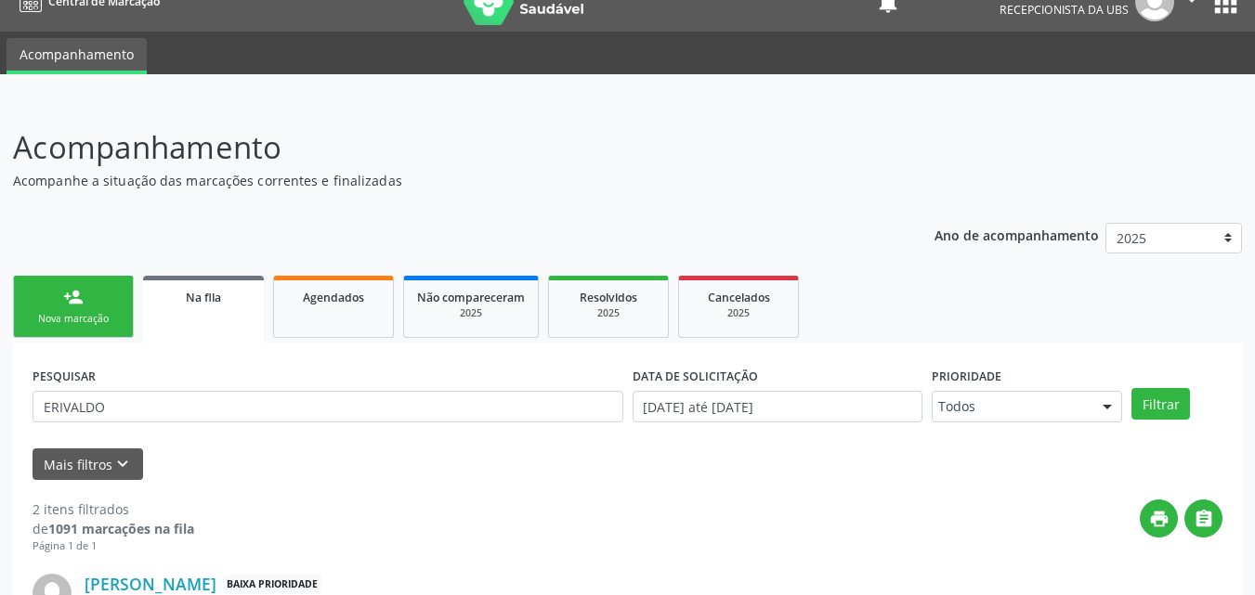
scroll to position [0, 0]
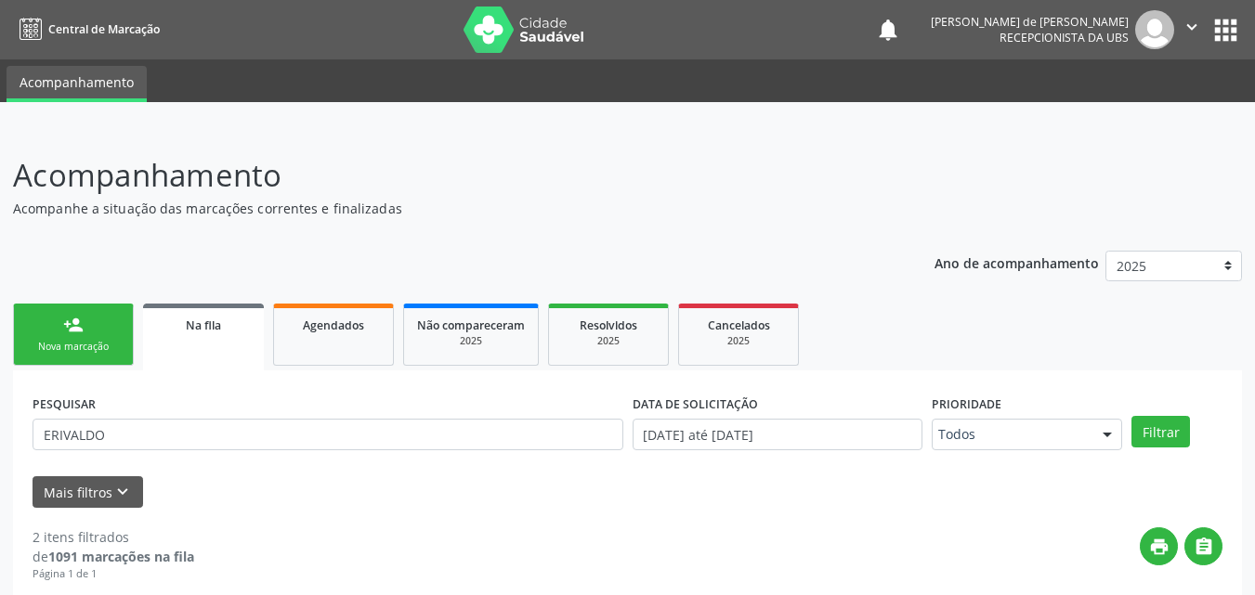
click at [83, 332] on div "person_add" at bounding box center [73, 325] width 20 height 20
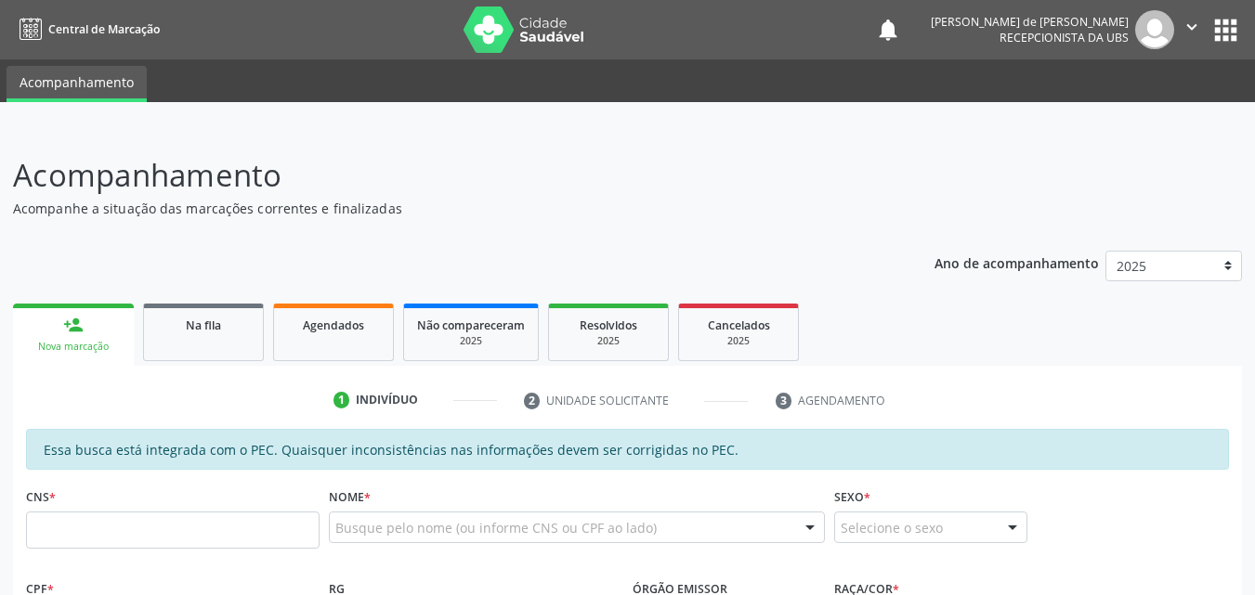
scroll to position [434, 0]
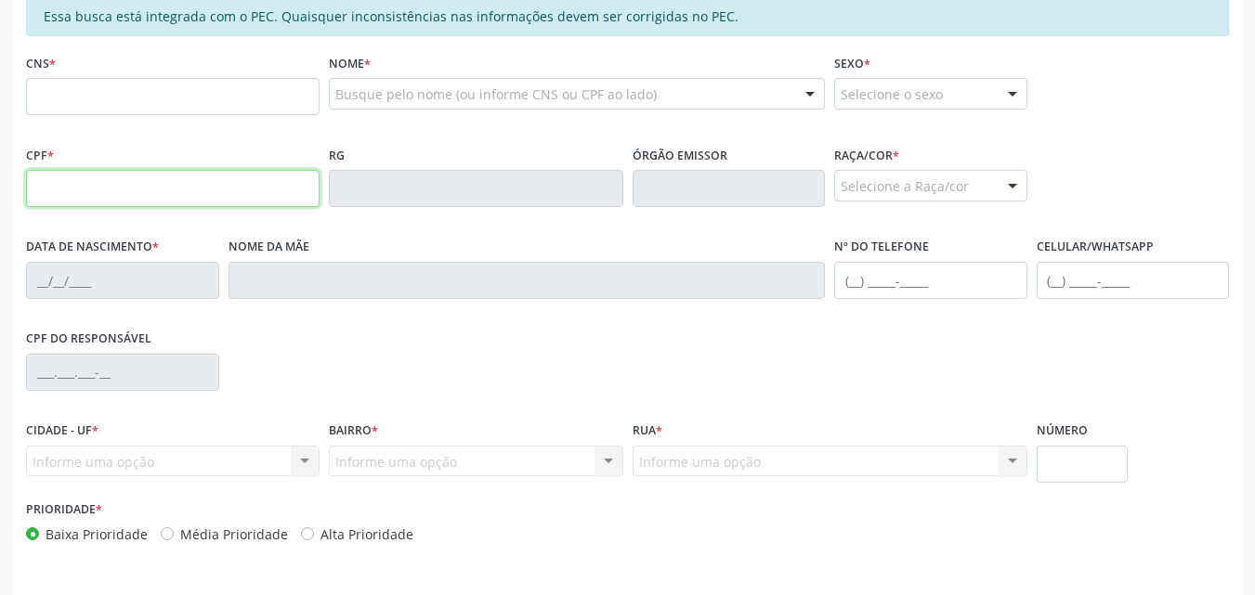
click at [108, 203] on input "text" at bounding box center [172, 188] width 293 height 37
type input "704.299.101-00"
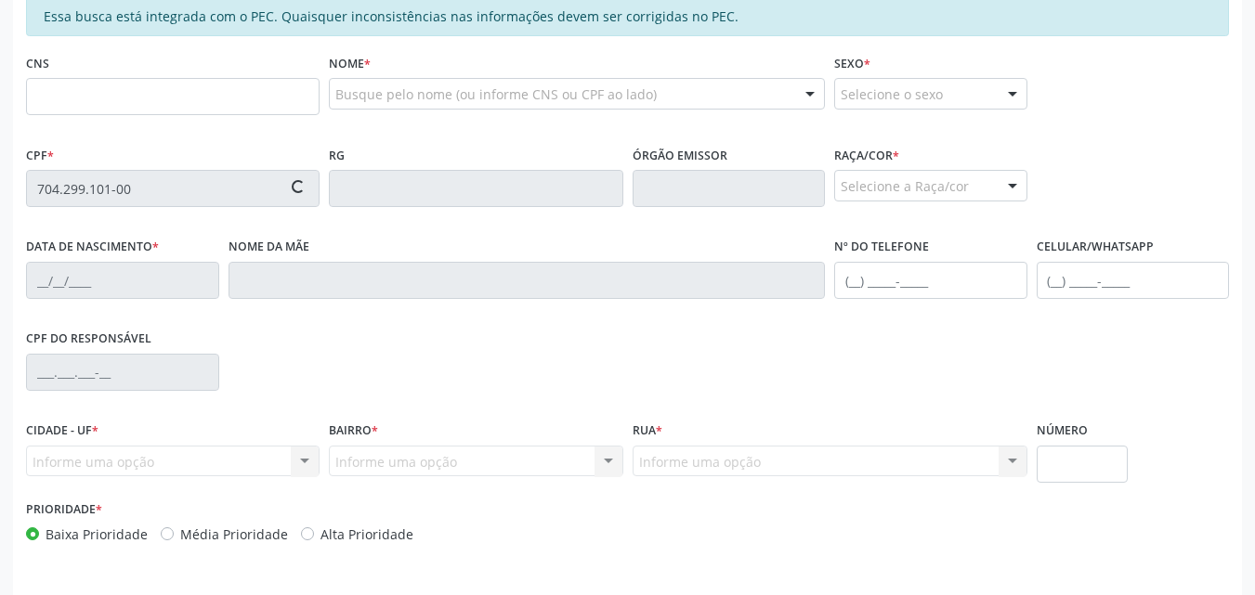
type input "700 0065 5721 5307"
type input "[DATE]"
type input "[PERSON_NAME]"
type input "[PHONE_NUMBER]"
type input "S/N"
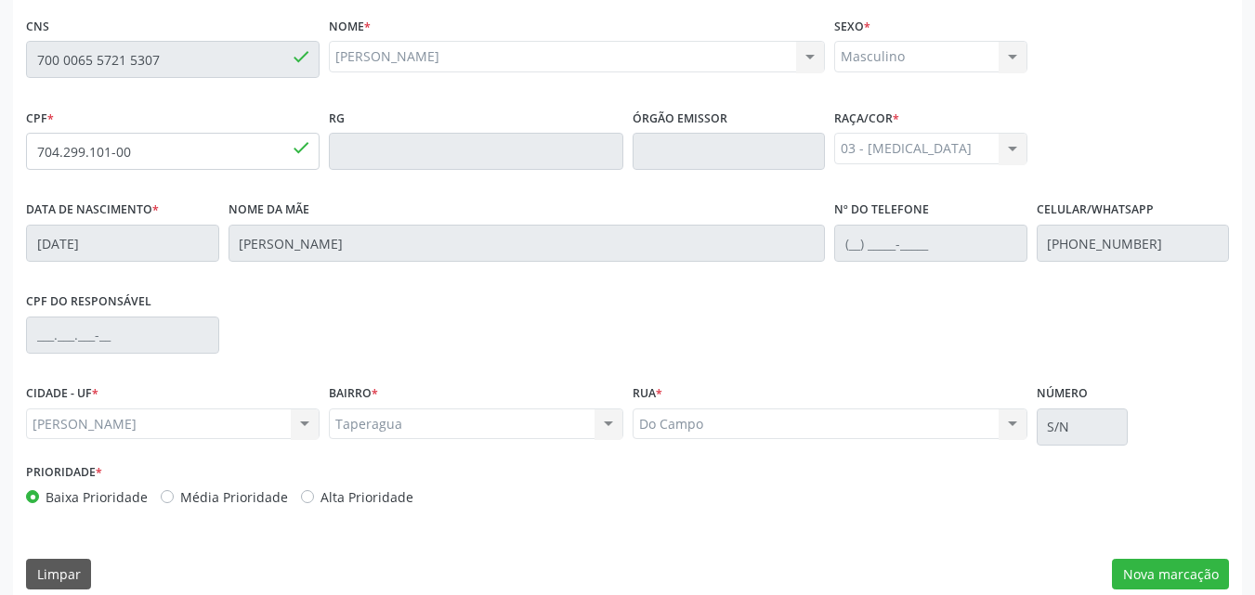
scroll to position [491, 0]
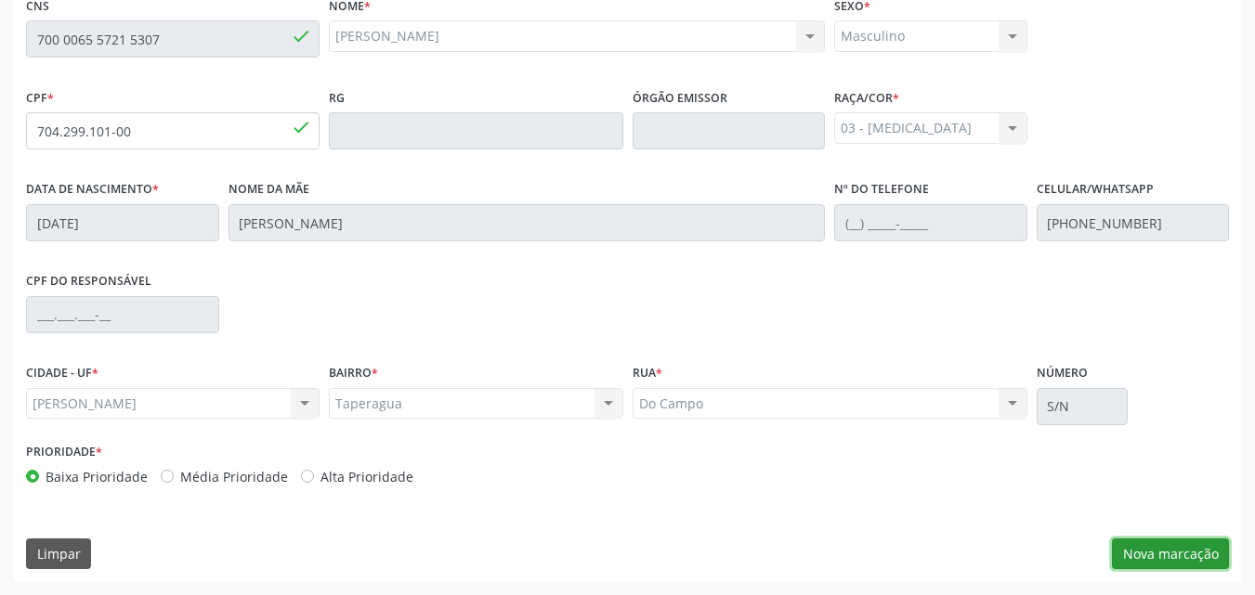
click at [1140, 555] on button "Nova marcação" at bounding box center [1170, 555] width 117 height 32
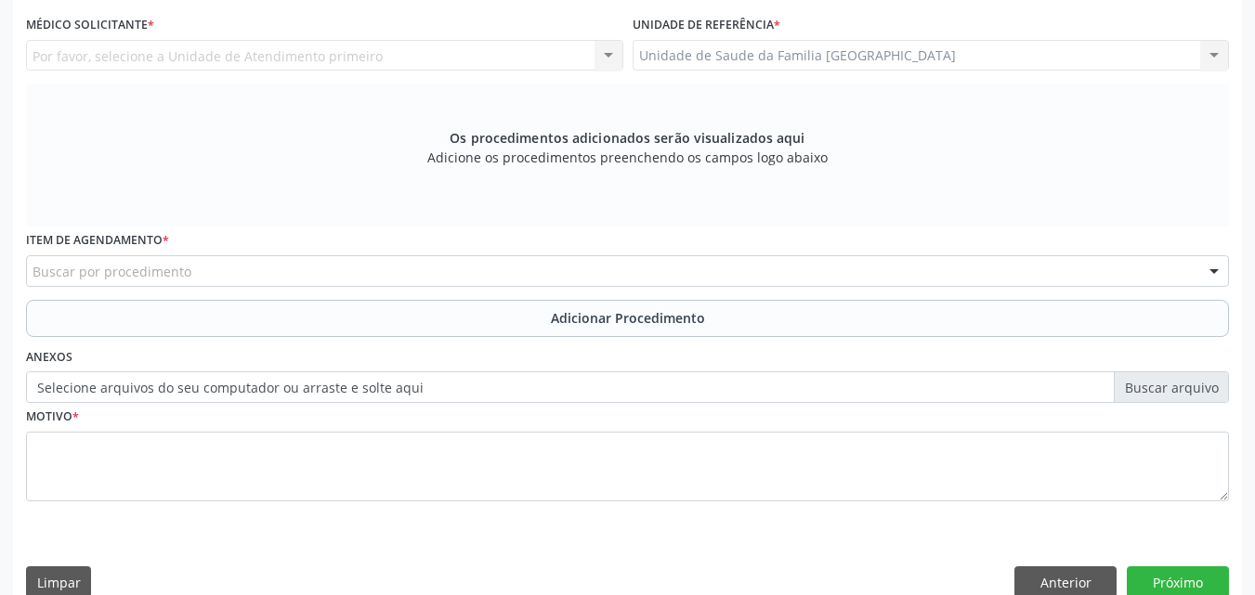
scroll to position [58, 0]
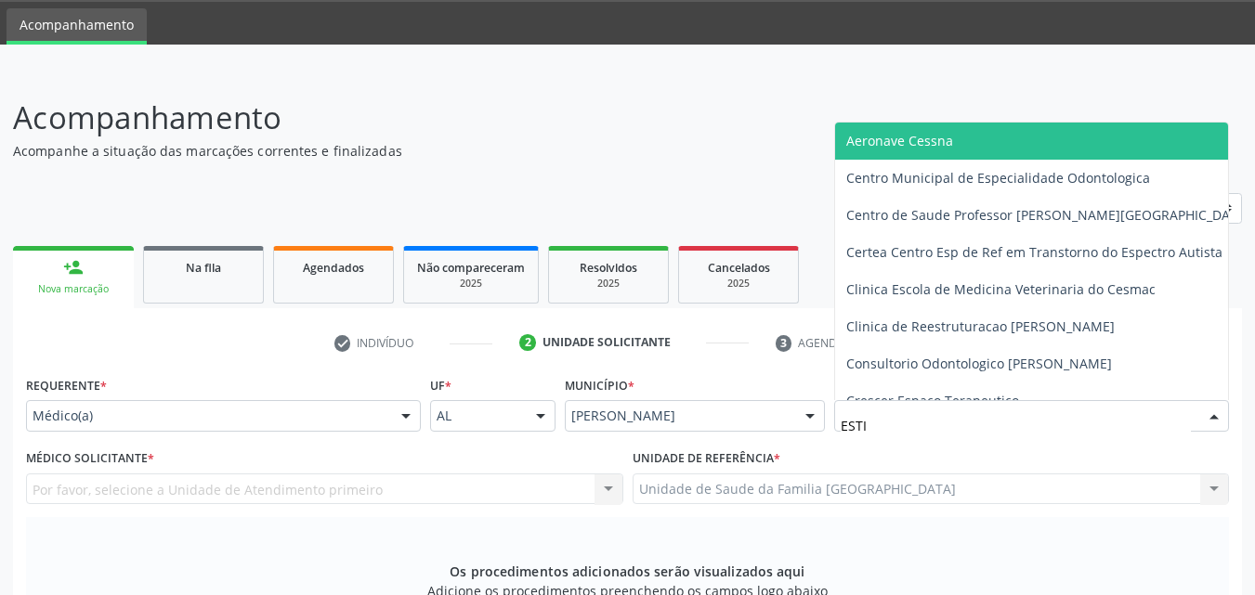
type input "ESTIV"
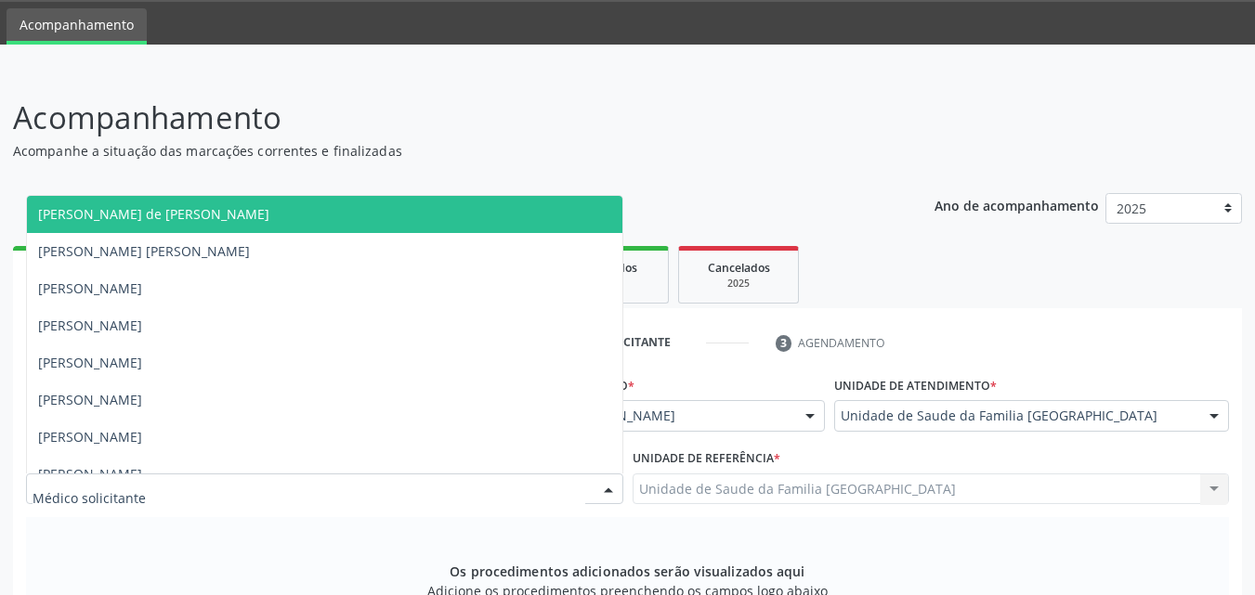
click at [267, 485] on div at bounding box center [324, 490] width 597 height 32
type input "TAC"
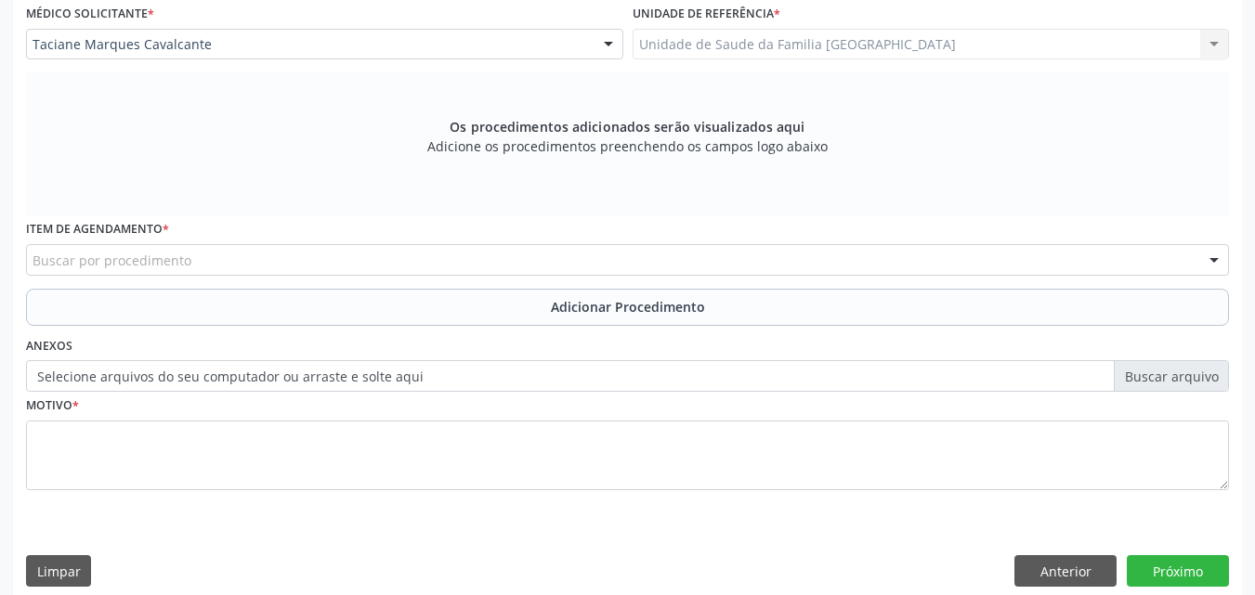
scroll to position [520, 0]
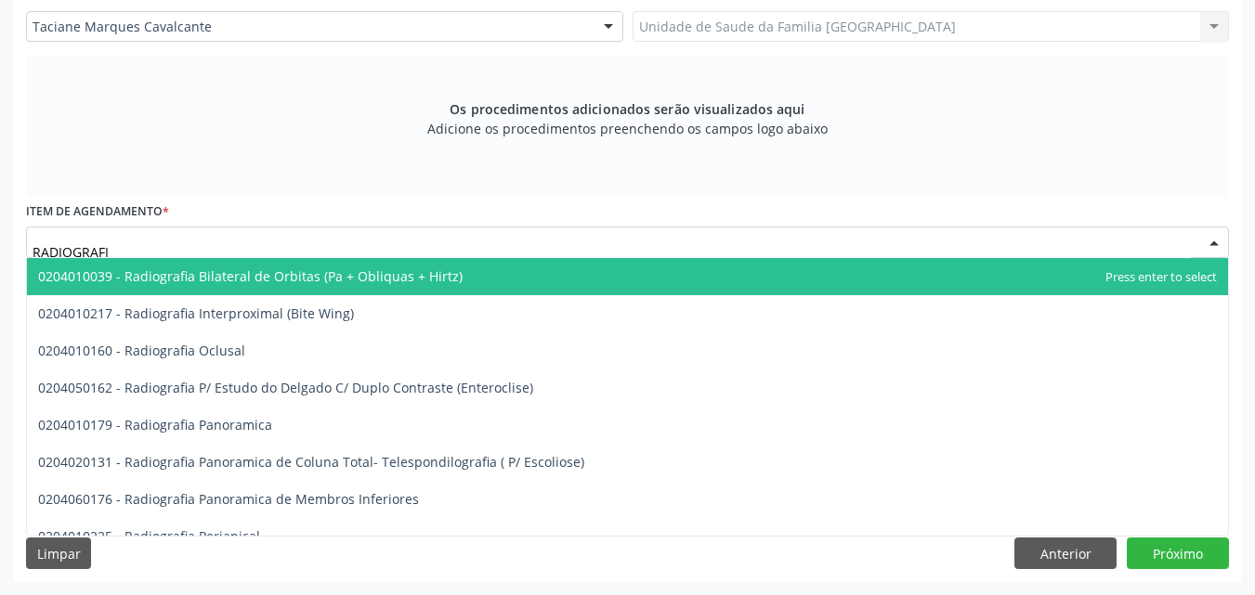
type input "RADIOGRAFIA"
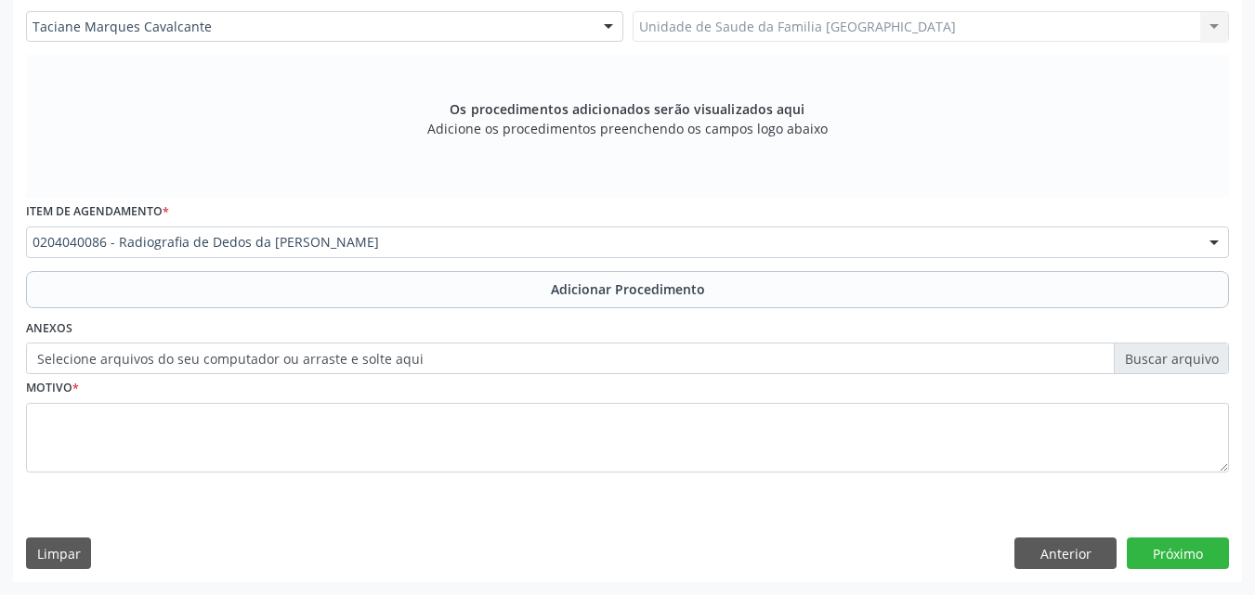
scroll to position [0, 0]
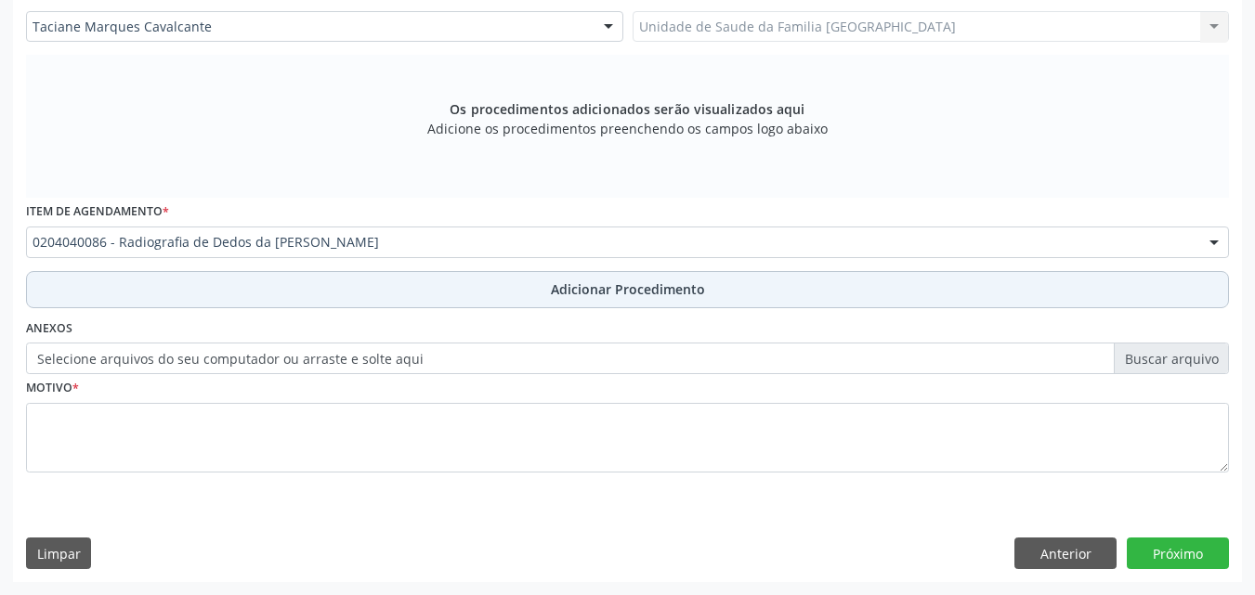
click at [203, 301] on button "Adicionar Procedimento" at bounding box center [627, 289] width 1203 height 37
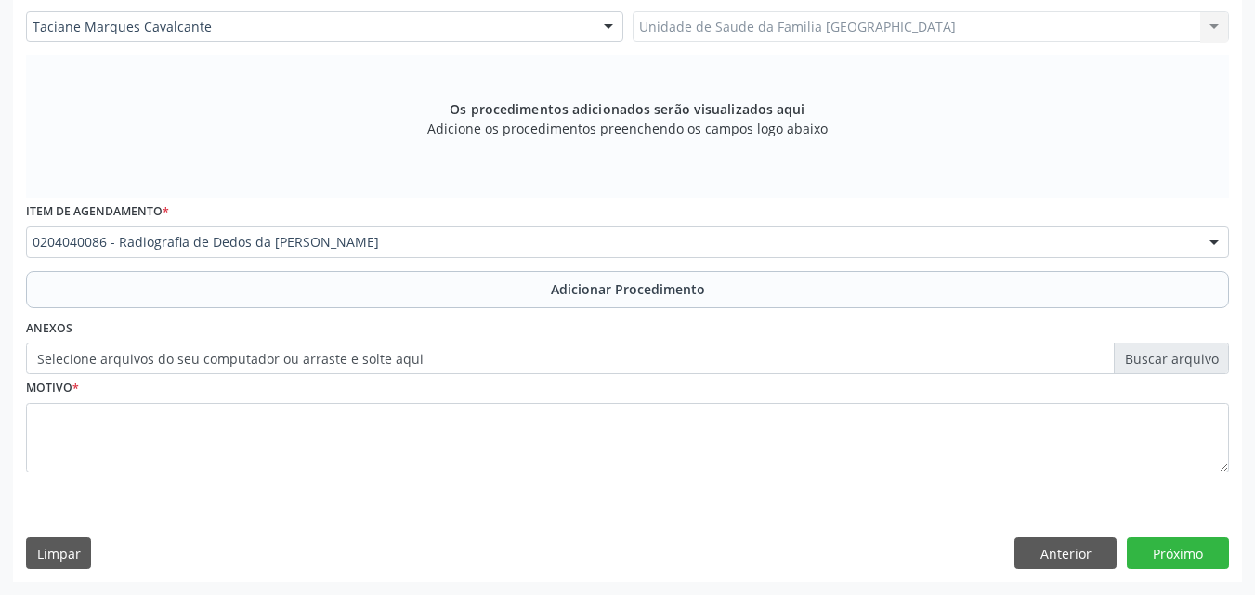
scroll to position [449, 0]
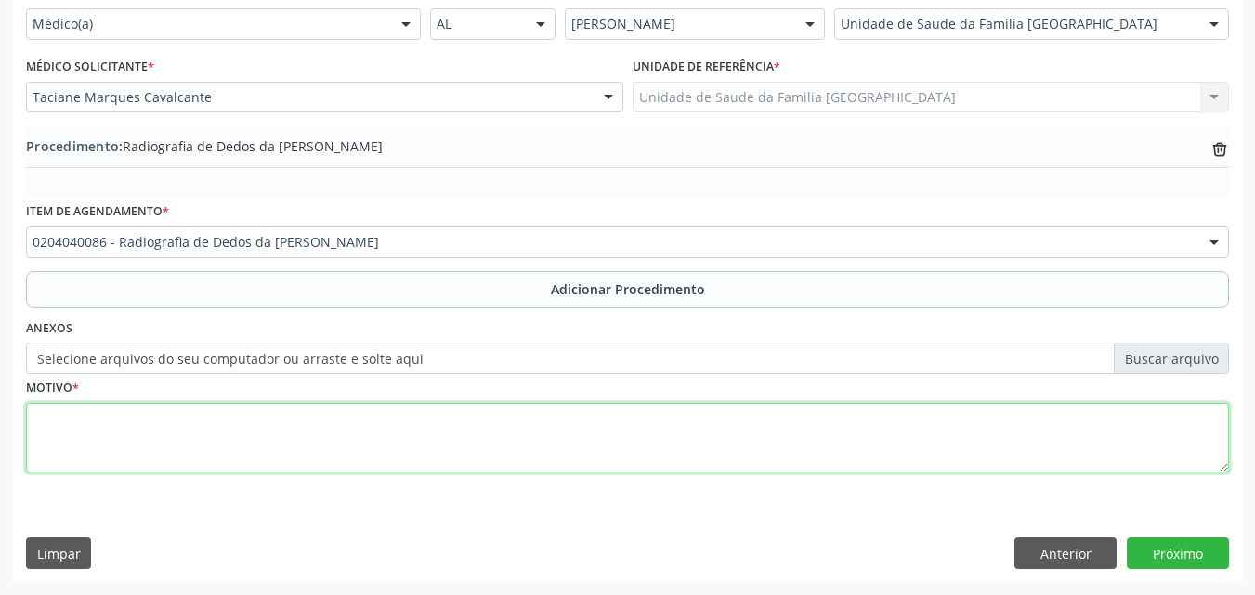
click at [146, 411] on textarea at bounding box center [627, 438] width 1203 height 71
type textarea "R"
type textarea "[MEDICAL_DATA]+MOVIMENTOS REPETITIVOS."
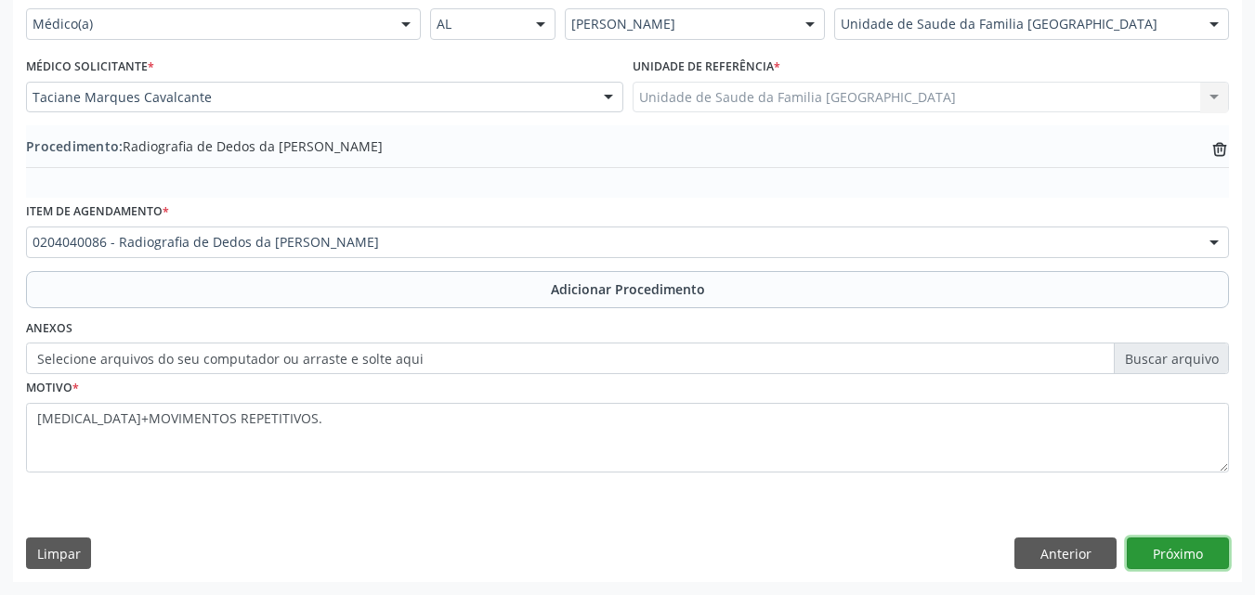
click at [1155, 545] on button "Próximo" at bounding box center [1178, 554] width 102 height 32
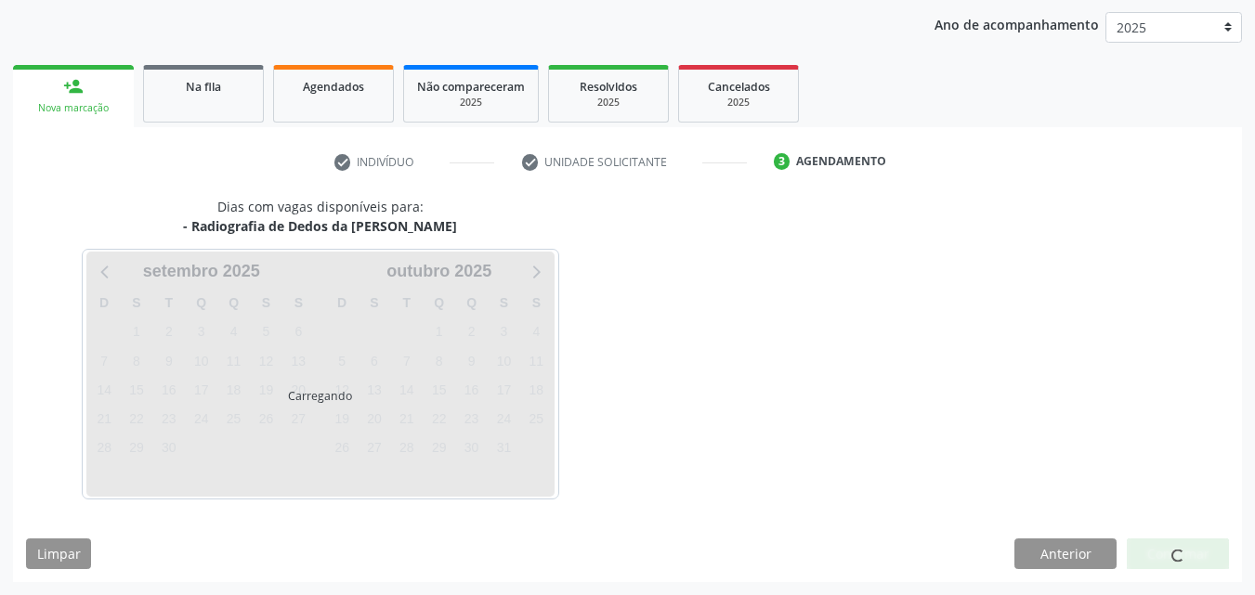
scroll to position [293, 0]
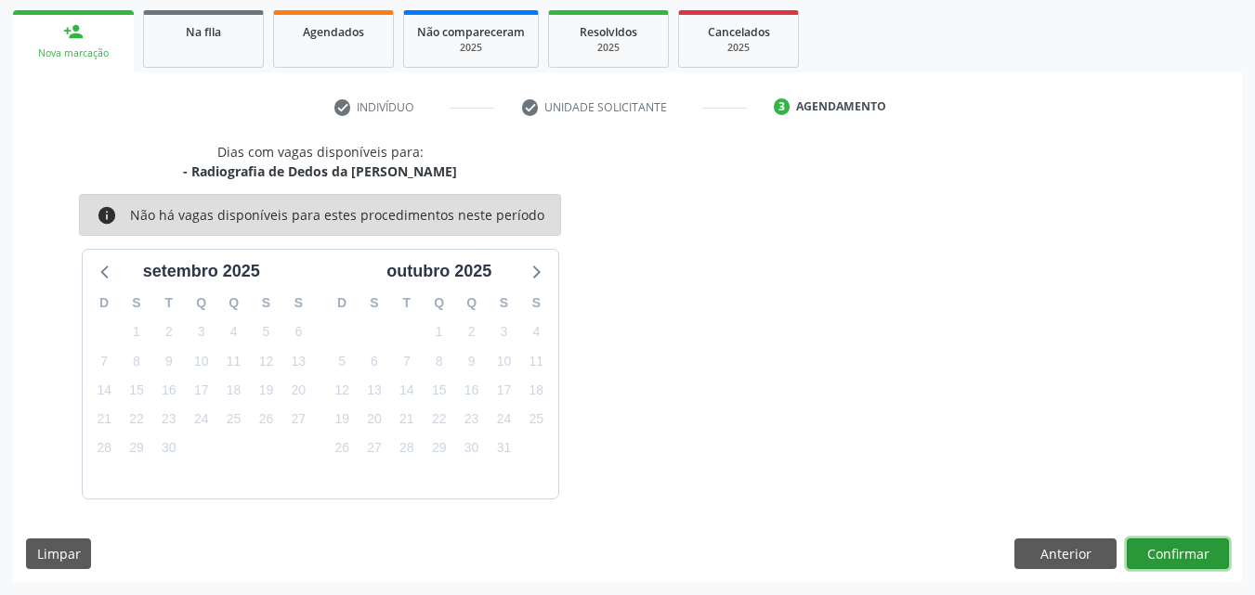
click at [1160, 554] on button "Confirmar" at bounding box center [1178, 555] width 102 height 32
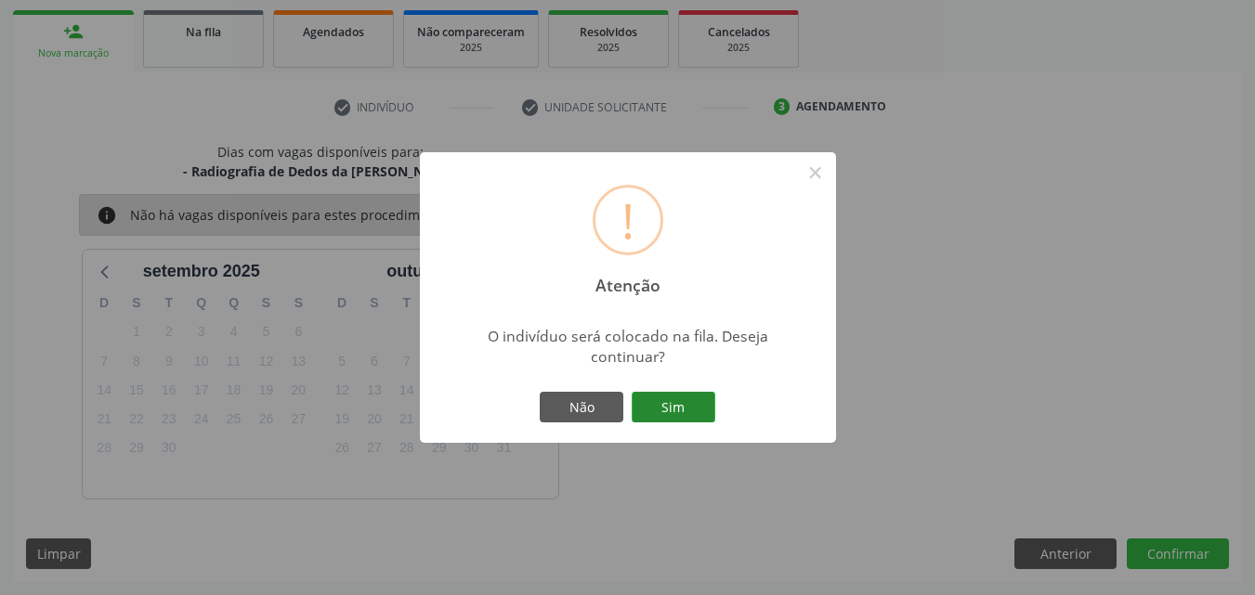
click at [659, 412] on button "Sim" at bounding box center [674, 408] width 84 height 32
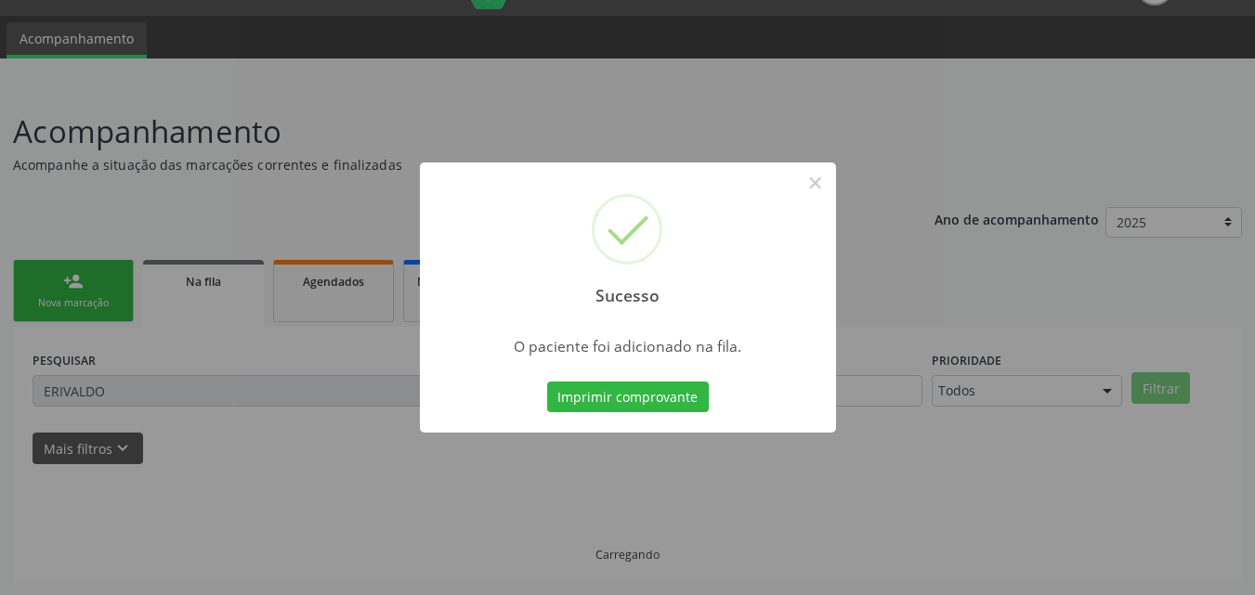
scroll to position [44, 0]
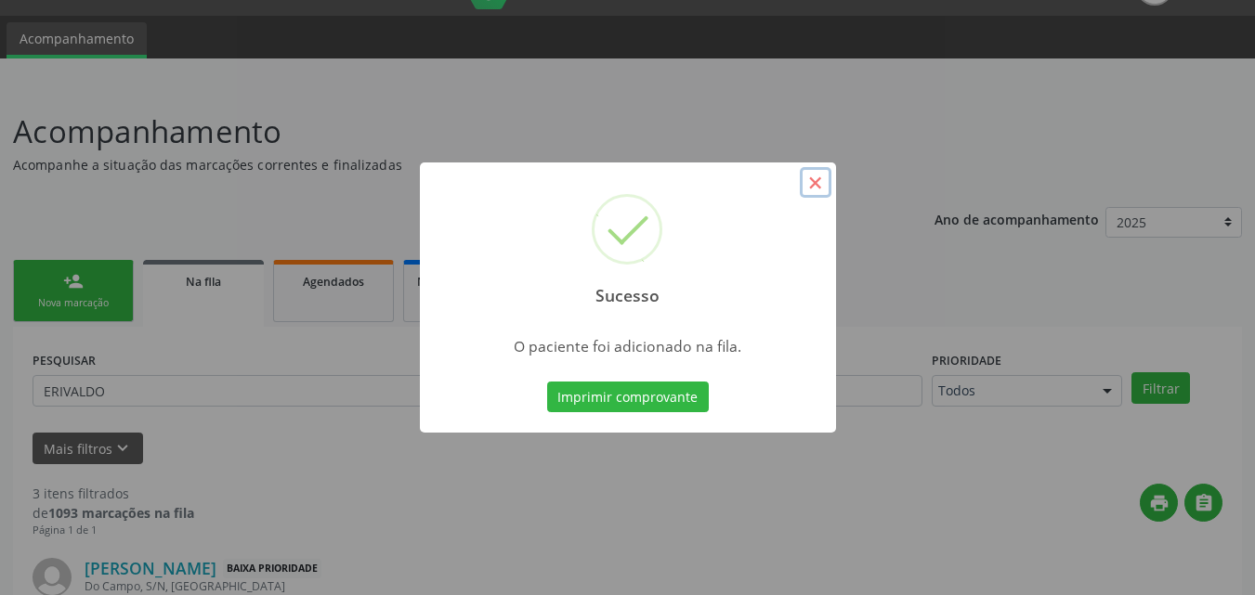
click at [811, 188] on button "×" at bounding box center [816, 183] width 32 height 32
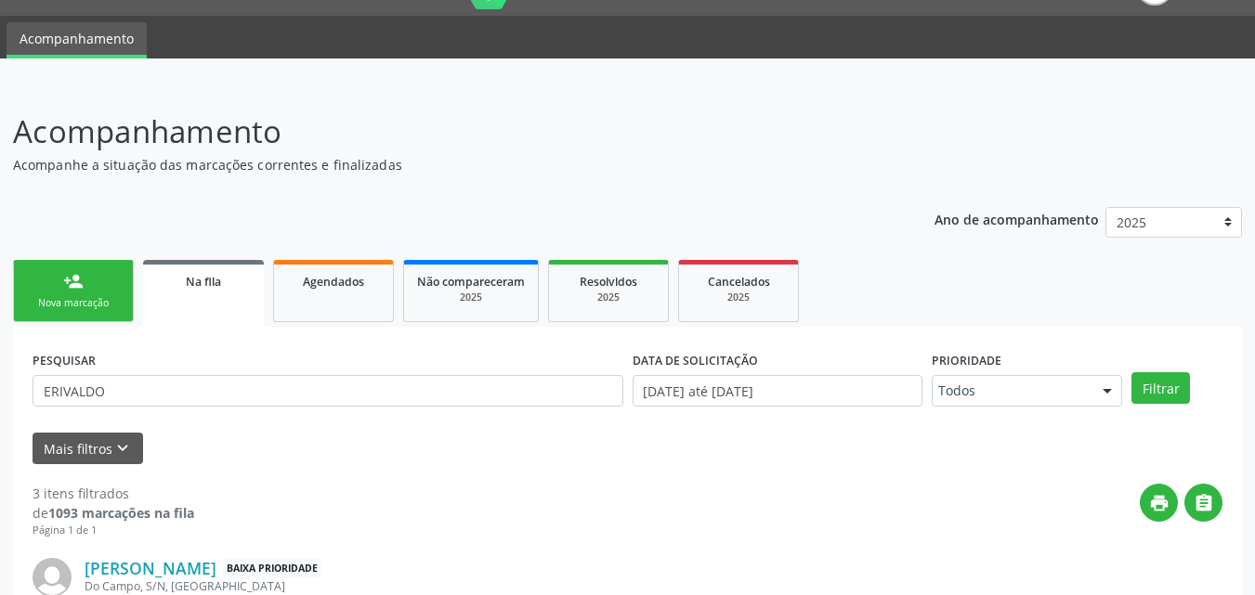
click at [74, 296] on div "Nova marcação" at bounding box center [73, 303] width 93 height 14
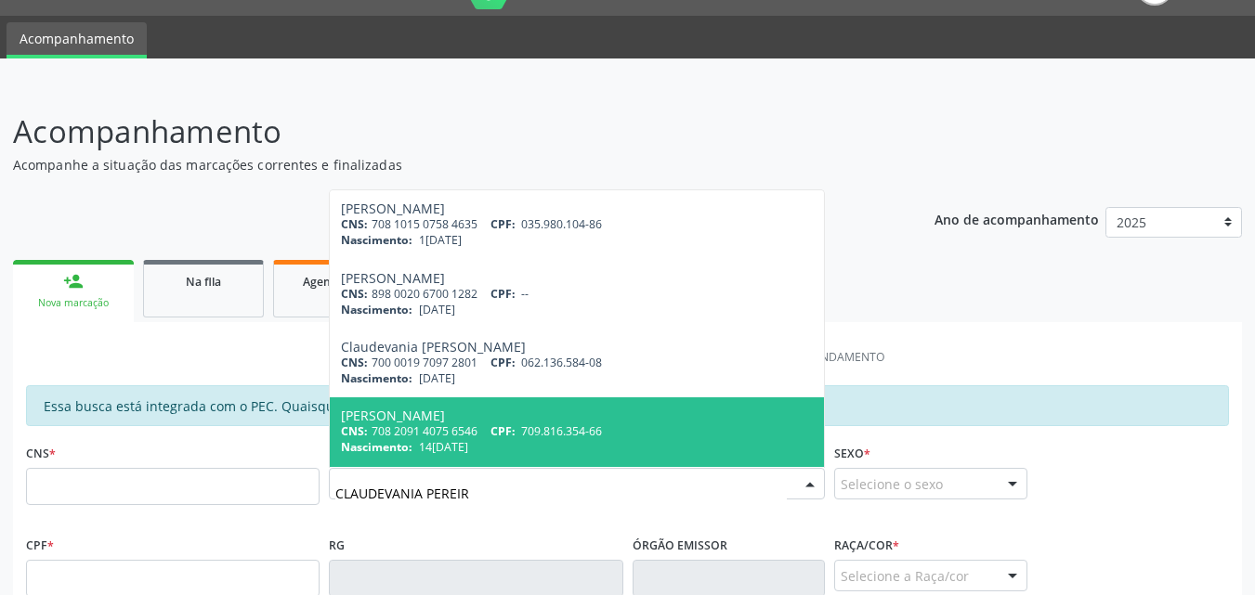
type input "[PERSON_NAME]"
type input "708 2091 4075 6546"
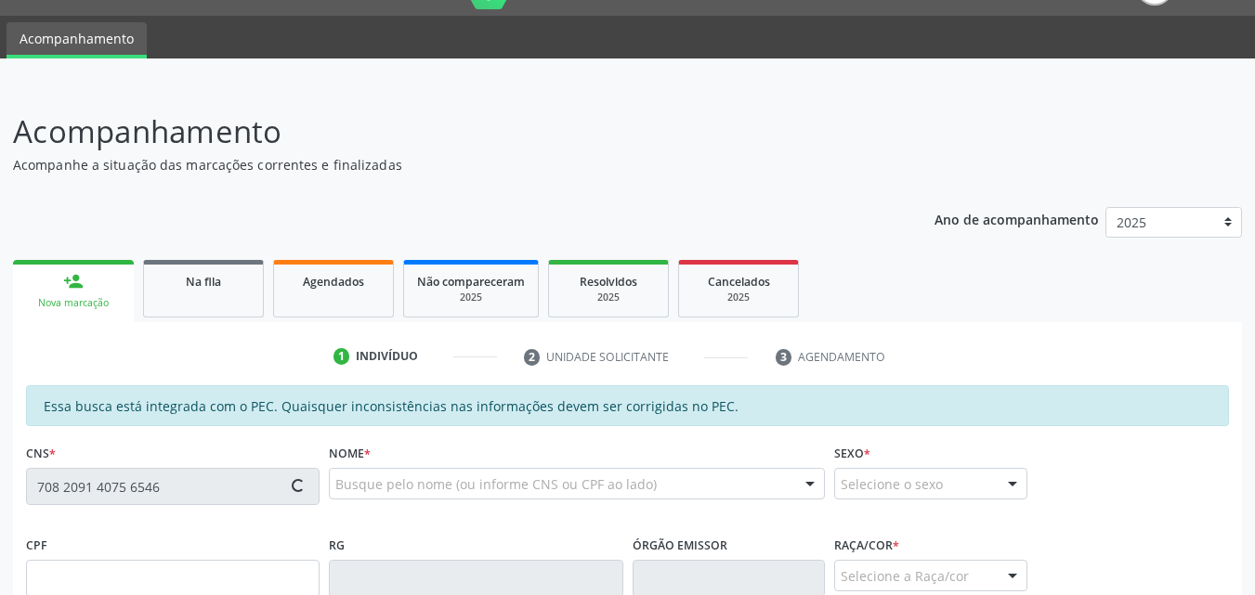
type input "709.816.354-66"
type input "14[DATE]"
type input "[PERSON_NAME]"
type input "[PHONE_NUMBER]"
type input "16"
